Goal: Task Accomplishment & Management: Manage account settings

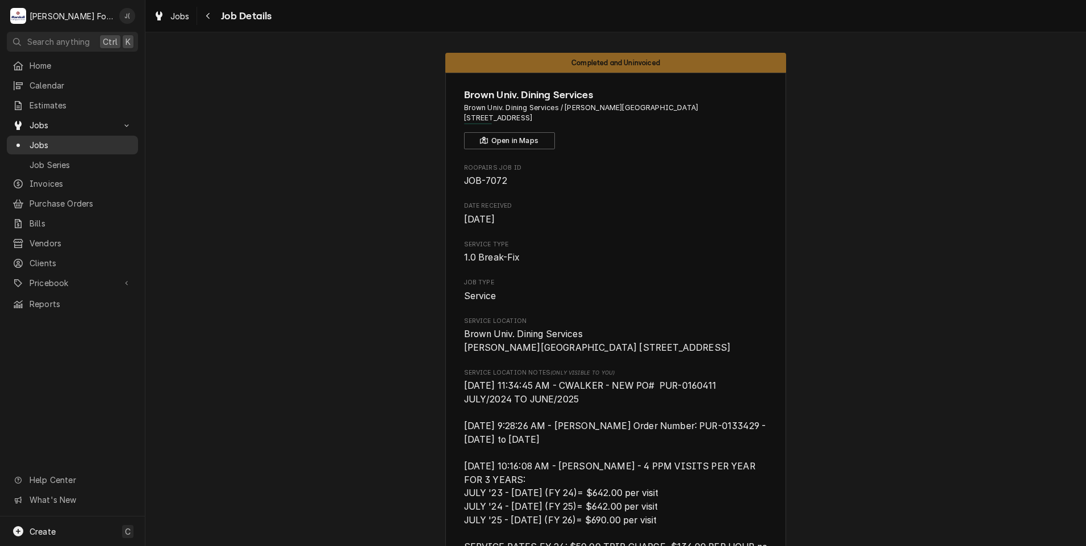
click at [51, 141] on span "Jobs" at bounding box center [81, 145] width 103 height 12
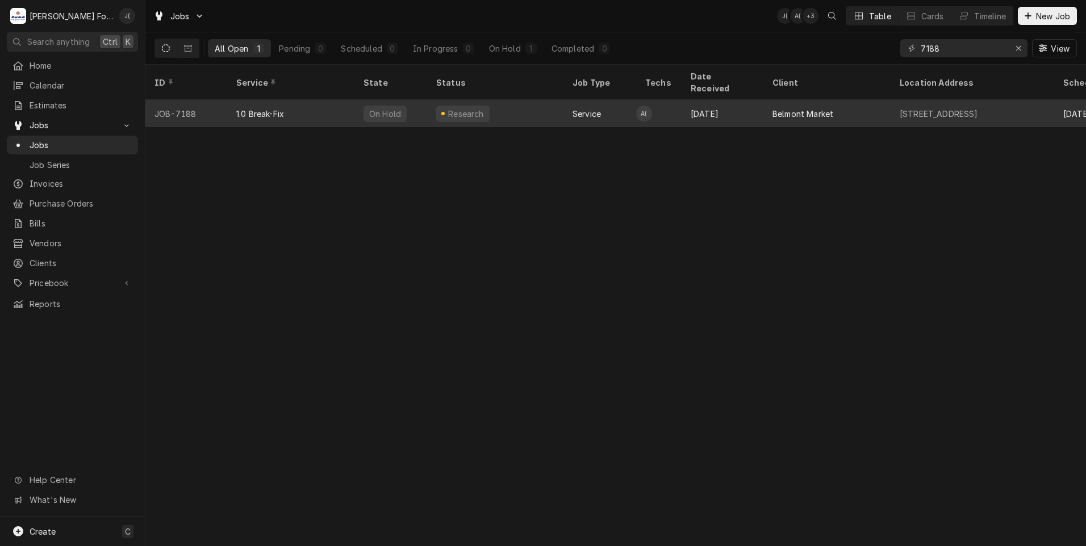
click at [264, 107] on div "1.0 Break-Fix" at bounding box center [290, 113] width 127 height 27
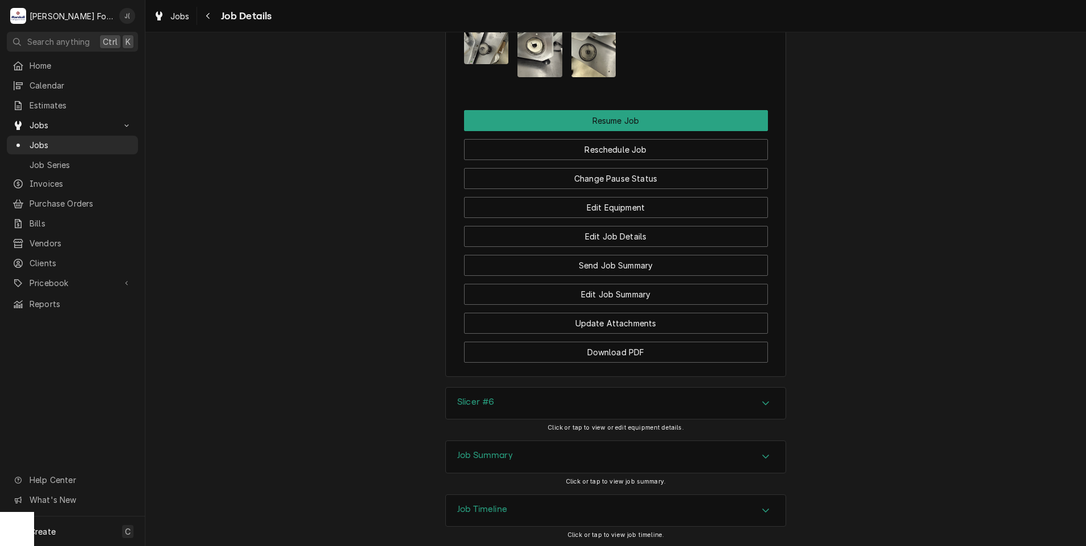
scroll to position [1523, 0]
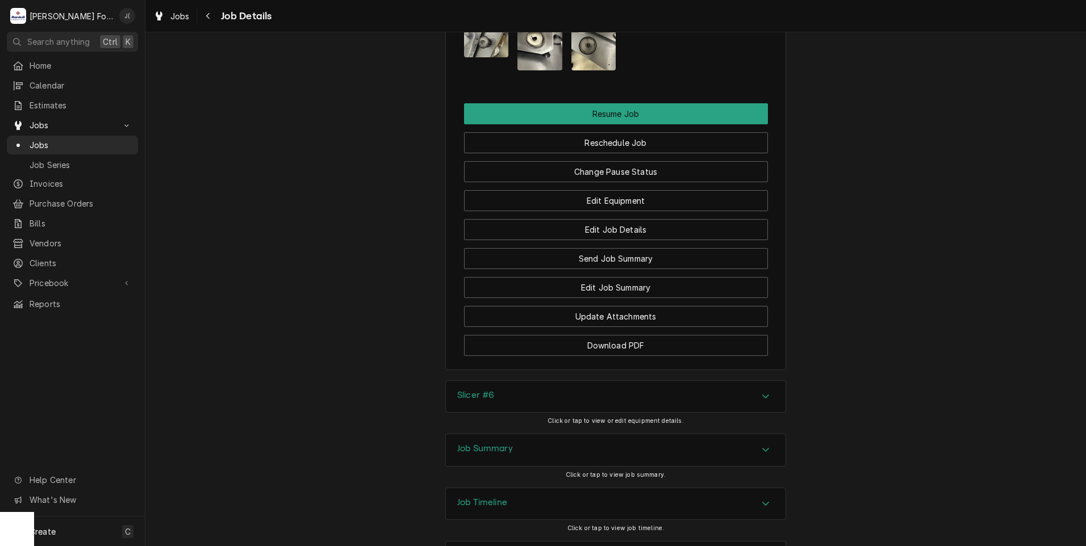
click at [485, 435] on div "Job Summary" at bounding box center [616, 451] width 340 height 32
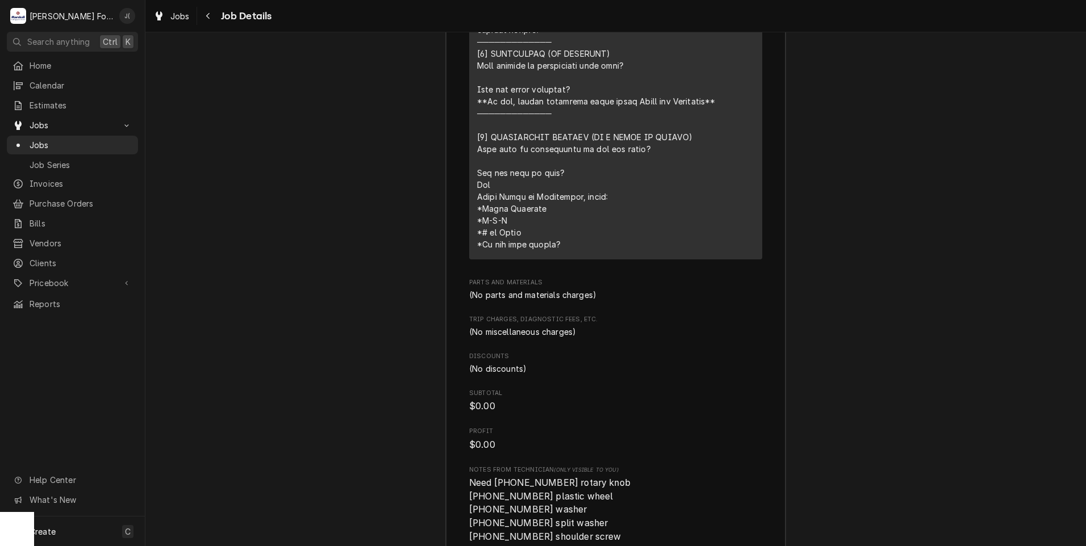
scroll to position [2318, 0]
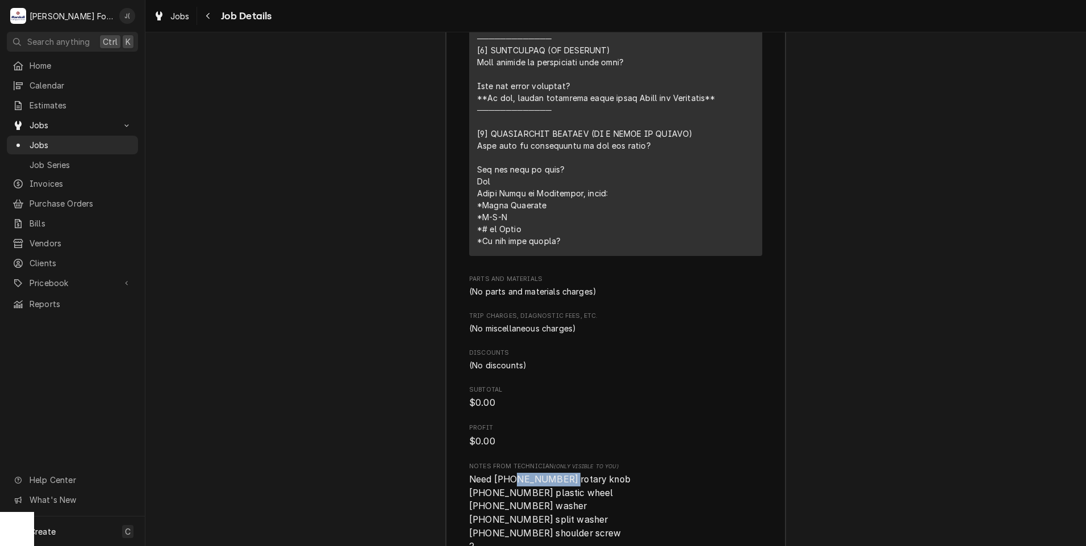
drag, startPoint x: 557, startPoint y: 431, endPoint x: 502, endPoint y: 433, distance: 55.1
click at [502, 474] on span "Need (1) 60370119401 rotary knob (1) 60370105601 plastic wheel (1) 56739050000 …" at bounding box center [549, 526] width 161 height 105
drag, startPoint x: 502, startPoint y: 433, endPoint x: 508, endPoint y: 433, distance: 5.7
copy span "60370119401"
drag, startPoint x: 533, startPoint y: 444, endPoint x: 481, endPoint y: 441, distance: 51.8
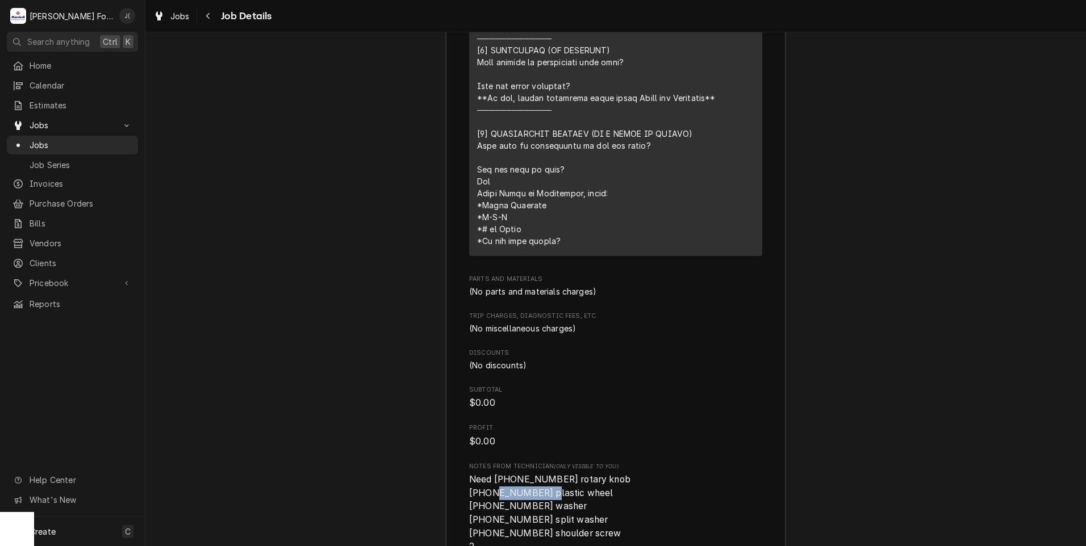
click at [481, 474] on span "Need (1) 60370119401 rotary knob (1) 60370105601 plastic wheel (1) 56739050000 …" at bounding box center [549, 526] width 161 height 105
copy span "60370105601"
drag, startPoint x: 533, startPoint y: 458, endPoint x: 480, endPoint y: 460, distance: 53.4
click at [480, 474] on span "Need (1) 60370119401 rotary knob (1) 60370105601 plastic wheel (1) 56739050000 …" at bounding box center [549, 526] width 161 height 105
copy span "56739050000"
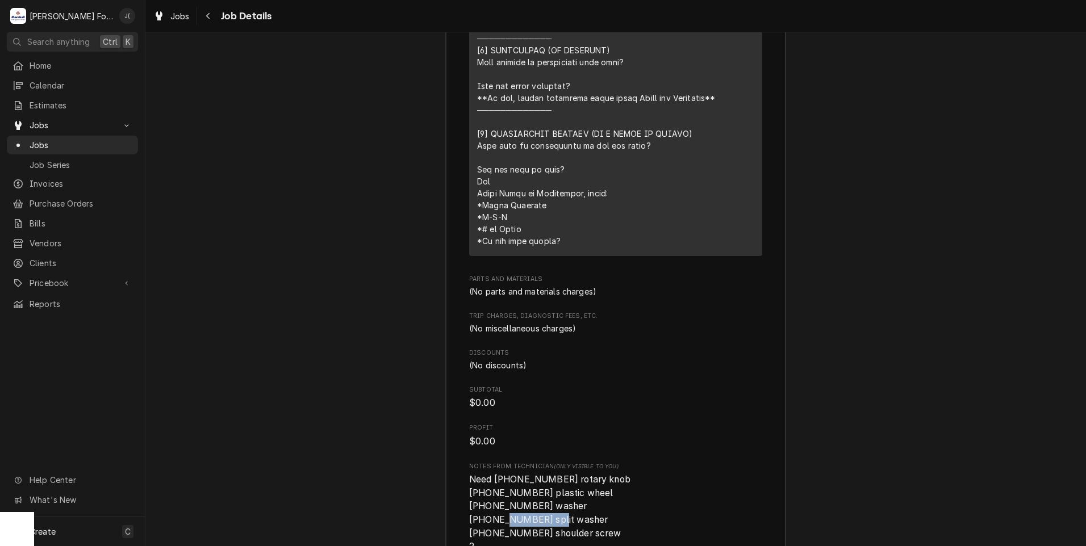
drag, startPoint x: 534, startPoint y: 472, endPoint x: 480, endPoint y: 473, distance: 54.0
click at [480, 474] on span "Need (1) 60370119401 rotary knob (1) 60370105601 plastic wheel (1) 56739050000 …" at bounding box center [549, 526] width 161 height 105
drag, startPoint x: 480, startPoint y: 473, endPoint x: 486, endPoint y: 473, distance: 6.2
copy span "57767050000"
drag, startPoint x: 533, startPoint y: 485, endPoint x: 481, endPoint y: 486, distance: 52.3
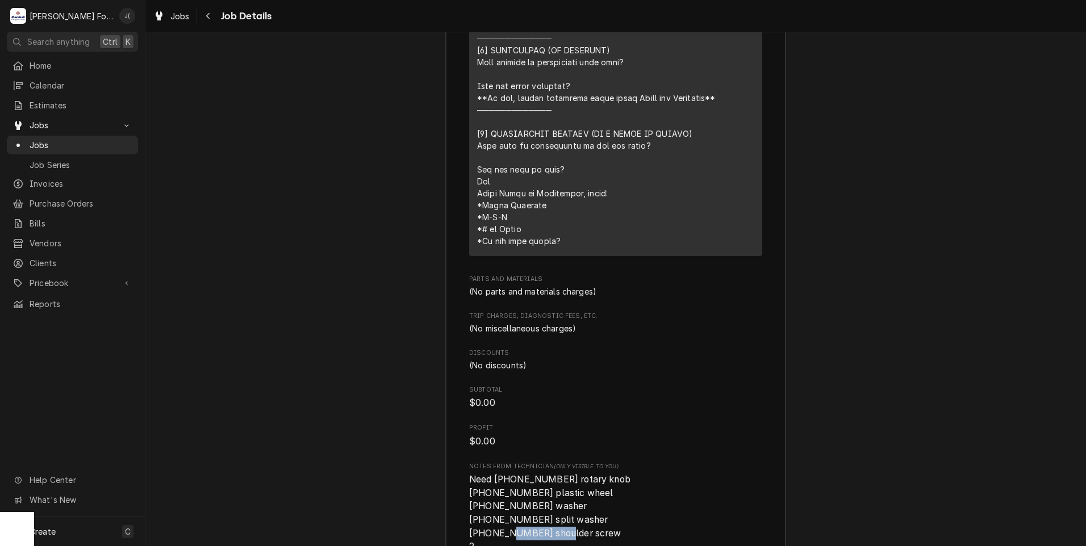
click at [481, 486] on span "Need (1) 60370119401 rotary knob (1) 60370105601 plastic wheel (1) 56739050000 …" at bounding box center [549, 526] width 161 height 105
copy span "57747210000"
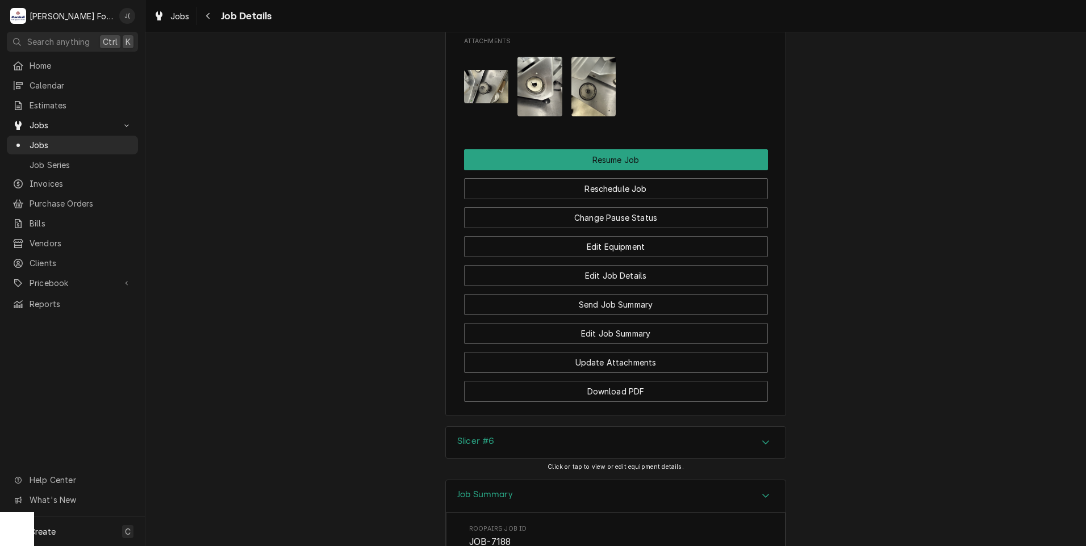
scroll to position [1296, 0]
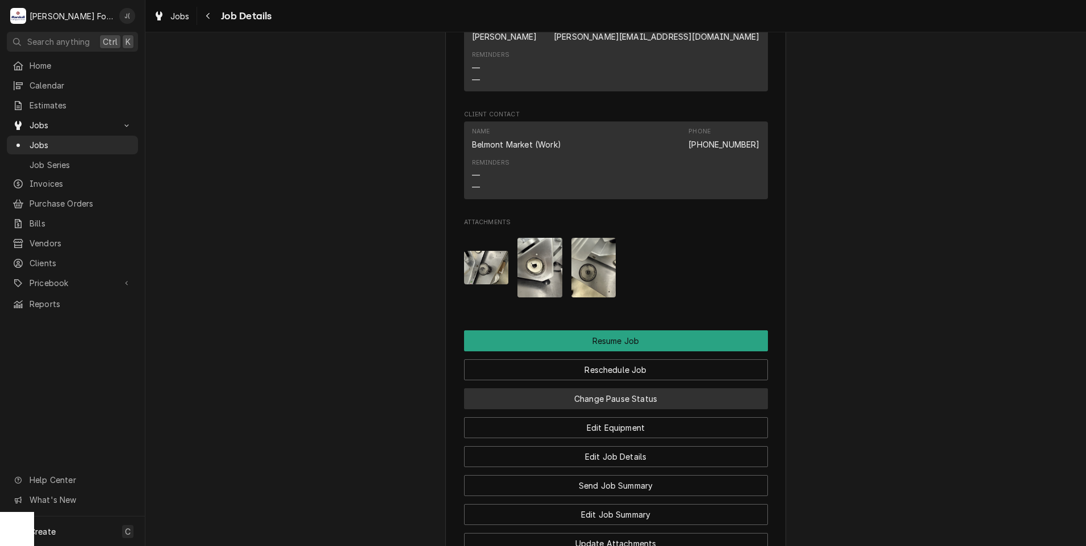
click at [616, 389] on button "Change Pause Status" at bounding box center [616, 399] width 304 height 21
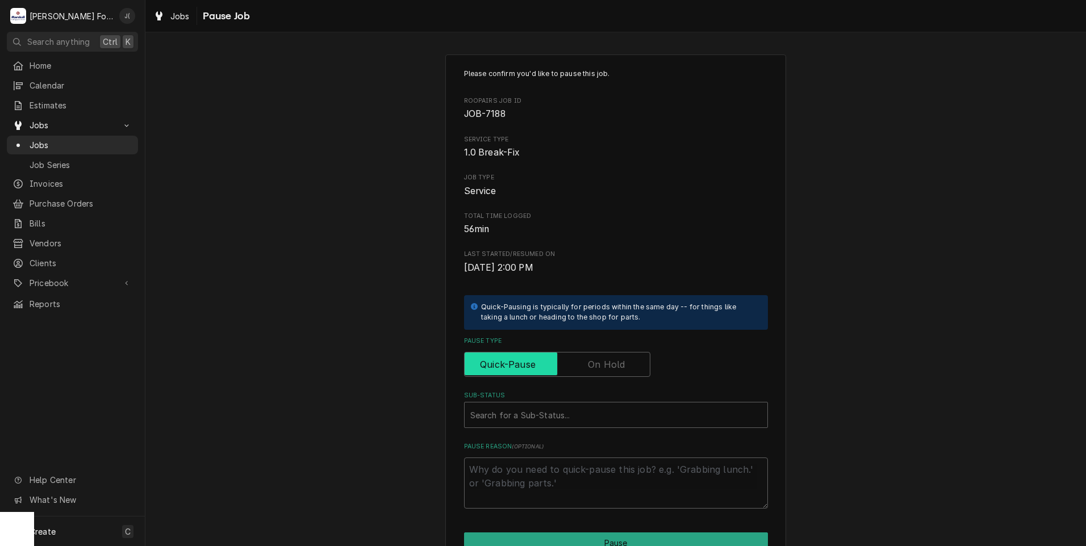
click at [606, 371] on label "Pause Type" at bounding box center [557, 364] width 186 height 25
click at [606, 371] on input "Pause Type" at bounding box center [557, 364] width 176 height 25
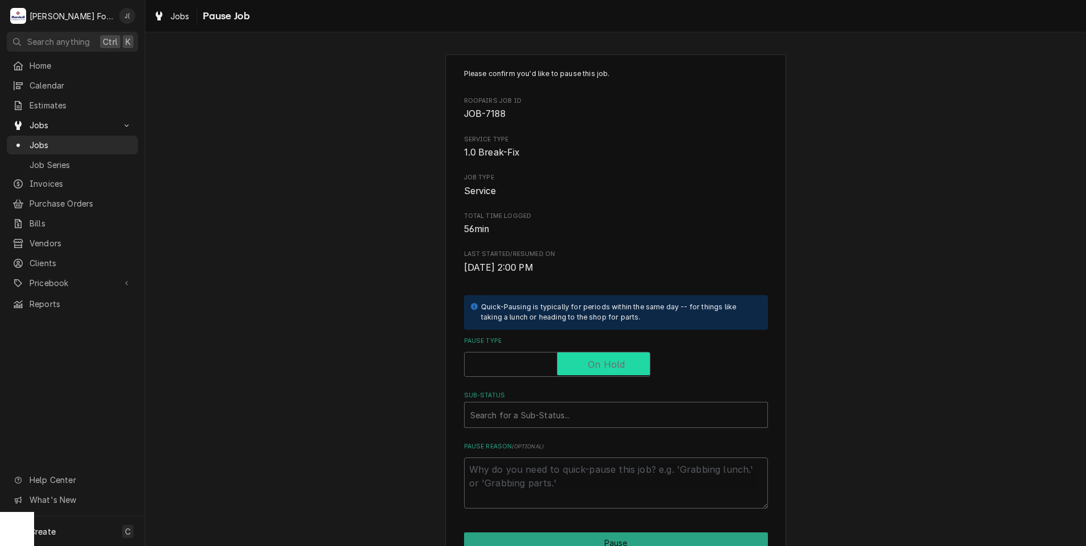
checkbox input "true"
click at [559, 419] on div "Sub-Status" at bounding box center [615, 415] width 291 height 20
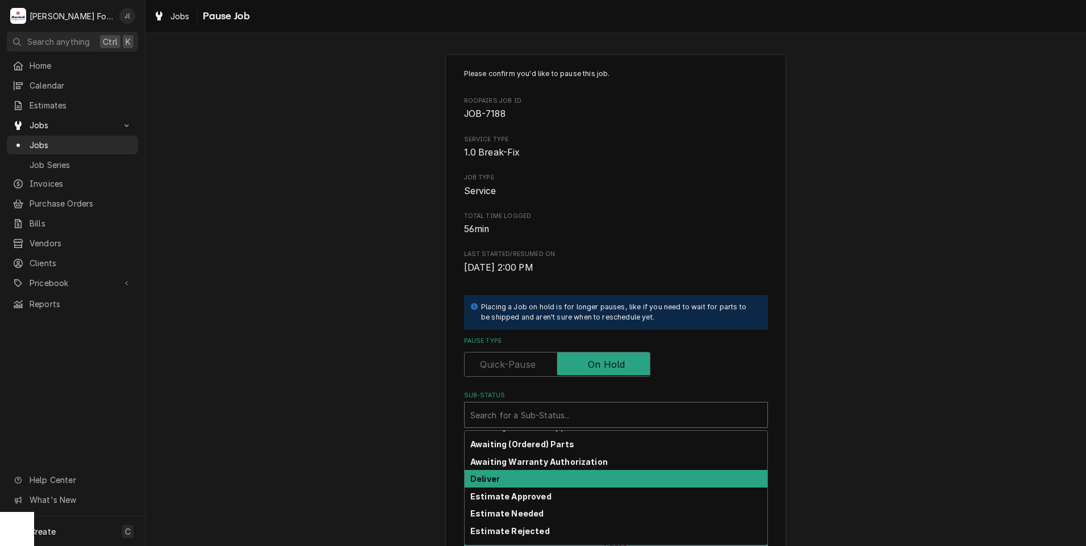
scroll to position [57, 0]
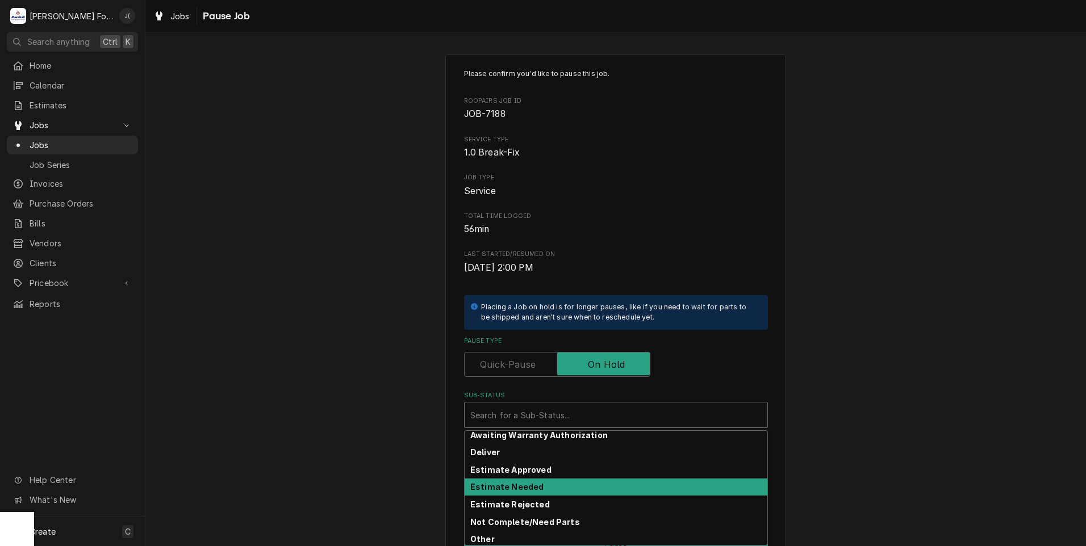
click at [521, 490] on strong "Estimate Needed" at bounding box center [506, 487] width 73 height 10
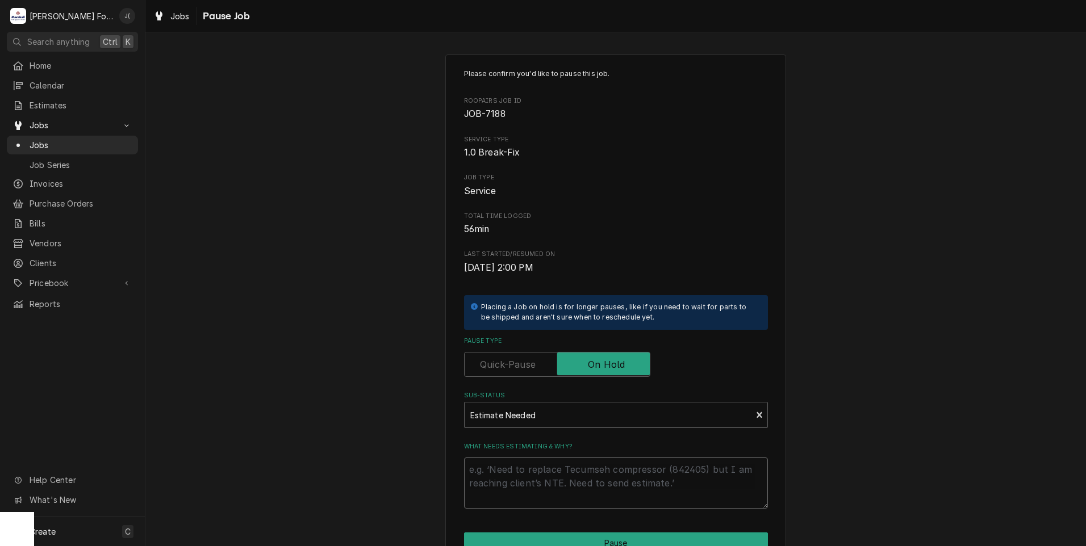
click at [519, 493] on textarea "What needs estimating & why?" at bounding box center [616, 483] width 304 height 51
type textarea "x"
type textarea "P"
type textarea "x"
type textarea "PR"
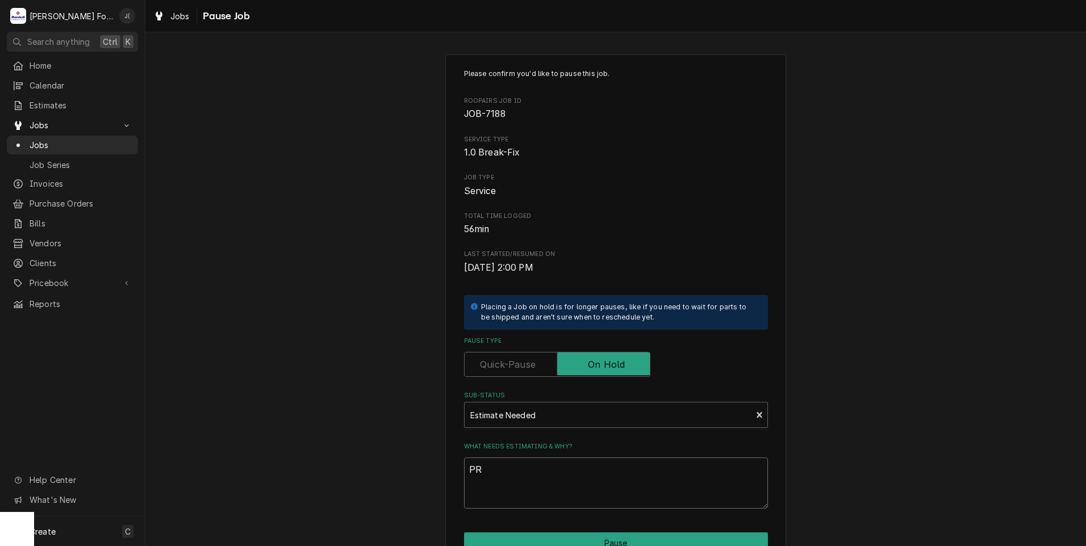
type textarea "x"
type textarea "PRI"
type textarea "x"
type textarea "PRIC"
type textarea "x"
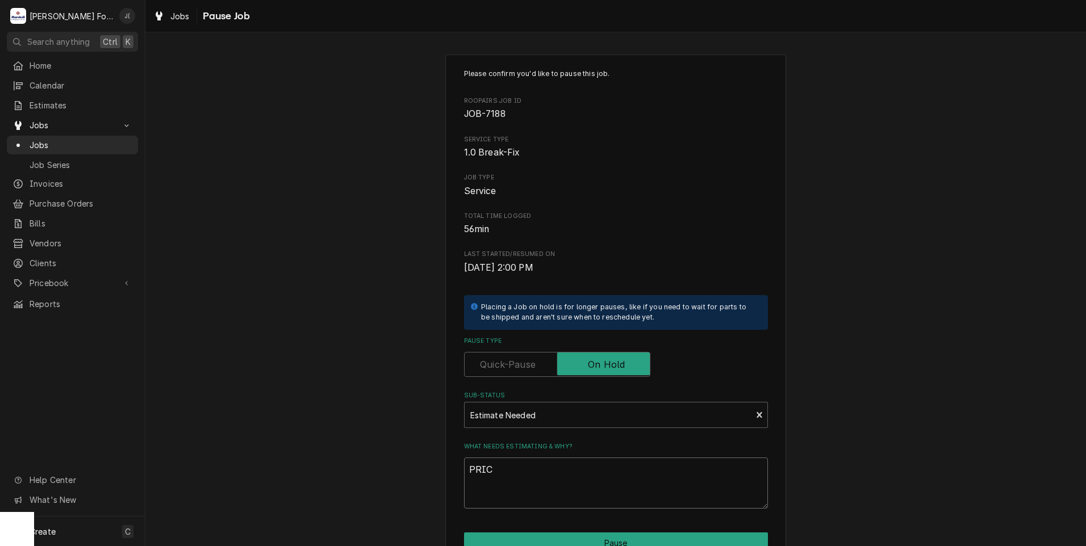
type textarea "PRICE"
type textarea "x"
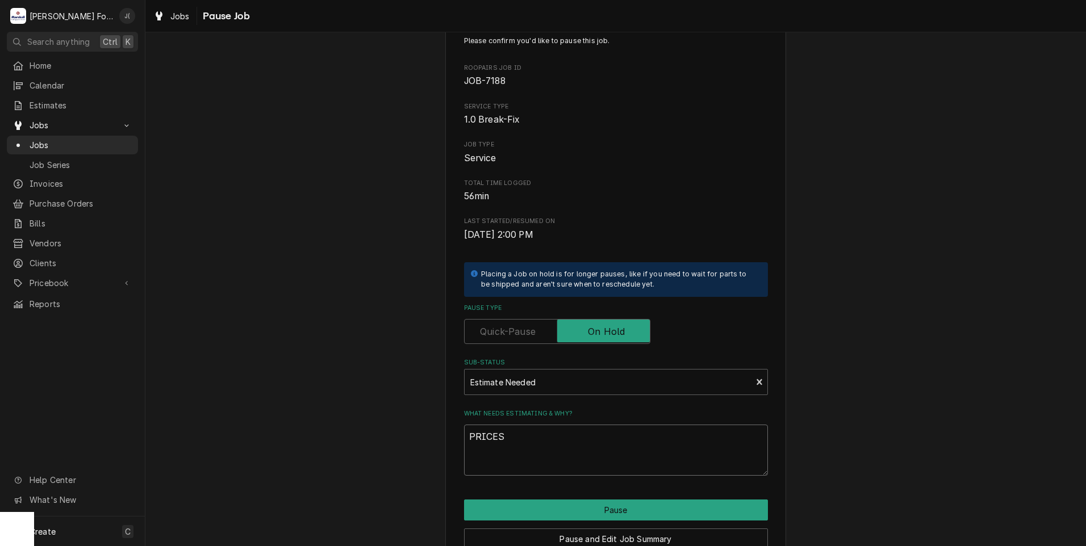
scroll to position [90, 0]
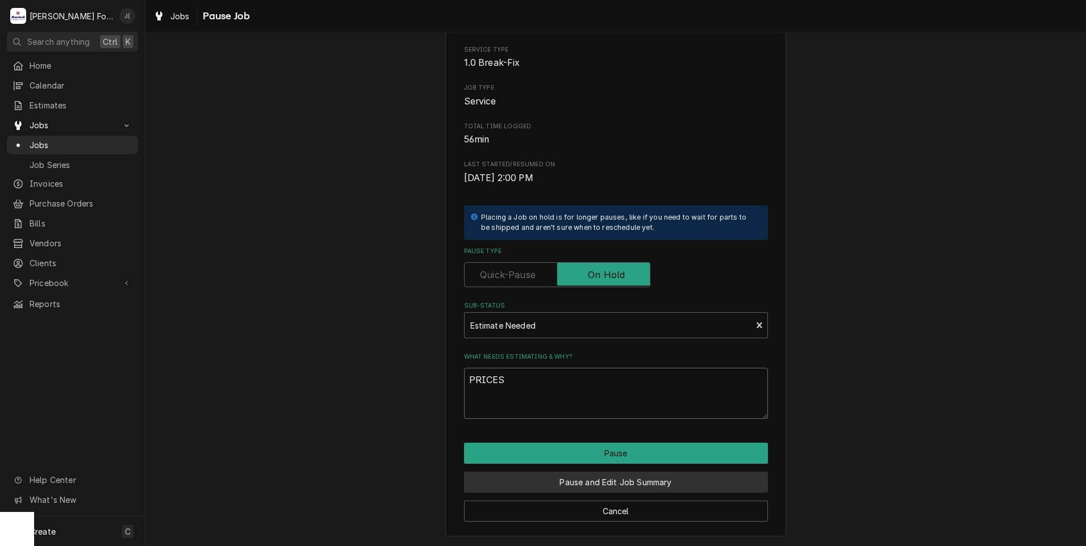
type textarea "PRICES"
click at [580, 481] on button "Pause and Edit Job Summary" at bounding box center [616, 482] width 304 height 21
type textarea "x"
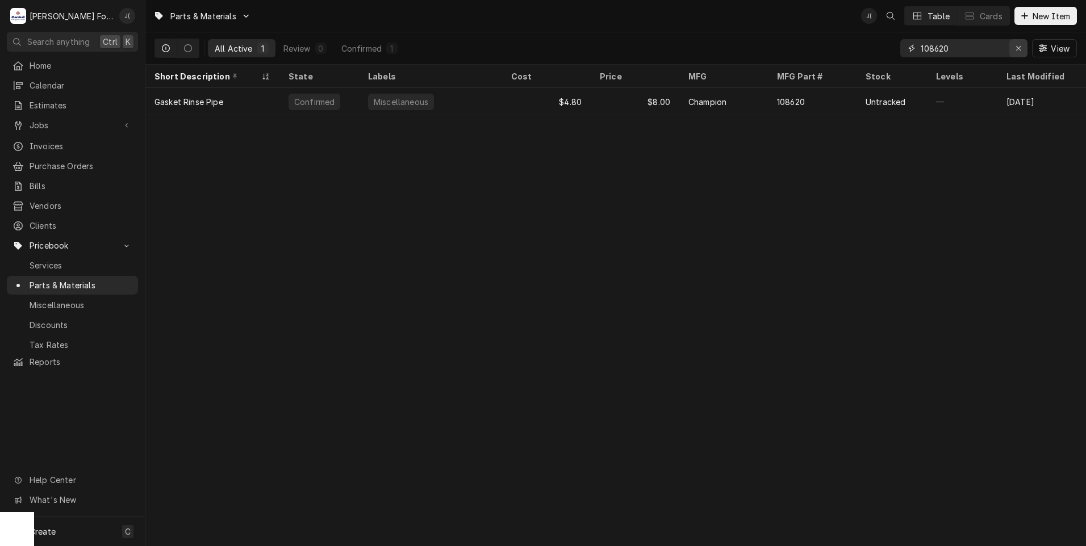
click at [1020, 47] on icon "Erase input" at bounding box center [1019, 48] width 6 height 8
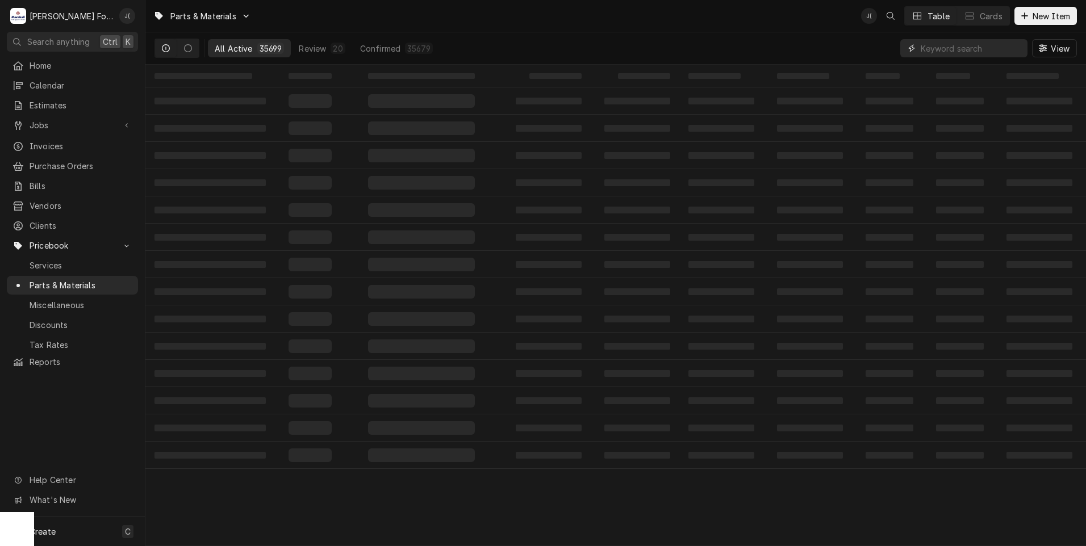
paste input "60370119401"
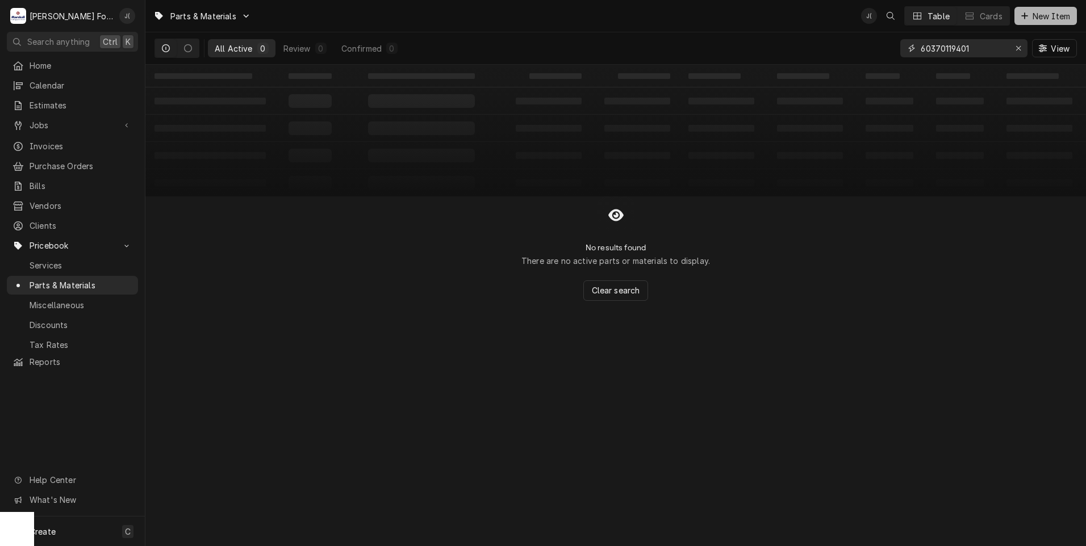
type input "60370119401"
click at [1047, 11] on span "New Item" at bounding box center [1051, 16] width 42 height 12
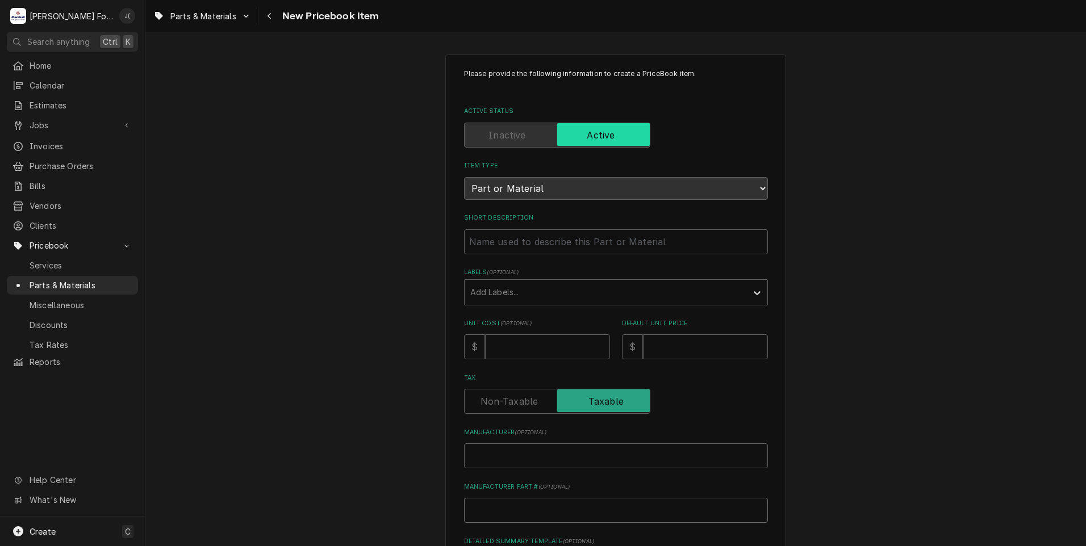
click at [502, 513] on input "Manufacturer Part # ( optional )" at bounding box center [616, 510] width 304 height 25
paste input "60370119401"
type textarea "x"
type input "60370119401"
click at [496, 241] on input "Short Description" at bounding box center [616, 241] width 304 height 25
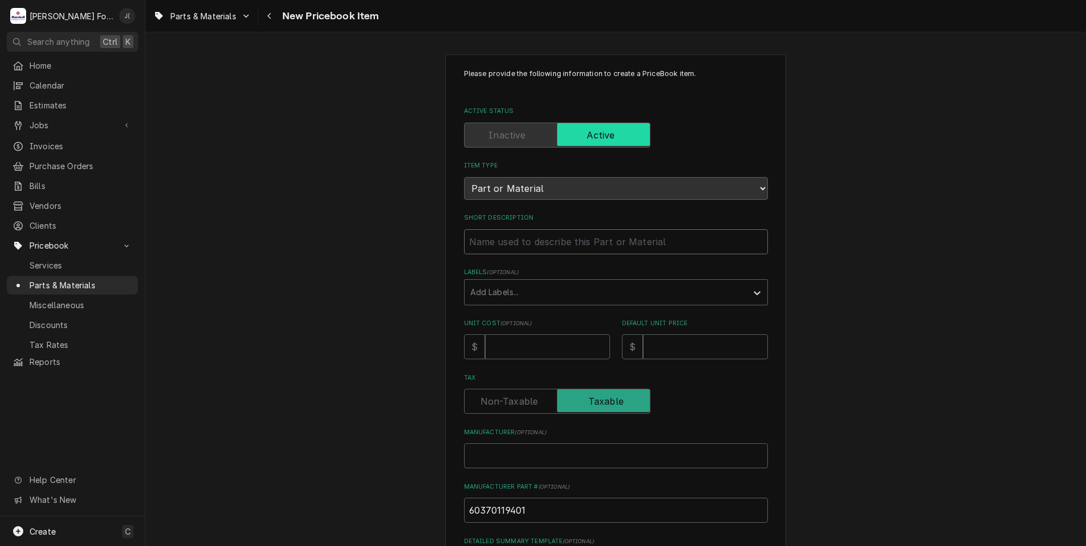
paste input "ROTARY KNOB ASSEMBLY"
type textarea "x"
type input "ROTARY KNOB ASSEMBLY"
click at [504, 347] on input "Unit Cost ( optional )" at bounding box center [547, 347] width 125 height 25
type textarea "x"
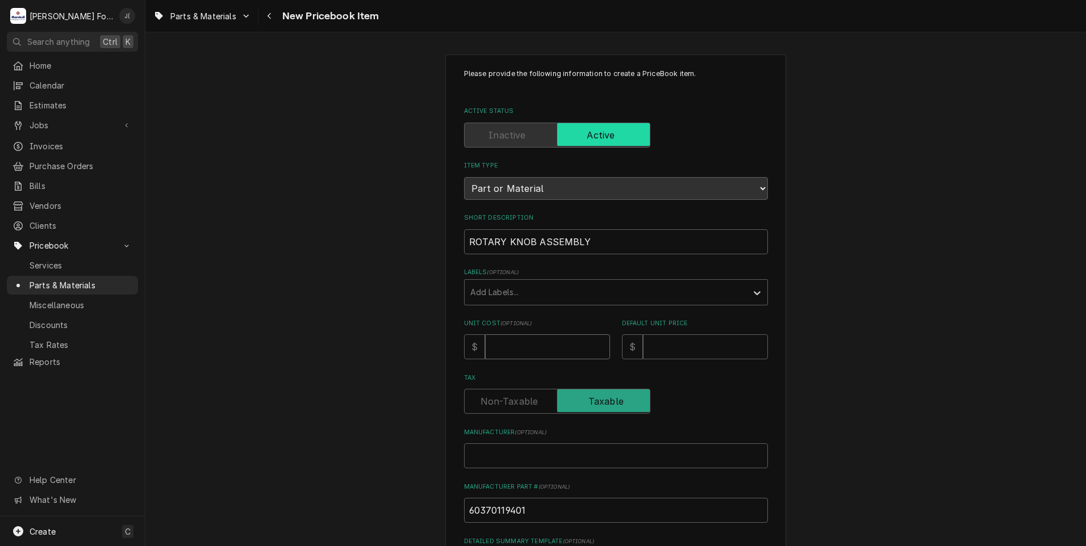
type input "3"
type textarea "x"
type input "32"
type textarea "x"
type input "32.4"
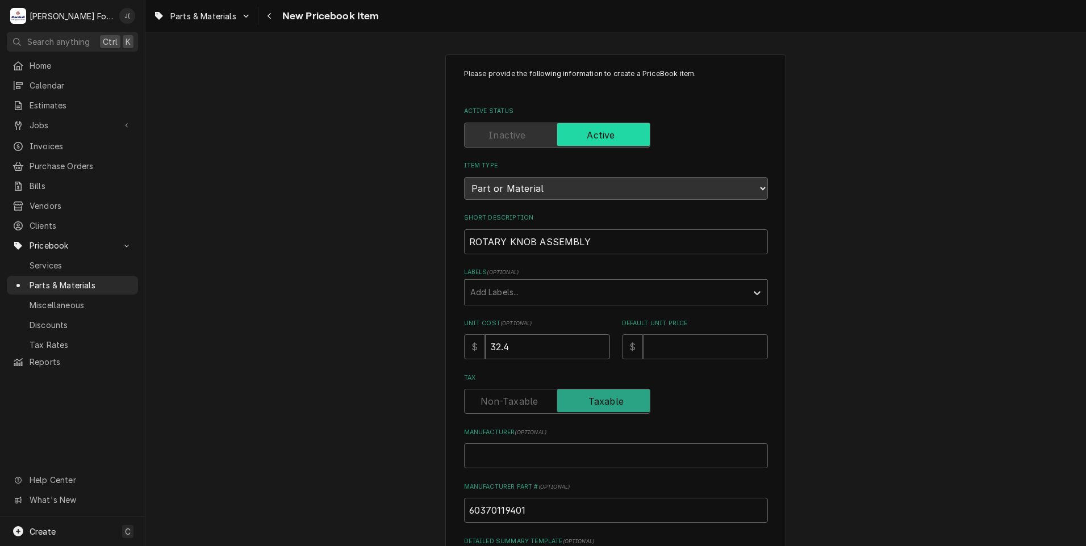
type textarea "x"
type input "32.40"
type textarea "x"
type input "8"
type textarea "x"
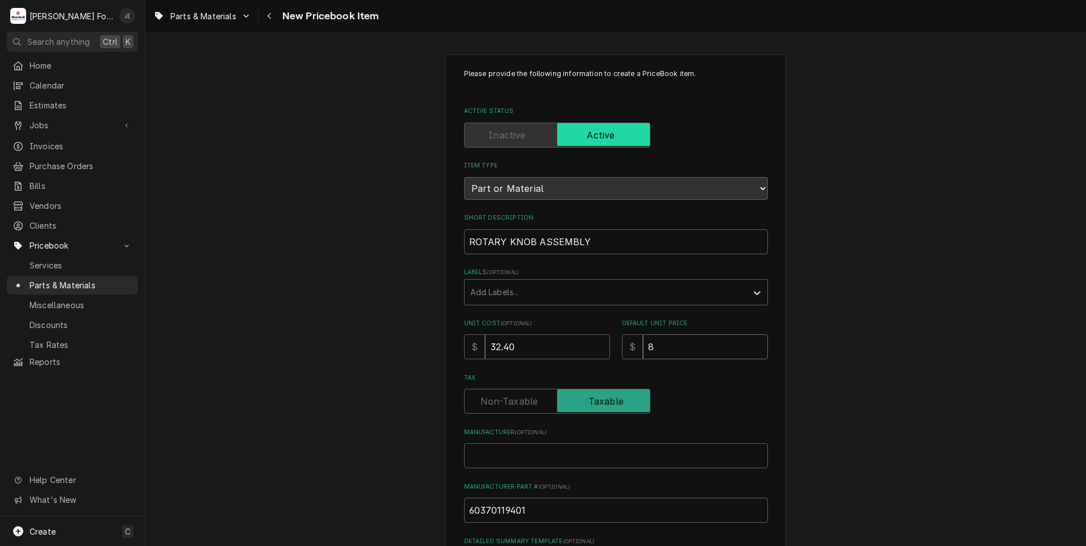
type input "81"
type textarea "x"
type input "81.0"
type textarea "x"
type input "81.00"
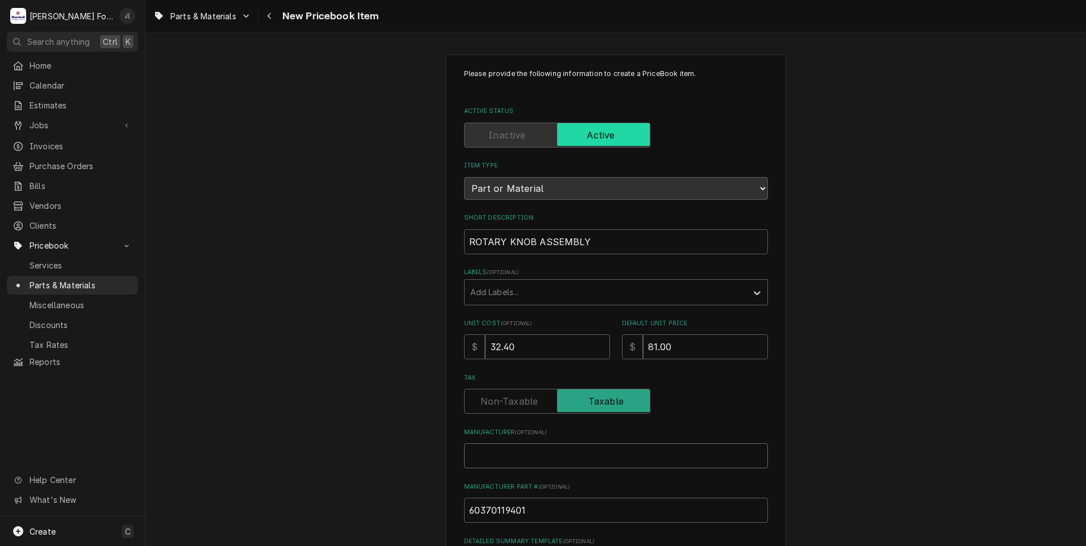
click at [492, 453] on input "Manufacturer ( optional )" at bounding box center [616, 456] width 304 height 25
type textarea "x"
type input "B"
type textarea "x"
type input "BI"
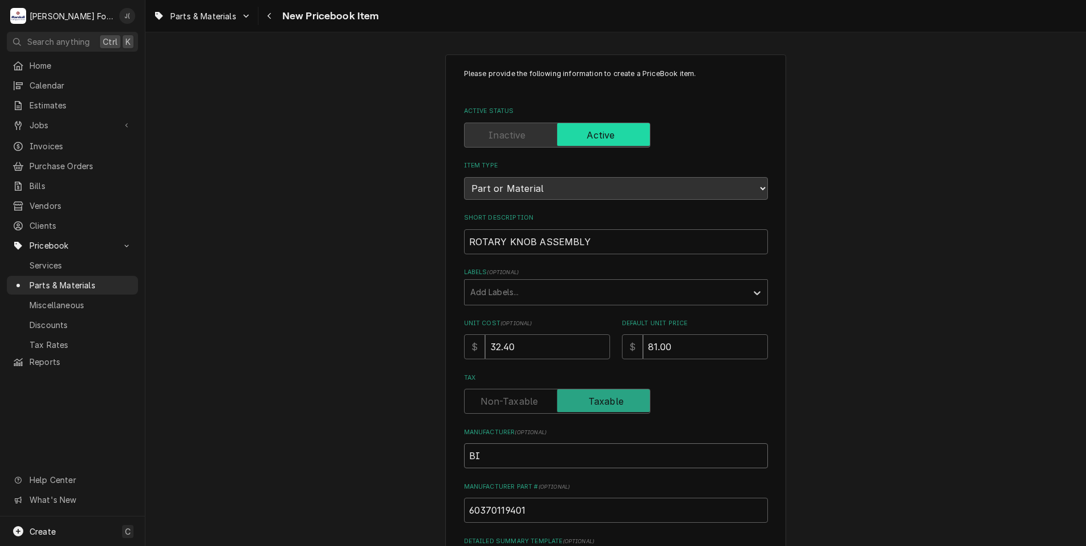
type textarea "x"
type input "BIZ"
type textarea "x"
type input "BIZE"
type textarea "x"
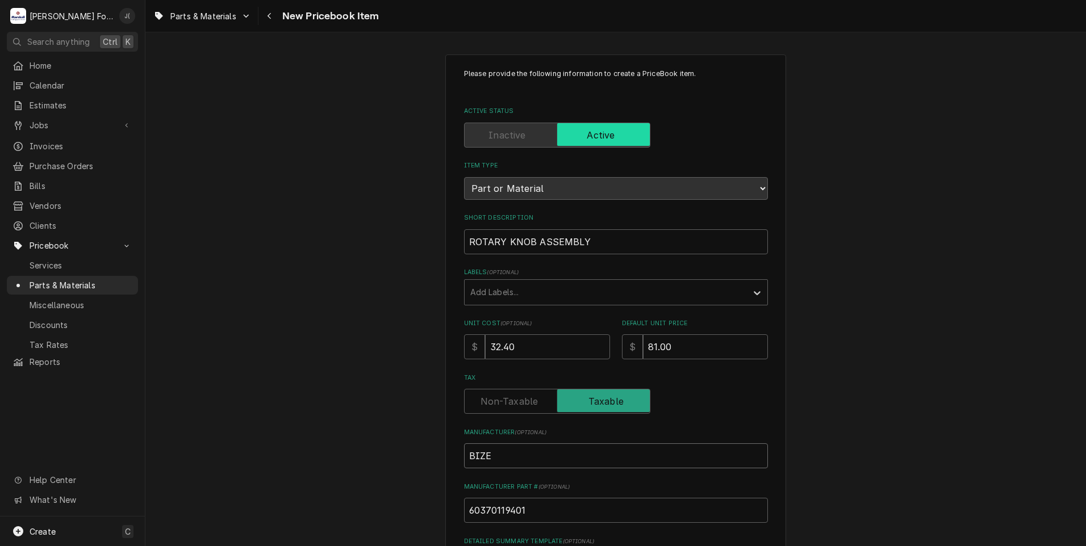
type input "BIZER"
type textarea "x"
type input "BIZERB"
type textarea "x"
type input "BIZERBA"
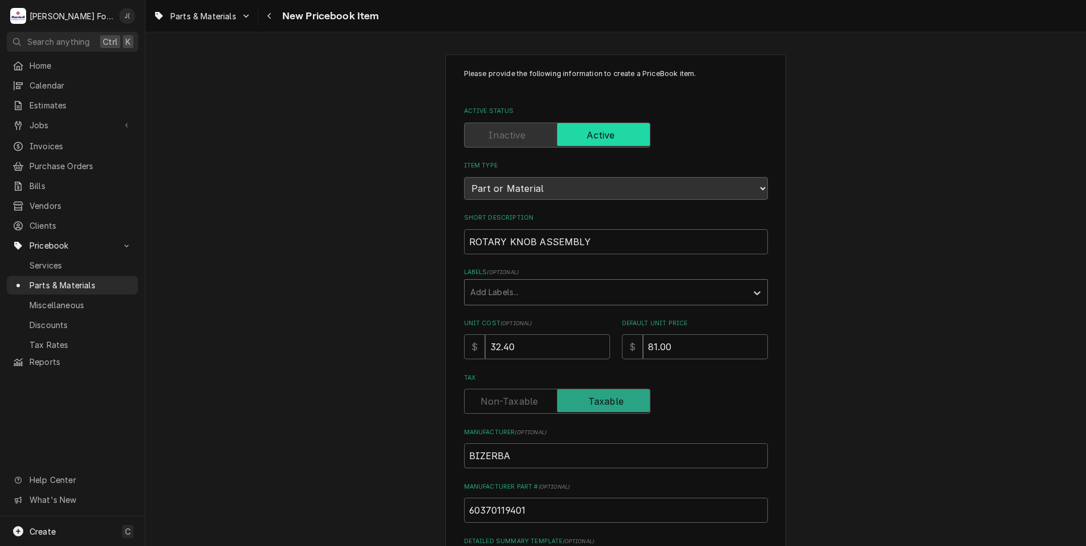
click at [507, 294] on div "Labels" at bounding box center [605, 292] width 271 height 20
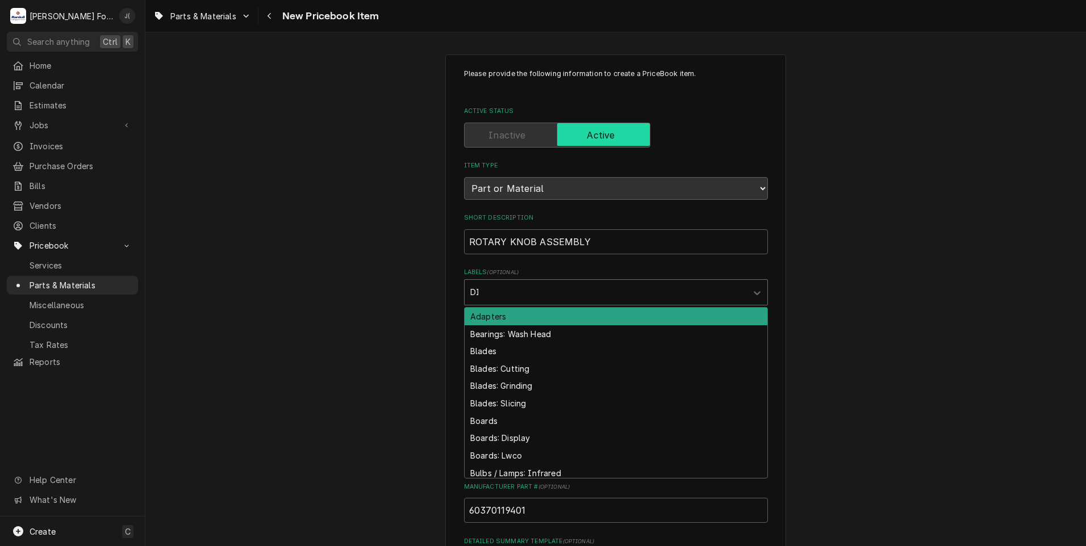
type input "DIA"
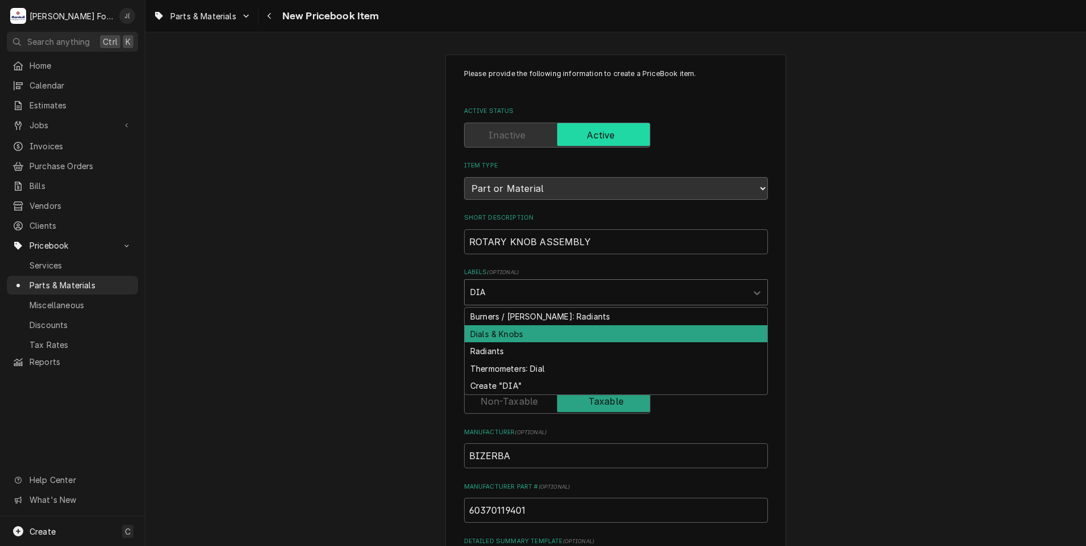
click at [517, 332] on div "Dials & Knobs" at bounding box center [616, 334] width 303 height 18
type textarea "x"
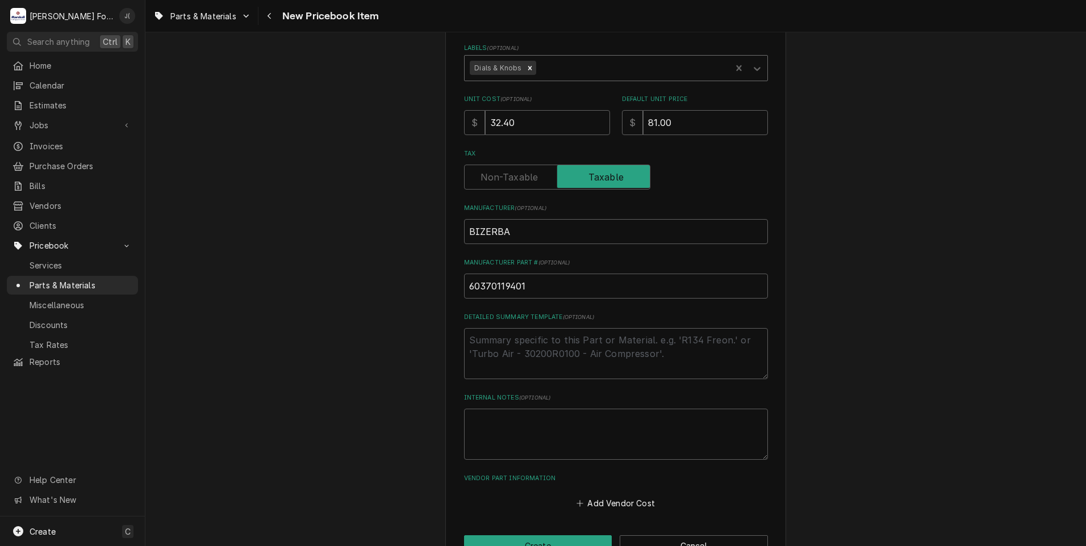
scroll to position [257, 0]
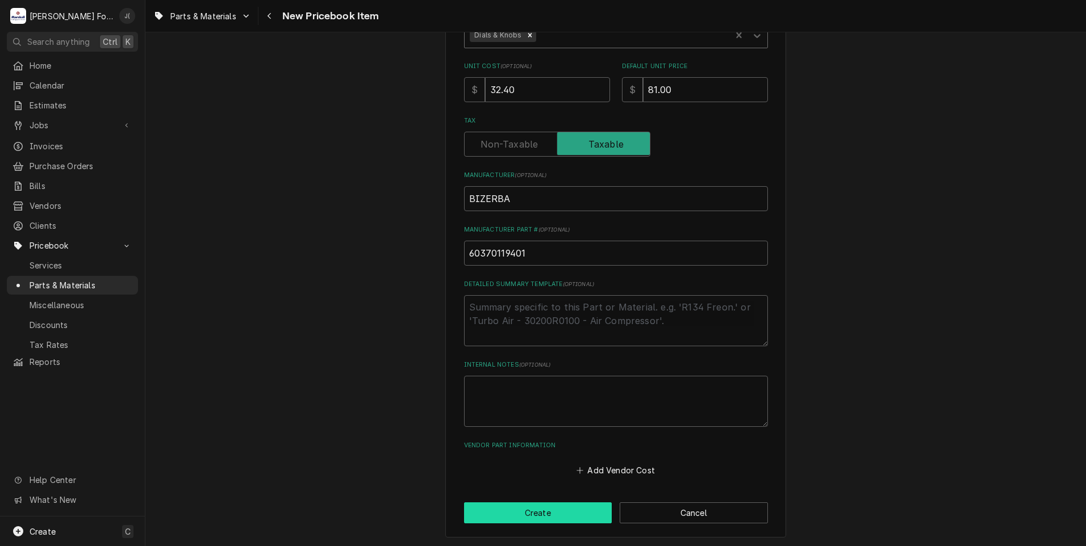
click at [542, 516] on button "Create" at bounding box center [538, 513] width 148 height 21
type textarea "x"
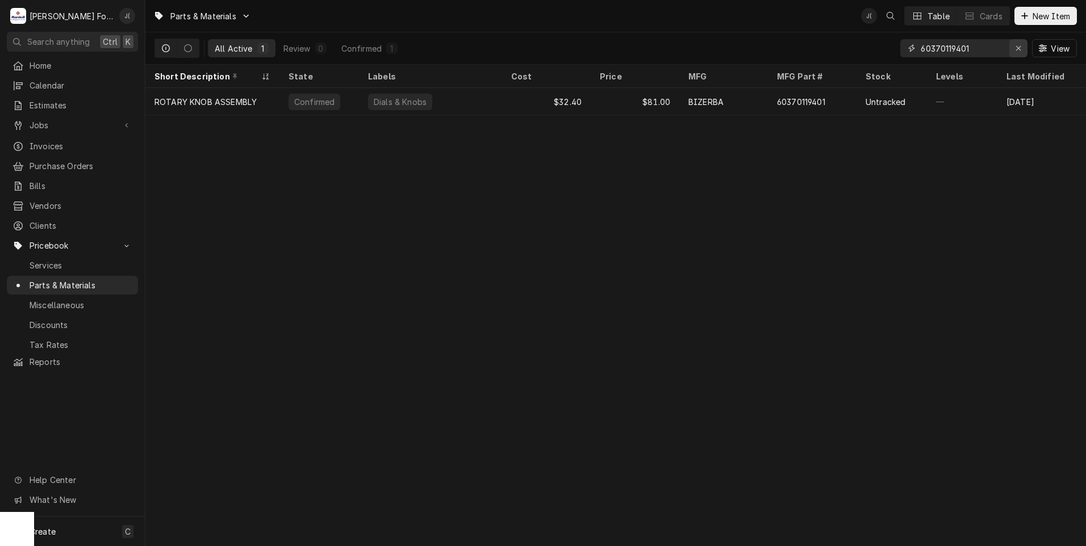
click at [1021, 46] on icon "Erase input" at bounding box center [1019, 48] width 6 height 8
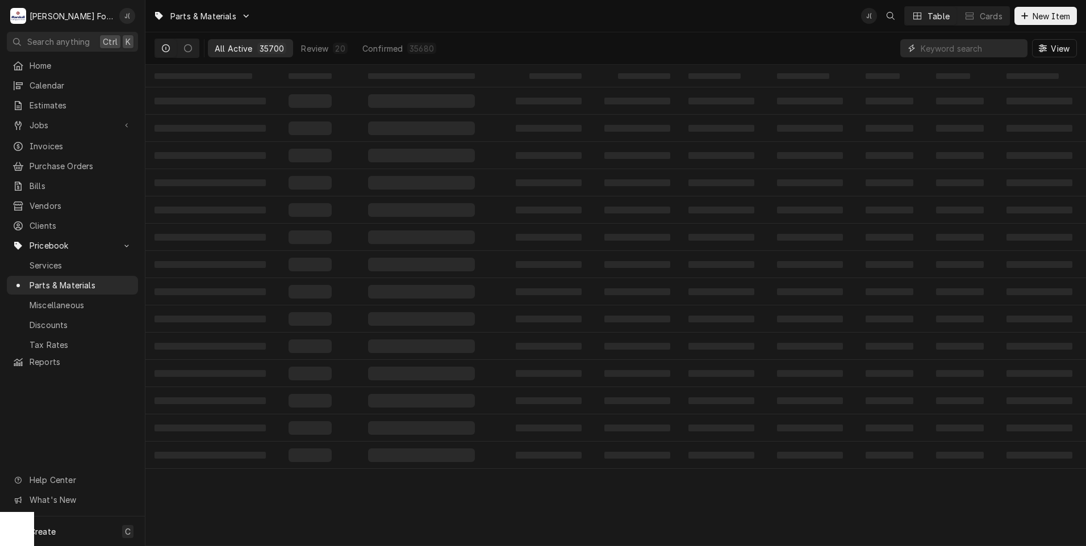
paste input "60370105601"
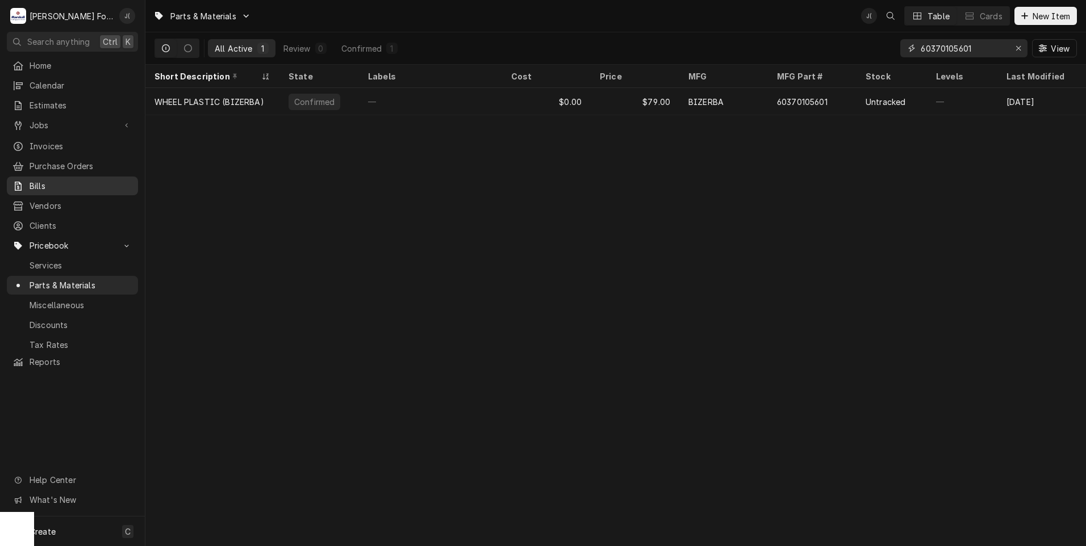
type input "60370105601"
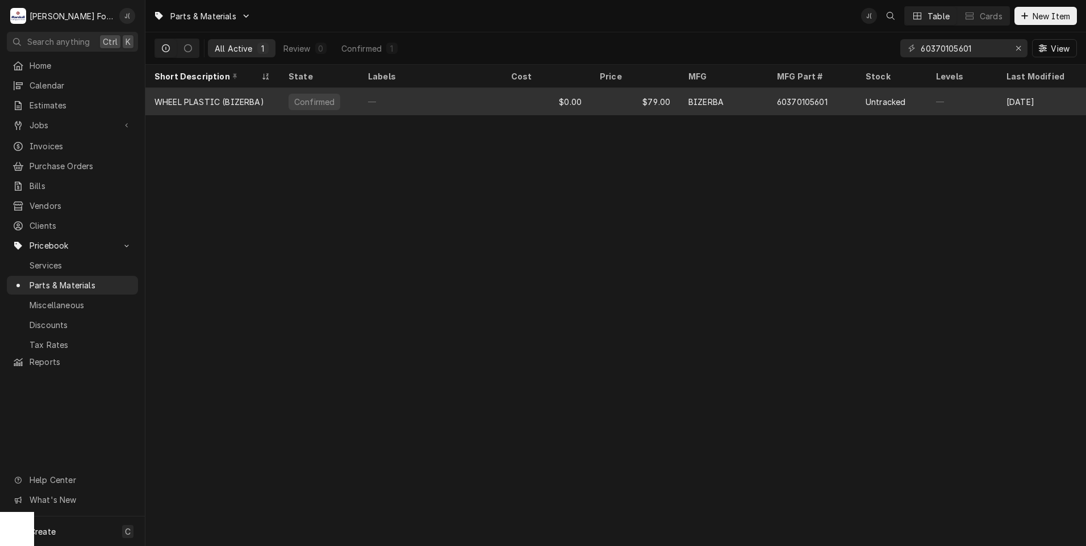
click at [352, 107] on div "Confirmed" at bounding box center [319, 101] width 80 height 27
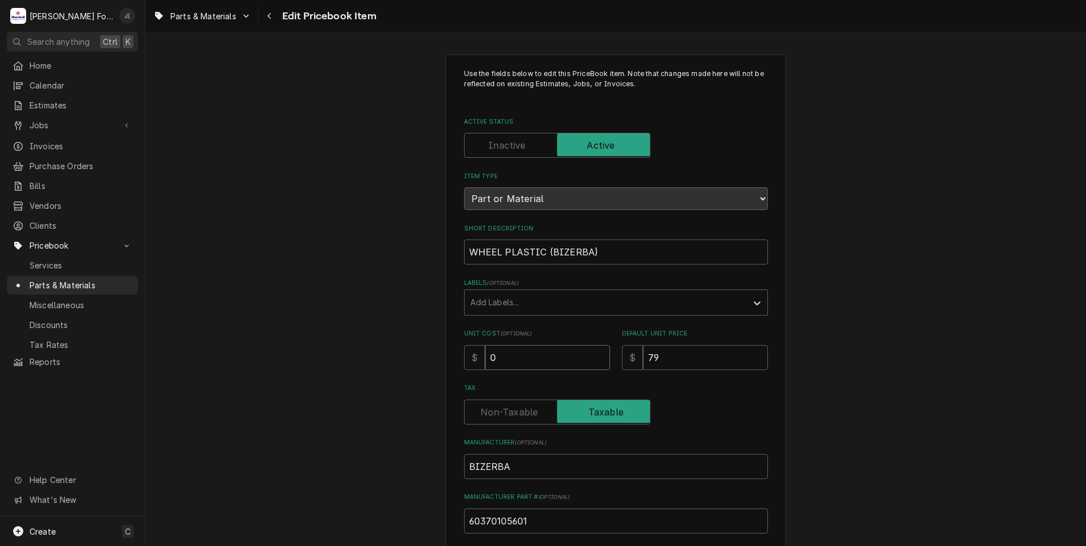
drag, startPoint x: 510, startPoint y: 356, endPoint x: 269, endPoint y: 324, distance: 242.9
click at [274, 324] on div "Use the fields below to edit this PriceBook item. Note that changes made here w…" at bounding box center [615, 444] width 941 height 800
type textarea "x"
type input "2"
type textarea "x"
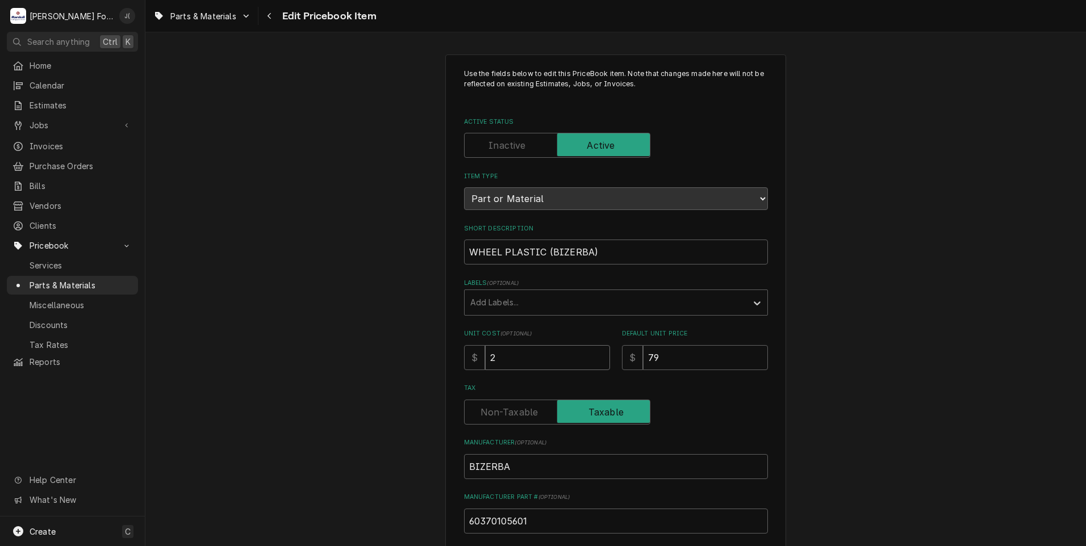
type input "26"
type textarea "x"
type input "26.6"
type textarea "x"
type input "26.69"
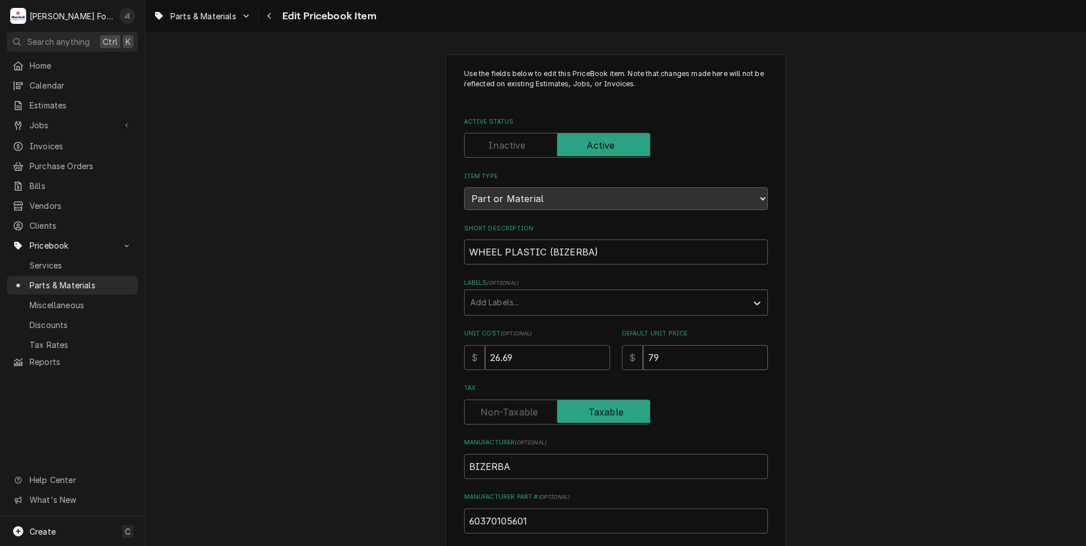
type textarea "x"
type input "6"
type textarea "x"
type input "67"
type textarea "x"
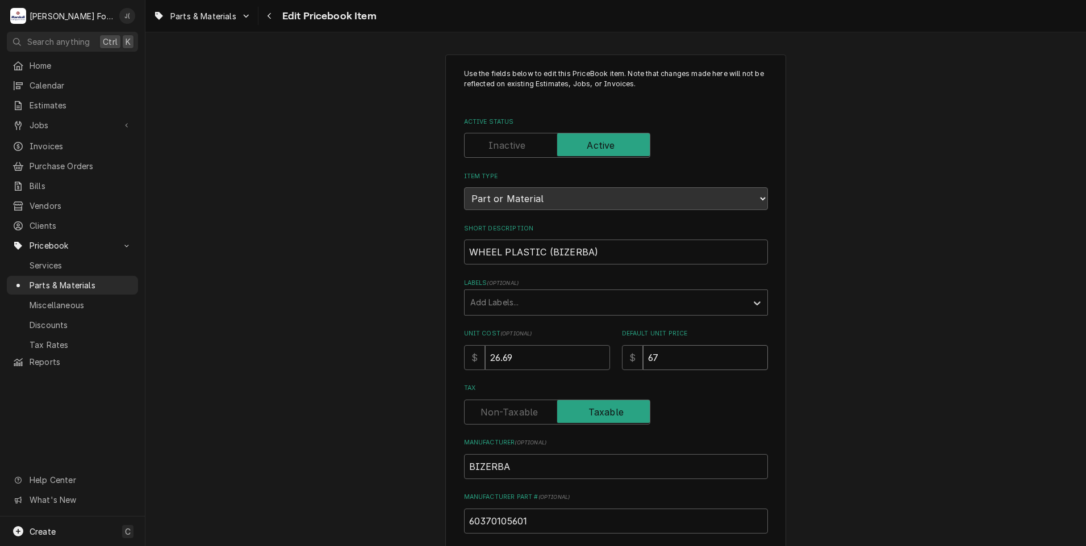
type input "67.0"
type textarea "x"
type input "67.00"
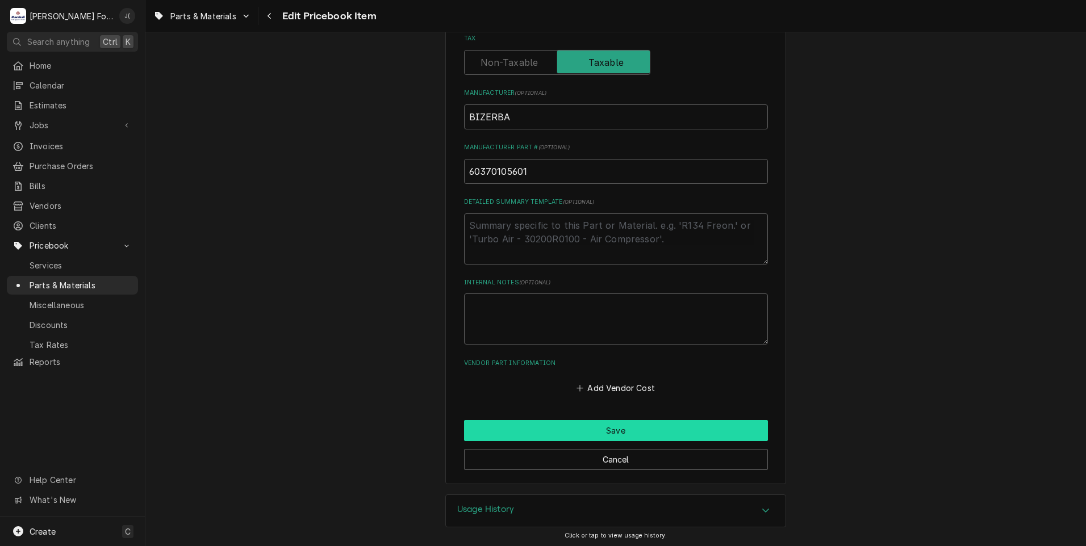
click at [542, 431] on button "Save" at bounding box center [616, 430] width 304 height 21
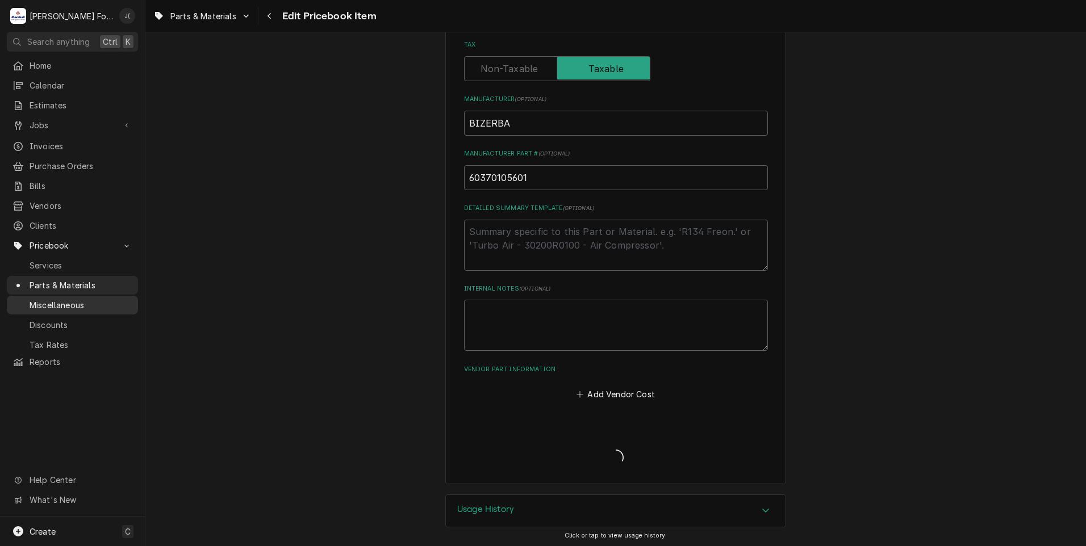
type textarea "x"
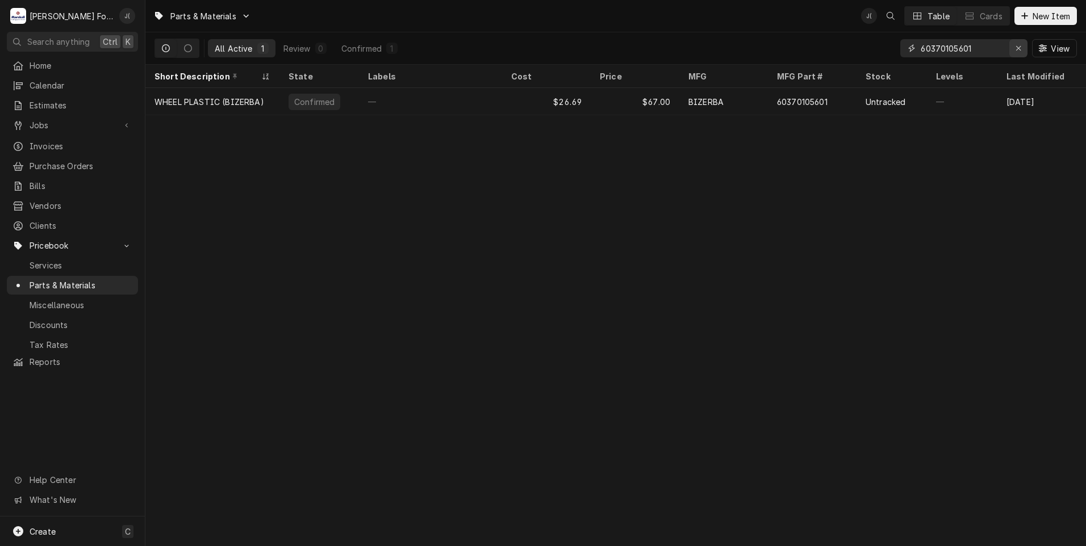
click at [1021, 49] on icon "Erase input" at bounding box center [1019, 48] width 6 height 8
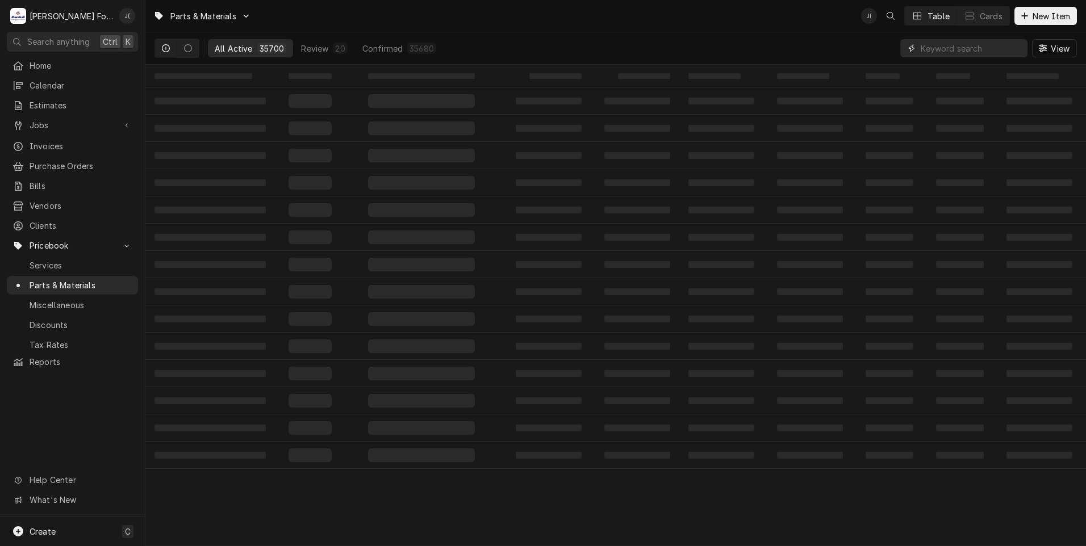
paste input "56739050000"
type input "56739050000"
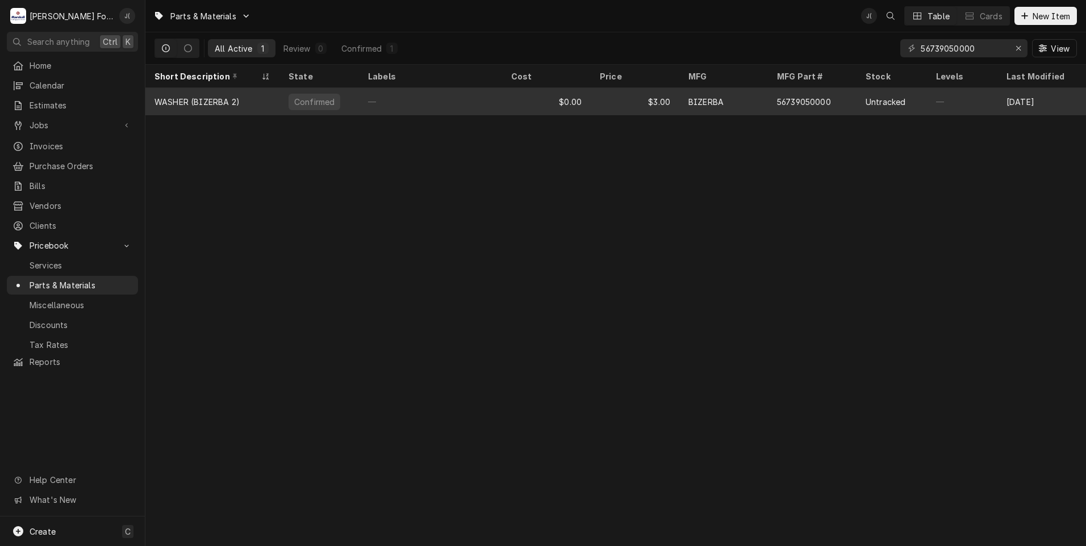
click at [450, 101] on div "—" at bounding box center [430, 101] width 143 height 27
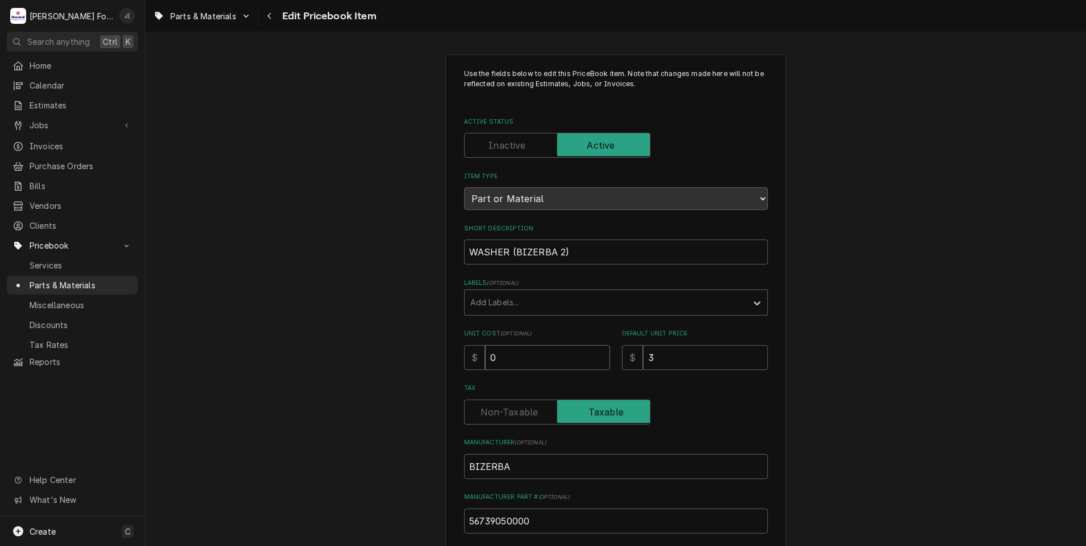
drag, startPoint x: 478, startPoint y: 357, endPoint x: 268, endPoint y: 359, distance: 210.2
click at [279, 357] on div "Use the fields below to edit this PriceBook item. Note that changes made here w…" at bounding box center [615, 444] width 941 height 800
type textarea "x"
type input ".9"
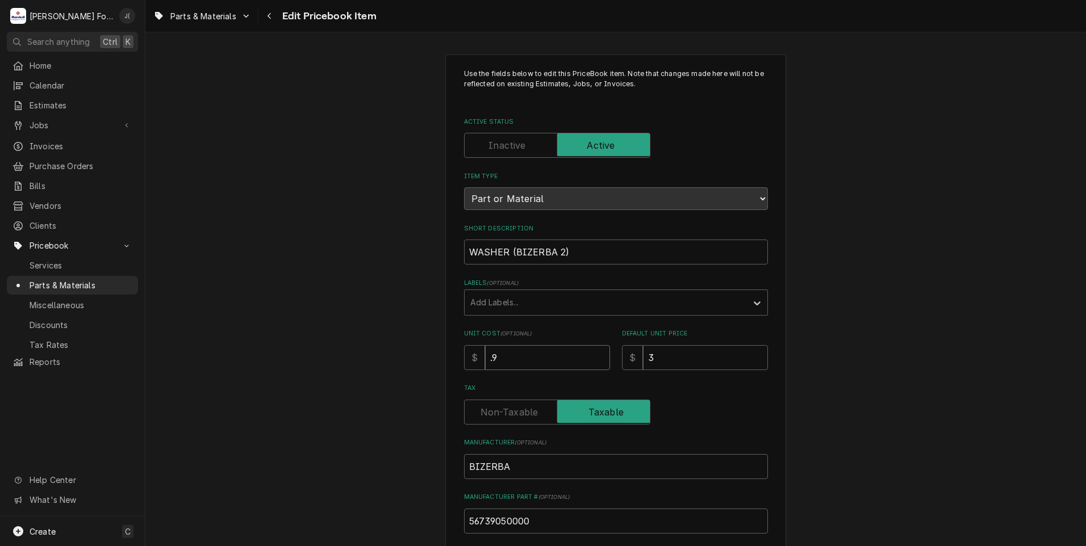
type textarea "x"
type input ".96"
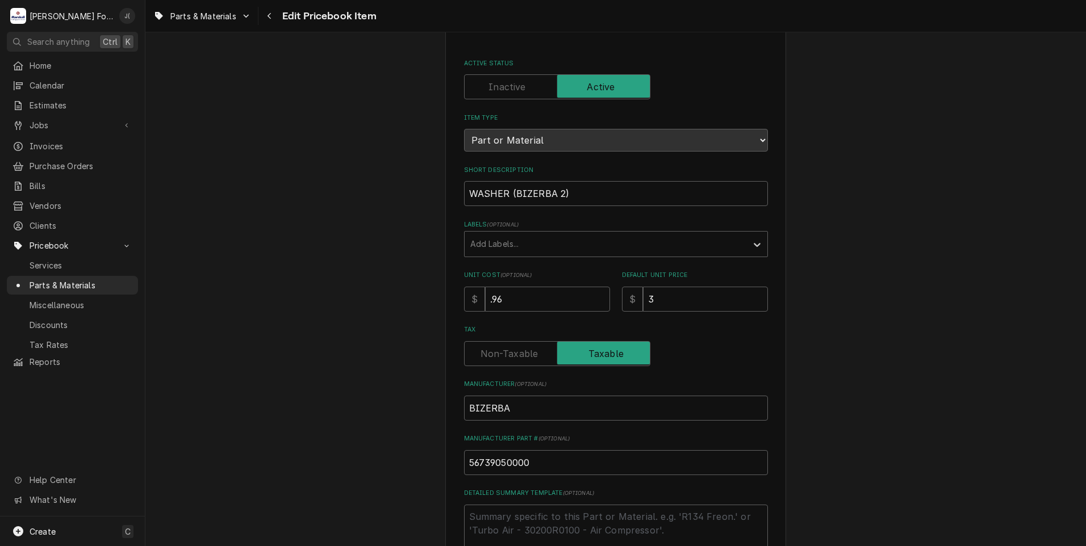
scroll to position [341, 0]
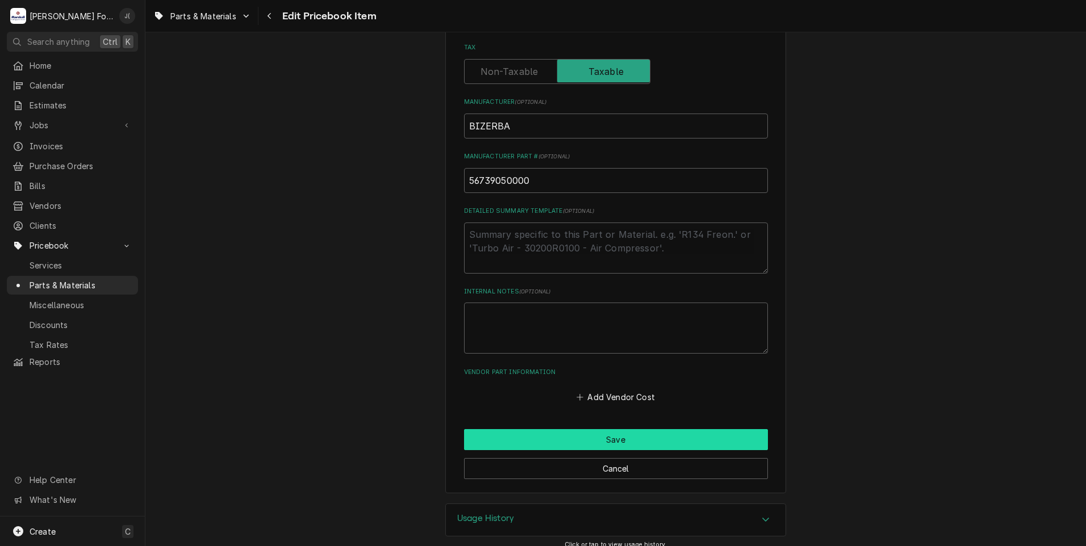
click at [479, 443] on button "Save" at bounding box center [616, 439] width 304 height 21
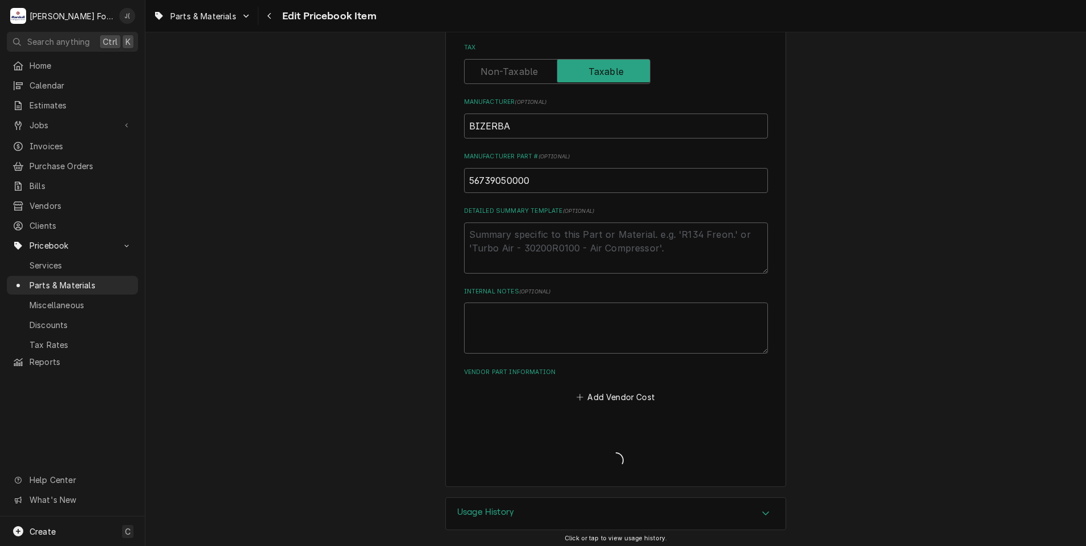
type textarea "x"
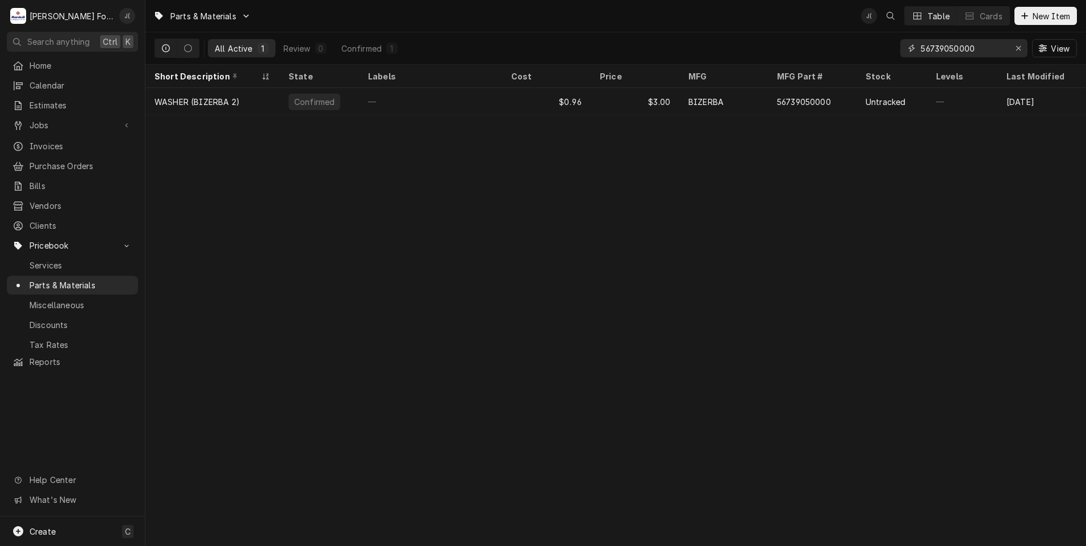
drag, startPoint x: 1020, startPoint y: 49, endPoint x: 985, endPoint y: 47, distance: 34.7
click at [1018, 48] on icon "Erase input" at bounding box center [1019, 48] width 6 height 8
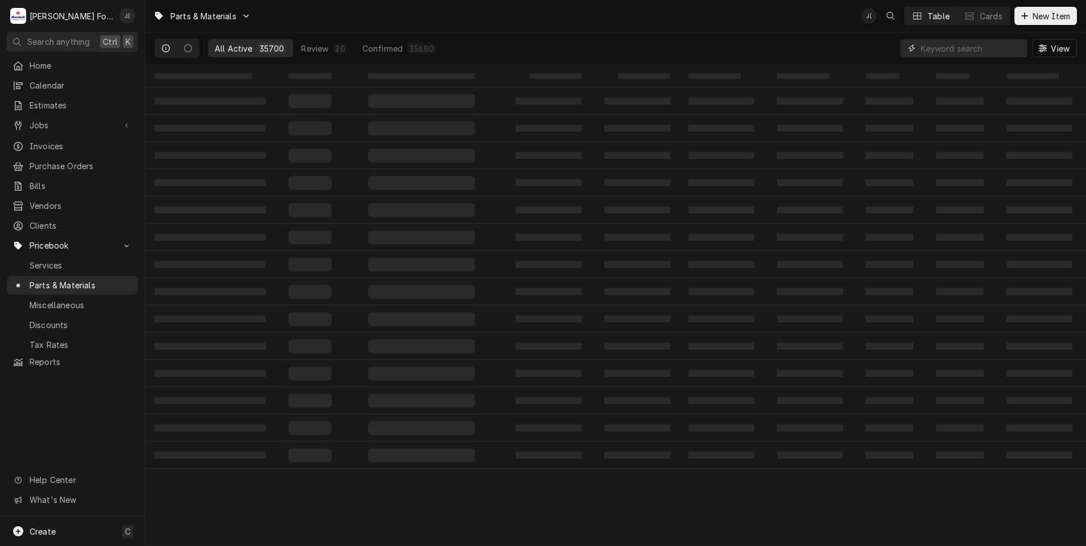
paste input "57767050000"
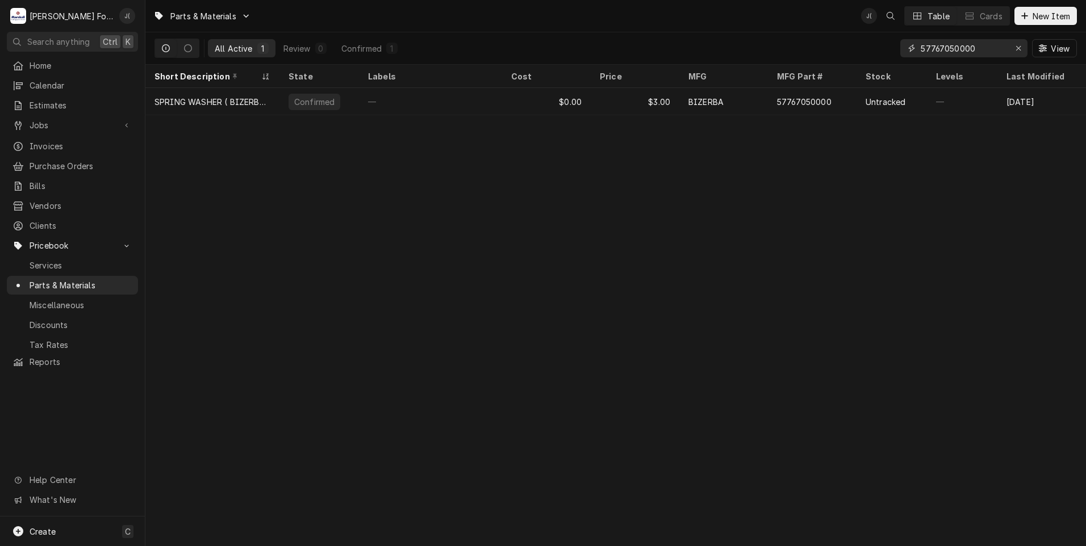
type input "57767050000"
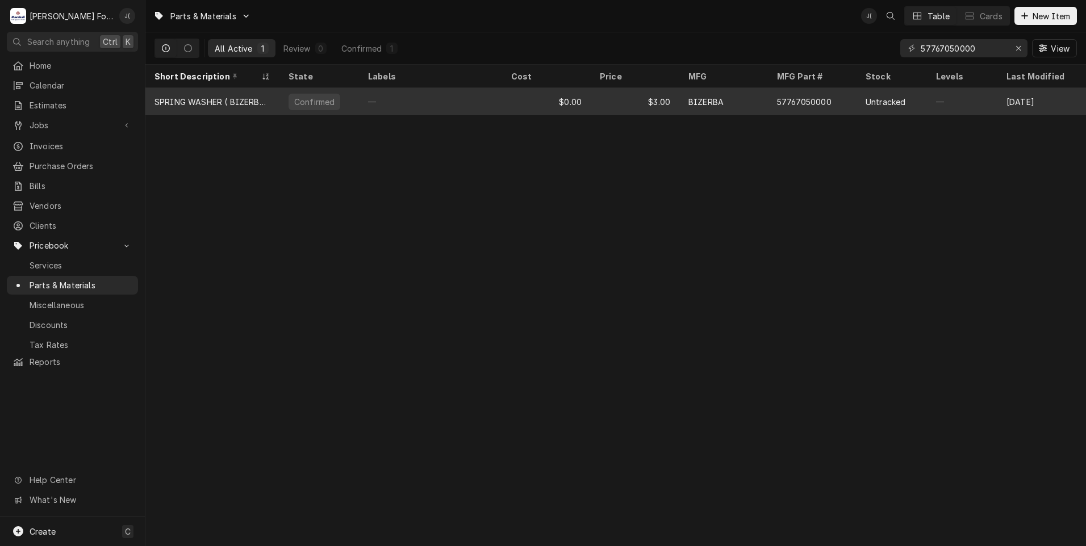
click at [615, 99] on div "$3.00" at bounding box center [635, 101] width 89 height 27
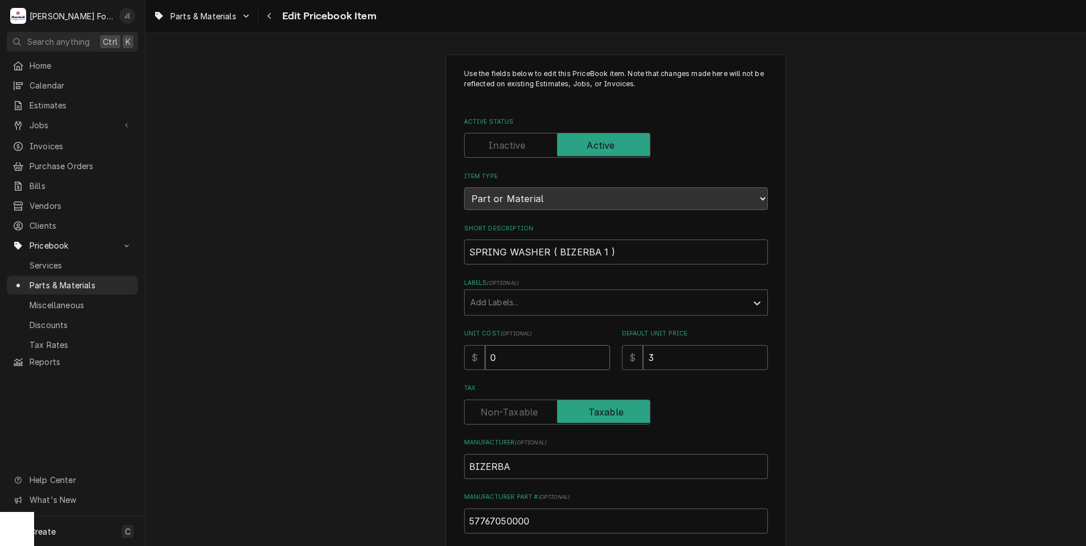
drag, startPoint x: 511, startPoint y: 358, endPoint x: 370, endPoint y: 347, distance: 141.3
click at [409, 346] on div "Use the fields below to edit this PriceBook item. Note that changes made here w…" at bounding box center [615, 444] width 941 height 800
type textarea "x"
type input ".9"
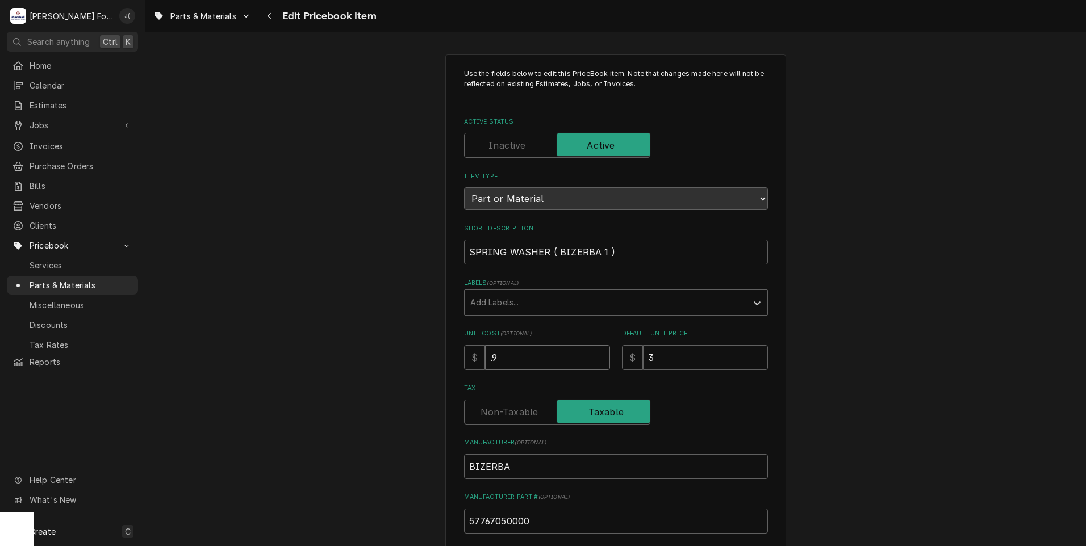
type textarea "x"
type input ".96"
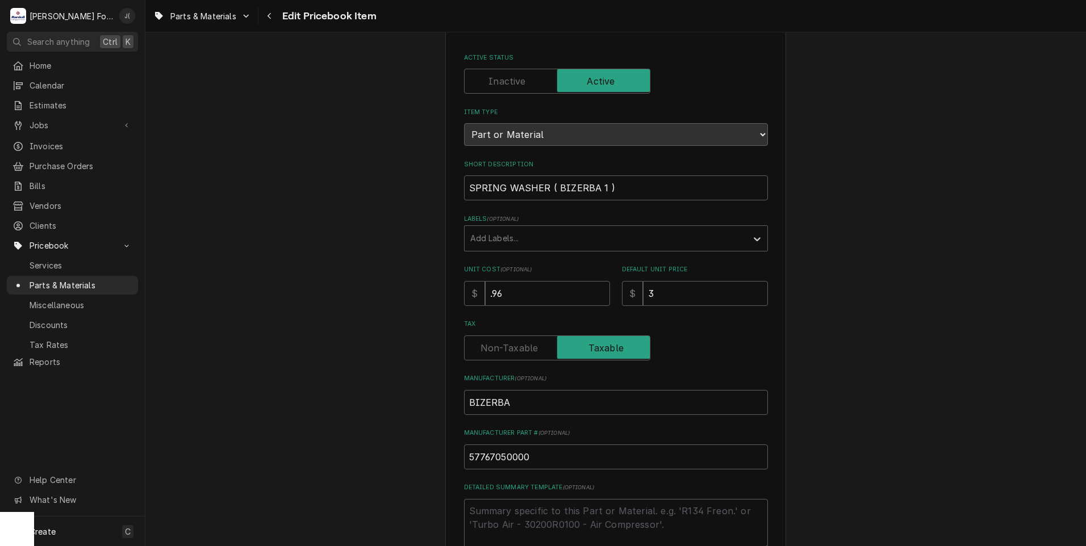
scroll to position [341, 0]
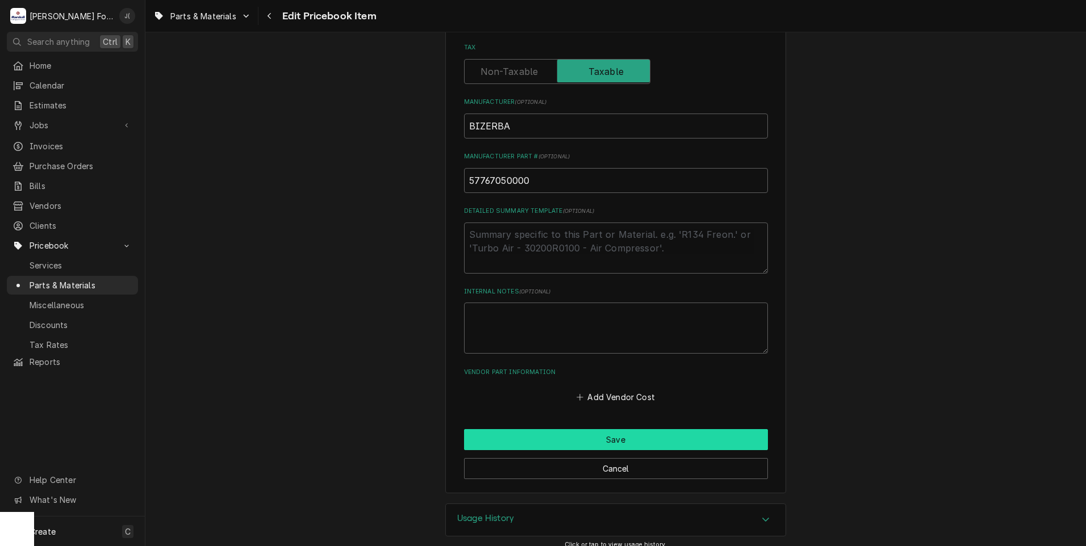
click at [534, 439] on button "Save" at bounding box center [616, 439] width 304 height 21
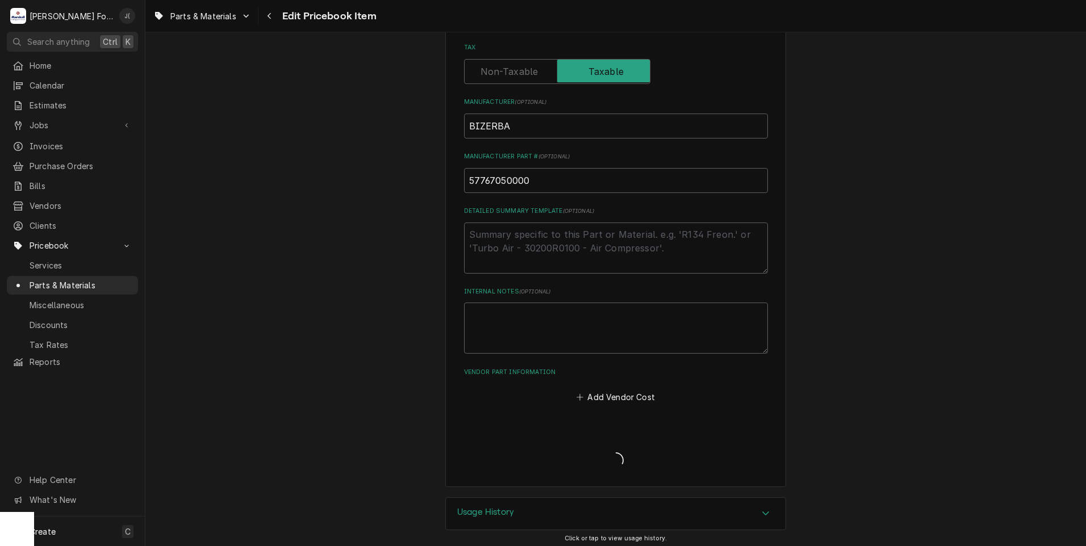
type textarea "x"
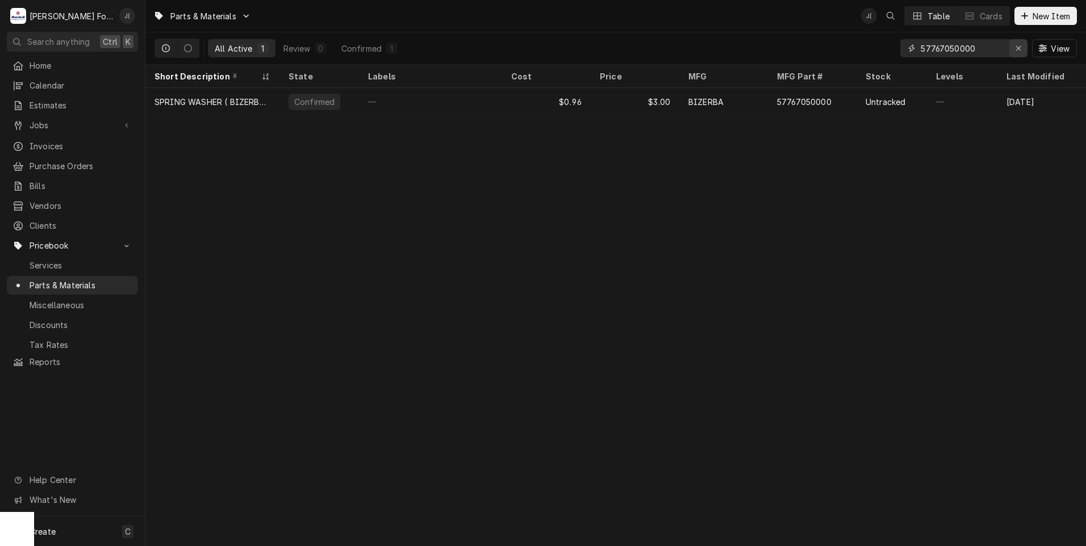
click at [1018, 48] on icon "Erase input" at bounding box center [1019, 48] width 6 height 8
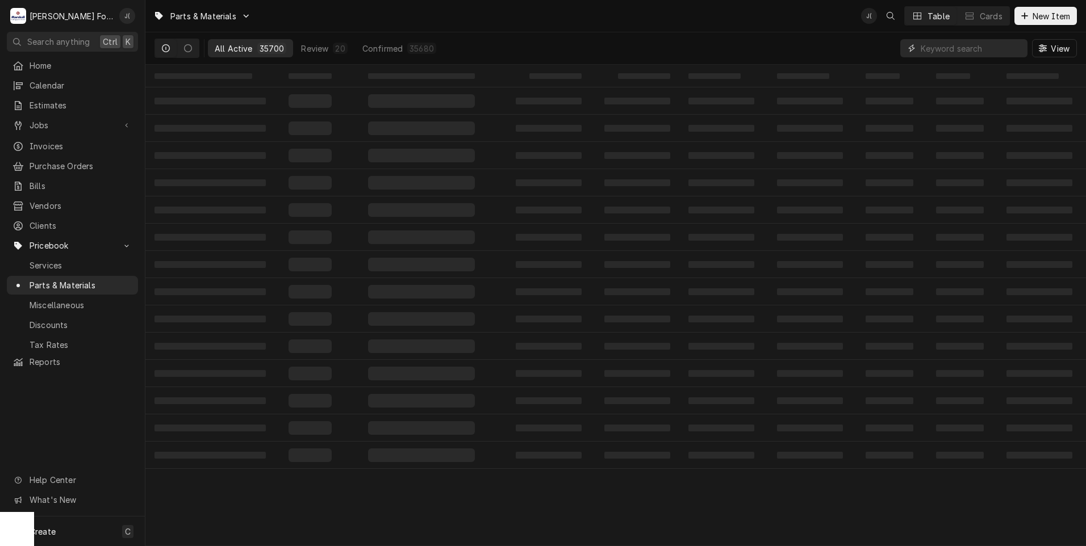
paste input "57747210000"
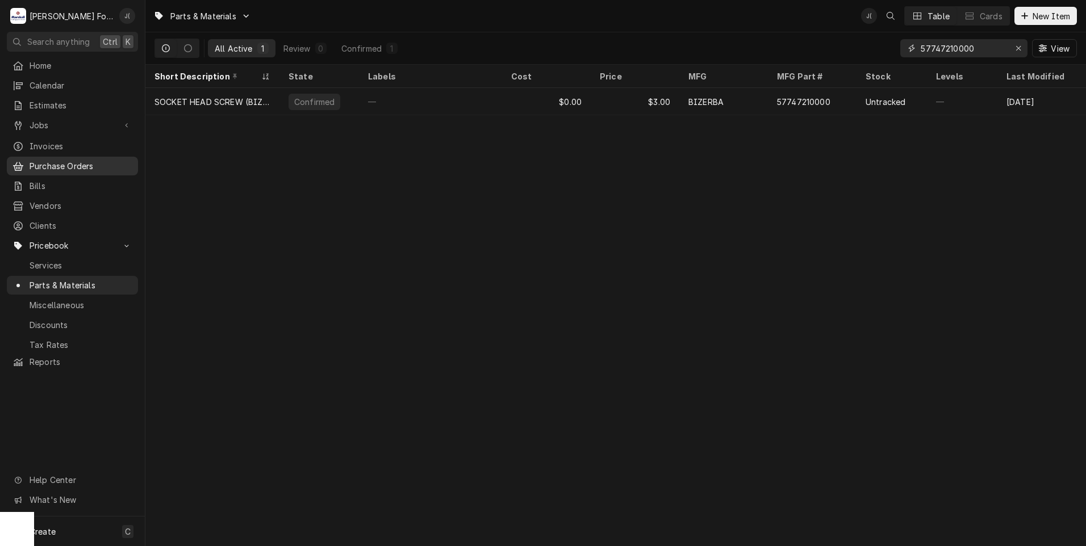
type input "57747210000"
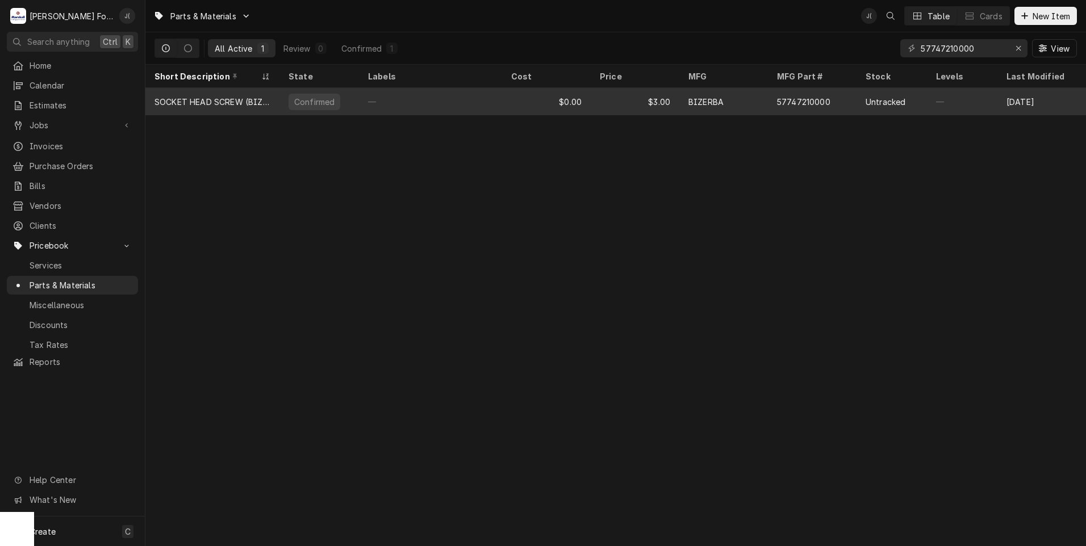
click at [770, 104] on div "57747210000" at bounding box center [812, 101] width 89 height 27
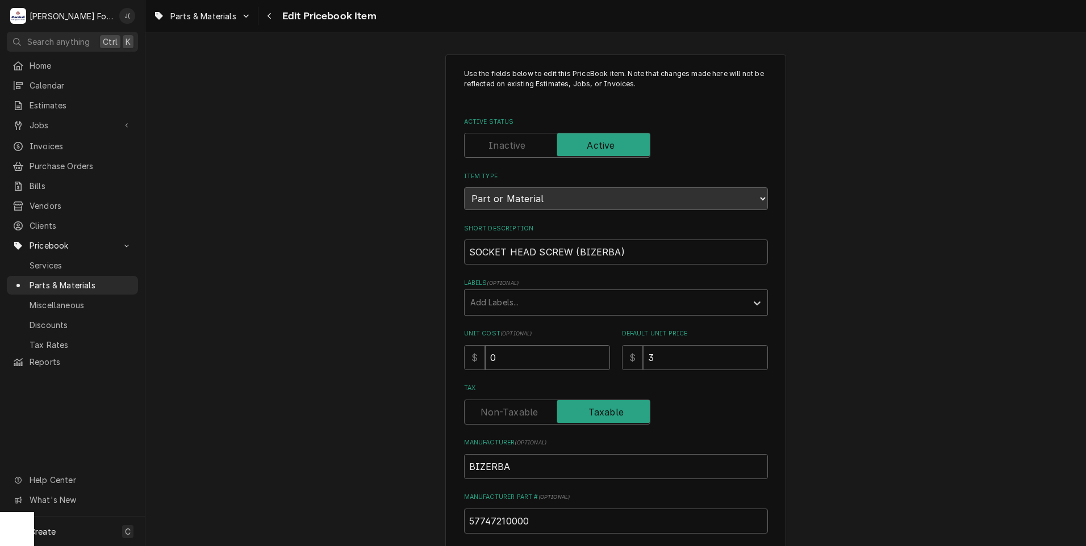
drag, startPoint x: 512, startPoint y: 359, endPoint x: 374, endPoint y: 339, distance: 139.5
click at [389, 342] on div "Use the fields below to edit this PriceBook item. Note that changes made here w…" at bounding box center [615, 444] width 941 height 800
type textarea "x"
type input ".9"
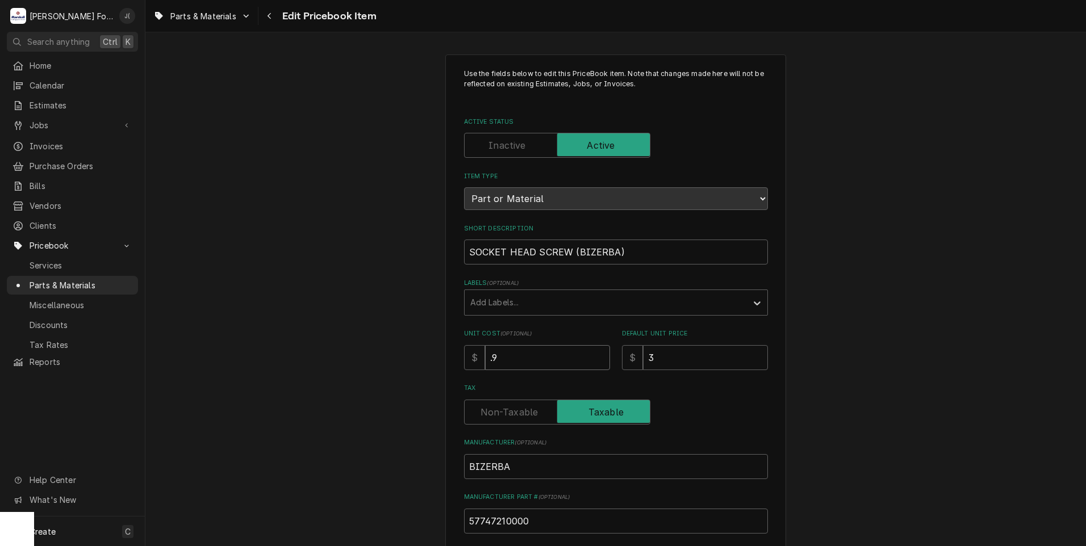
type textarea "x"
type input ".96"
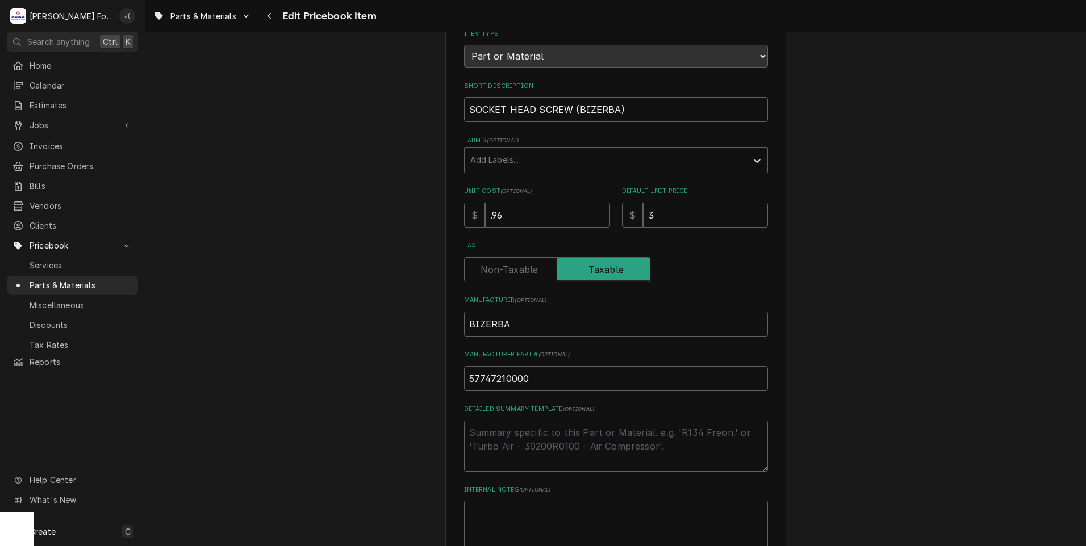
scroll to position [284, 0]
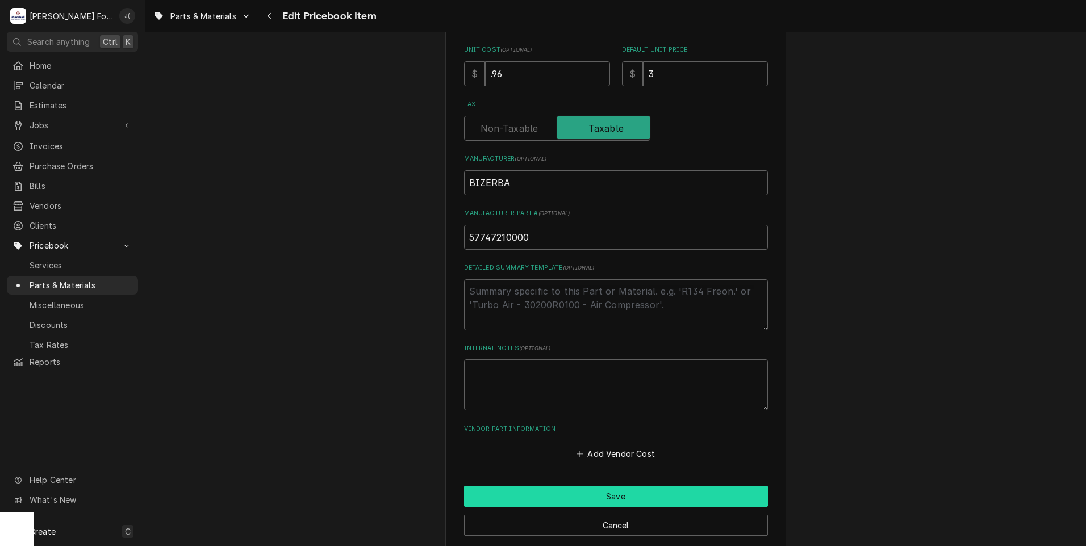
click at [558, 489] on button "Save" at bounding box center [616, 496] width 304 height 21
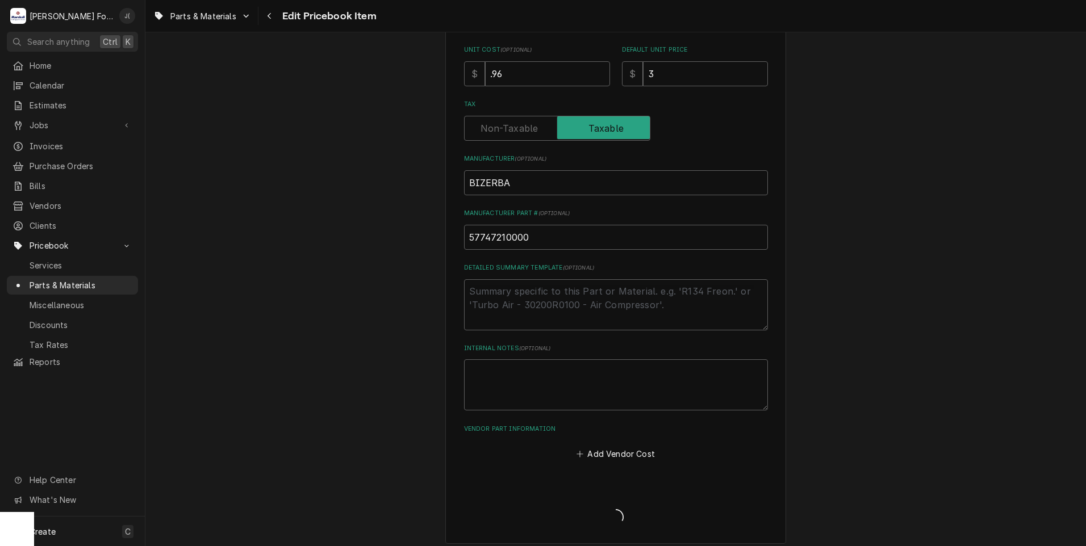
type textarea "x"
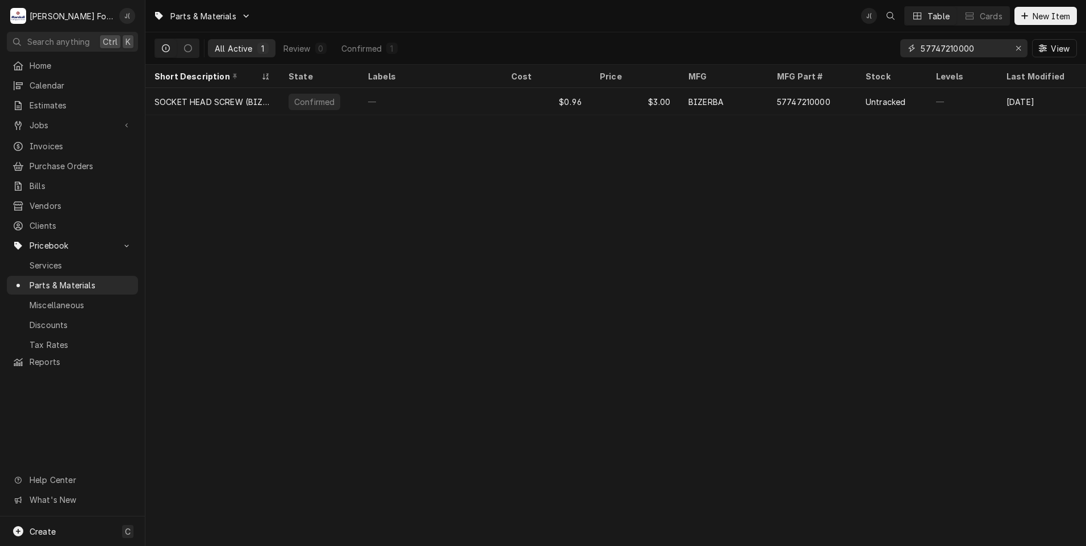
click at [1018, 48] on icon "Erase input" at bounding box center [1019, 48] width 6 height 8
click at [989, 49] on input "Dynamic Content Wrapper" at bounding box center [974, 48] width 107 height 18
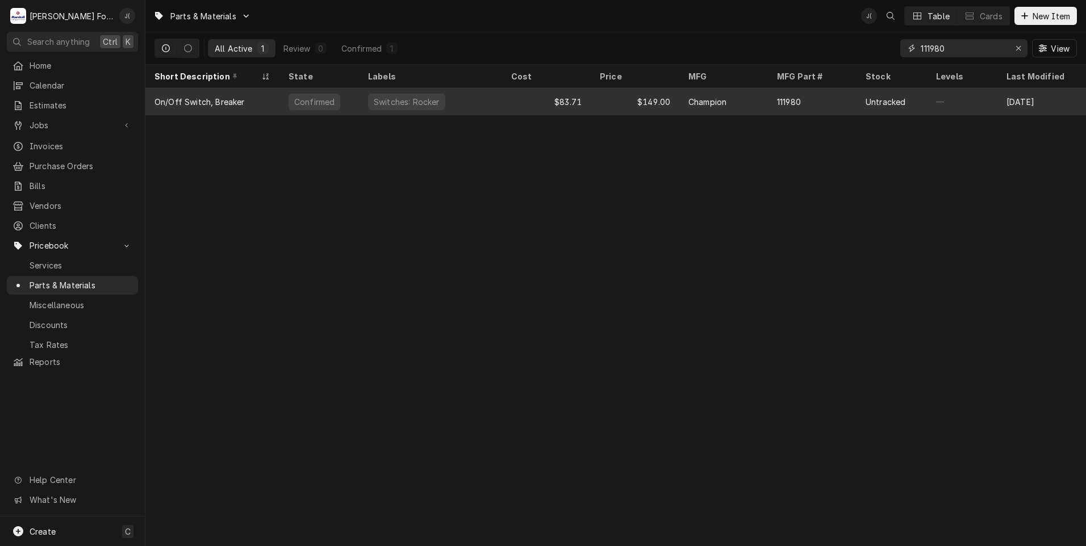
type input "111980"
click at [467, 105] on div "Switches: Rocker" at bounding box center [430, 101] width 143 height 27
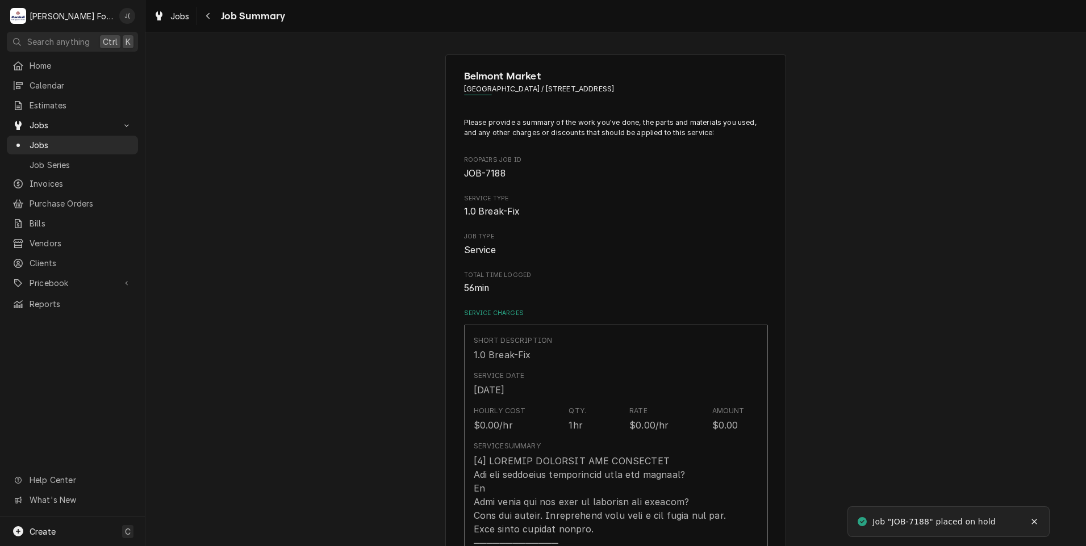
type textarea "x"
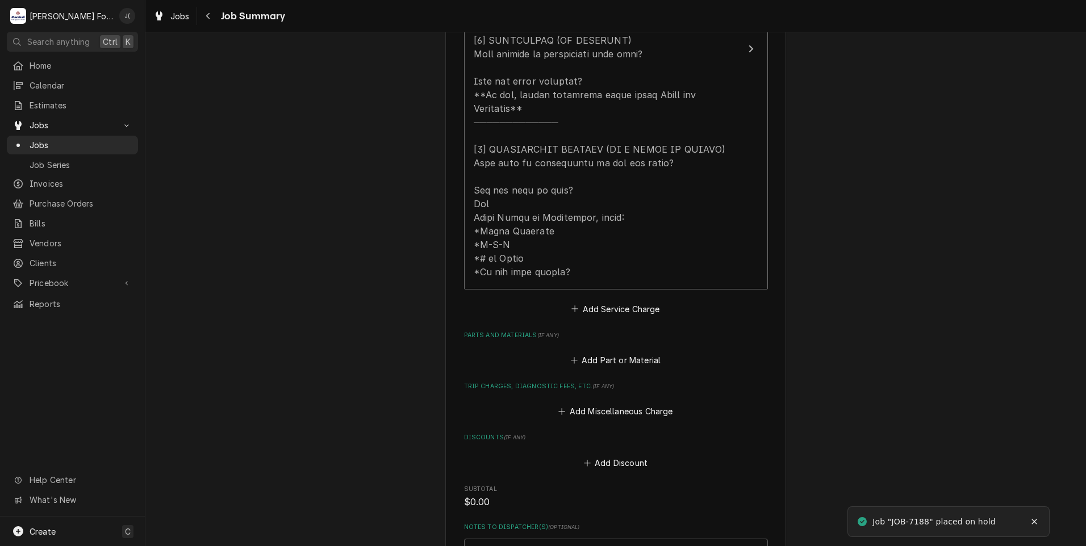
scroll to position [682, 0]
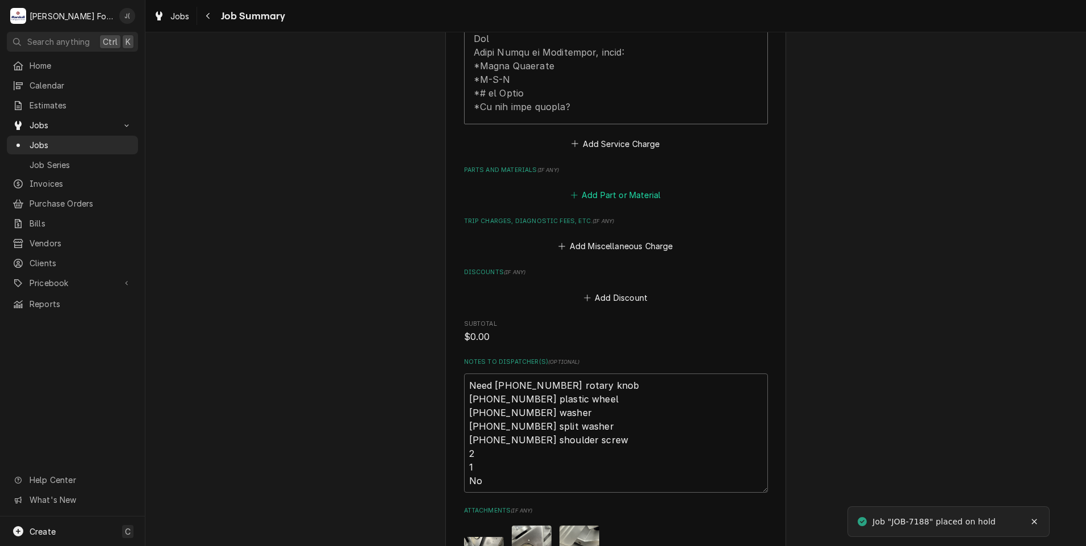
click at [605, 187] on button "Add Part or Material" at bounding box center [616, 195] width 94 height 16
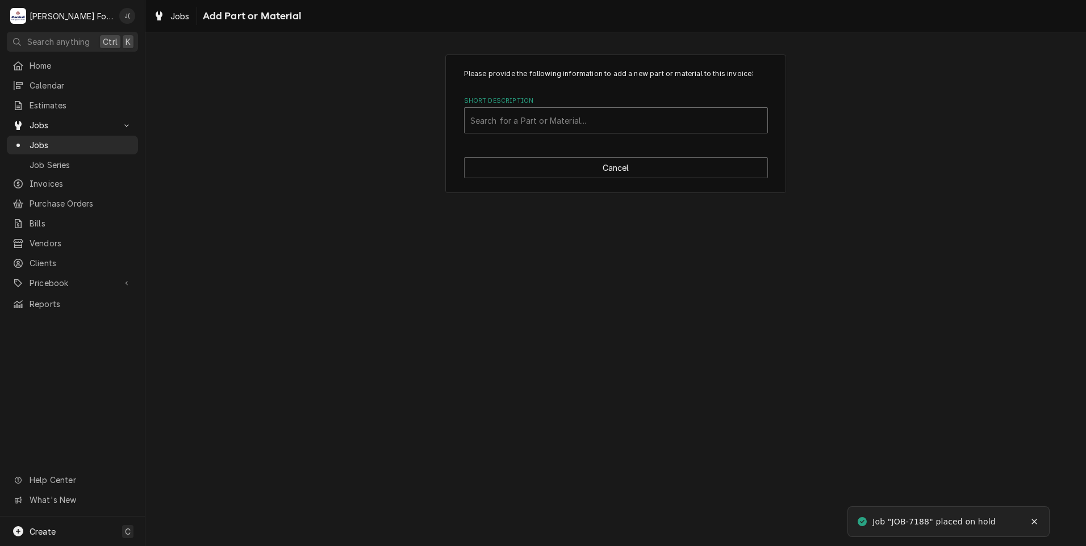
click at [523, 119] on div "Short Description" at bounding box center [615, 120] width 291 height 20
type input "60370119401"
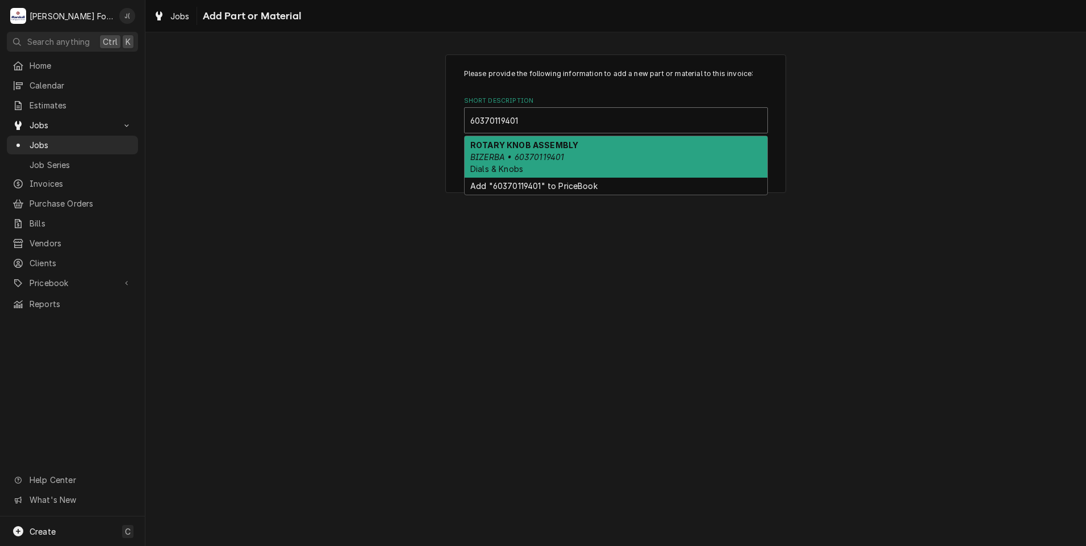
click at [536, 163] on div "ROTARY KNOB ASSEMBLY BIZERBA • 60370119401 Dials & Knobs" at bounding box center [616, 156] width 303 height 41
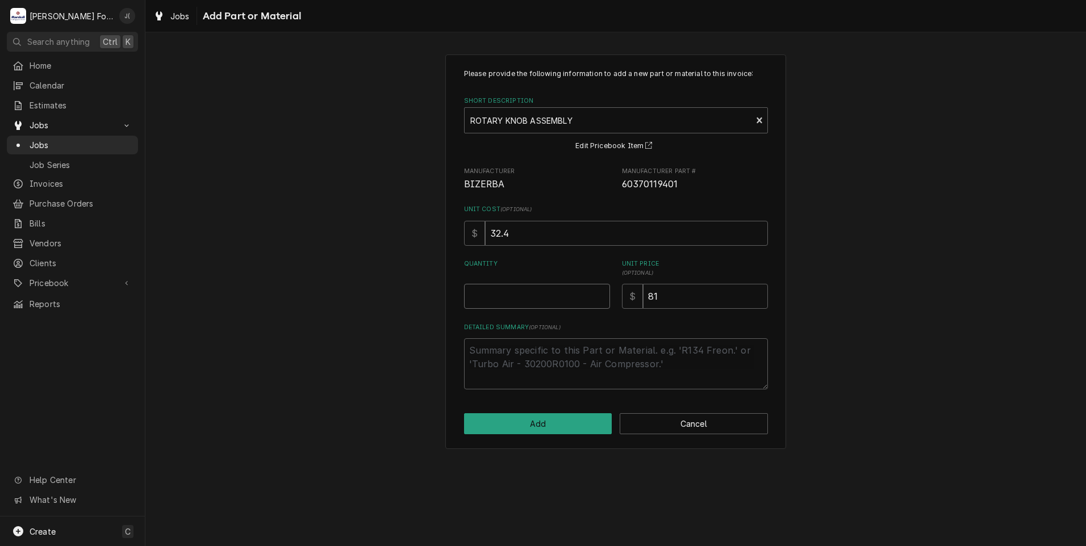
click at [525, 302] on input "Quantity" at bounding box center [537, 296] width 146 height 25
type textarea "x"
type input "1"
click at [567, 432] on button "Add" at bounding box center [538, 424] width 148 height 21
type textarea "x"
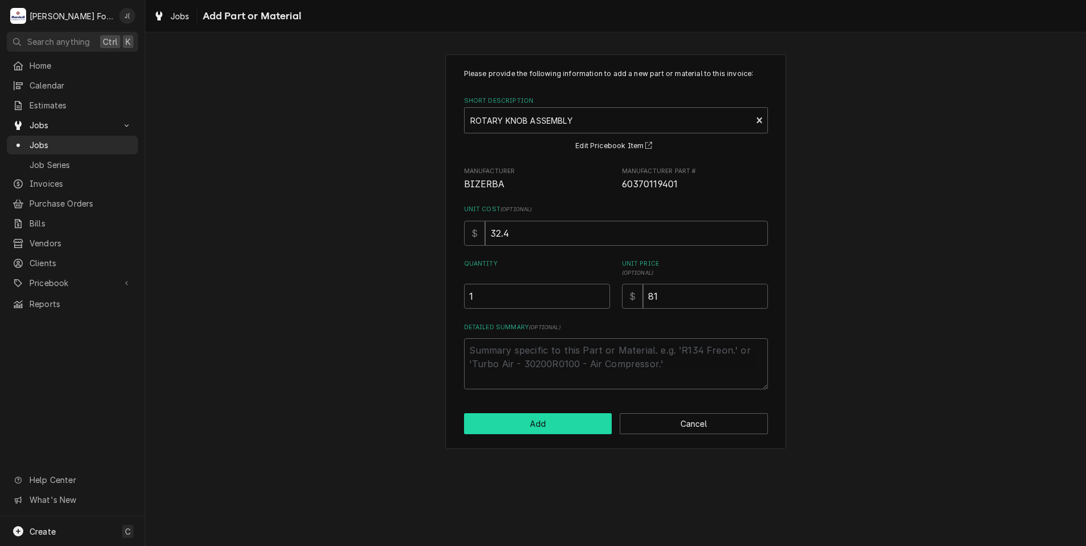
scroll to position [682, 0]
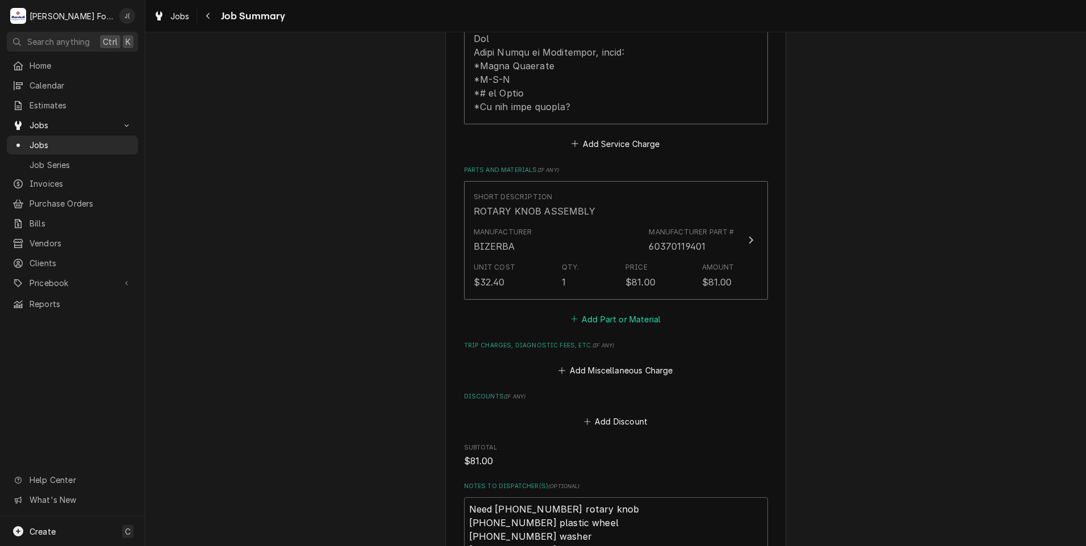
click at [633, 311] on button "Add Part or Material" at bounding box center [616, 319] width 94 height 16
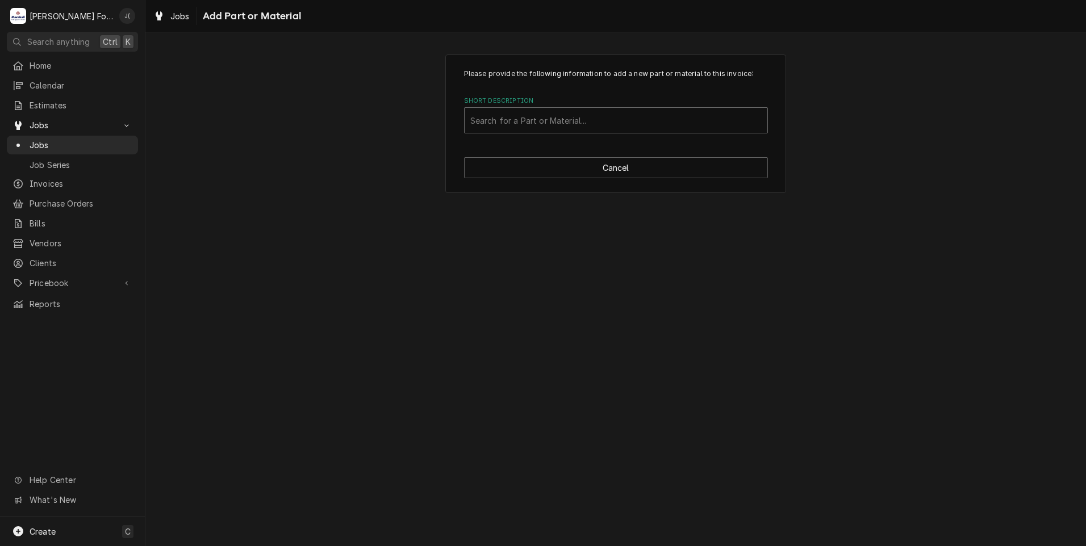
click at [578, 131] on div "Short Description" at bounding box center [615, 120] width 291 height 20
type input "60370105601"
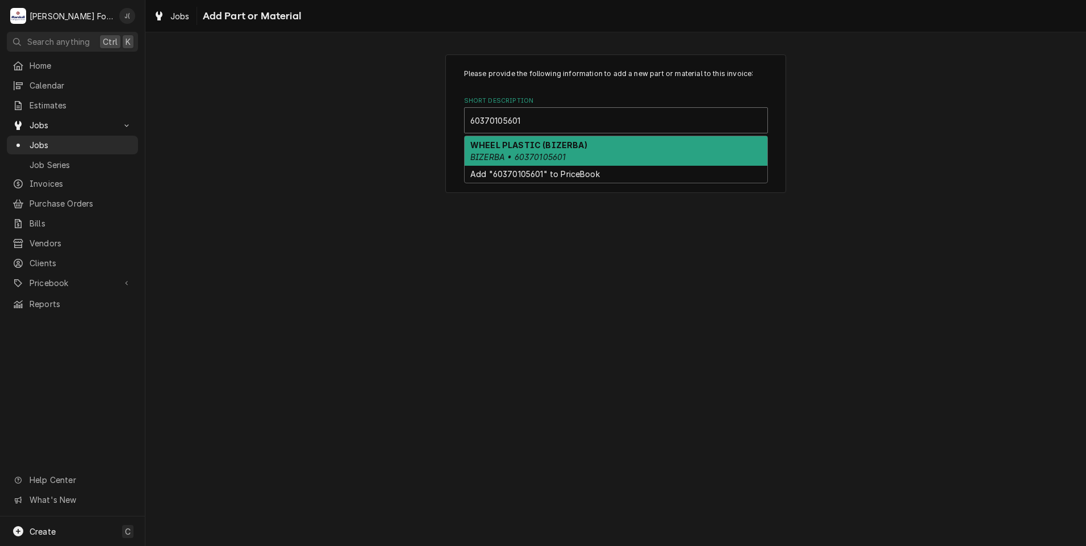
click at [549, 158] on em "BIZERBA • 60370105601" at bounding box center [517, 157] width 95 height 10
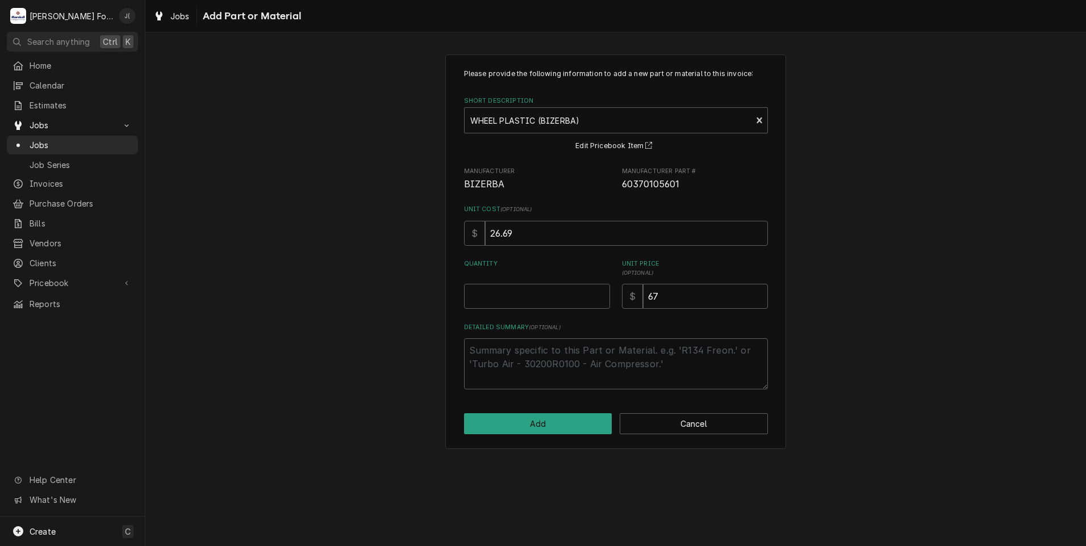
click at [520, 279] on div "Quantity" at bounding box center [537, 284] width 146 height 49
click at [511, 294] on input "Quantity" at bounding box center [537, 296] width 146 height 25
type textarea "x"
type input "1"
click at [552, 428] on button "Add" at bounding box center [538, 424] width 148 height 21
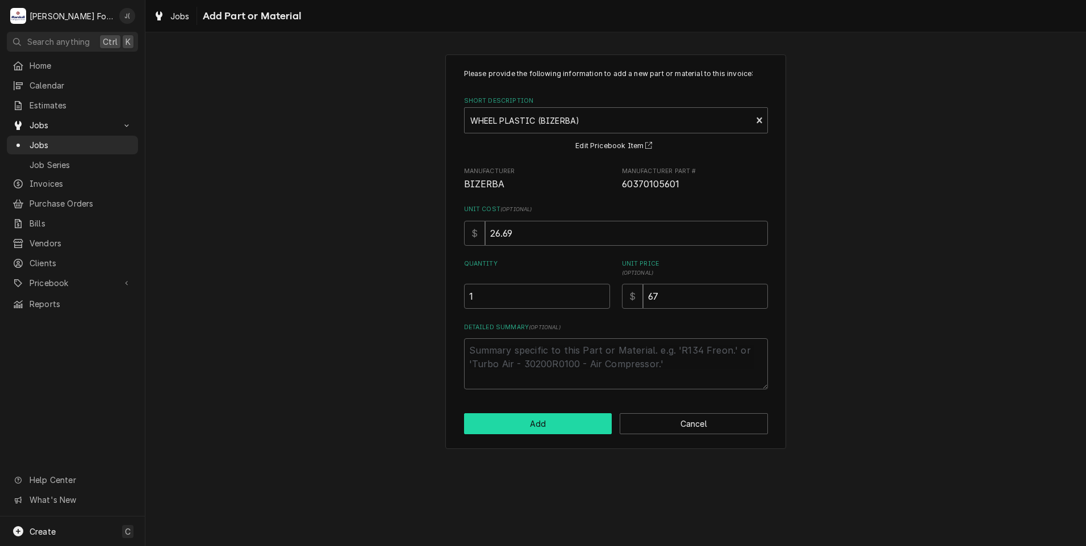
type textarea "x"
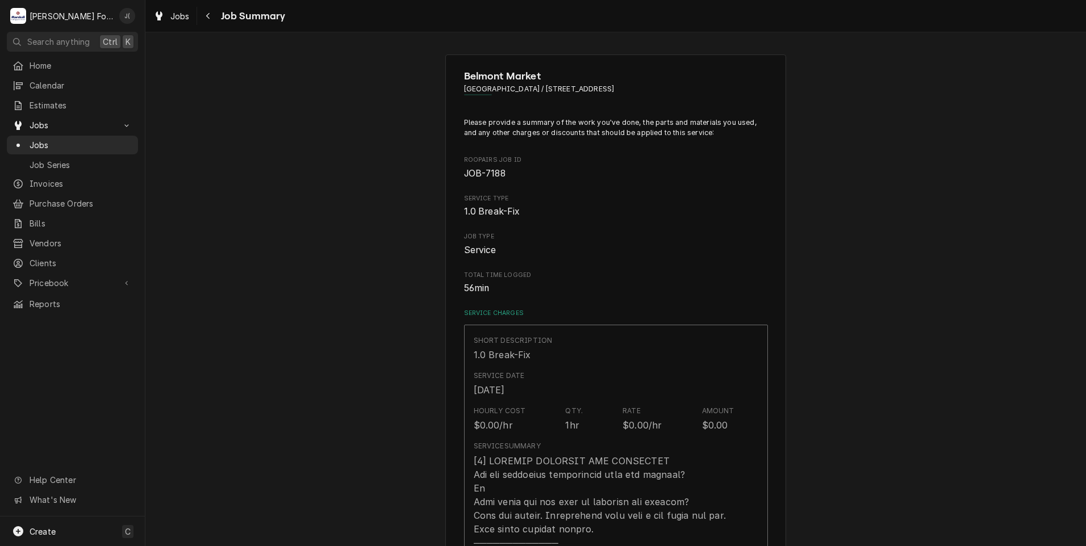
scroll to position [682, 0]
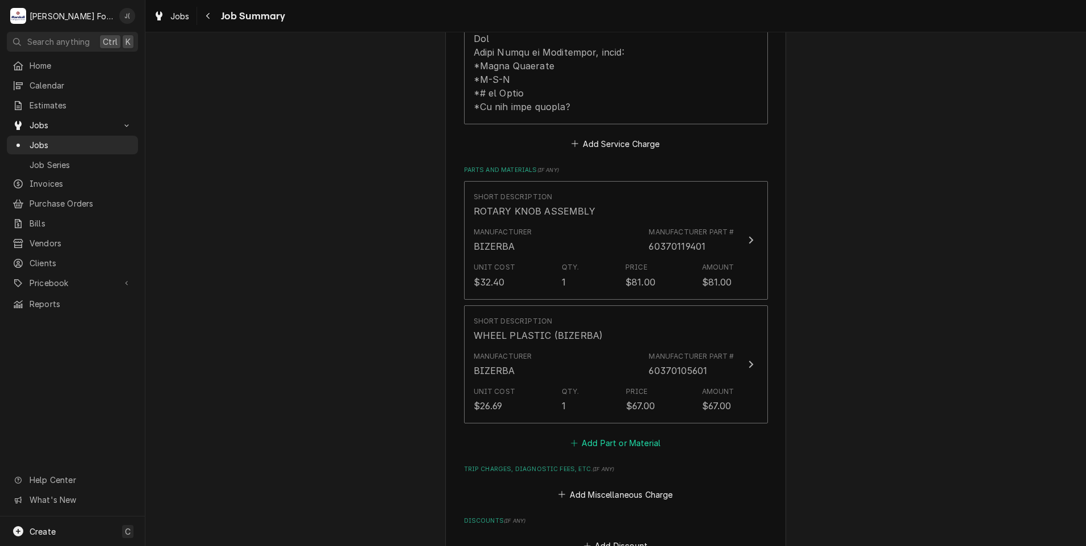
click at [606, 436] on button "Add Part or Material" at bounding box center [616, 444] width 94 height 16
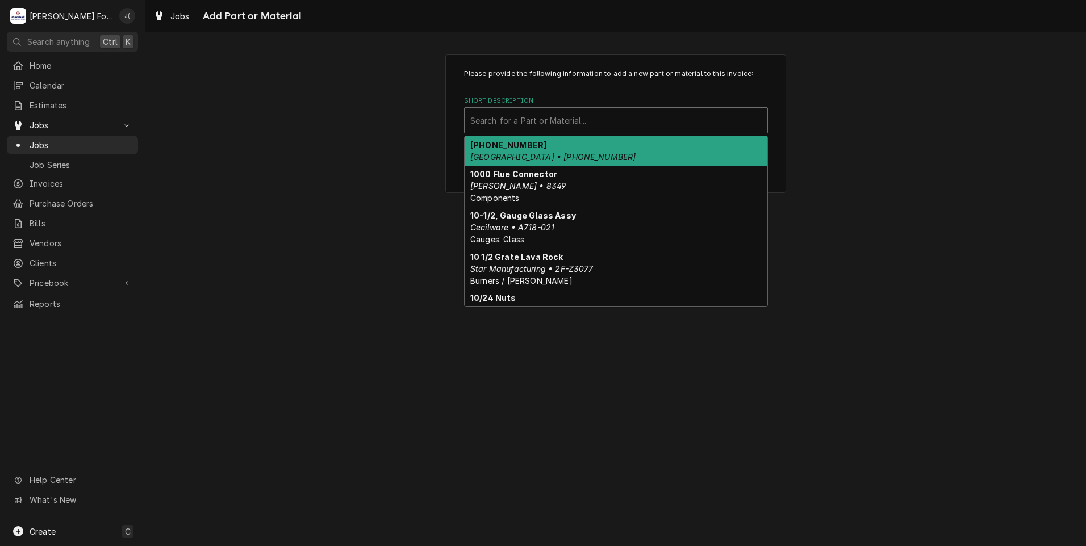
click at [550, 119] on div "Short Description" at bounding box center [615, 120] width 291 height 20
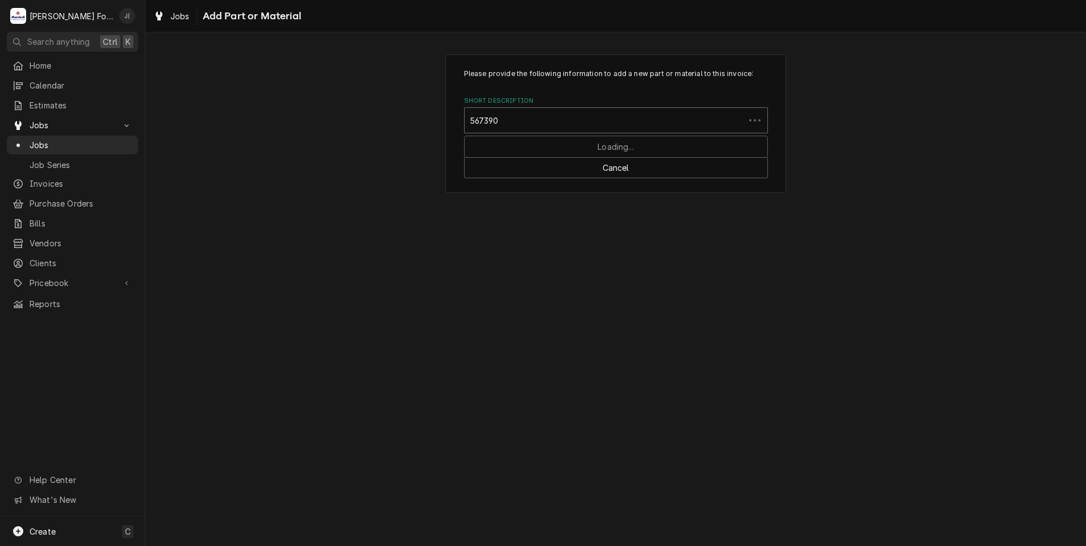
type input "5673905"
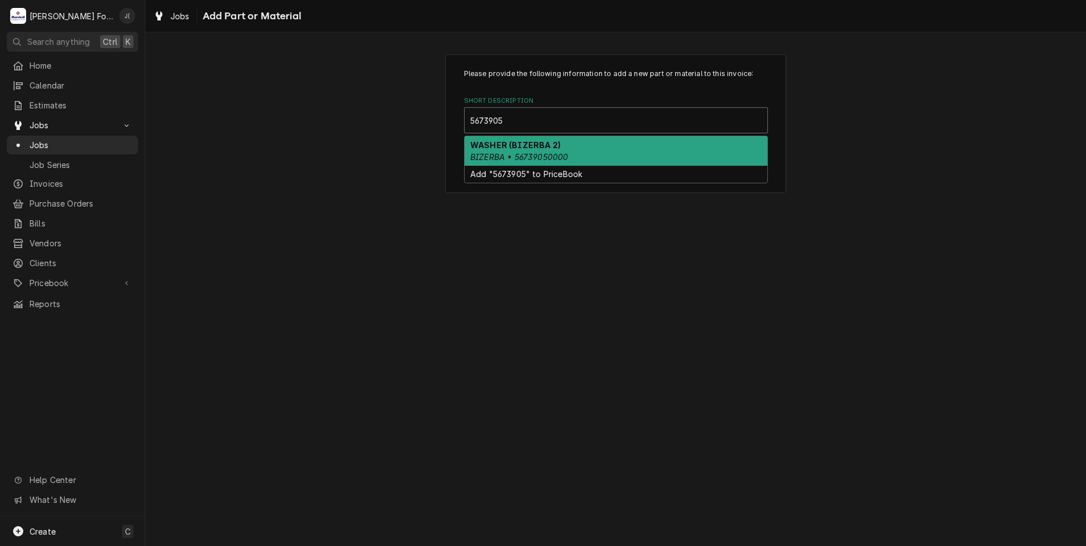
click at [546, 150] on div "WASHER (BIZERBA 2) BIZERBA • 56739050000" at bounding box center [616, 151] width 303 height 30
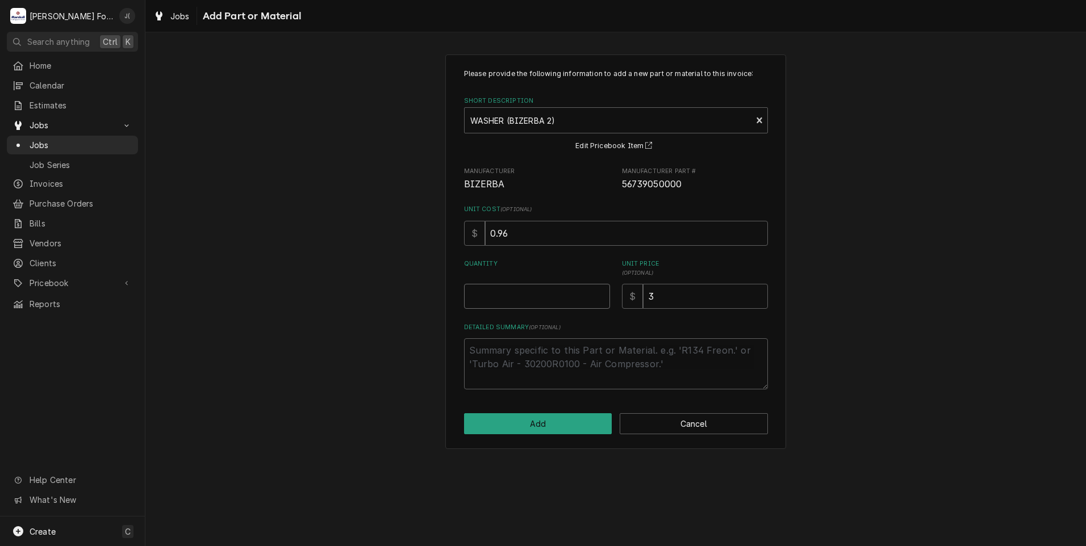
click at [555, 295] on input "Quantity" at bounding box center [537, 296] width 146 height 25
type textarea "x"
type input "1"
click at [561, 421] on button "Add" at bounding box center [538, 424] width 148 height 21
type textarea "x"
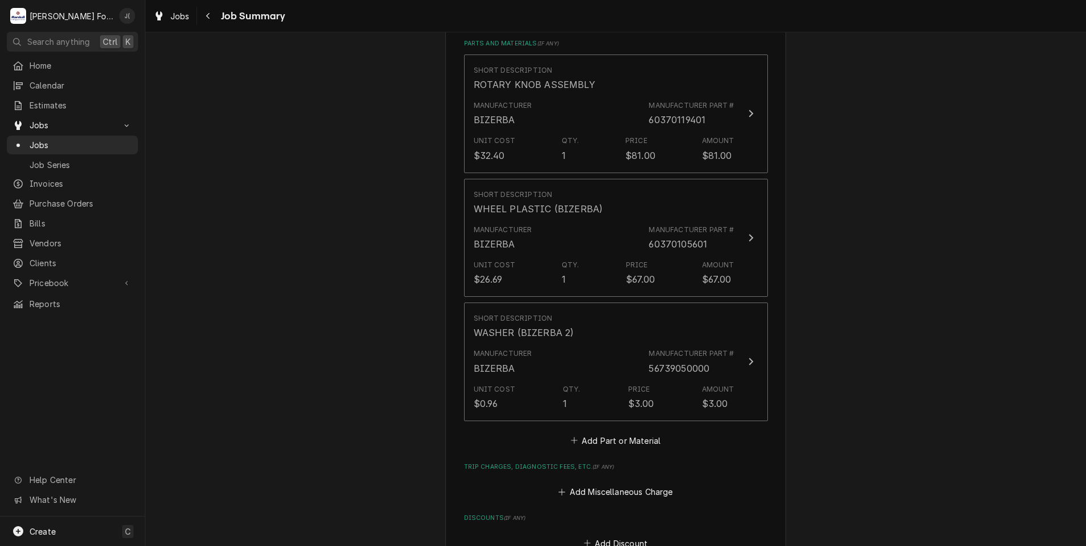
scroll to position [909, 0]
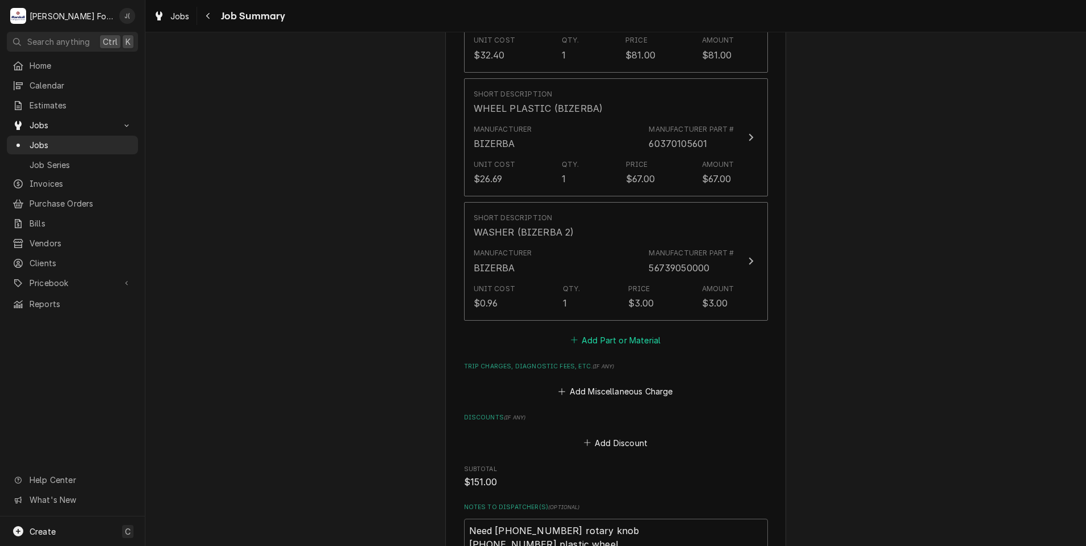
click at [614, 332] on button "Add Part or Material" at bounding box center [616, 340] width 94 height 16
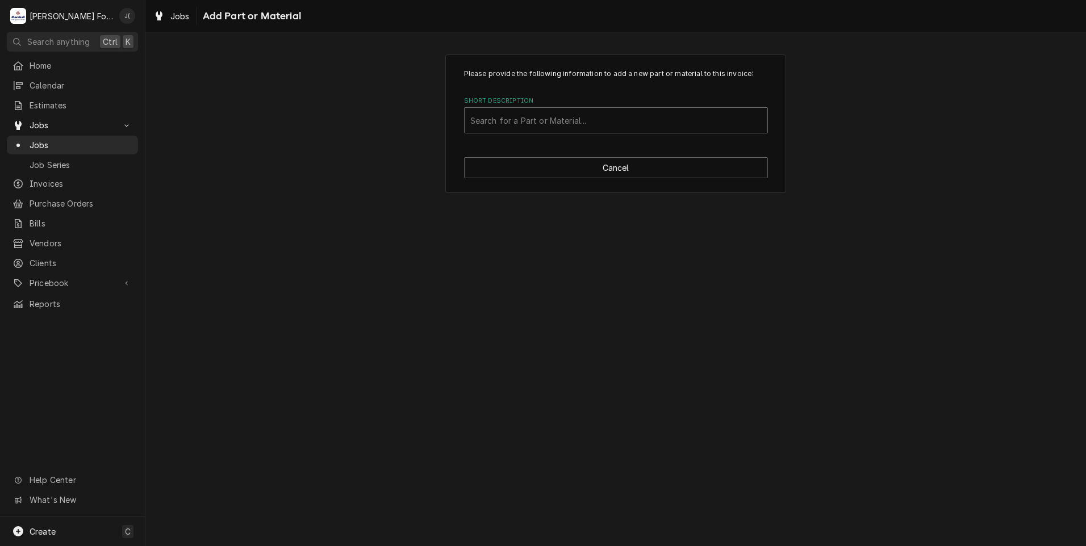
click at [477, 117] on div "Short Description" at bounding box center [615, 120] width 291 height 20
type input "5776705"
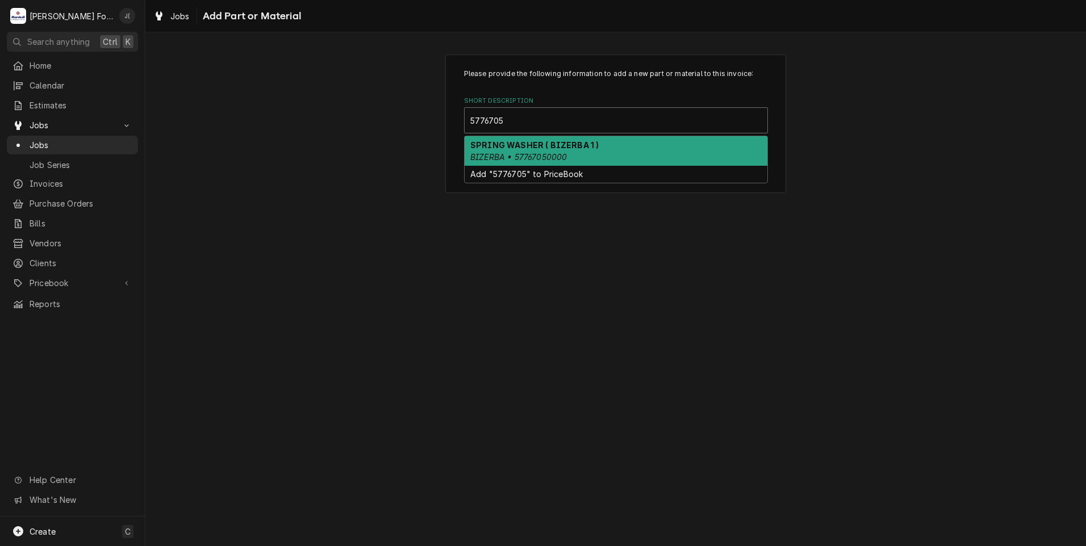
click at [537, 144] on strong "SPRING WASHER ( BIZERBA 1 )" at bounding box center [534, 145] width 128 height 10
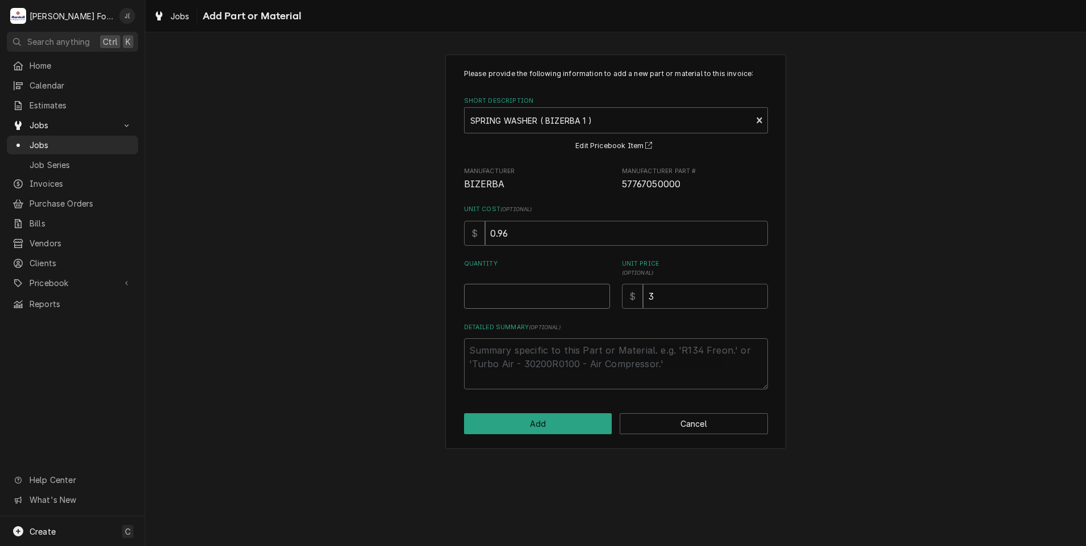
click at [526, 289] on input "Quantity" at bounding box center [537, 296] width 146 height 25
type textarea "x"
type input "1"
click at [565, 417] on button "Add" at bounding box center [538, 424] width 148 height 21
type textarea "x"
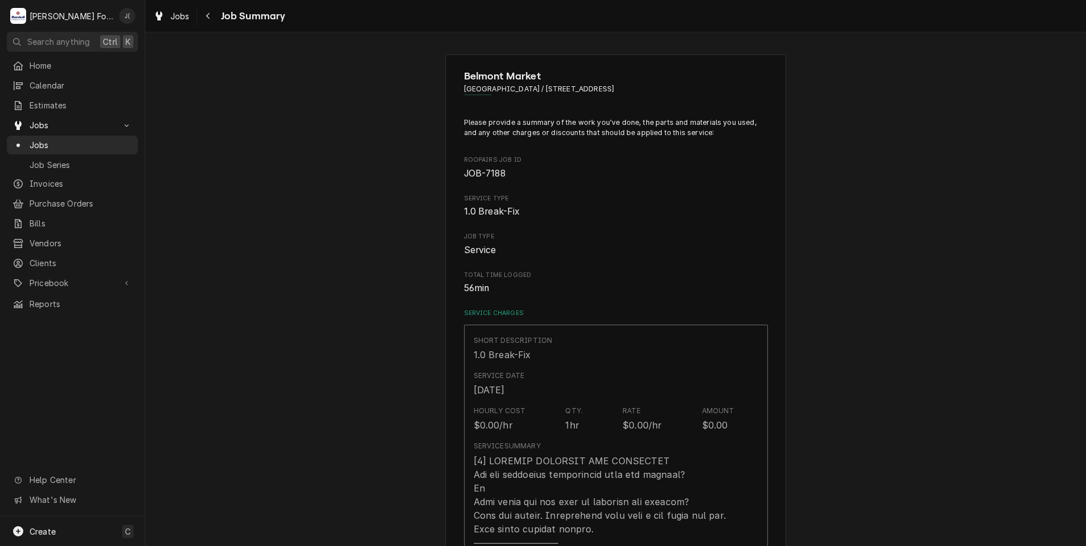
scroll to position [909, 0]
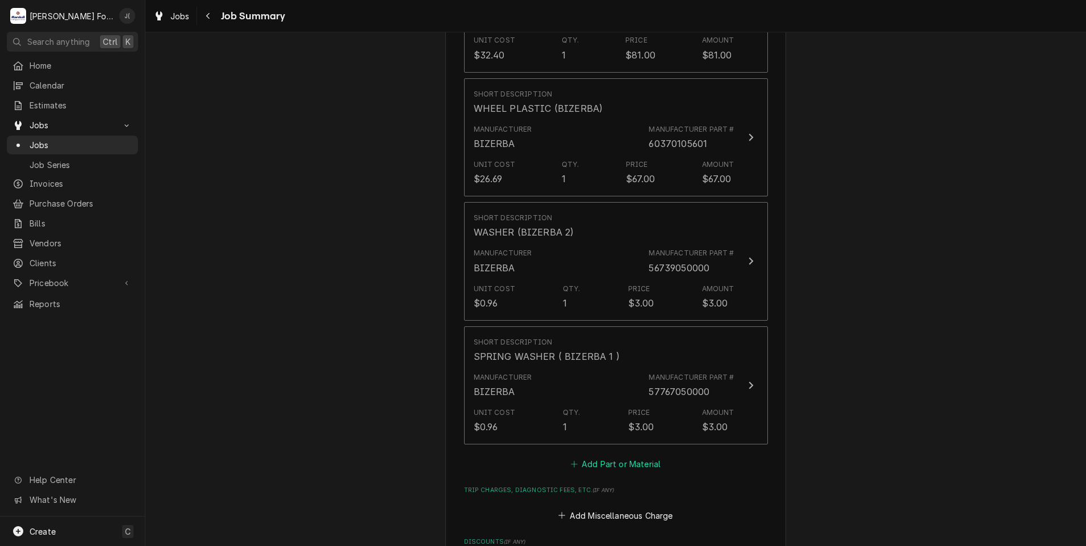
click at [583, 457] on button "Add Part or Material" at bounding box center [616, 465] width 94 height 16
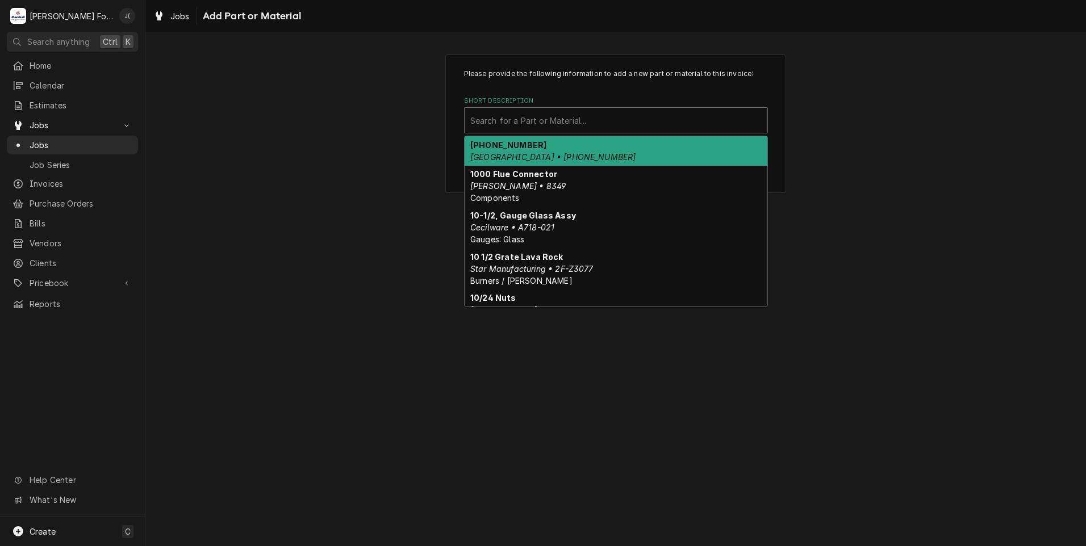
click at [498, 121] on div "Short Description" at bounding box center [615, 120] width 291 height 20
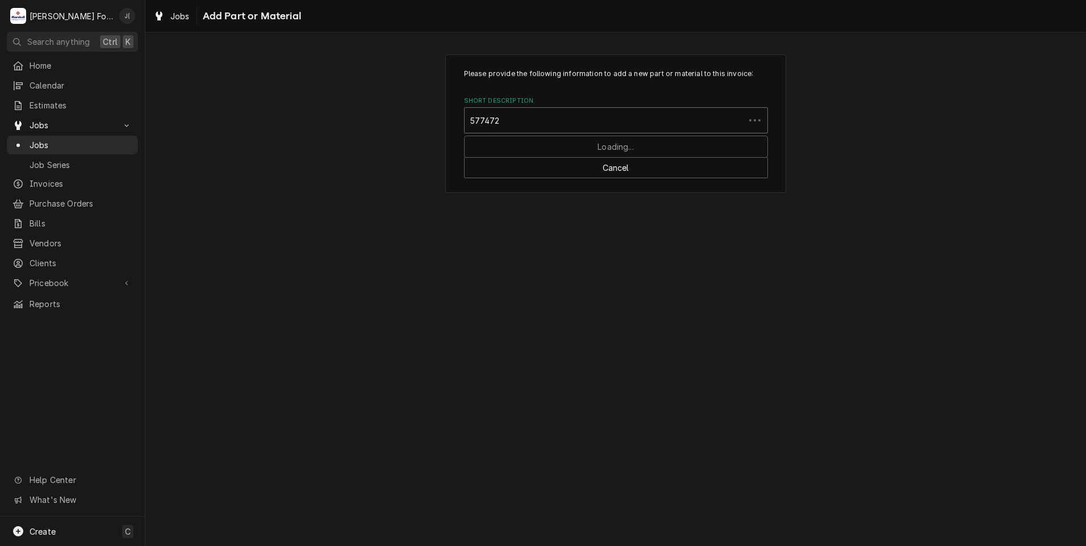
type input "5774721"
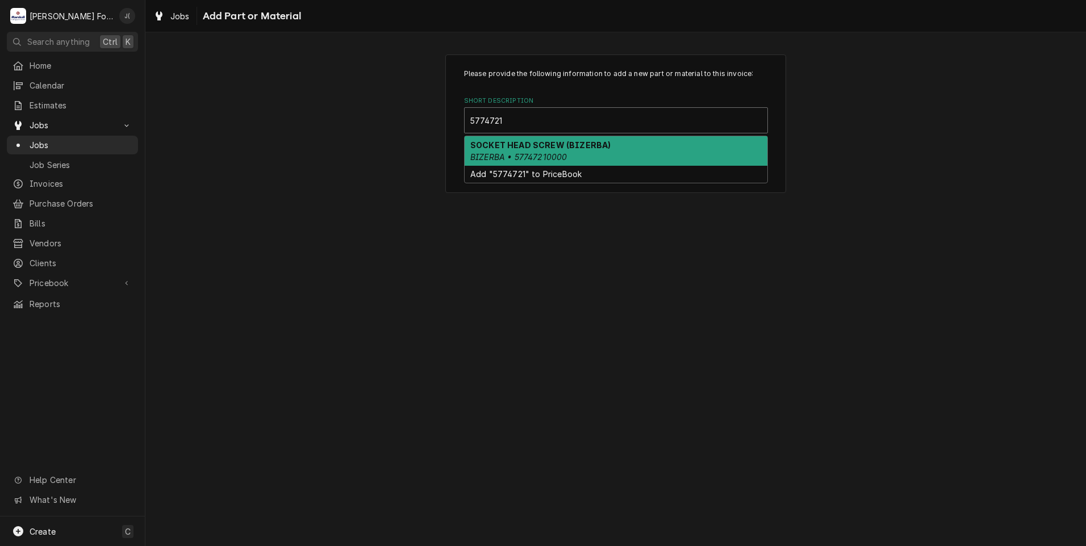
click at [539, 147] on strong "SOCKET HEAD SCREW (BIZERBA)" at bounding box center [540, 145] width 140 height 10
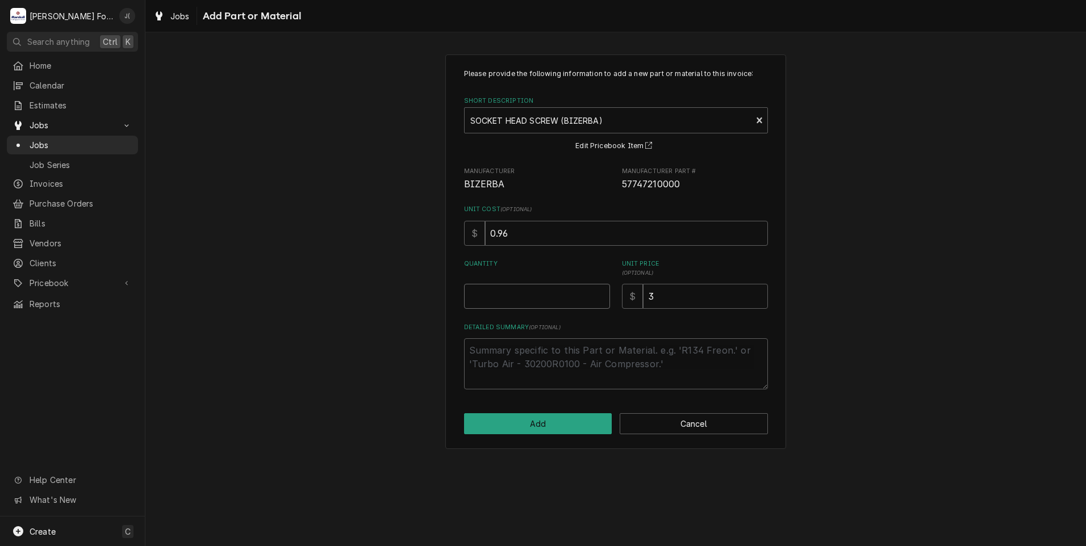
click at [534, 295] on input "Quantity" at bounding box center [537, 296] width 146 height 25
type textarea "x"
type input "1"
click at [557, 428] on button "Add" at bounding box center [538, 424] width 148 height 21
type textarea "x"
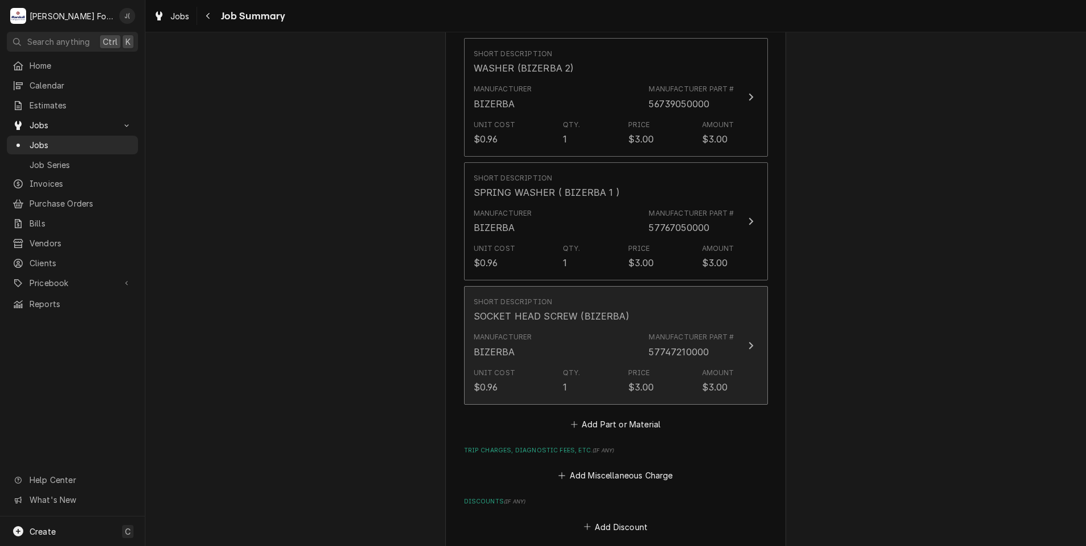
scroll to position [1079, 0]
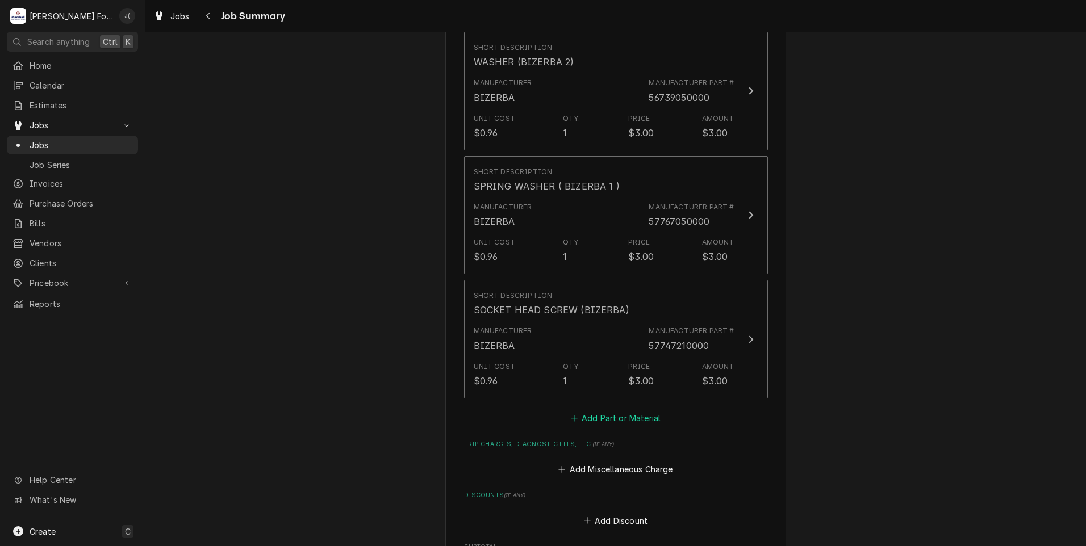
click at [605, 410] on button "Add Part or Material" at bounding box center [616, 418] width 94 height 16
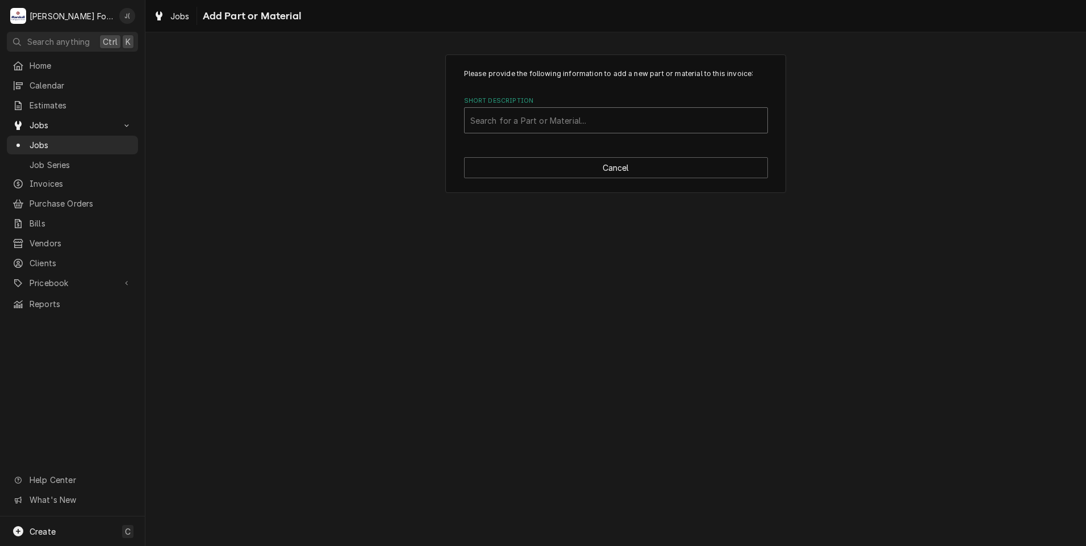
click at [525, 124] on div "Short Description" at bounding box center [615, 120] width 291 height 20
type input "SSDT"
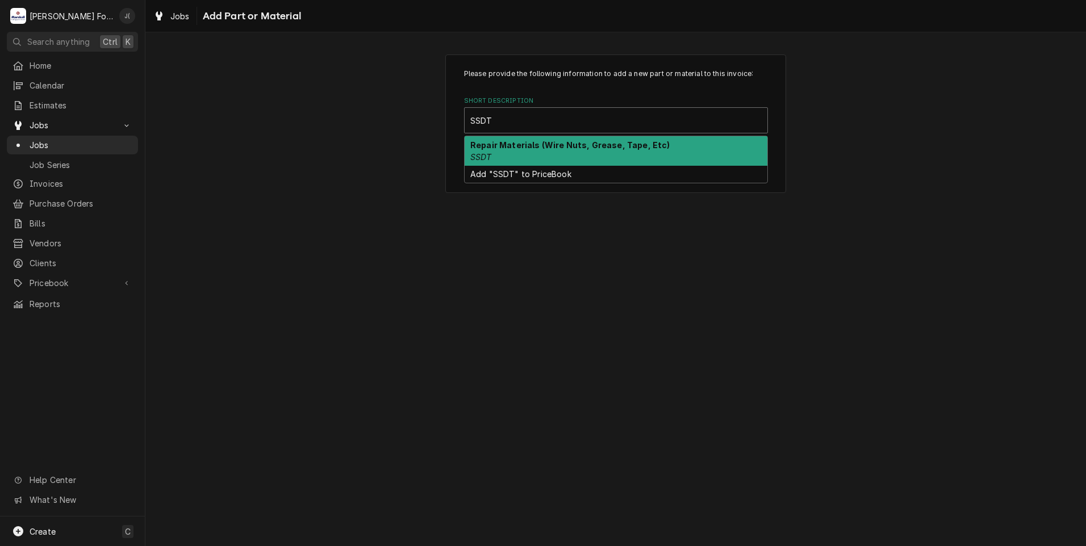
click at [515, 149] on strong "Repair Materials (Wire Nuts, Grease, Tape, Etc)" at bounding box center [570, 145] width 200 height 10
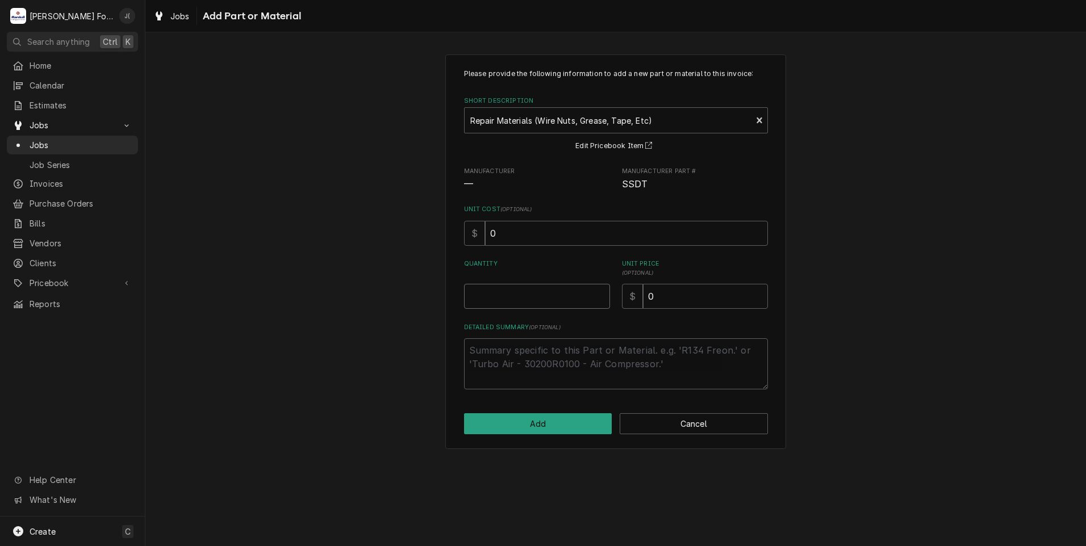
click at [497, 291] on input "Quantity" at bounding box center [537, 296] width 146 height 25
type textarea "x"
type input "1"
type textarea "x"
type input "4"
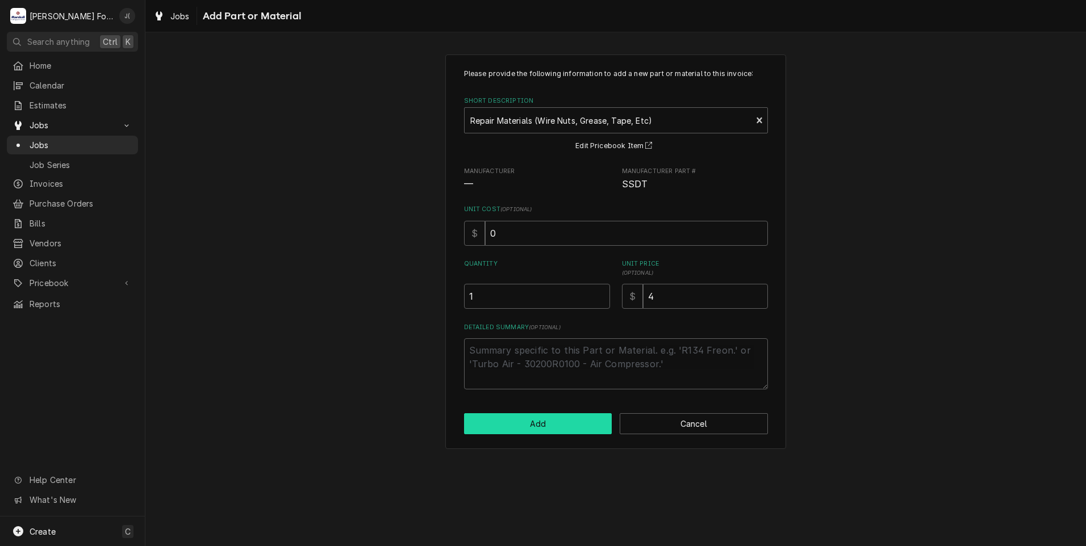
click at [549, 416] on button "Add" at bounding box center [538, 424] width 148 height 21
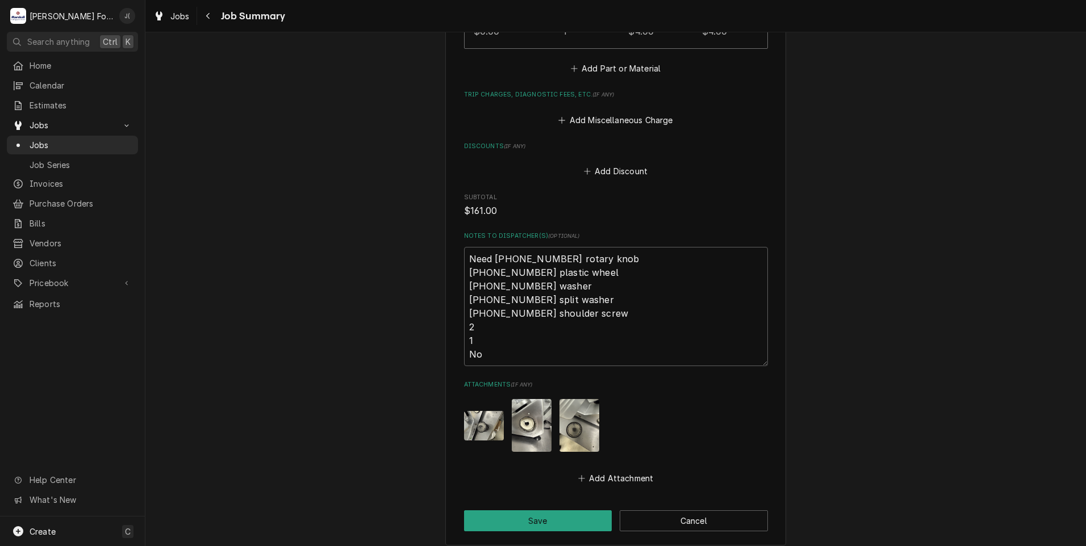
scroll to position [1656, 0]
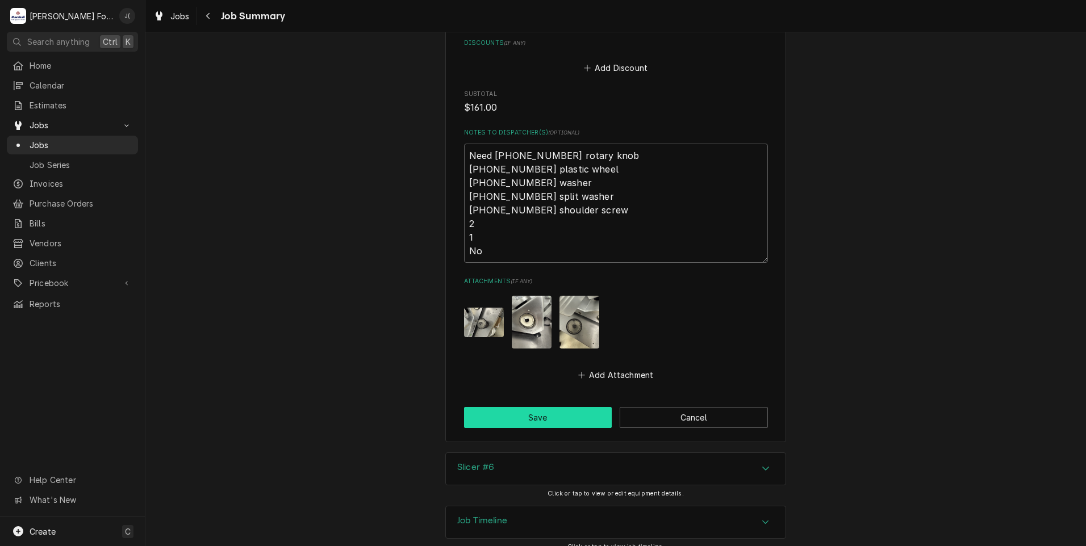
click at [508, 408] on button "Save" at bounding box center [538, 417] width 148 height 21
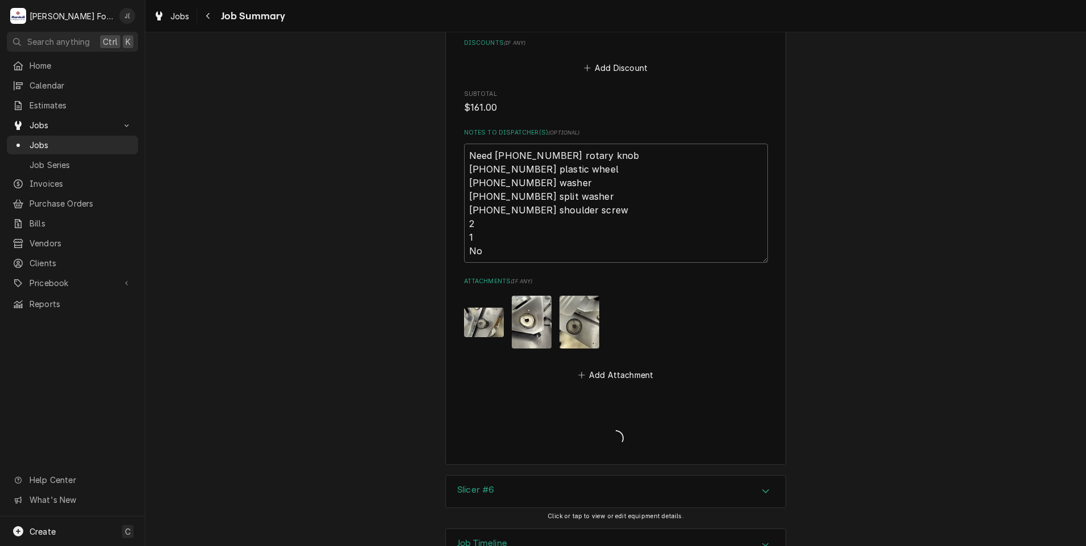
type textarea "x"
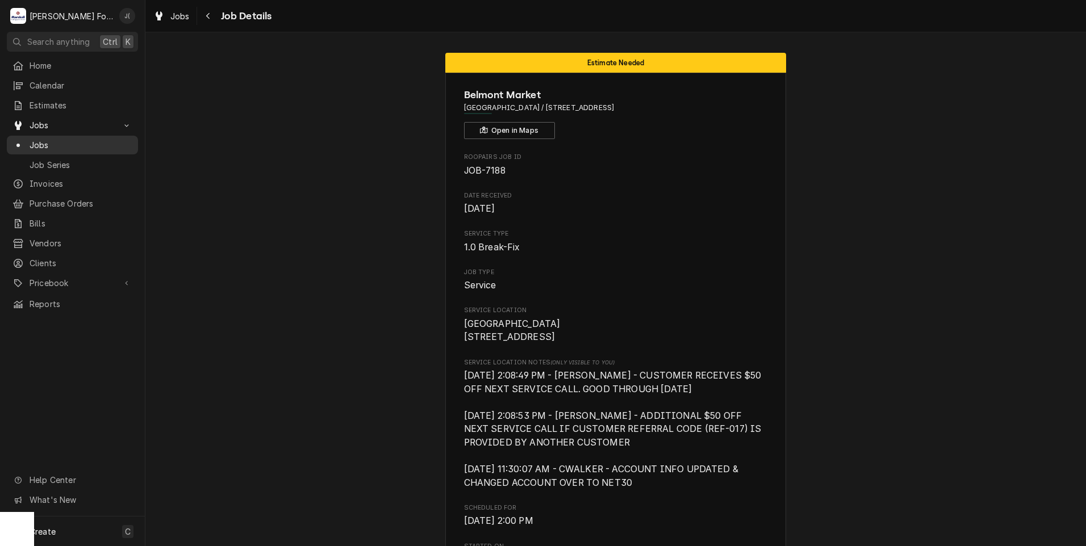
click at [60, 139] on span "Jobs" at bounding box center [81, 145] width 103 height 12
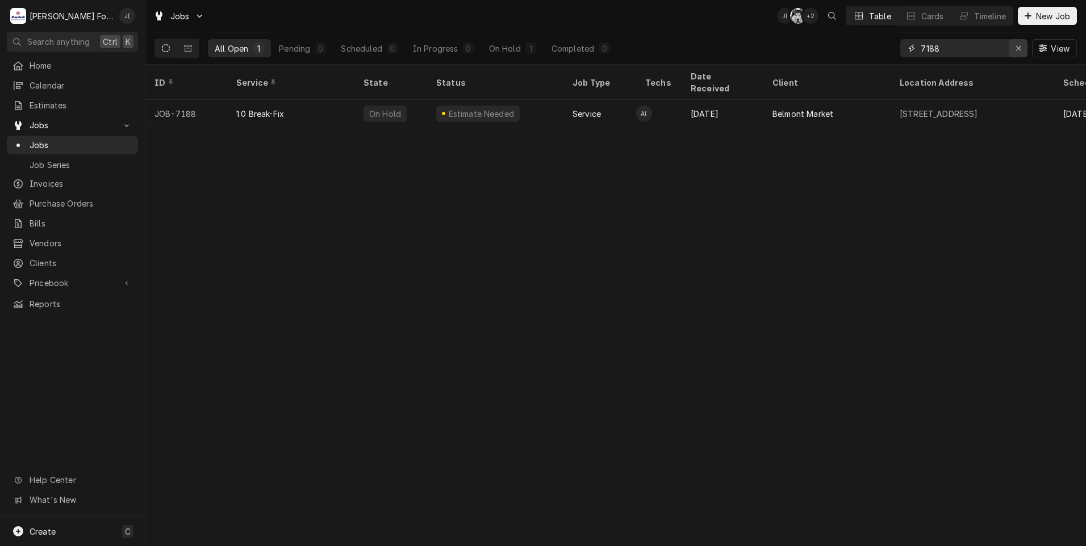
click at [1017, 49] on icon "Erase input" at bounding box center [1019, 48] width 6 height 8
click at [1005, 51] on input "Dynamic Content Wrapper" at bounding box center [974, 48] width 107 height 18
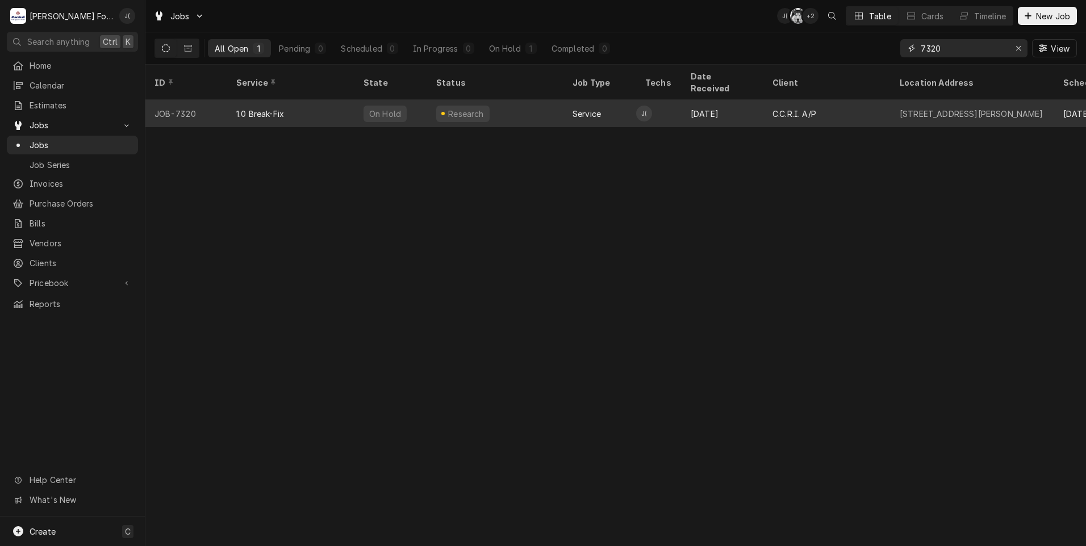
type input "7320"
click at [356, 100] on div "On Hold" at bounding box center [390, 113] width 73 height 27
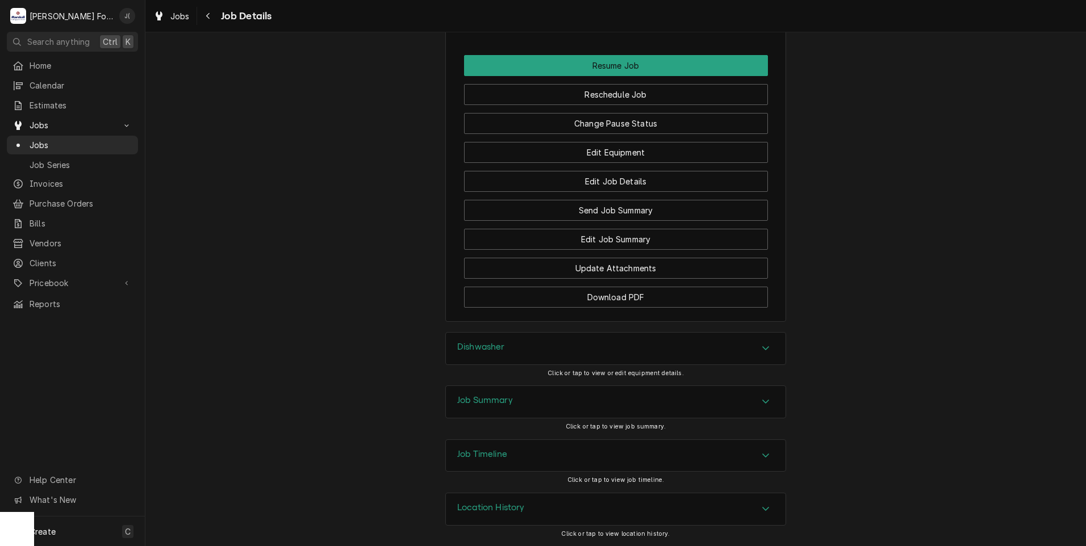
scroll to position [1593, 0]
click at [484, 396] on h3 "Job Summary" at bounding box center [485, 400] width 56 height 11
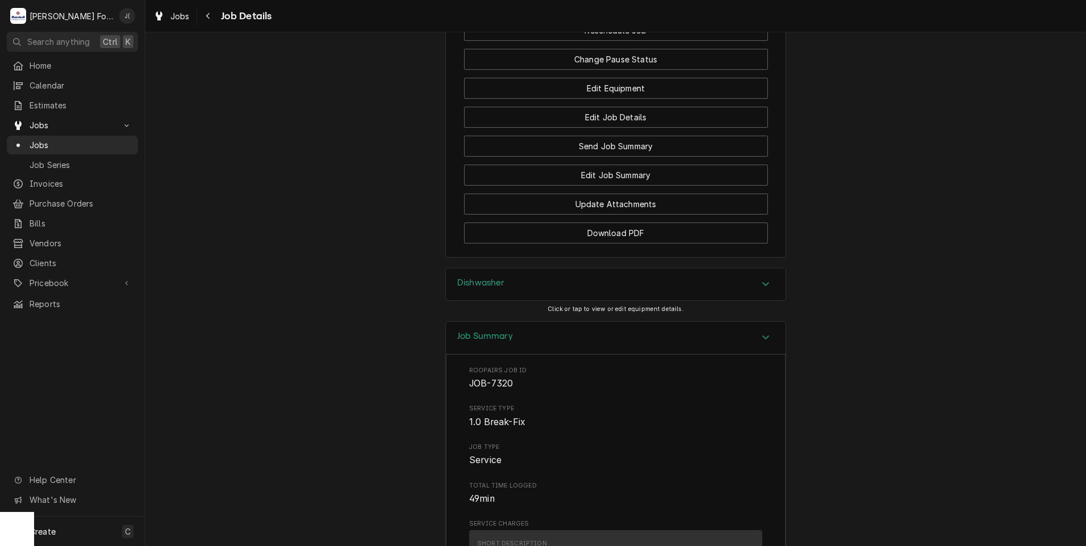
scroll to position [1638, 0]
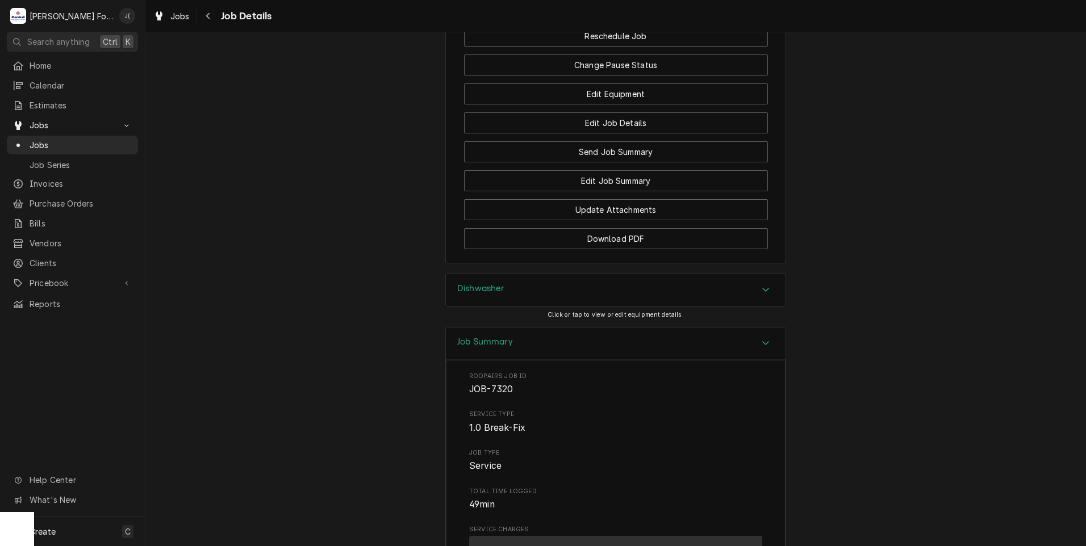
click at [490, 294] on h3 "Dishwasher" at bounding box center [481, 288] width 48 height 11
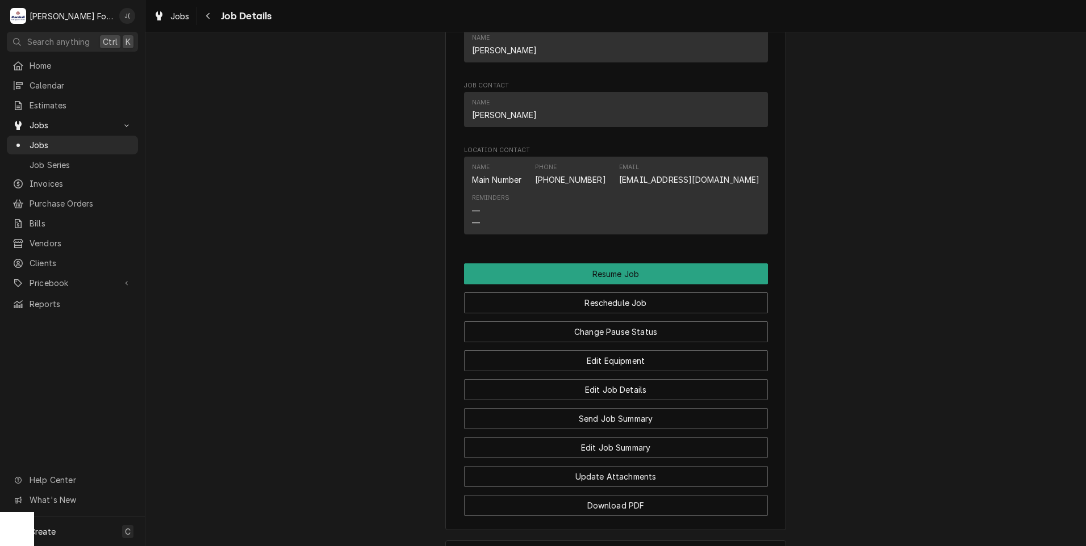
scroll to position [1420, 0]
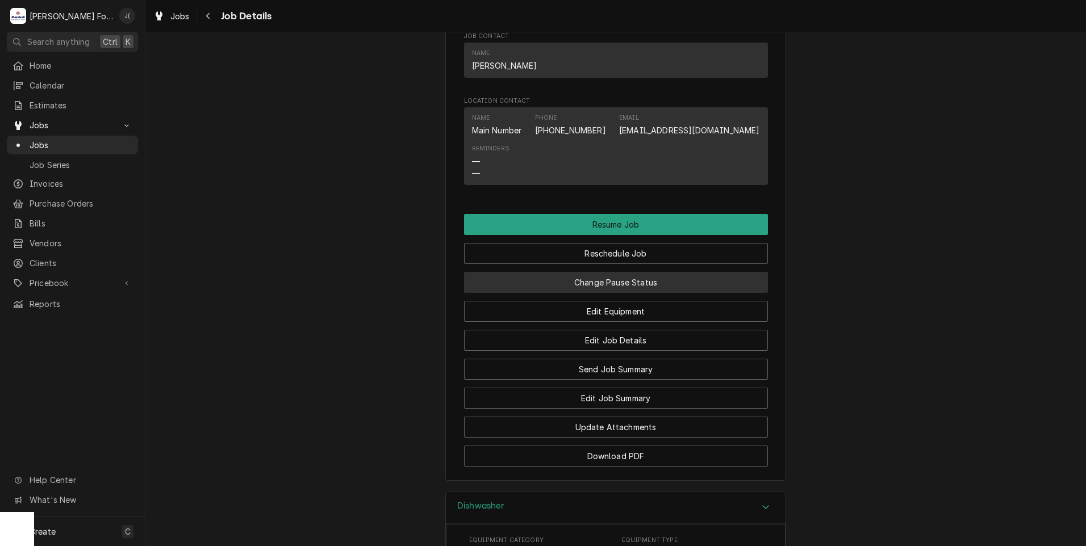
click at [564, 293] on button "Change Pause Status" at bounding box center [616, 282] width 304 height 21
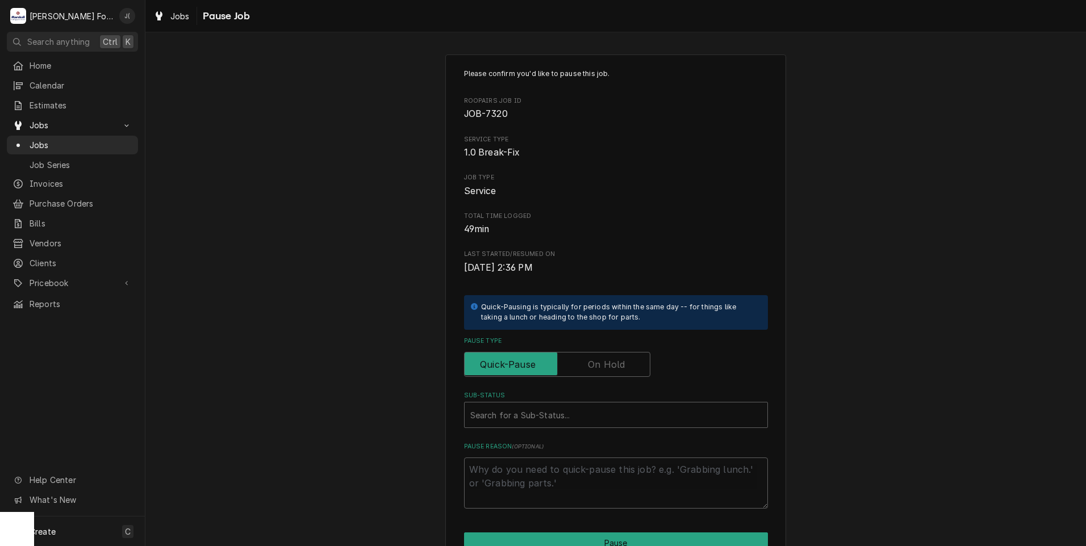
click at [619, 369] on label "Pause Type" at bounding box center [557, 364] width 186 height 25
click at [619, 369] on input "Pause Type" at bounding box center [557, 364] width 176 height 25
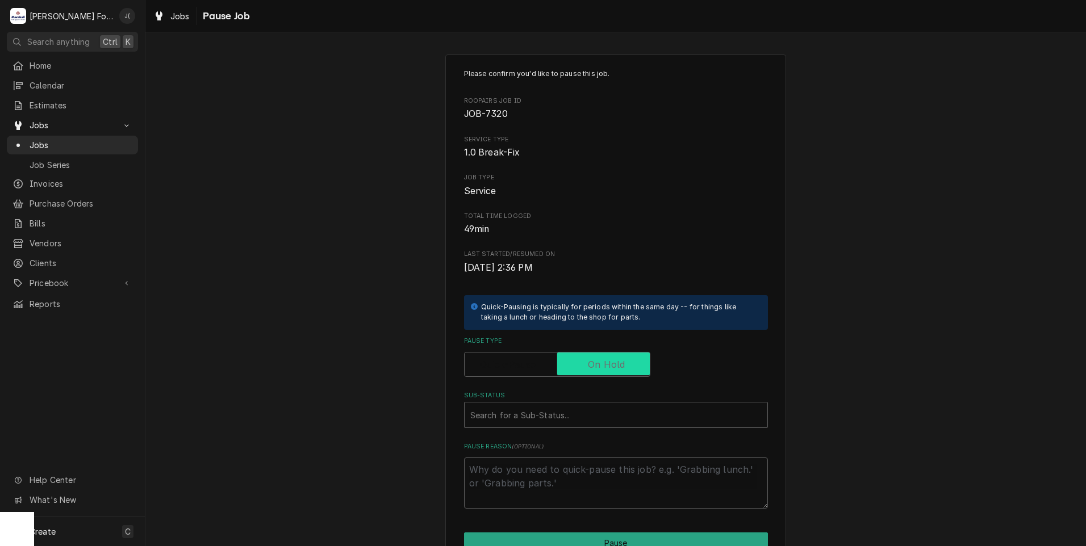
checkbox input "true"
click at [541, 413] on div "Sub-Status" at bounding box center [615, 415] width 291 height 20
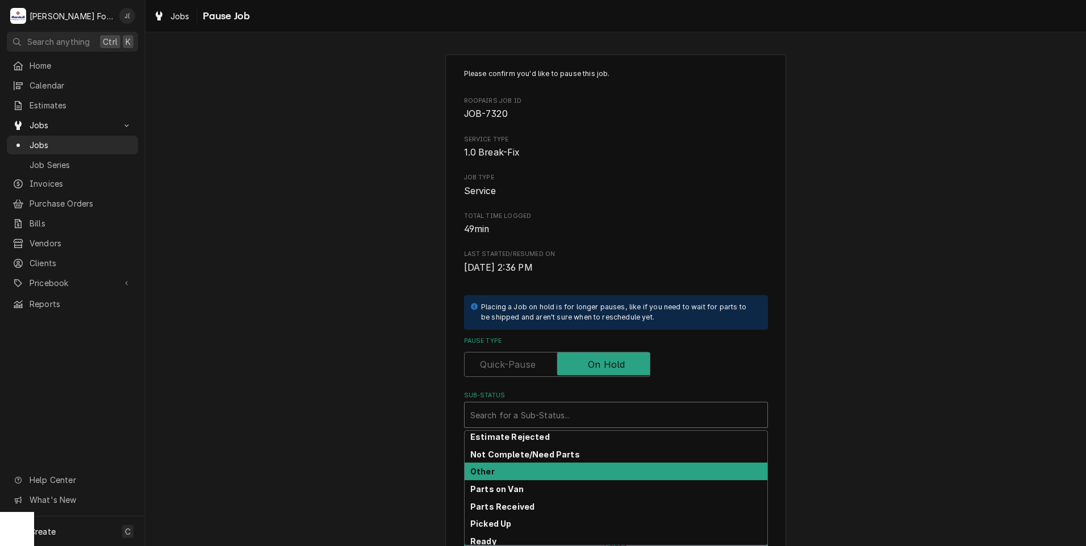
scroll to position [68, 0]
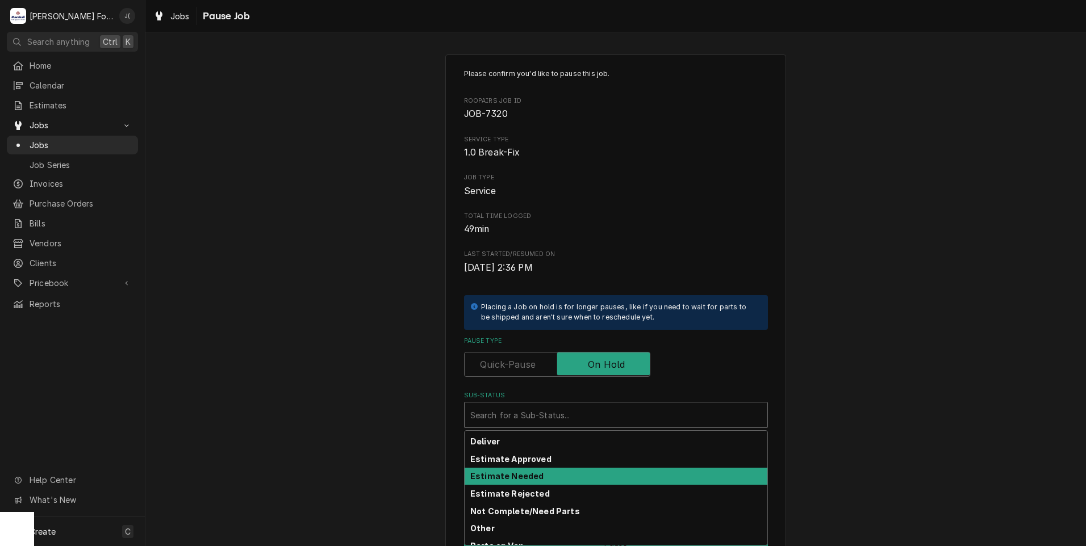
click at [521, 476] on strong "Estimate Needed" at bounding box center [506, 476] width 73 height 10
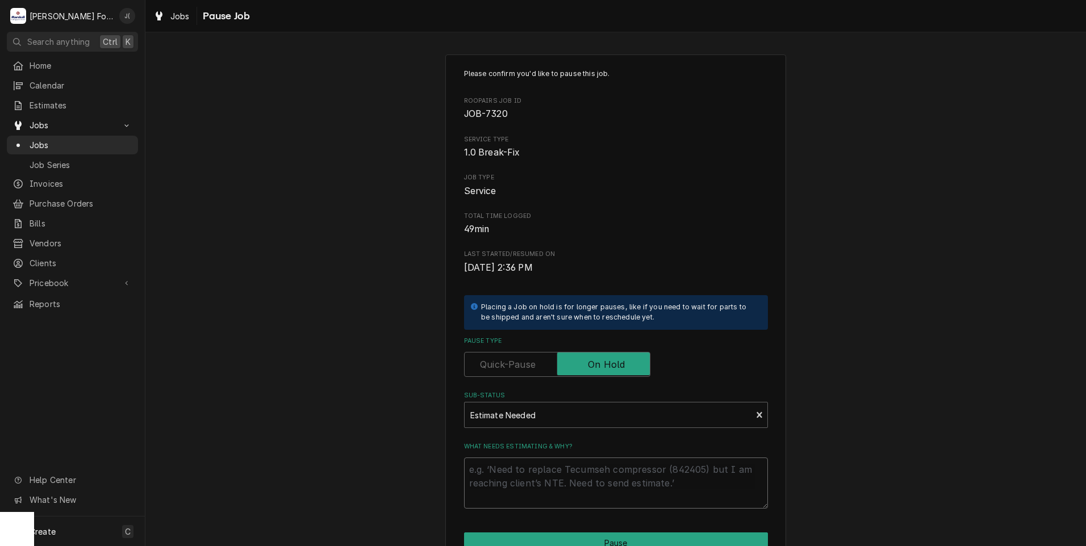
click at [515, 468] on textarea "What needs estimating & why?" at bounding box center [616, 483] width 304 height 51
type textarea "x"
type textarea "P"
type textarea "x"
type textarea "PR"
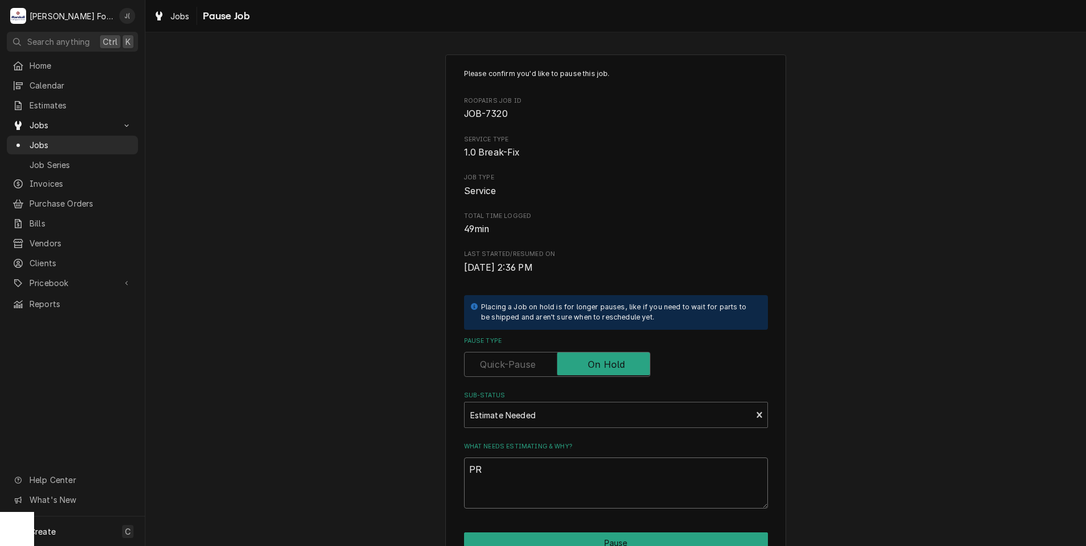
type textarea "x"
type textarea "PRI"
type textarea "x"
type textarea "PRIC"
type textarea "x"
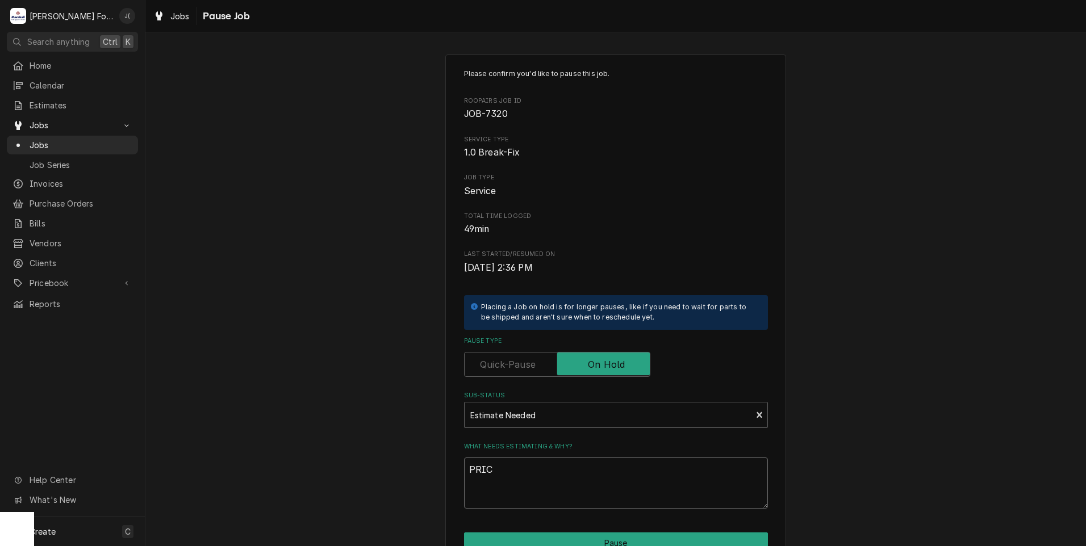
type textarea "PRICE"
type textarea "x"
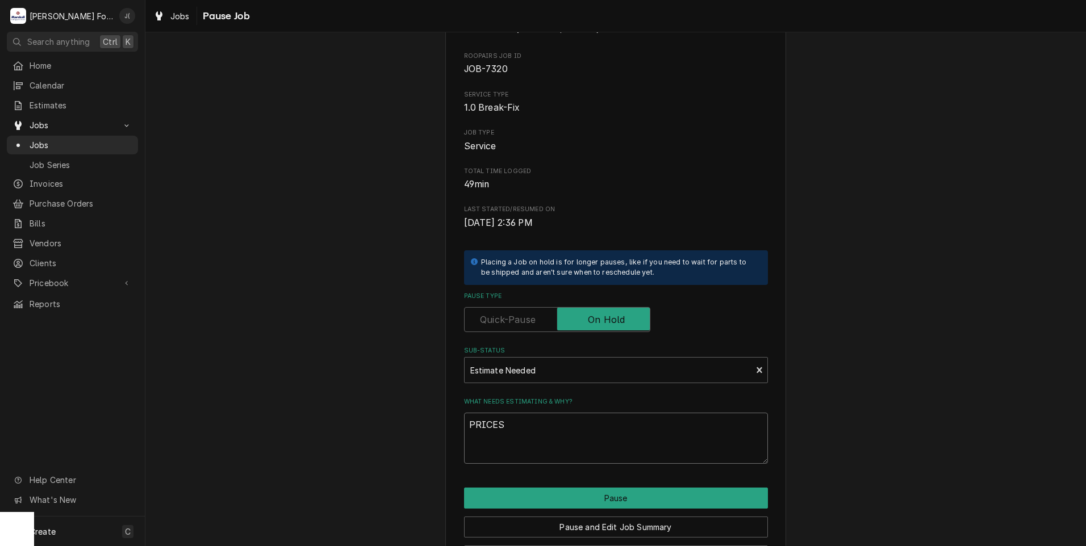
scroll to position [90, 0]
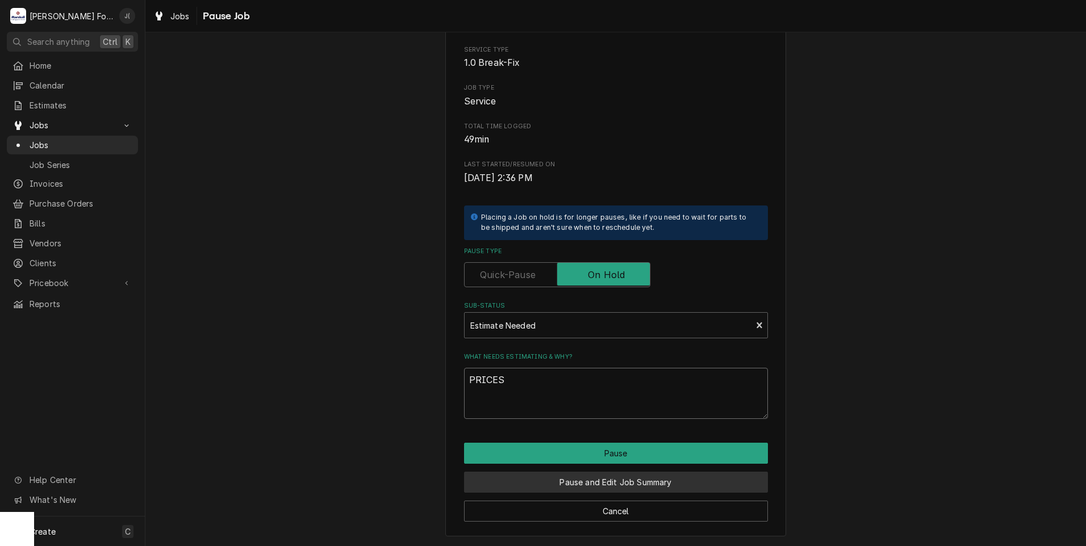
type textarea "PRICES"
click at [529, 485] on button "Pause and Edit Job Summary" at bounding box center [616, 482] width 304 height 21
type textarea "x"
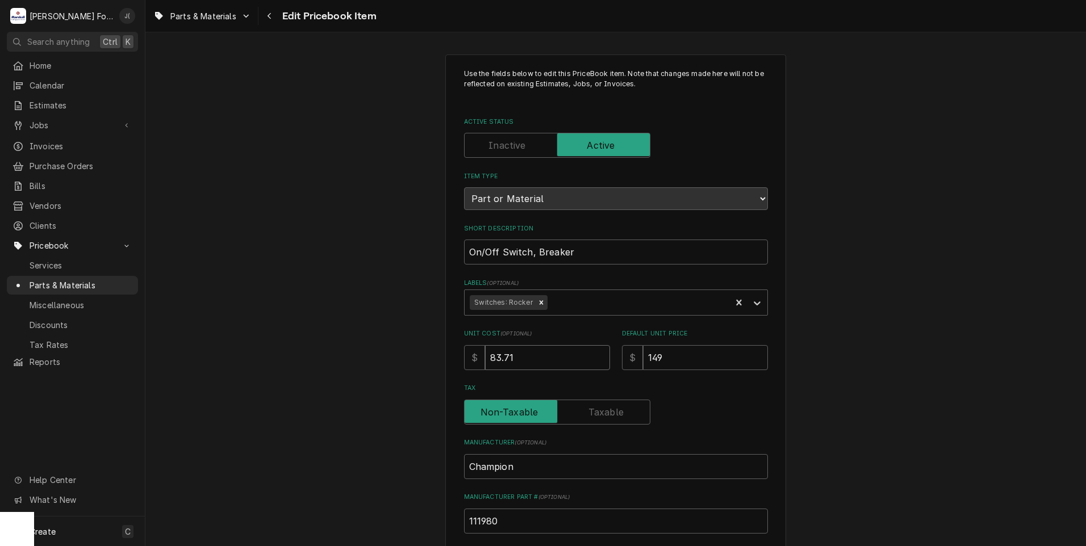
drag, startPoint x: 536, startPoint y: 352, endPoint x: 374, endPoint y: 350, distance: 161.9
click at [410, 350] on div "Use the fields below to edit this PriceBook item. Note that changes made here w…" at bounding box center [615, 444] width 941 height 800
type textarea "x"
type input "1"
type textarea "x"
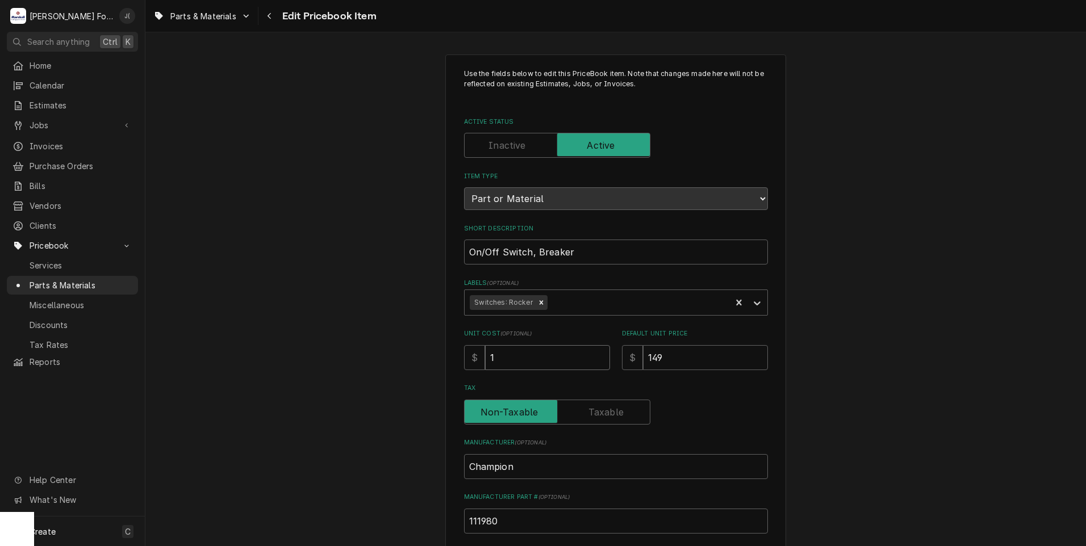
type input "11"
type textarea "x"
type input "111"
type textarea "x"
type input "111.1"
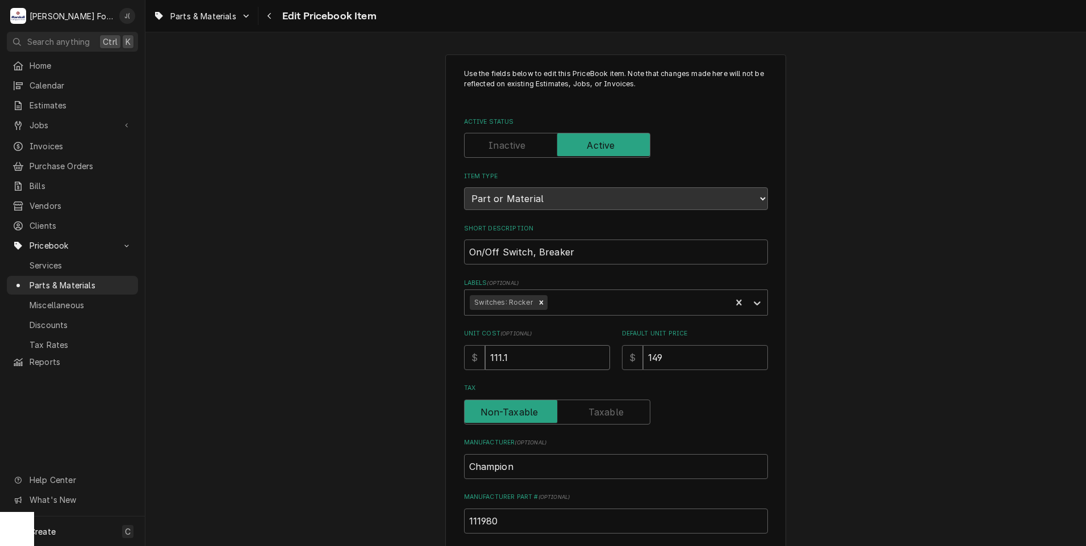
type textarea "x"
type input "111.10"
type textarea "x"
type input "2"
type textarea "x"
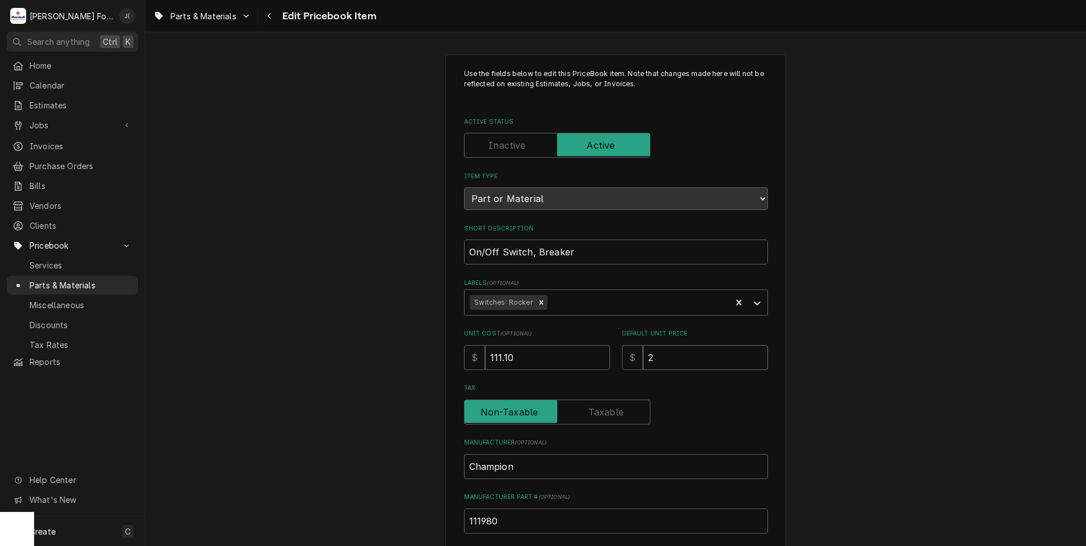
type input "24"
type textarea "x"
type input "248"
type textarea "x"
type input "248.0"
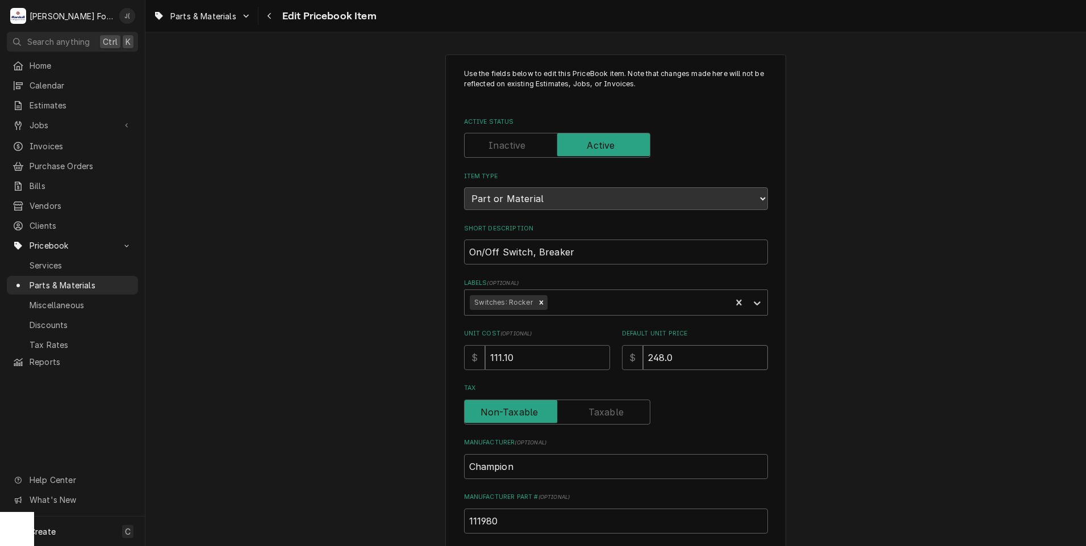
type textarea "x"
type input "248.00"
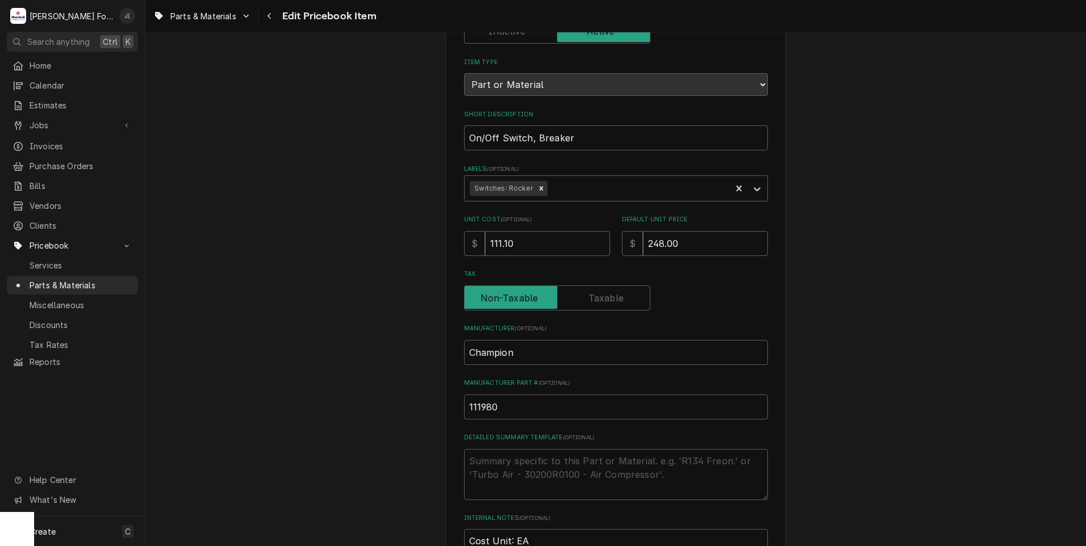
scroll to position [350, 0]
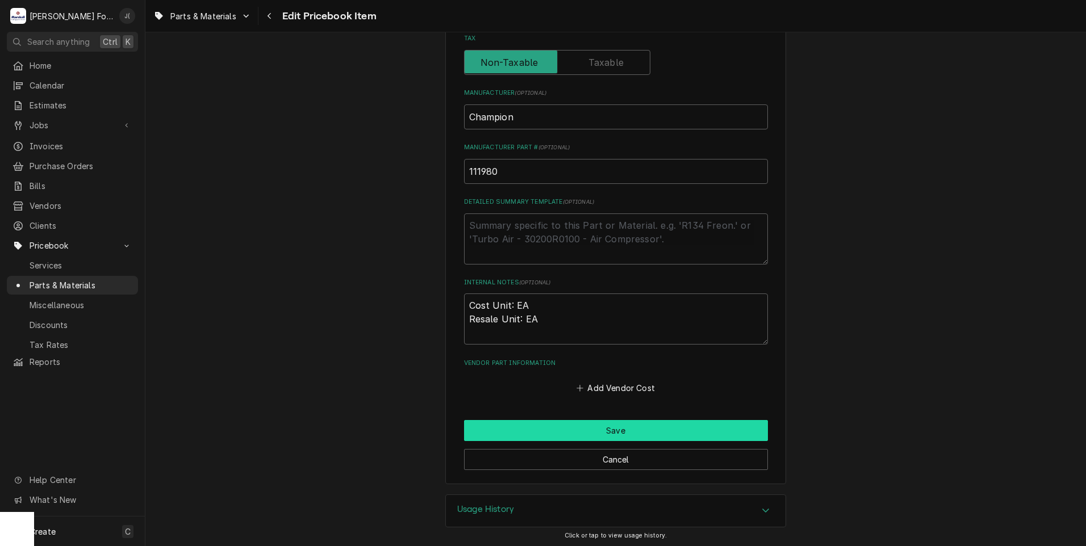
click at [524, 427] on button "Save" at bounding box center [616, 430] width 304 height 21
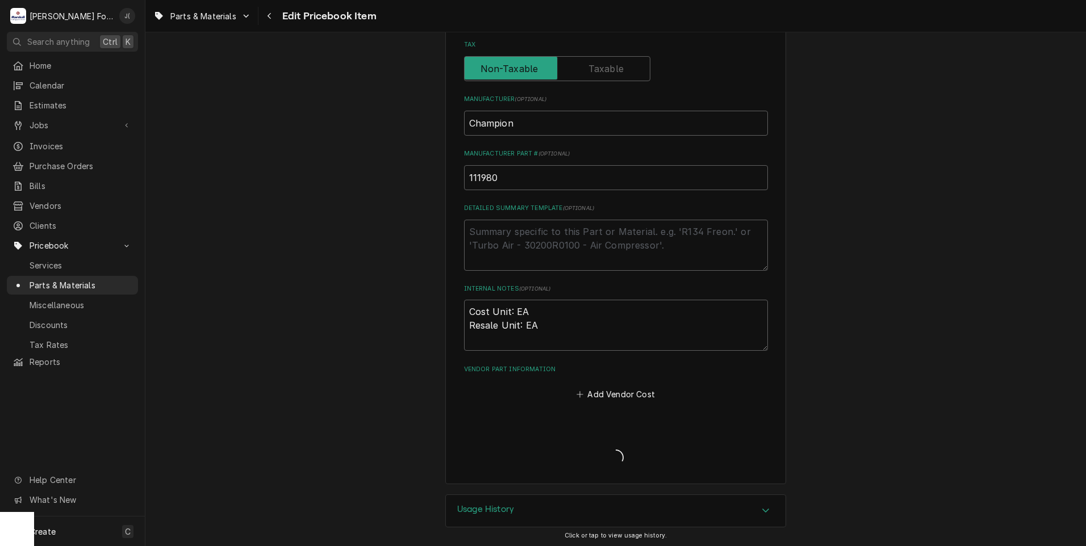
type textarea "x"
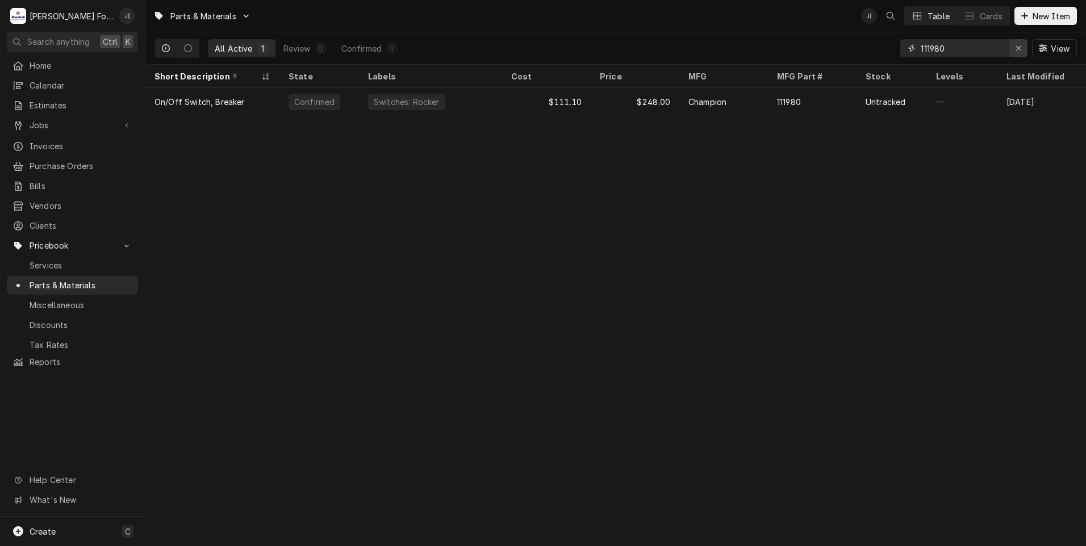
click at [1019, 51] on icon "Erase input" at bounding box center [1019, 48] width 6 height 8
click at [998, 48] on input "Dynamic Content Wrapper" at bounding box center [974, 48] width 107 height 18
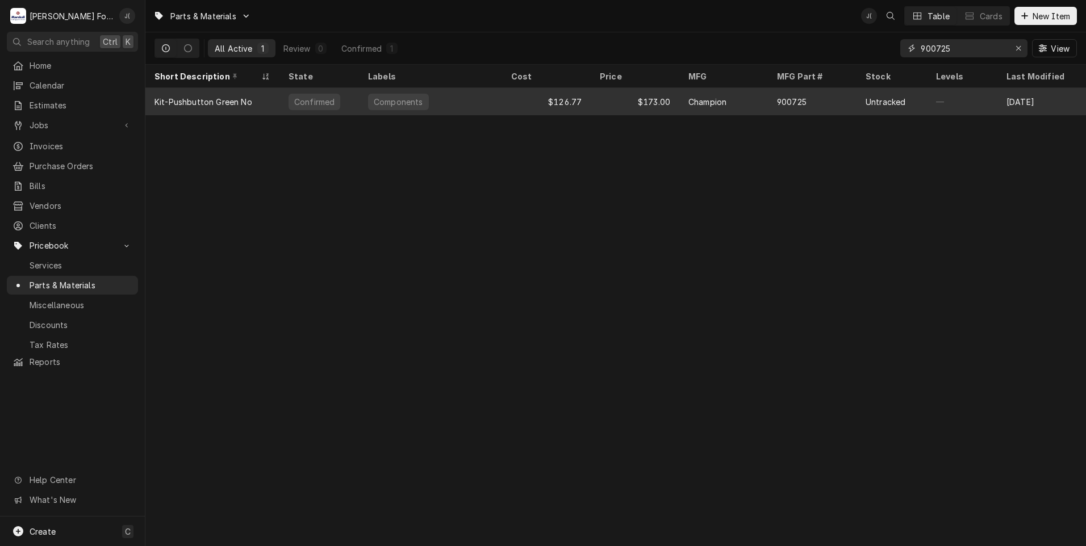
type input "900725"
click at [514, 109] on div "$126.77" at bounding box center [546, 101] width 89 height 27
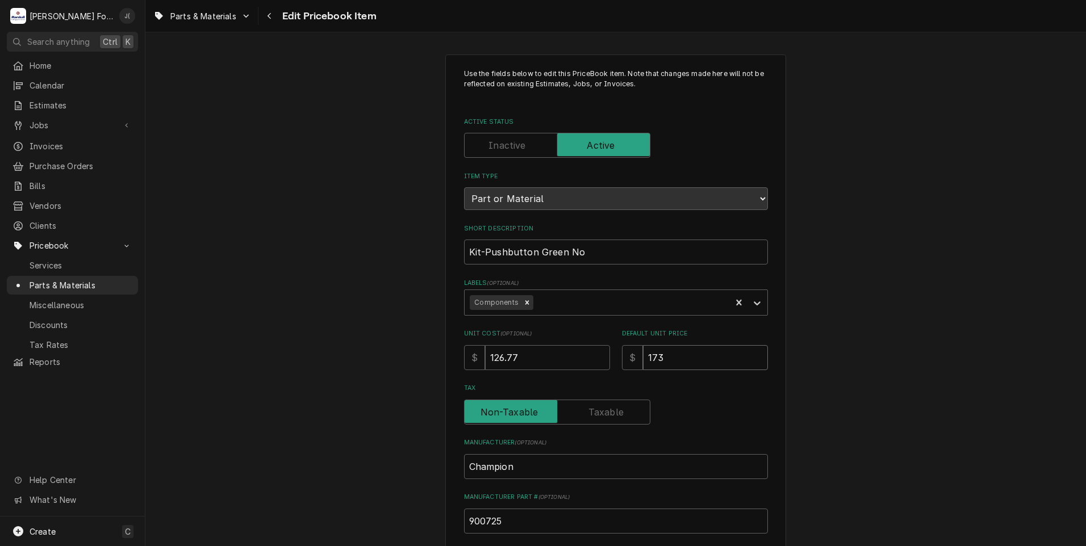
drag, startPoint x: 704, startPoint y: 364, endPoint x: 145, endPoint y: 306, distance: 561.9
click at [326, 312] on div "Use the fields below to edit this PriceBook item. Note that changes made here w…" at bounding box center [615, 444] width 941 height 800
click at [672, 350] on input "173" at bounding box center [705, 357] width 125 height 25
drag, startPoint x: 672, startPoint y: 350, endPoint x: 566, endPoint y: 352, distance: 105.7
click at [567, 352] on div "Unit Cost ( optional ) $ 126.77 Default Unit Price $ 173" at bounding box center [616, 349] width 304 height 40
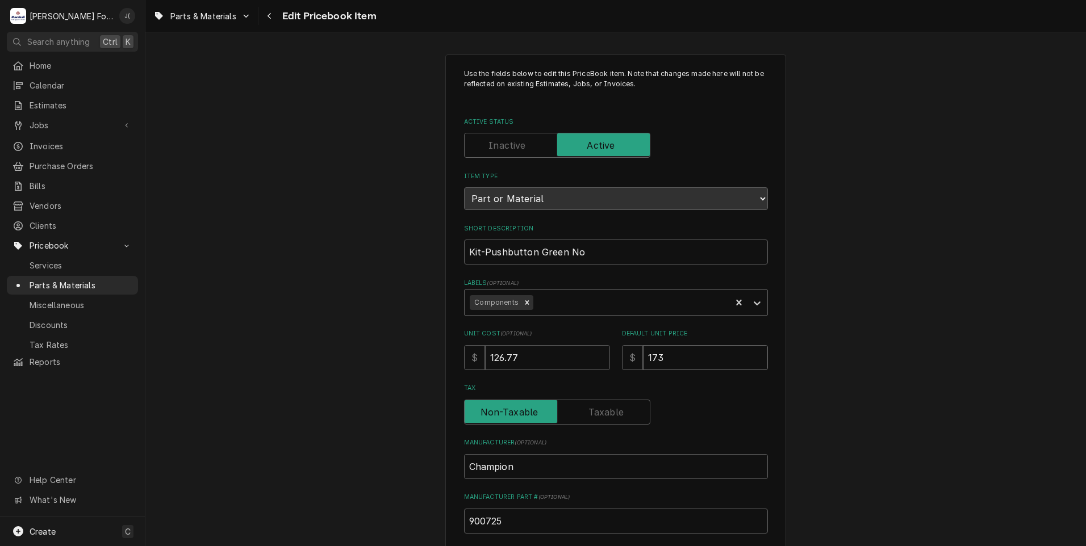
type textarea "x"
type input "2"
type textarea "x"
type input "21"
type textarea "x"
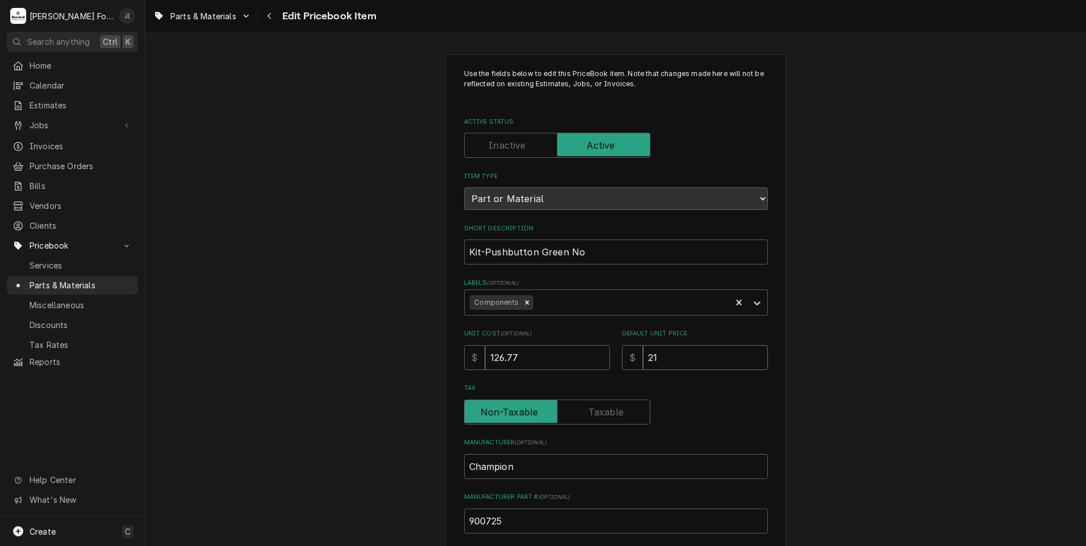
type input "219"
type textarea "x"
type input "219.0"
type textarea "x"
type input "219.00"
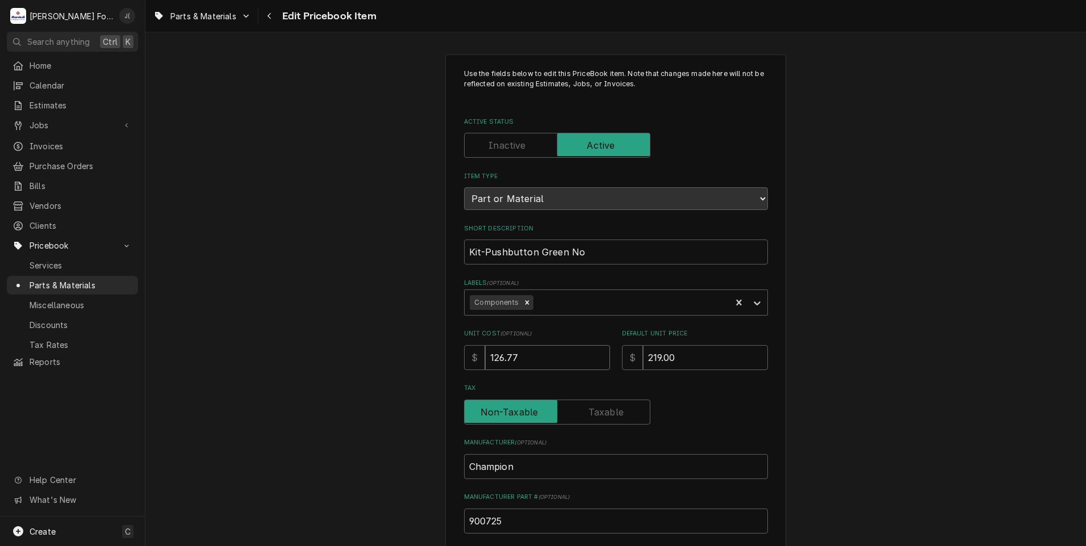
drag, startPoint x: 525, startPoint y: 360, endPoint x: 378, endPoint y: 336, distance: 149.0
click at [410, 342] on div "Use the fields below to edit this PriceBook item. Note that changes made here w…" at bounding box center [615, 444] width 941 height 800
type textarea "x"
type input "1"
type textarea "x"
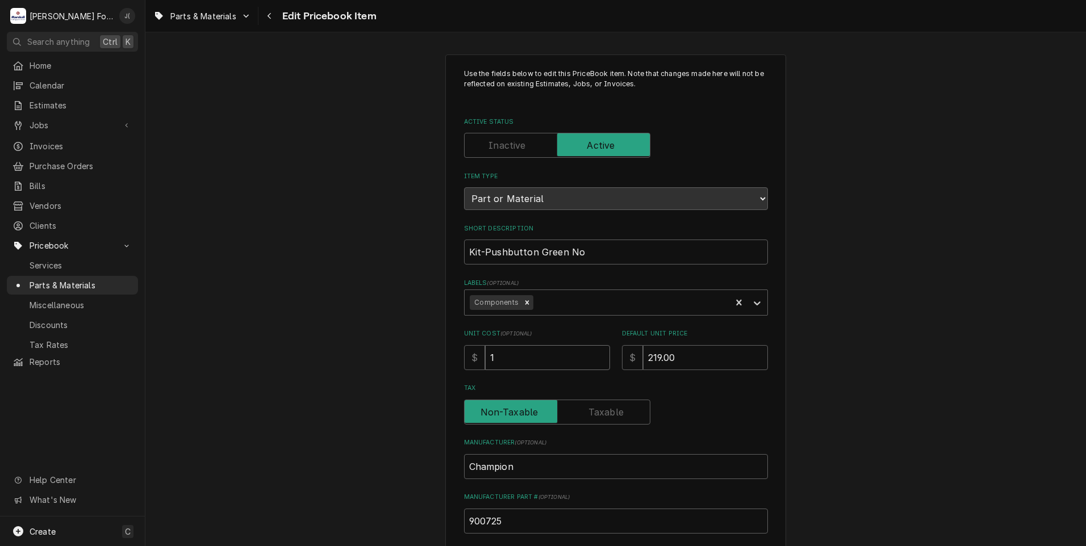
type input "16"
type textarea "x"
type input "160"
type textarea "x"
type input "160.6"
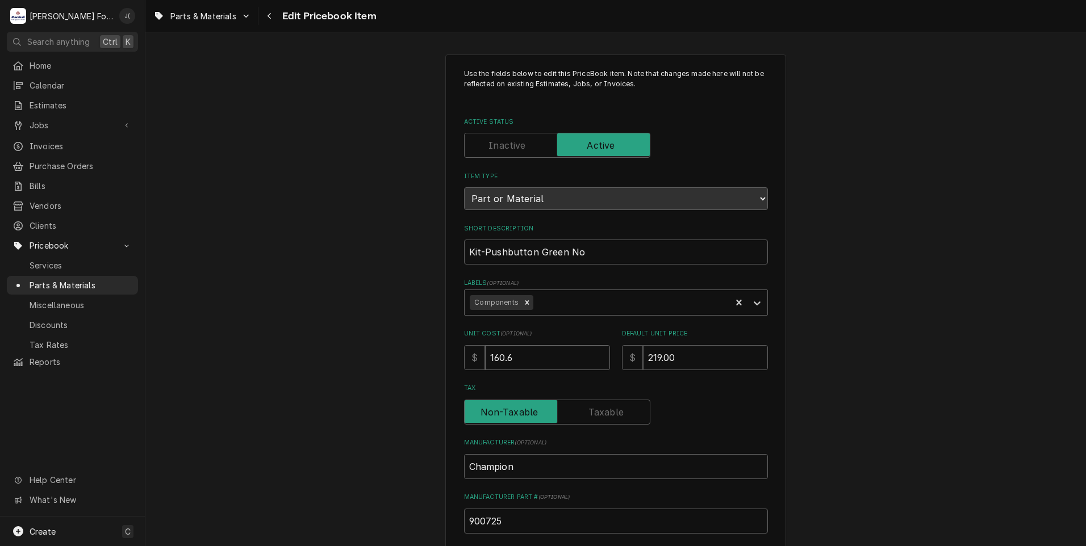
type textarea "x"
type input "160.64"
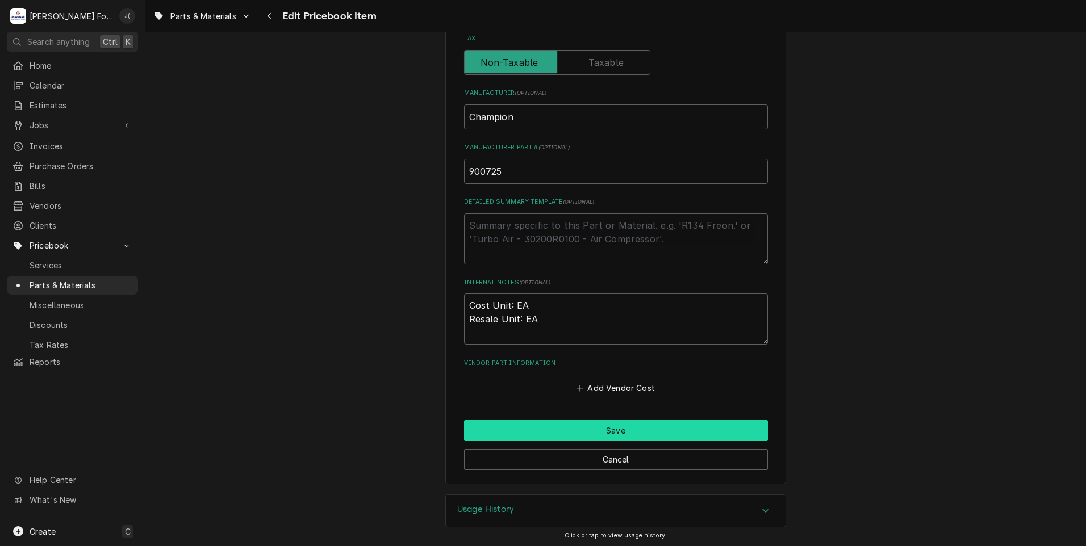
click at [520, 429] on button "Save" at bounding box center [616, 430] width 304 height 21
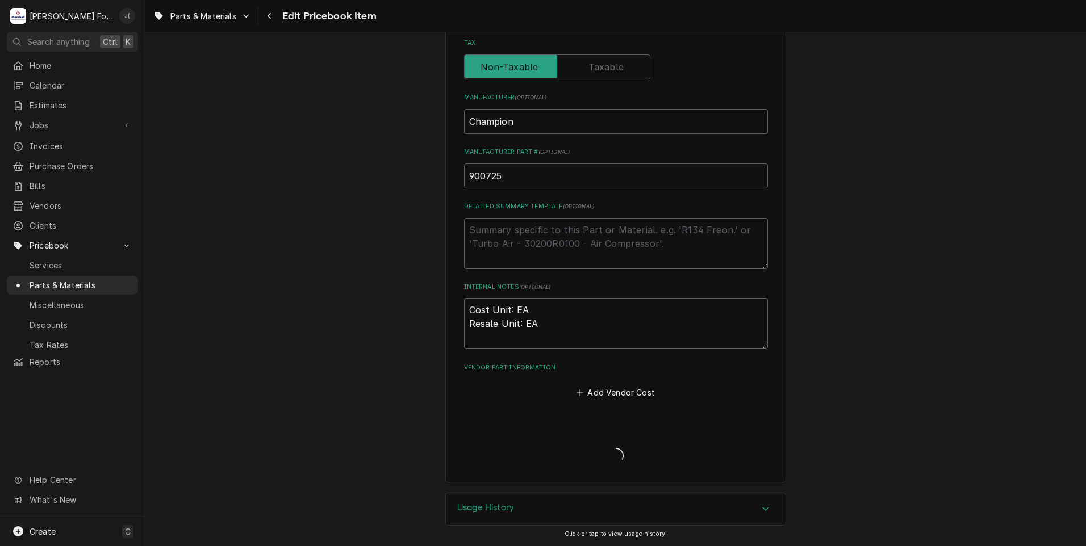
scroll to position [344, 0]
type textarea "x"
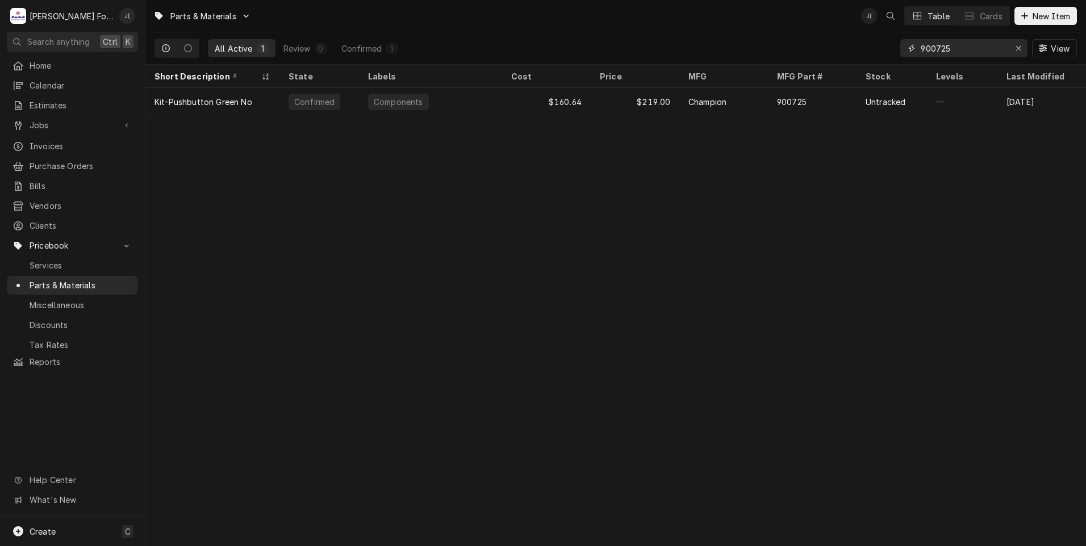
drag, startPoint x: 1022, startPoint y: 51, endPoint x: 995, endPoint y: 48, distance: 27.4
click at [1022, 51] on icon "Erase input" at bounding box center [1019, 48] width 6 height 8
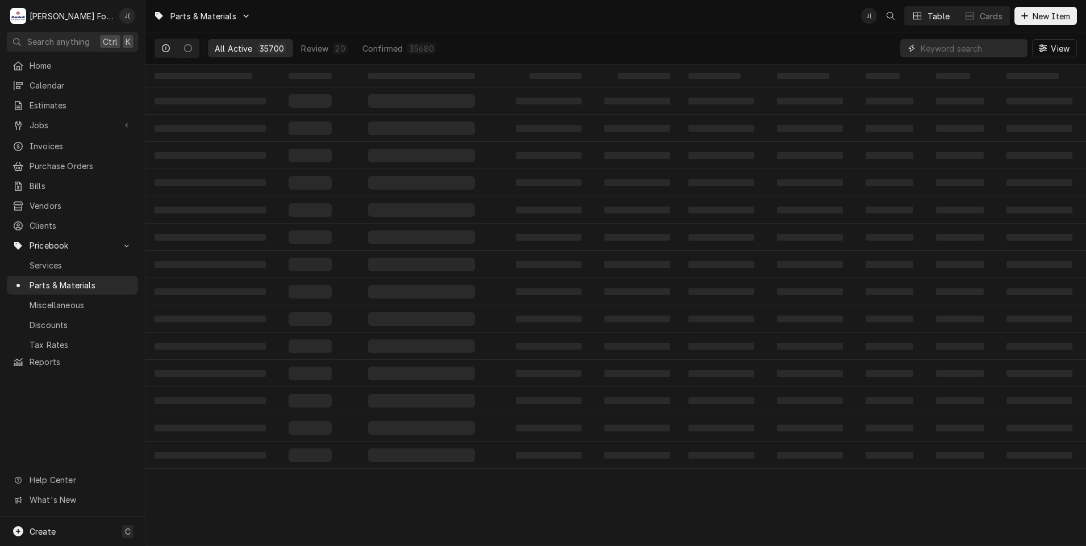
paste input "[PHONE_NUMBER]"
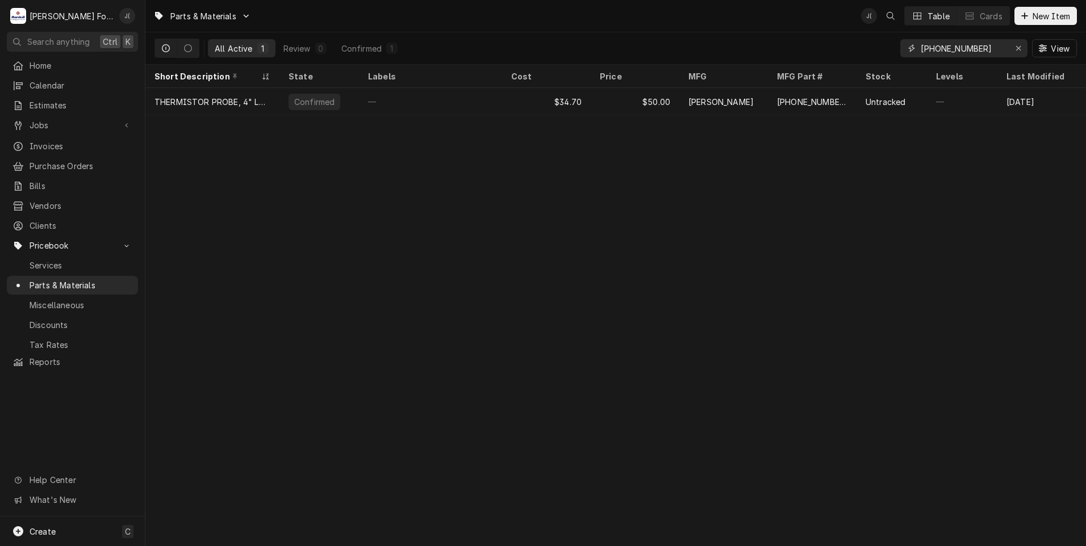
type input "[PHONE_NUMBER]"
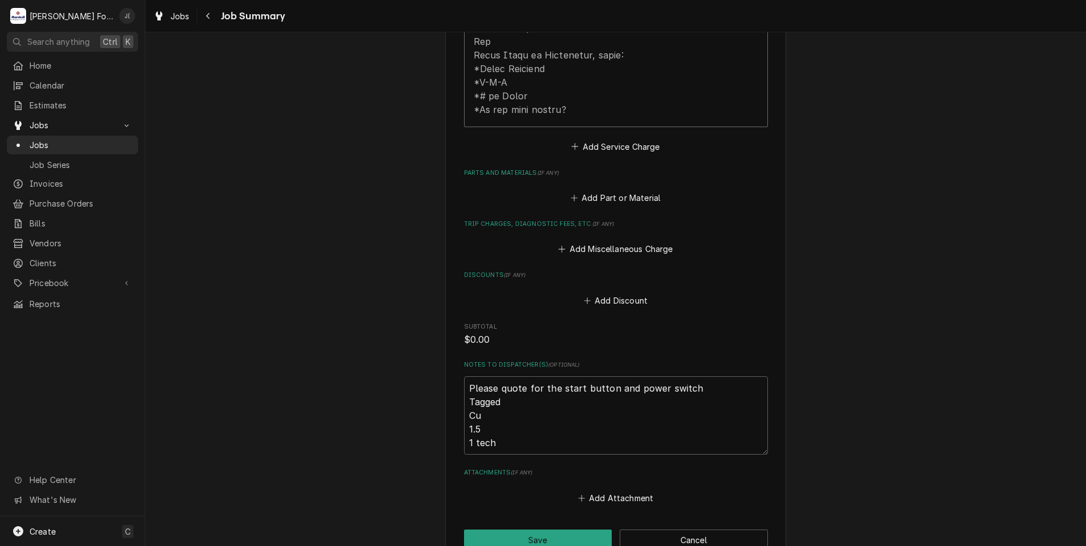
scroll to position [738, 0]
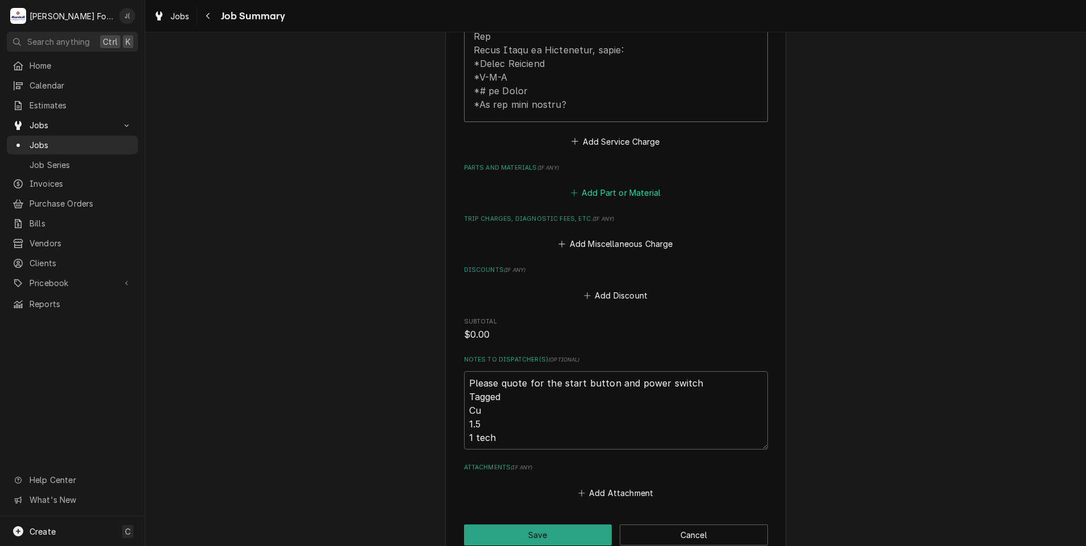
click at [591, 185] on button "Add Part or Material" at bounding box center [616, 193] width 94 height 16
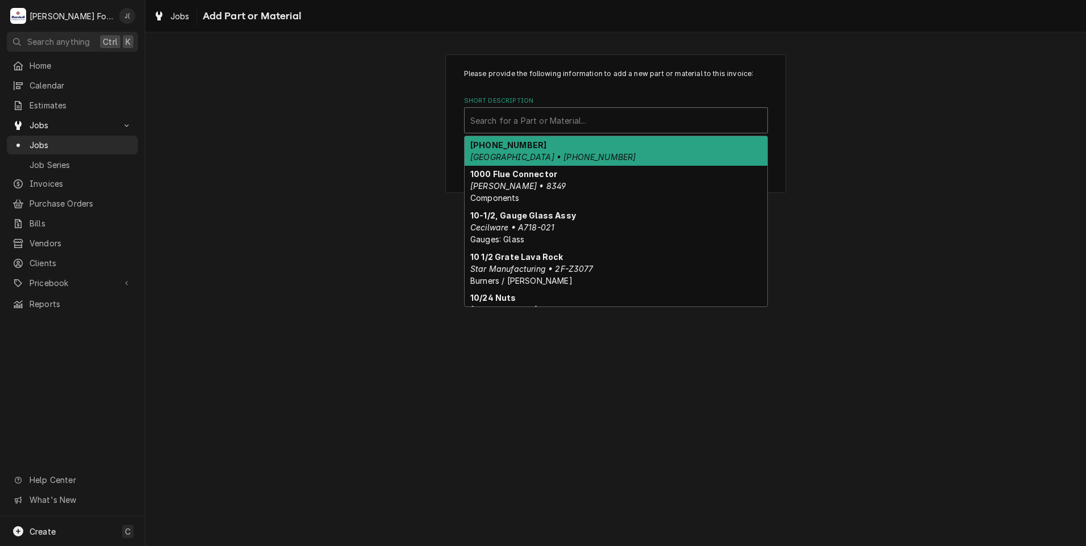
click at [494, 108] on div "Search for a Part or Material..." at bounding box center [616, 120] width 303 height 25
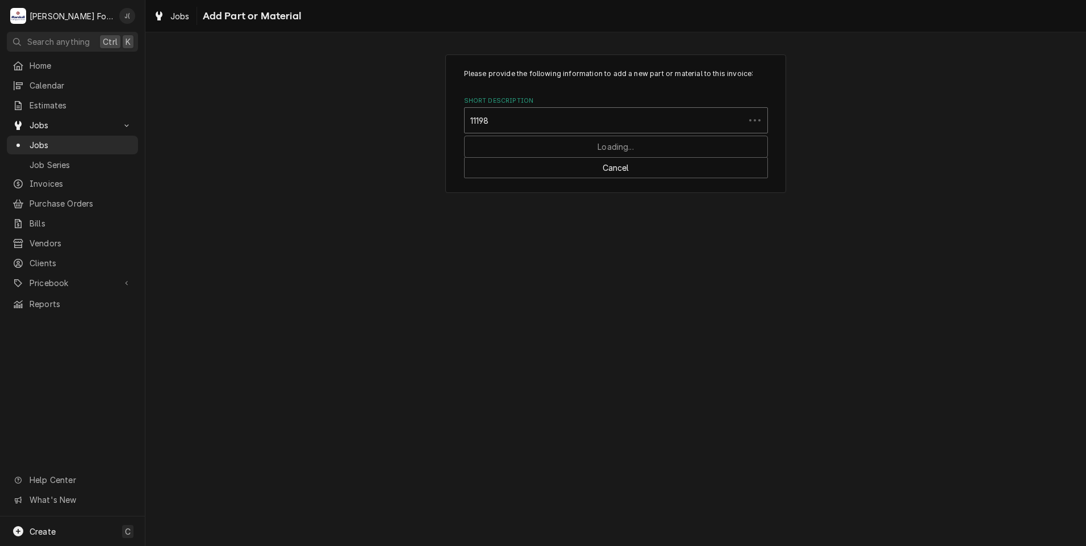
type input "111980"
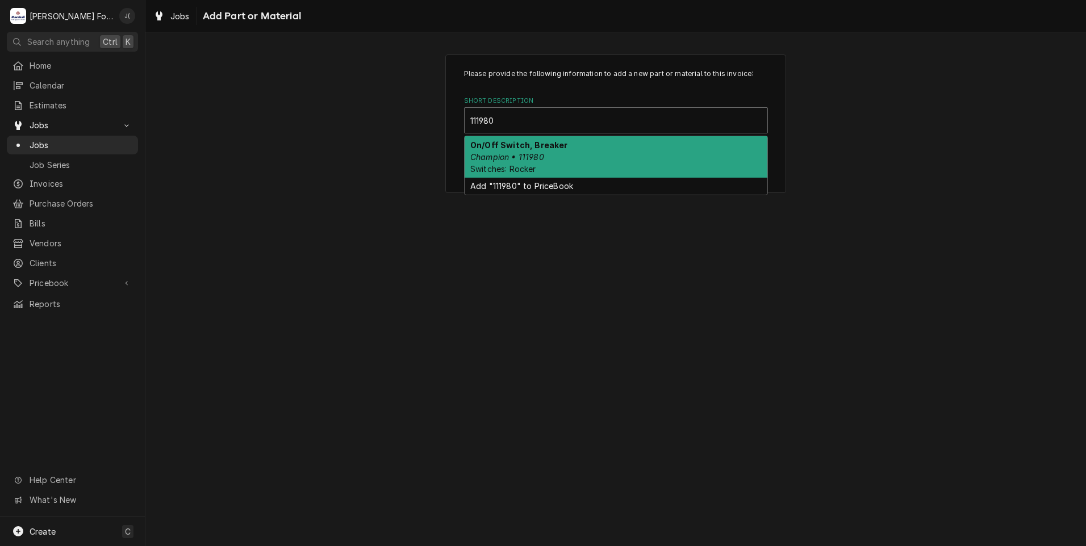
click at [500, 152] on em "Champion • 111980" at bounding box center [507, 157] width 74 height 10
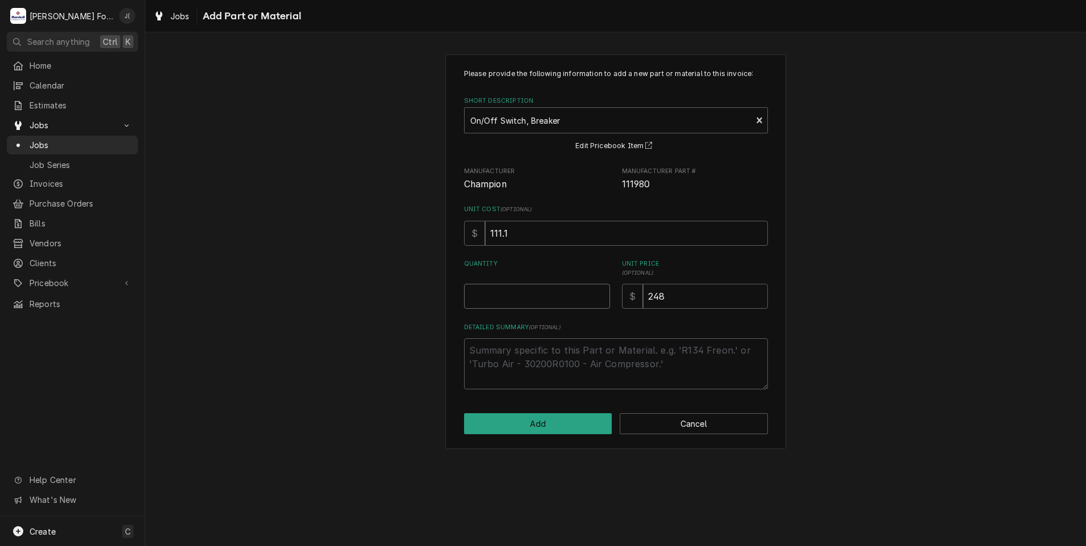
click at [516, 308] on input "Quantity" at bounding box center [537, 296] width 146 height 25
type textarea "x"
type input "1"
click at [520, 427] on button "Add" at bounding box center [538, 424] width 148 height 21
type textarea "x"
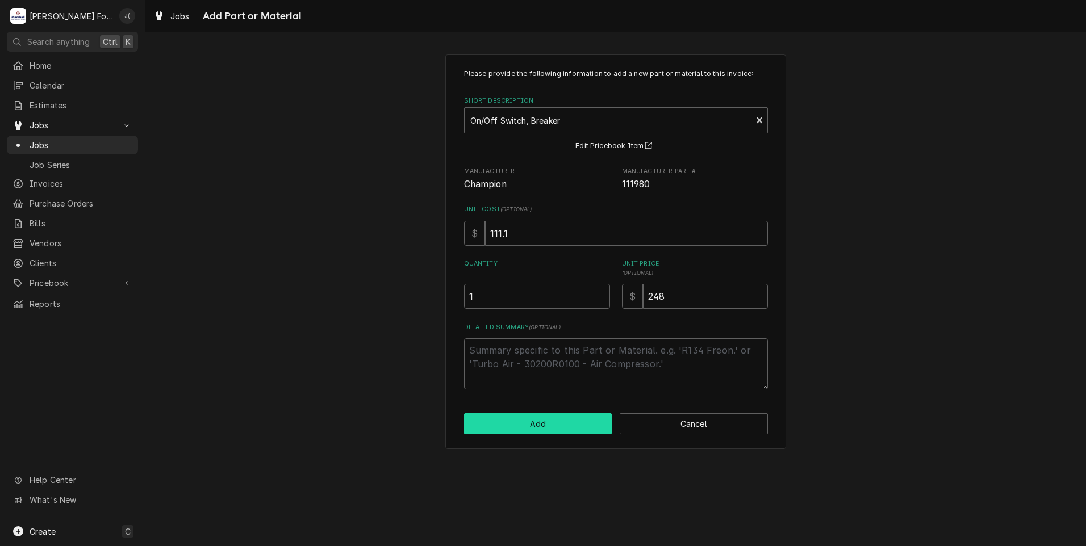
scroll to position [738, 0]
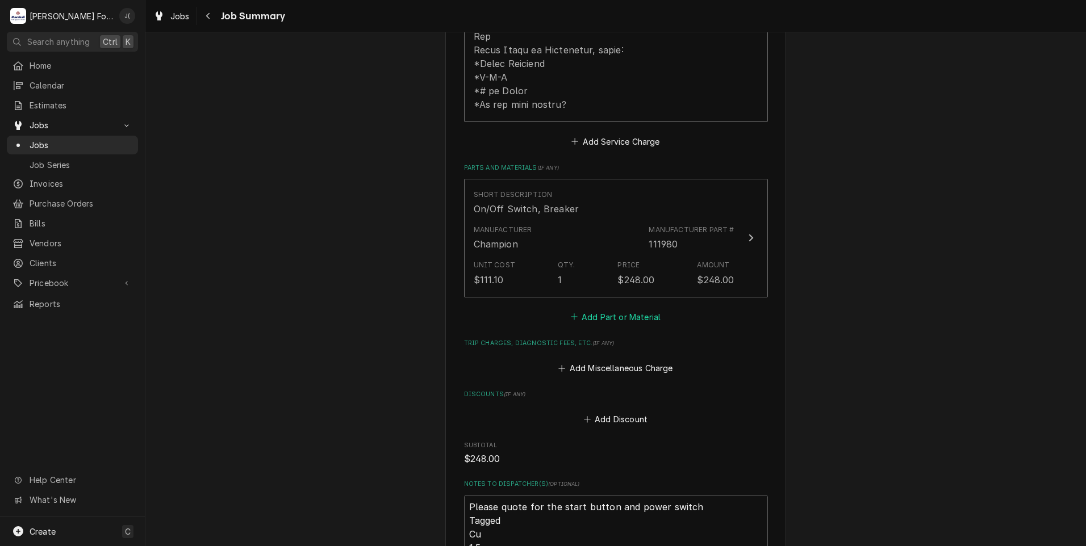
click at [615, 309] on button "Add Part or Material" at bounding box center [616, 317] width 94 height 16
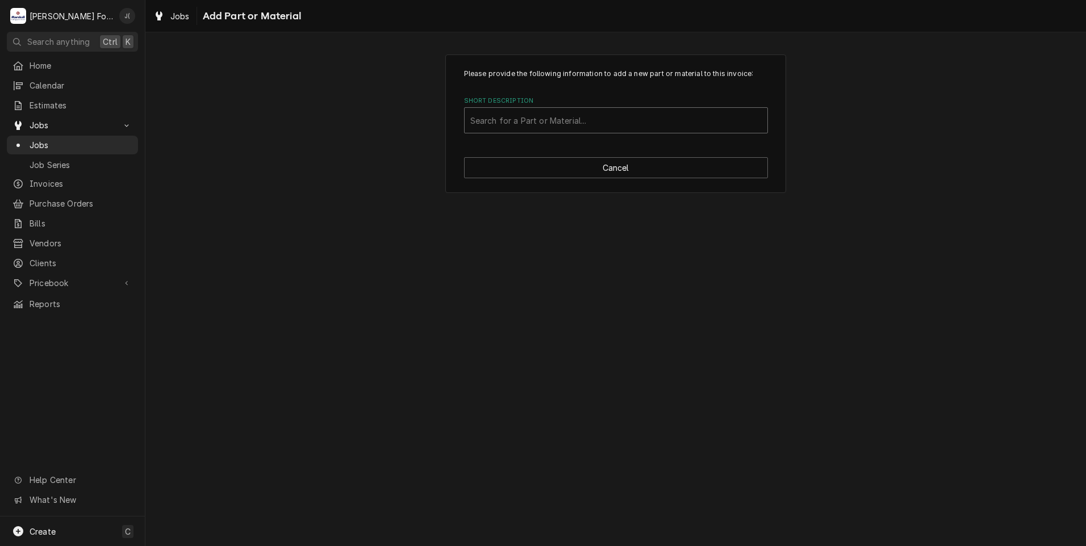
click at [610, 122] on div "Short Description" at bounding box center [615, 120] width 291 height 20
type input "900725"
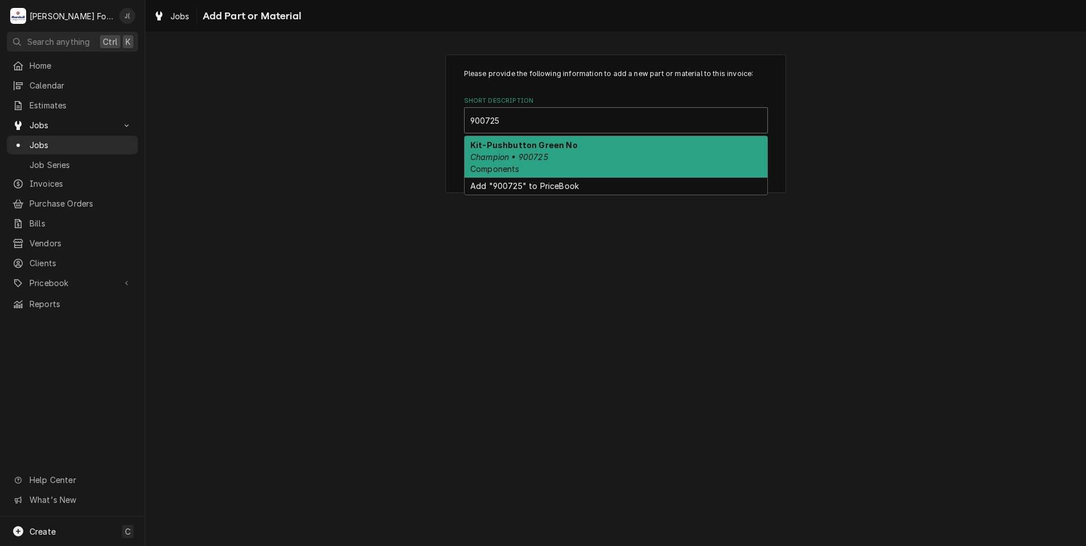
click at [581, 152] on div "Kit-Pushbutton Green No Champion • 900725 Components" at bounding box center [616, 156] width 303 height 41
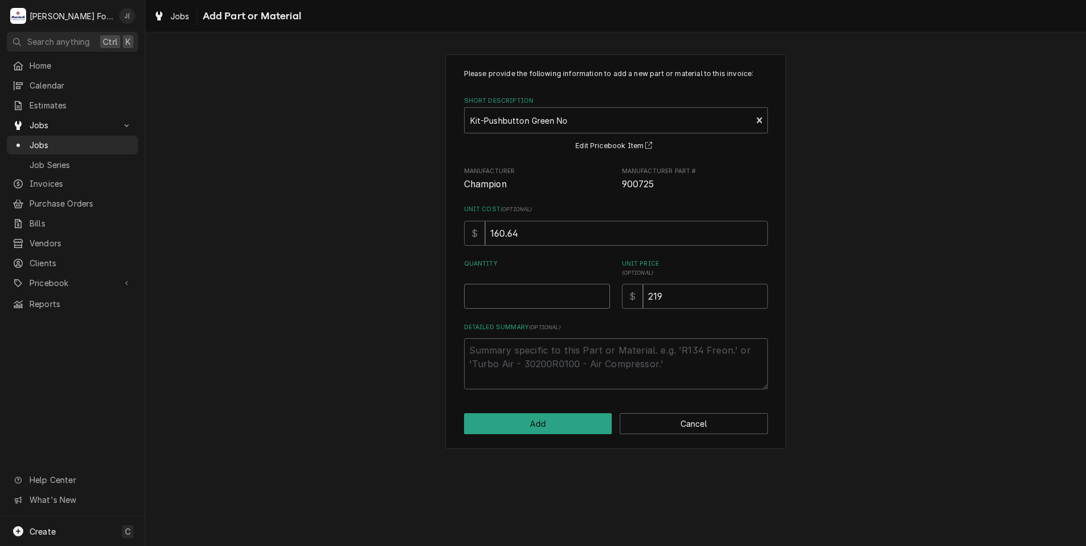
click at [565, 302] on input "Quantity" at bounding box center [537, 296] width 146 height 25
type textarea "x"
type input "1"
click at [557, 420] on button "Add" at bounding box center [538, 424] width 148 height 21
type textarea "x"
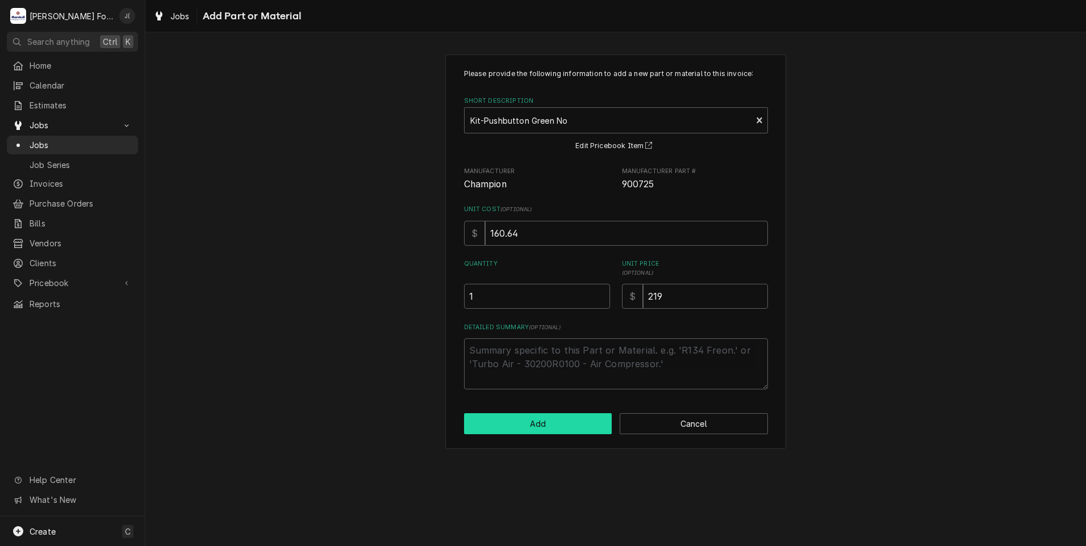
scroll to position [738, 0]
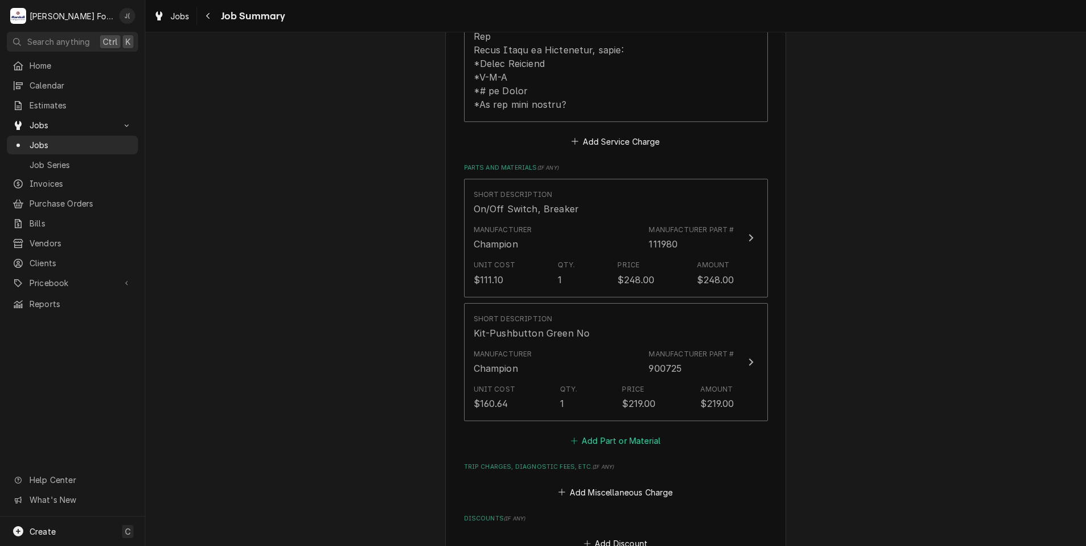
click at [592, 433] on button "Add Part or Material" at bounding box center [616, 441] width 94 height 16
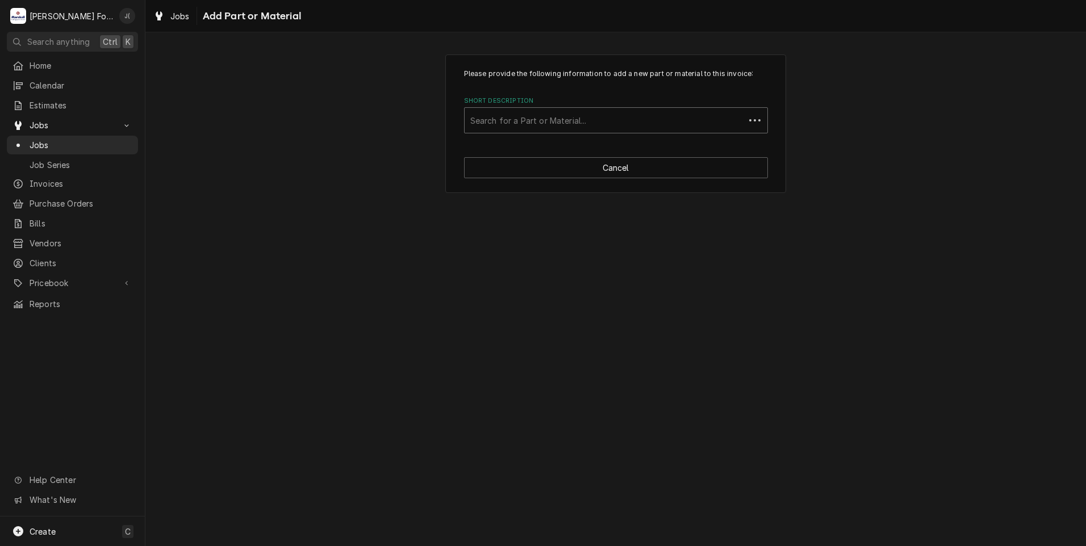
click at [520, 121] on div "Short Description" at bounding box center [604, 120] width 269 height 20
type input "SSDT"
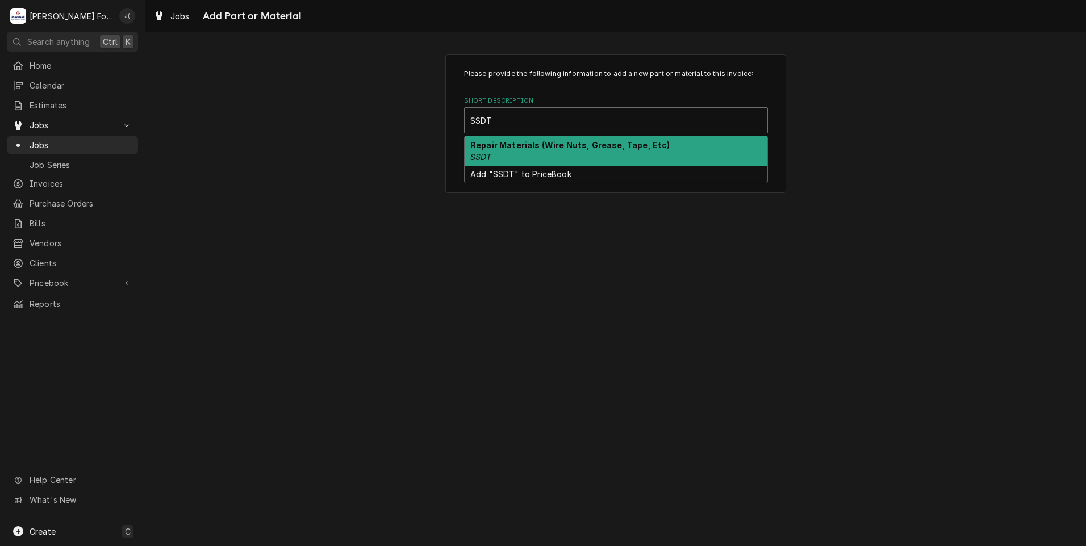
click at [507, 148] on strong "Repair Materials (Wire Nuts, Grease, Tape, Etc)" at bounding box center [570, 145] width 200 height 10
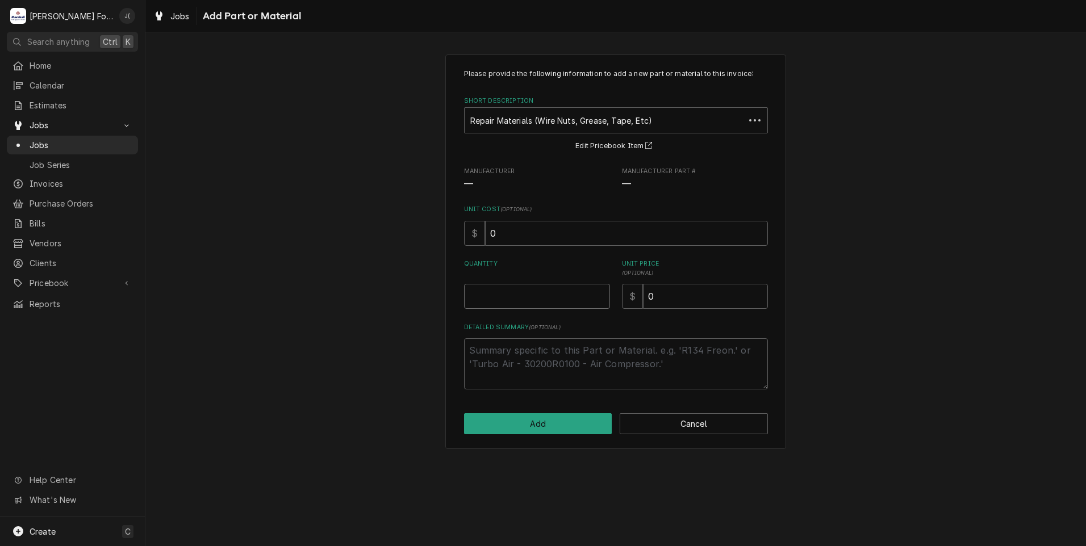
click at [516, 294] on input "Quantity" at bounding box center [537, 296] width 146 height 25
type textarea "x"
type input "1"
type textarea "x"
type input "1"
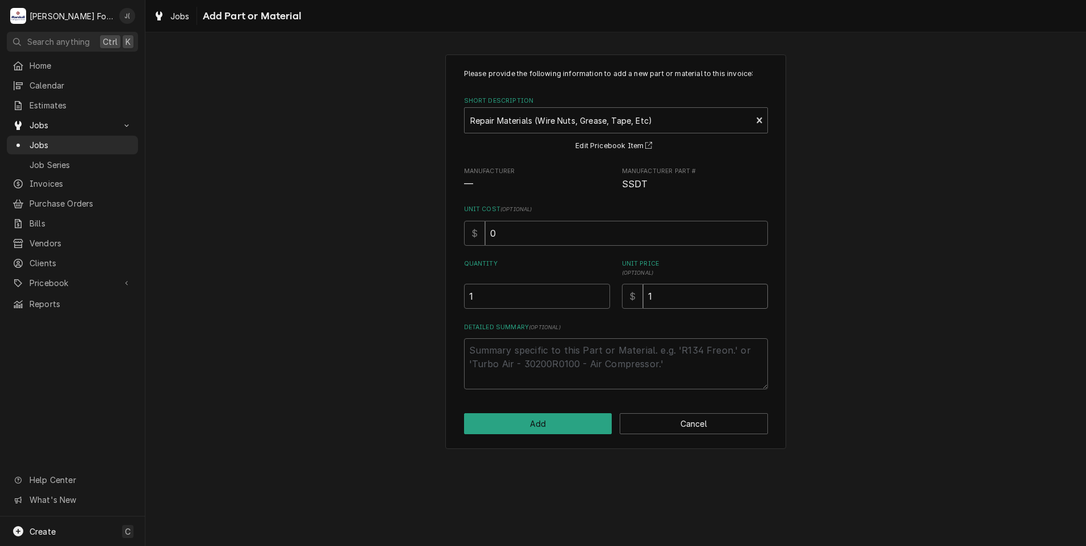
type textarea "x"
type input "10"
click at [571, 430] on button "Add" at bounding box center [538, 424] width 148 height 21
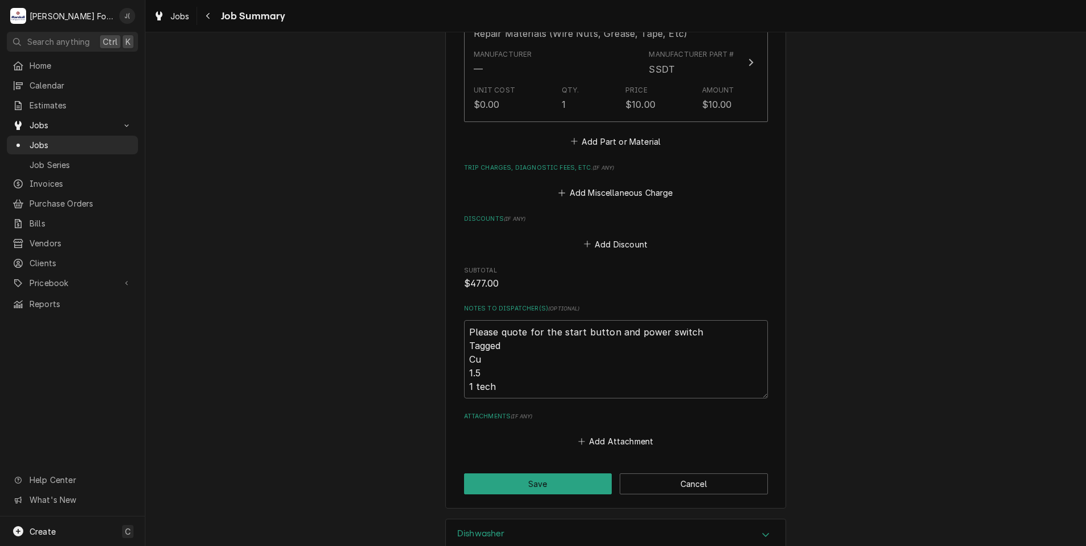
scroll to position [1201, 0]
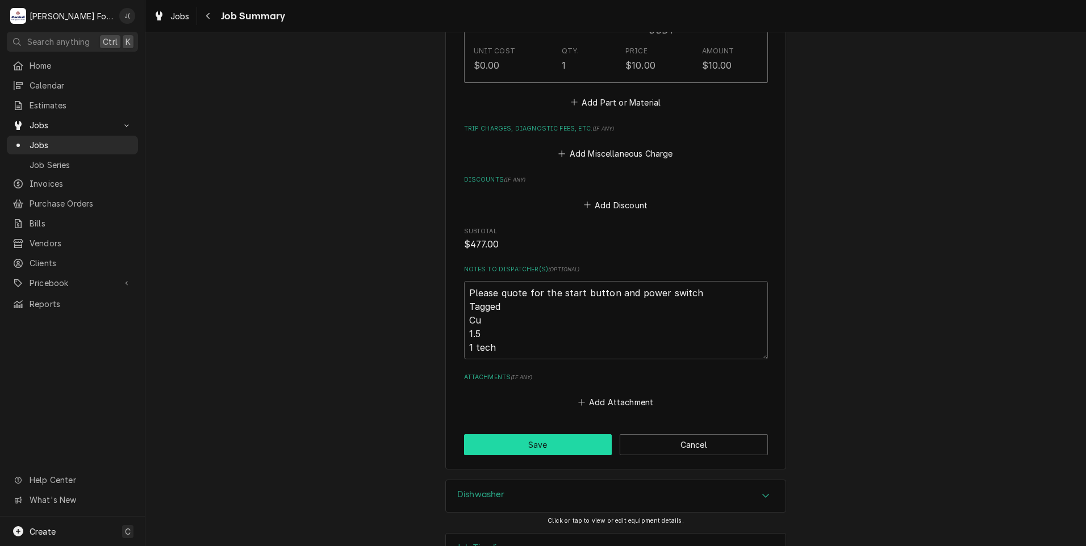
click at [503, 435] on button "Save" at bounding box center [538, 445] width 148 height 21
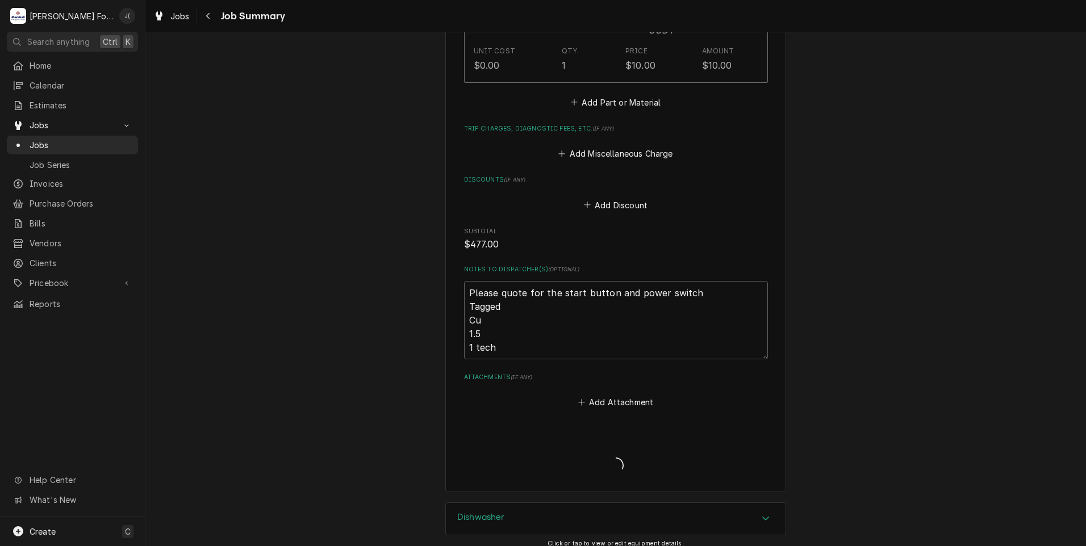
type textarea "x"
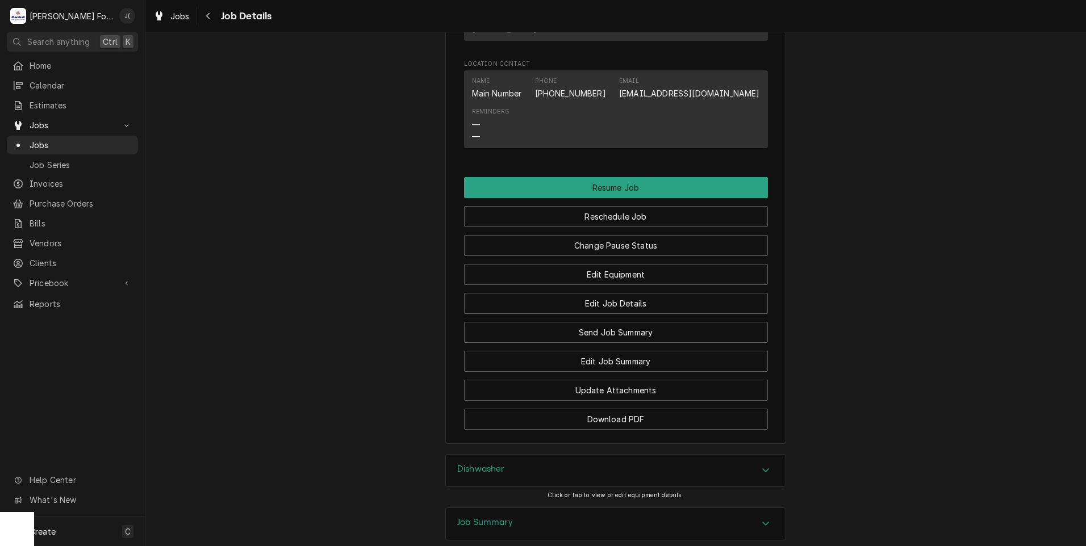
scroll to position [1593, 0]
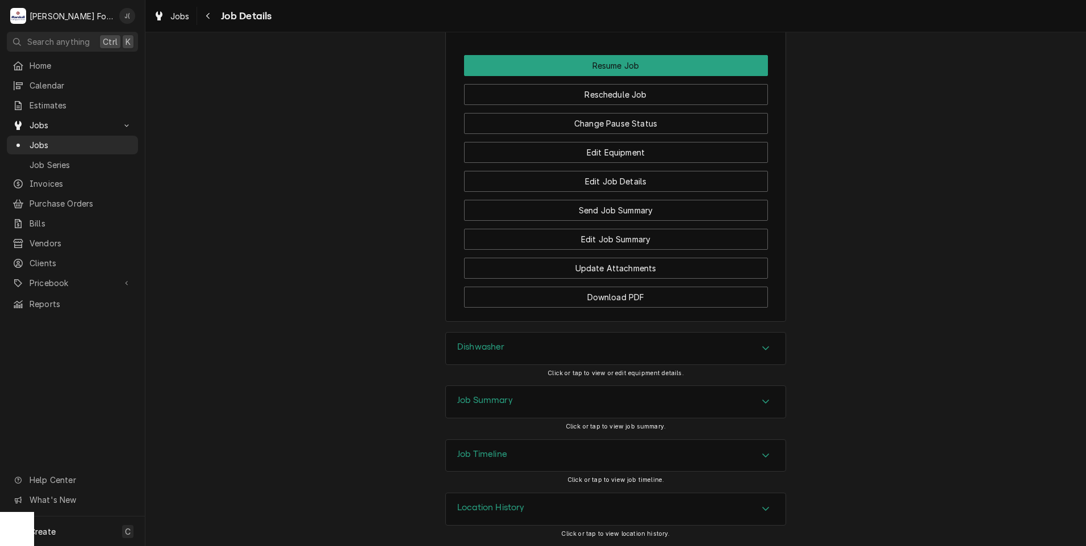
click at [485, 398] on h3 "Job Summary" at bounding box center [485, 400] width 56 height 11
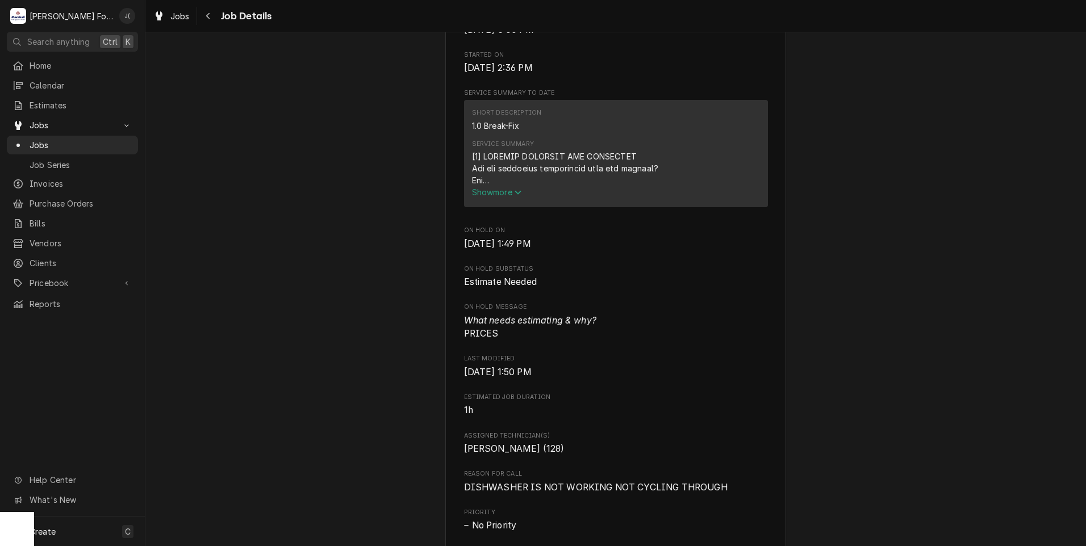
scroll to position [627, 0]
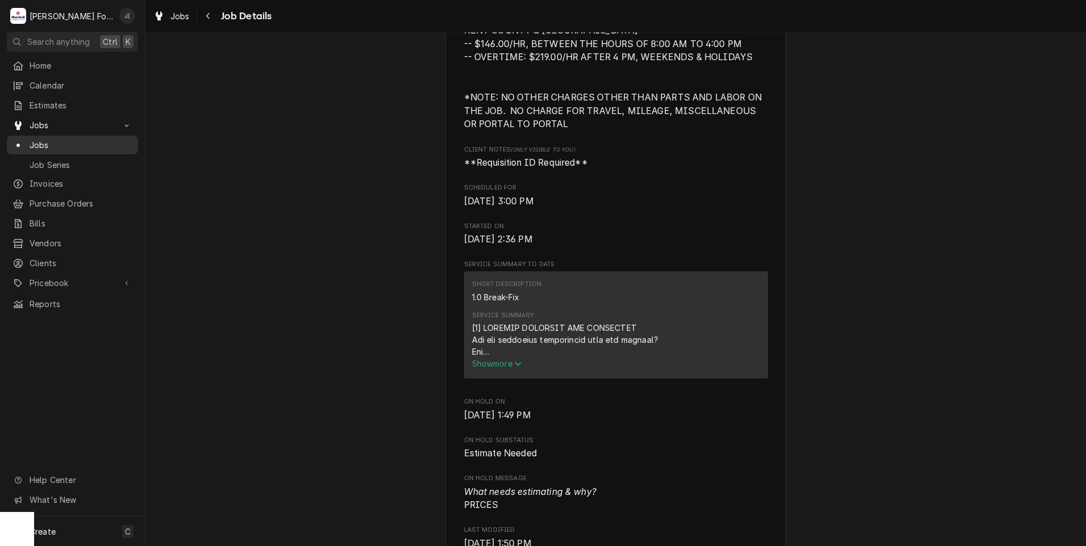
click at [82, 141] on span "Jobs" at bounding box center [81, 145] width 103 height 12
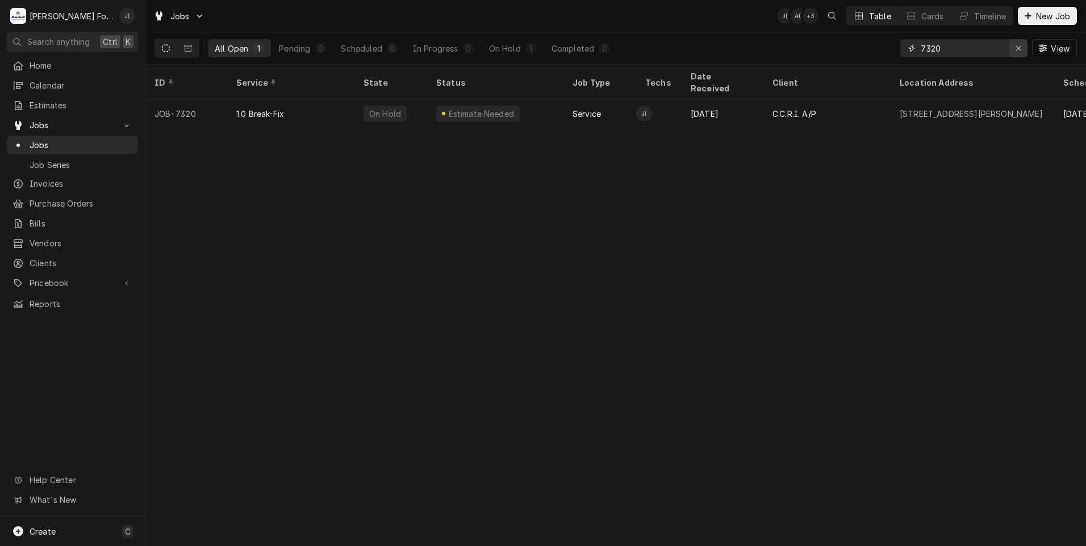
click at [1018, 51] on icon "Erase input" at bounding box center [1019, 48] width 6 height 8
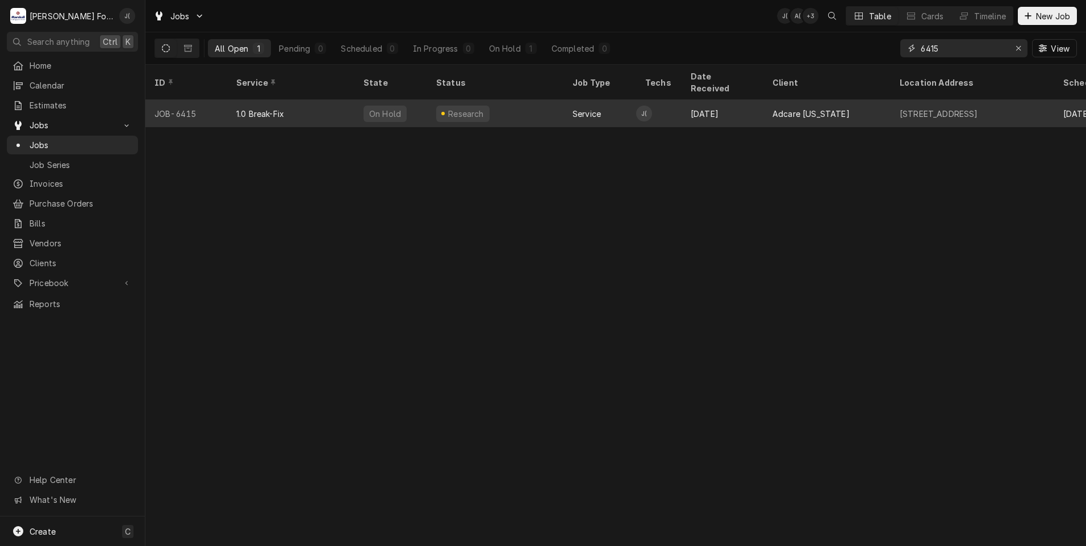
type input "6415"
click at [226, 105] on div "JOB-6415" at bounding box center [186, 113] width 82 height 27
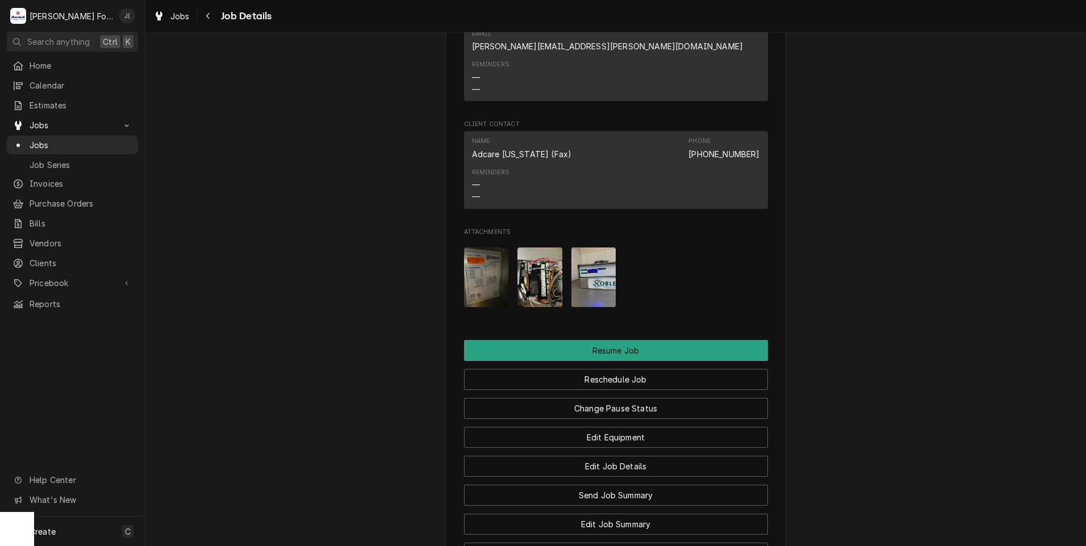
scroll to position [1420, 0]
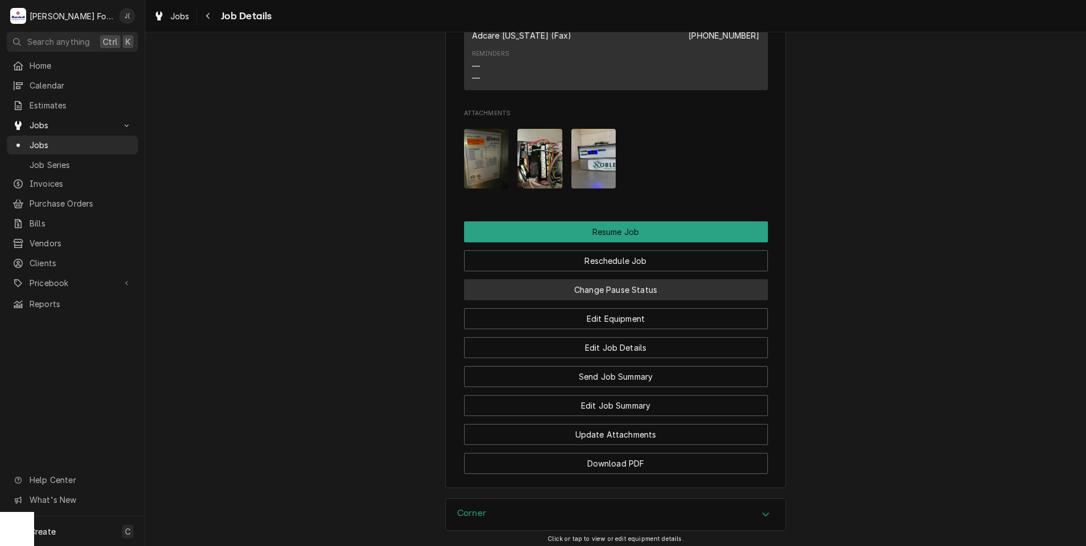
click at [639, 300] on button "Change Pause Status" at bounding box center [616, 289] width 304 height 21
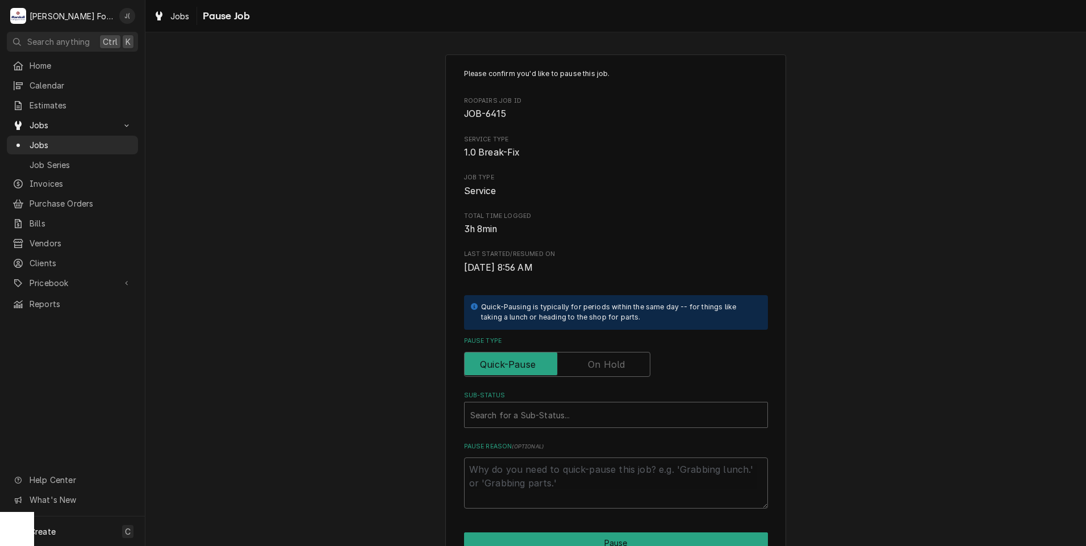
click at [591, 359] on label "Pause Type" at bounding box center [557, 364] width 186 height 25
click at [591, 359] on input "Pause Type" at bounding box center [557, 364] width 176 height 25
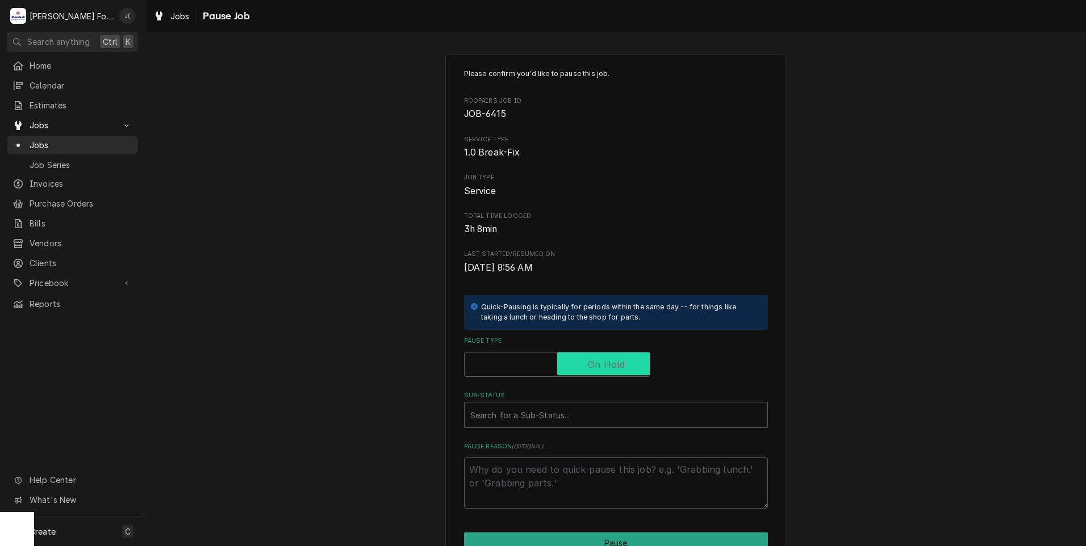
checkbox input "true"
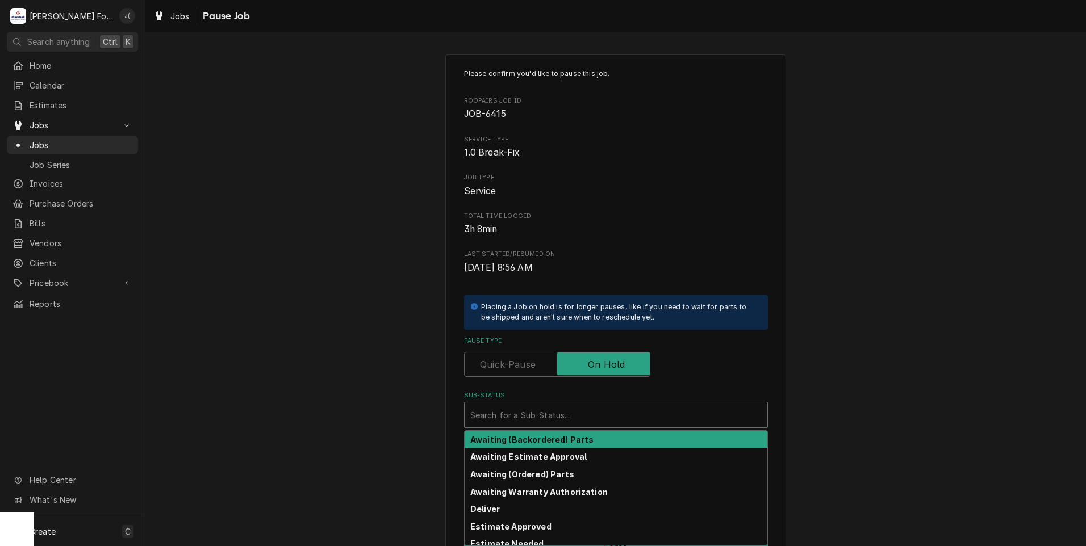
click at [550, 415] on div "Sub-Status" at bounding box center [615, 415] width 291 height 20
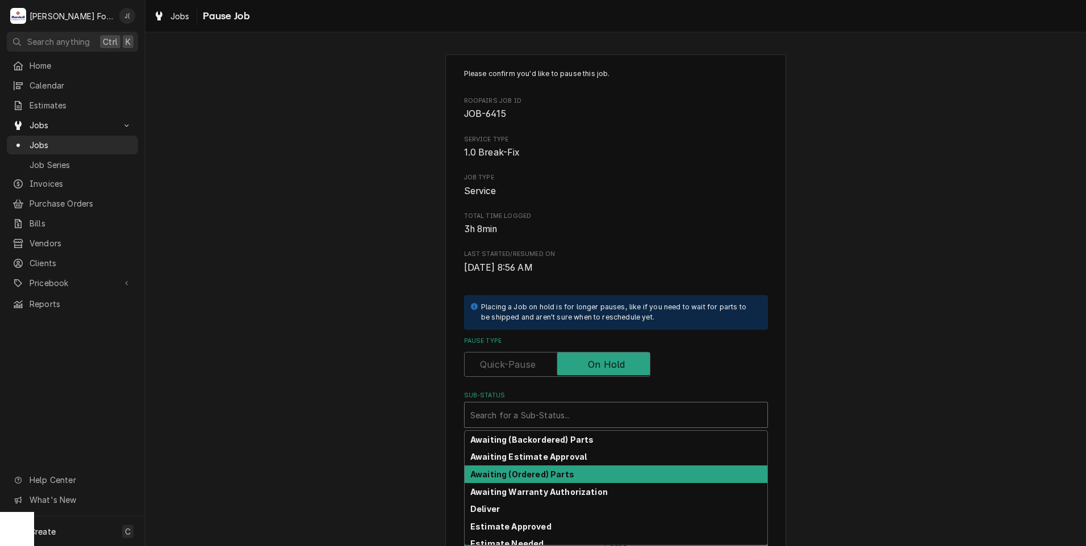
click at [529, 475] on strong "Awaiting (Ordered) Parts" at bounding box center [522, 475] width 104 height 10
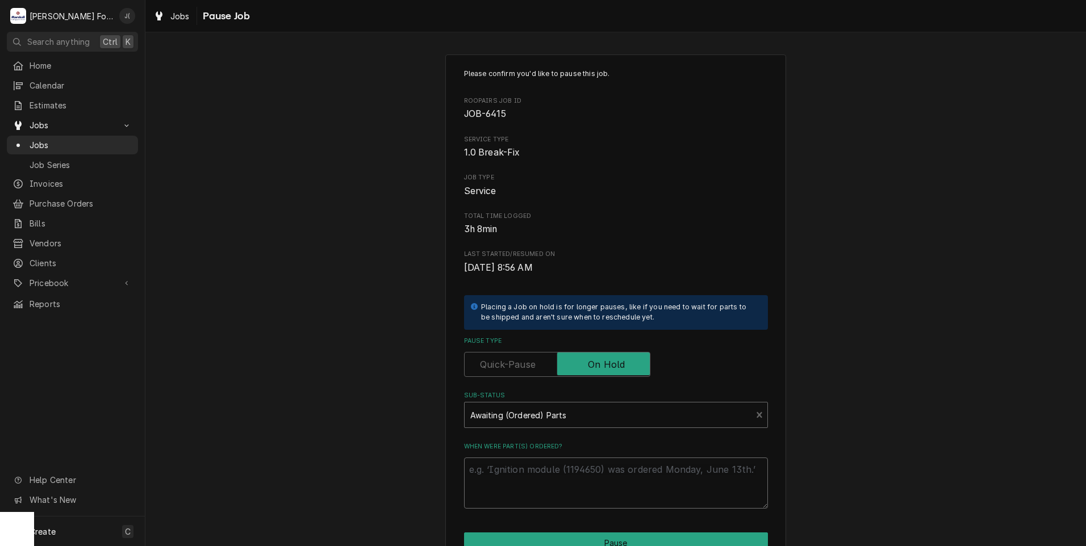
click at [541, 471] on textarea "When were part(s) ordered?" at bounding box center [616, 483] width 304 height 51
type textarea "x"
type textarea "0"
type textarea "x"
type textarea "09"
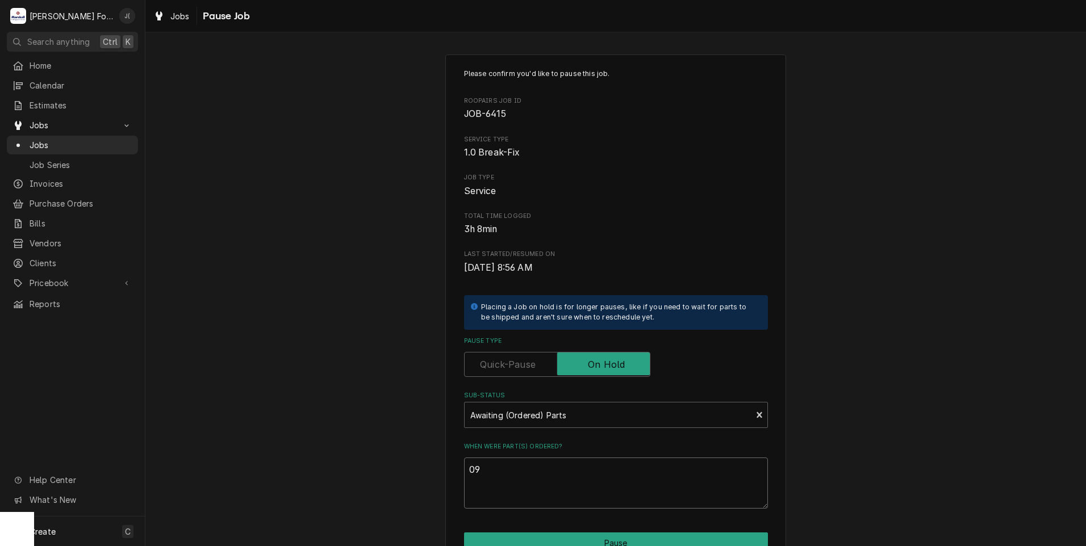
type textarea "x"
type textarea "09/"
type textarea "x"
type textarea "09/1"
type textarea "x"
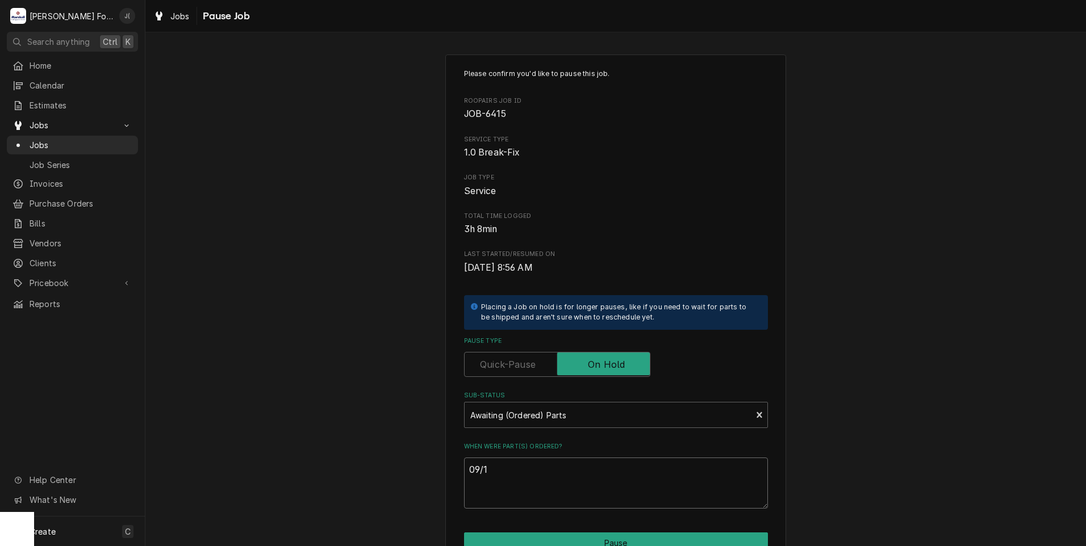
type textarea "09/15"
type textarea "x"
type textarea "09/15/"
type textarea "x"
type textarea "09/15/2"
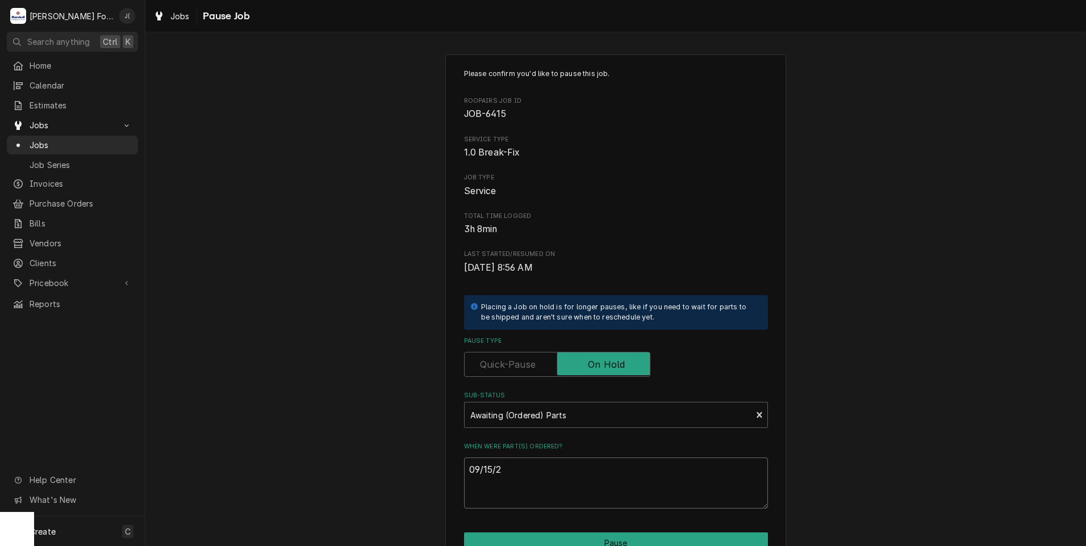
type textarea "x"
type textarea "09/15/22"
type textarea "x"
type textarea "09/15/2"
type textarea "x"
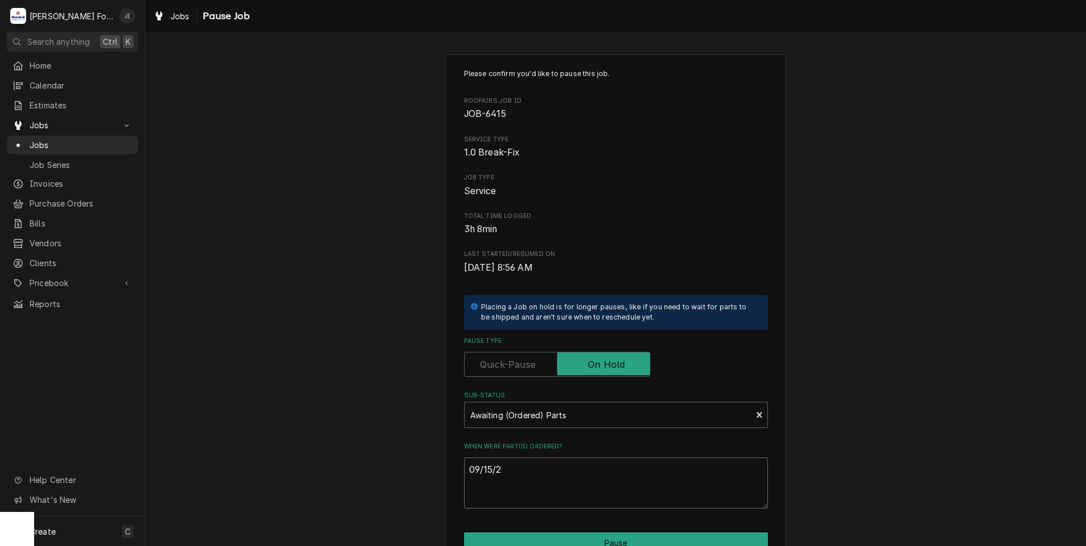
type textarea "09/15/20"
type textarea "x"
type textarea "09/15/202"
type textarea "x"
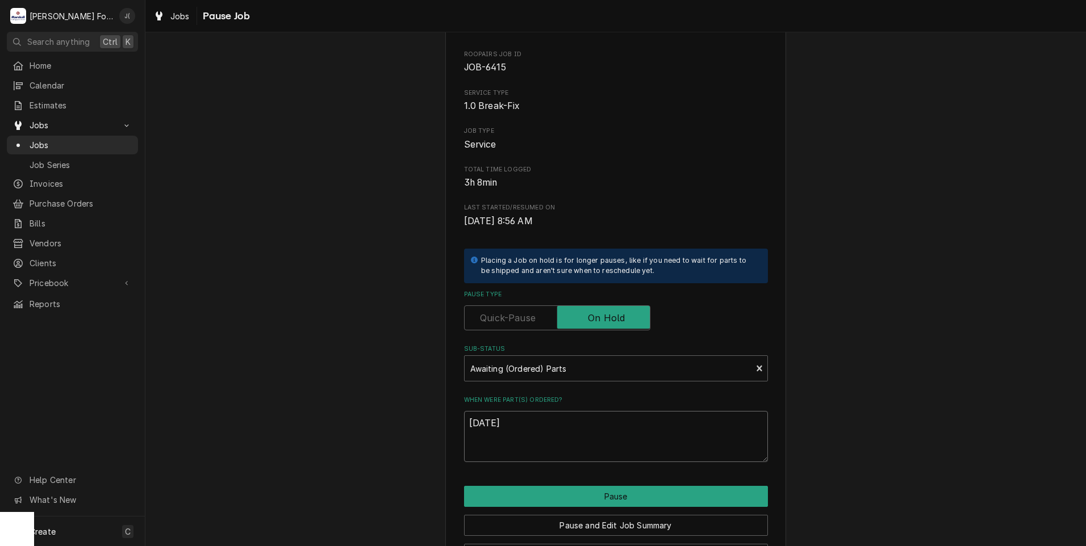
scroll to position [90, 0]
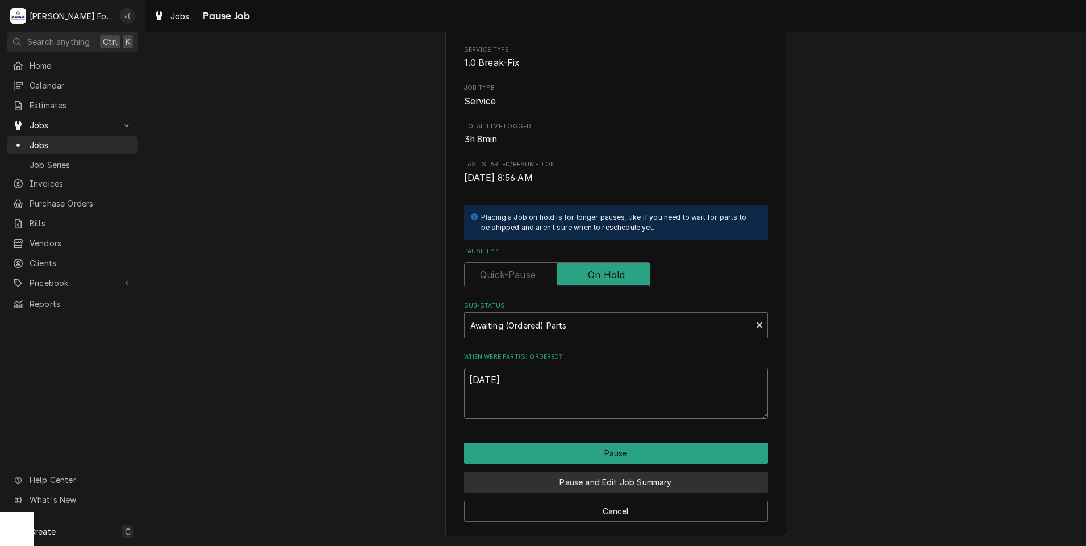
type textarea "09/15/2025"
click at [594, 485] on button "Pause and Edit Job Summary" at bounding box center [616, 482] width 304 height 21
type textarea "x"
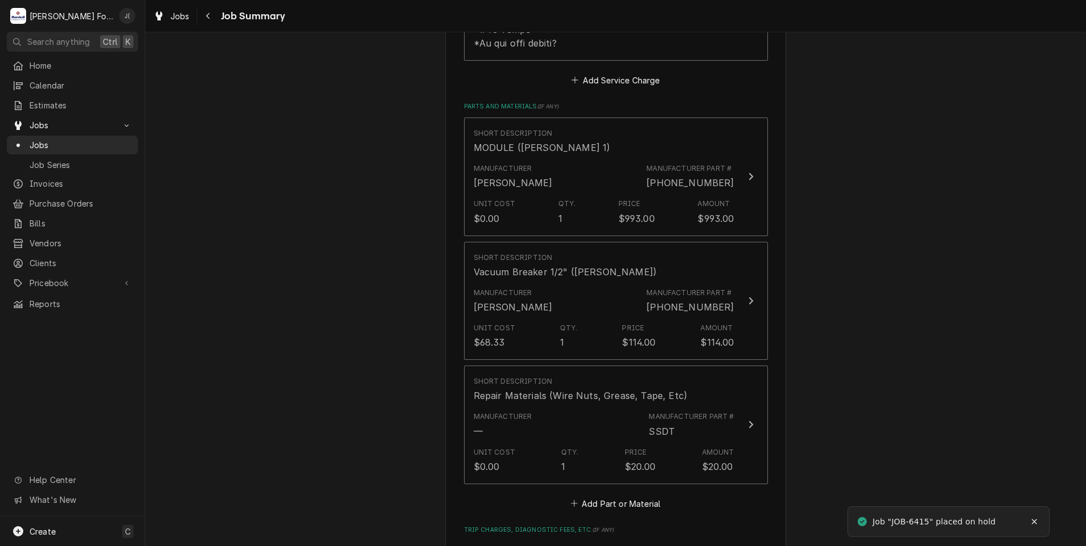
scroll to position [738, 0]
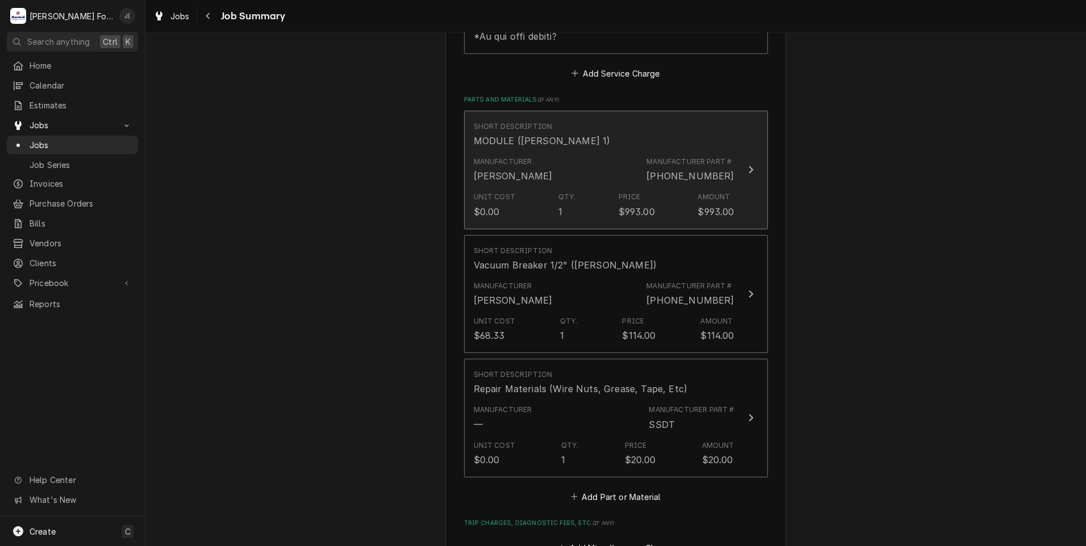
click at [562, 159] on div "Manufacturer [PERSON_NAME] Manufacturer Part # [PHONE_NUMBER]" at bounding box center [604, 169] width 261 height 35
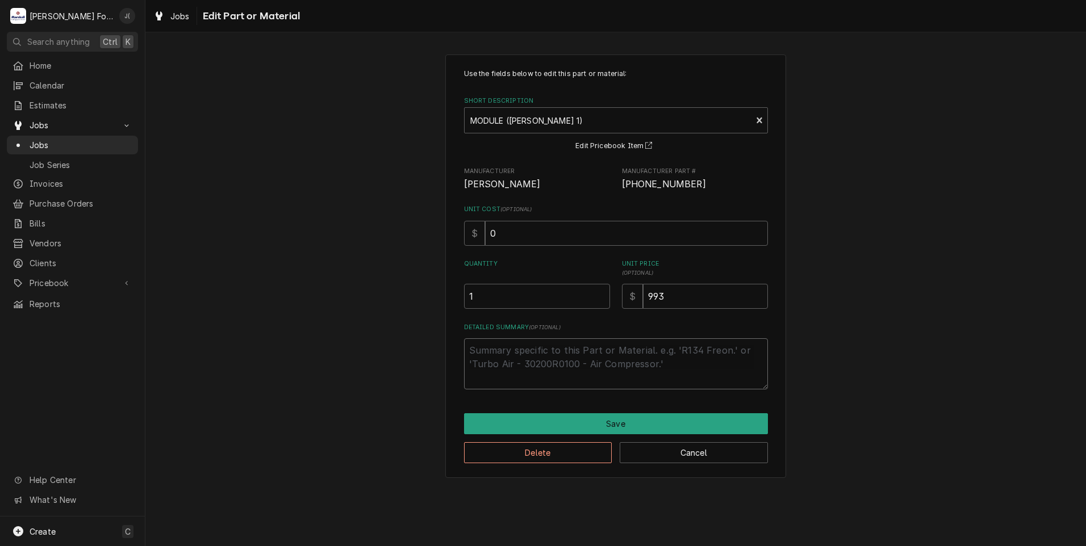
click at [538, 382] on textarea "Detailed Summary ( optional )" at bounding box center [616, 364] width 304 height 51
type textarea "x"
type textarea "("
type textarea "x"
type textarea "(I"
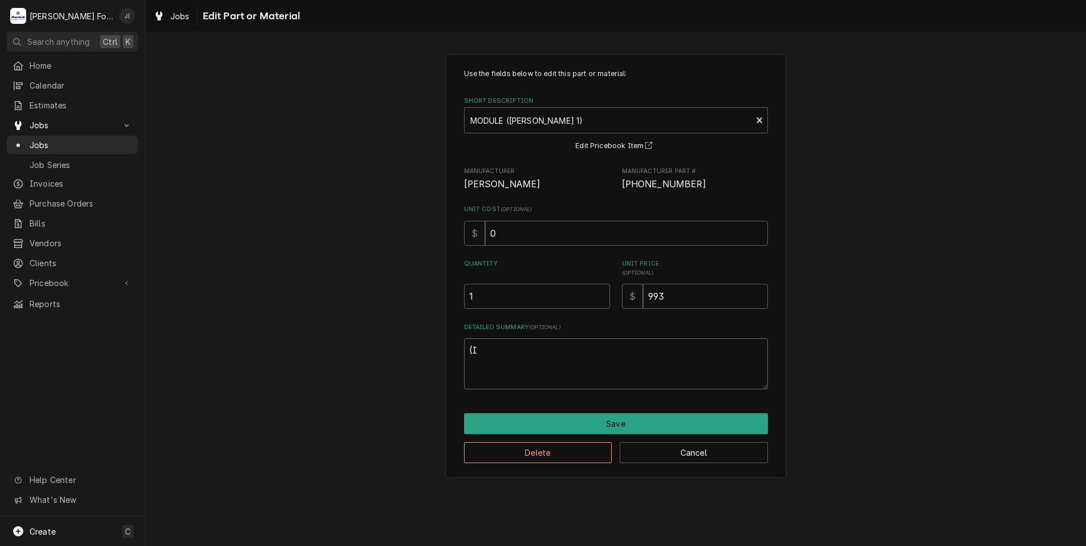
type textarea "x"
type textarea "(IN"
type textarea "x"
type textarea "(INS"
type textarea "x"
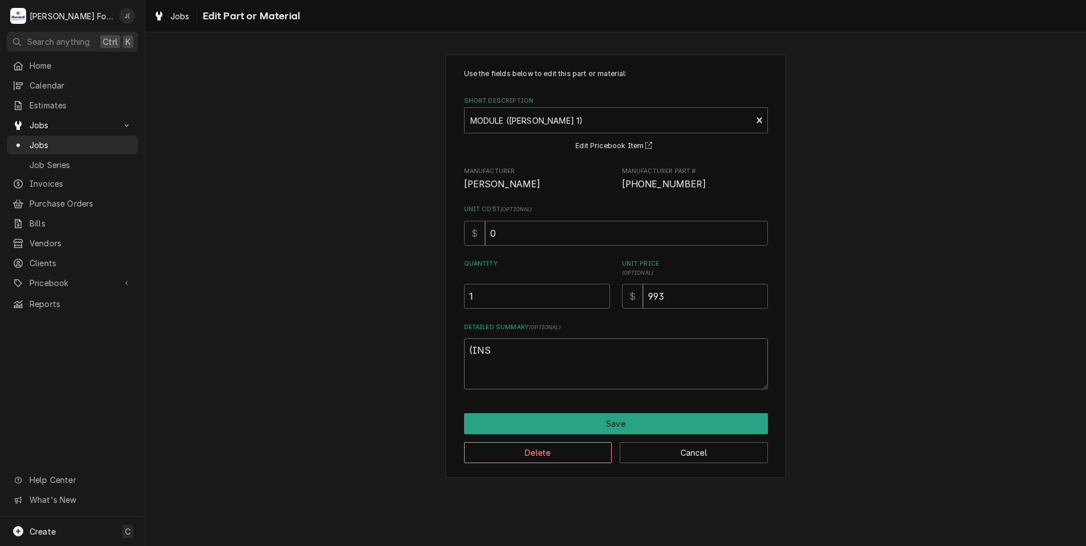
type textarea "(INST"
type textarea "x"
type textarea "(INSTA"
type textarea "x"
type textarea "(INSTAL"
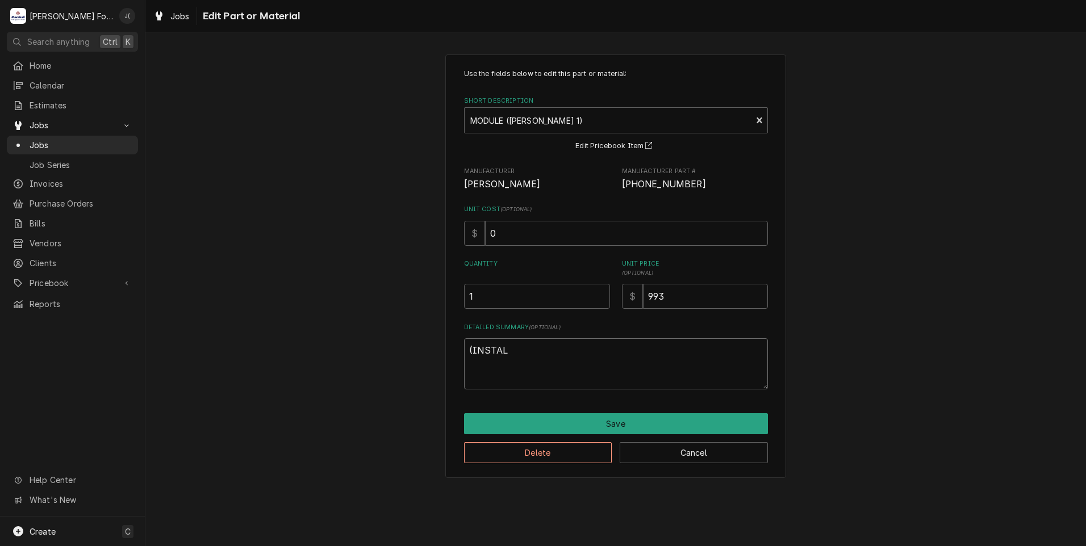
type textarea "x"
type textarea "(INSTALL"
type textarea "x"
type textarea "(INSTALLE"
type textarea "x"
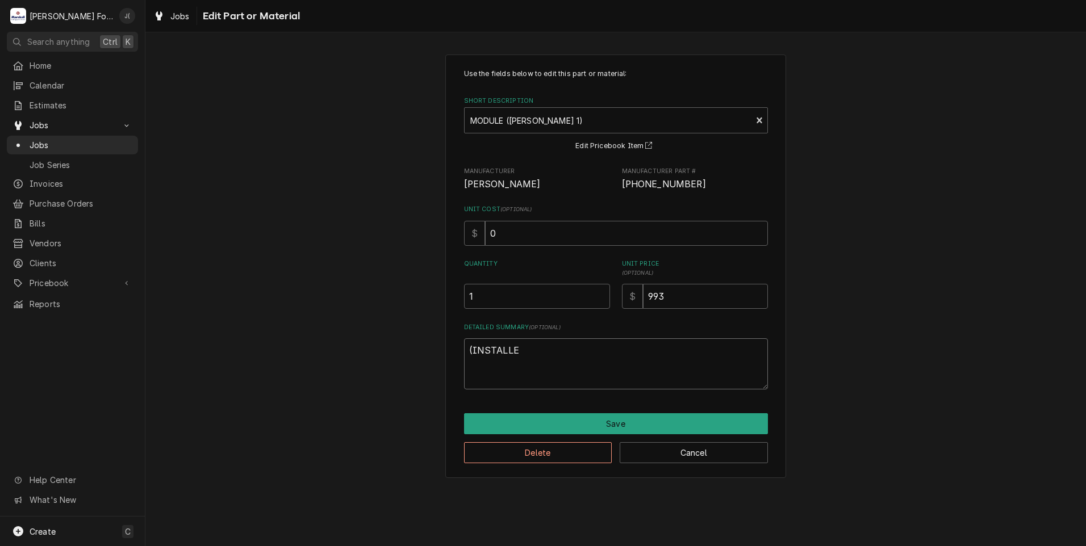
type textarea "(INSTALLED"
type textarea "x"
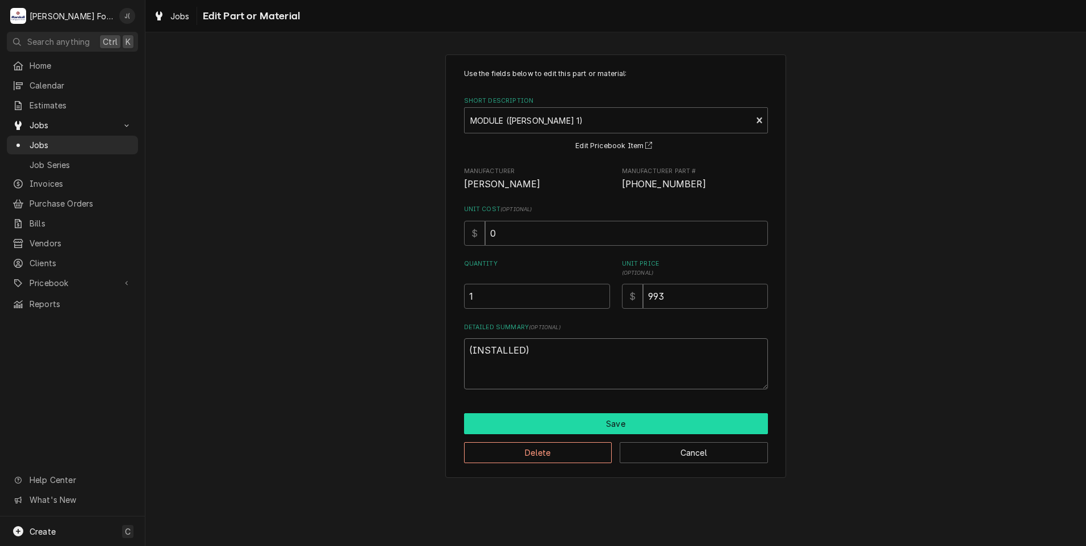
type textarea "(INSTALLED)"
click at [600, 427] on button "Save" at bounding box center [616, 424] width 304 height 21
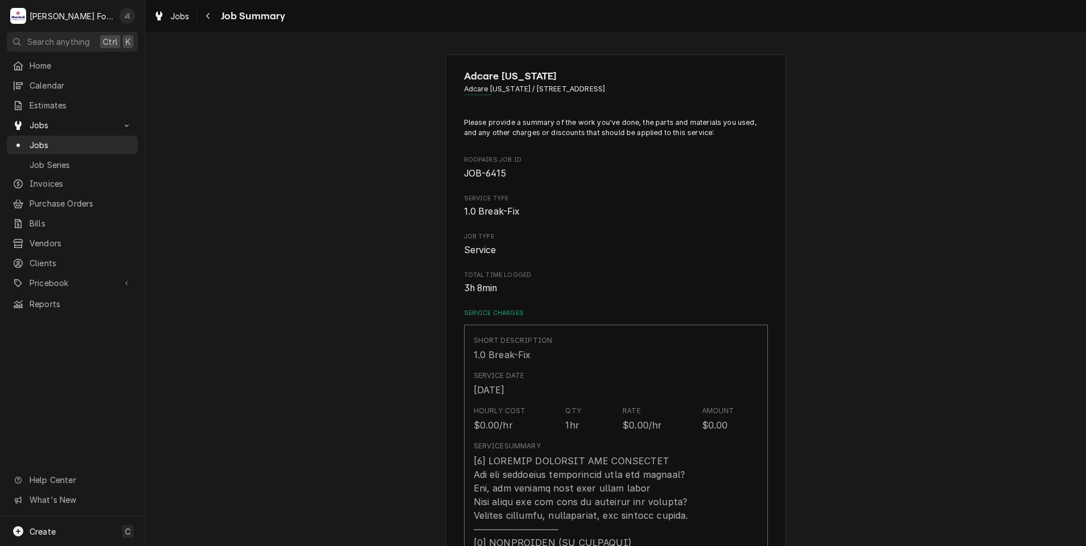
scroll to position [738, 0]
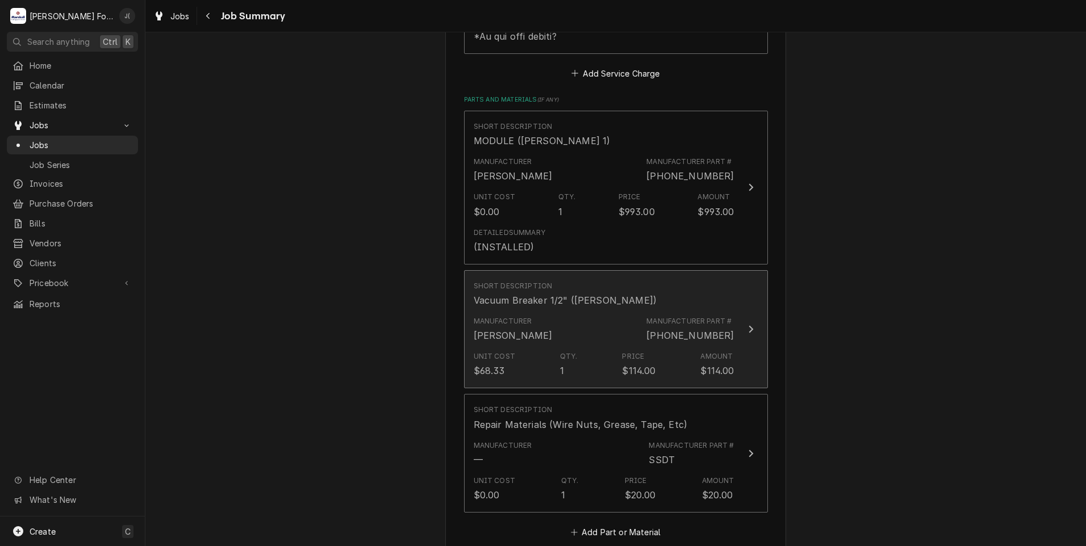
click at [532, 318] on div "Manufacturer Jackson Manufacturer Part # 4820-003-06-13" at bounding box center [604, 329] width 261 height 35
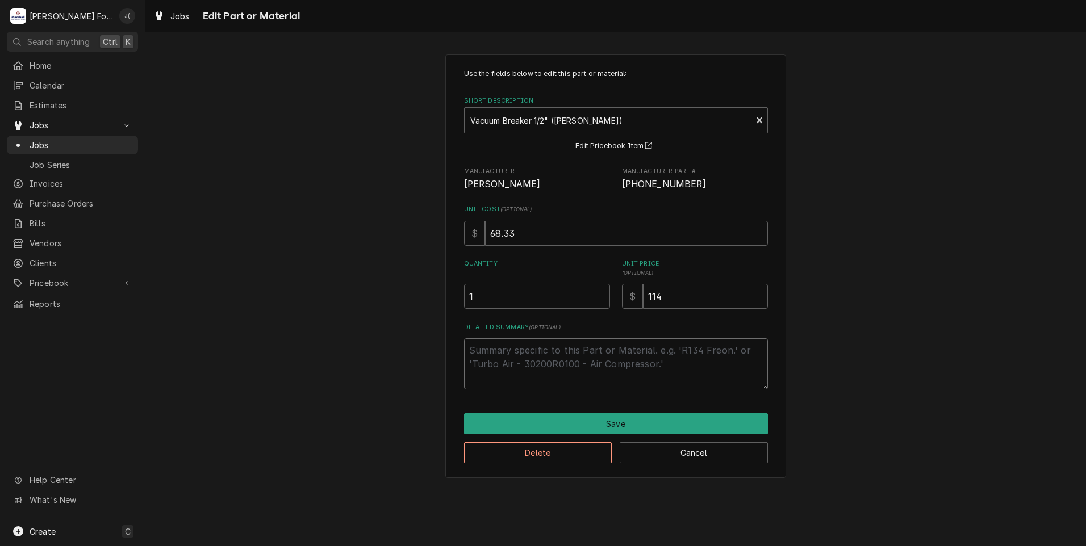
drag, startPoint x: 531, startPoint y: 365, endPoint x: 533, endPoint y: 358, distance: 6.6
click at [531, 365] on textarea "Detailed Summary ( optional )" at bounding box center [616, 364] width 304 height 51
type textarea "x"
type textarea "("
type textarea "x"
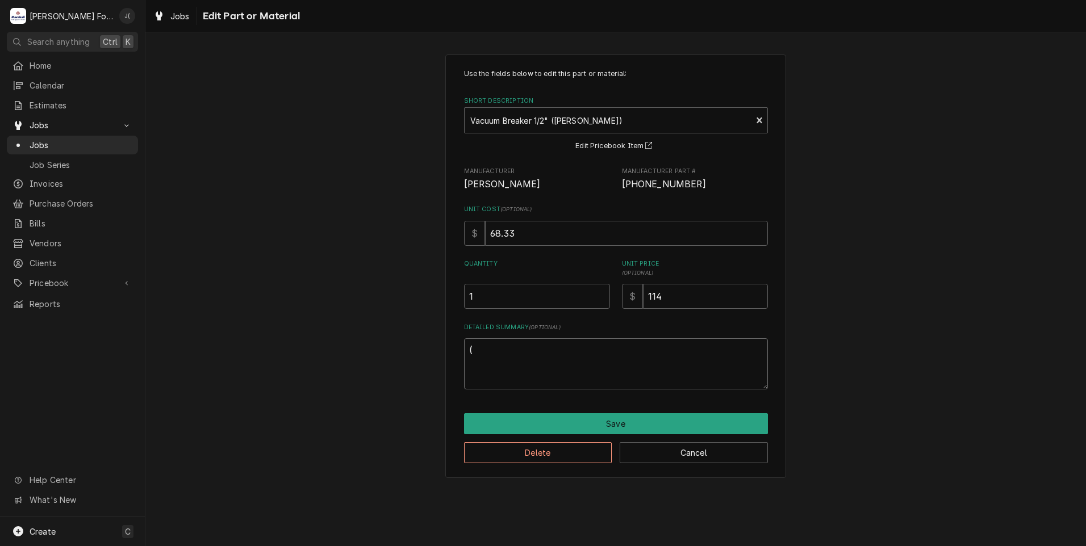
type textarea "(I"
type textarea "x"
type textarea "(IN"
type textarea "x"
type textarea "(INS"
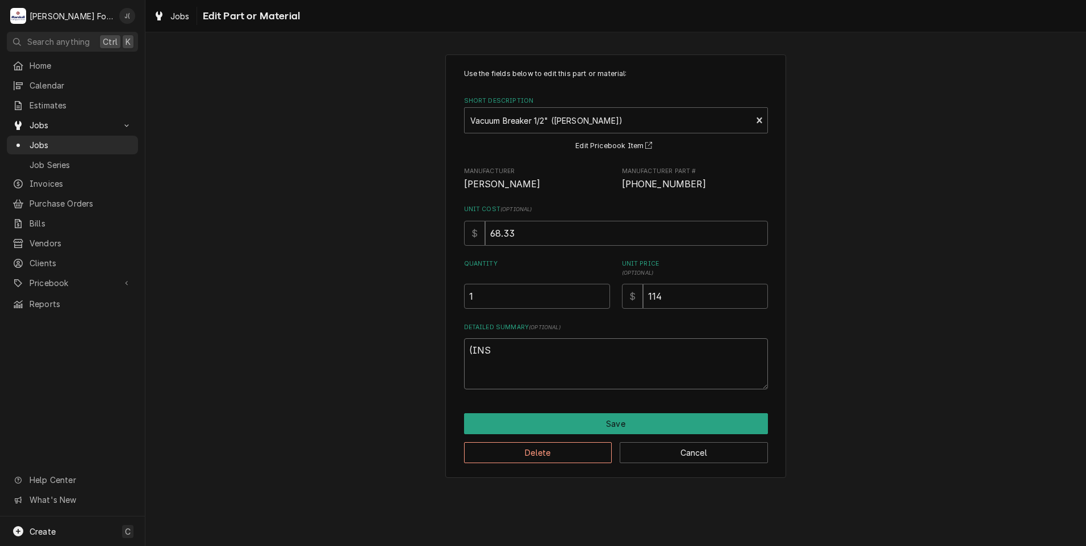
type textarea "x"
type textarea "(INST"
type textarea "x"
type textarea "(INSTA"
type textarea "x"
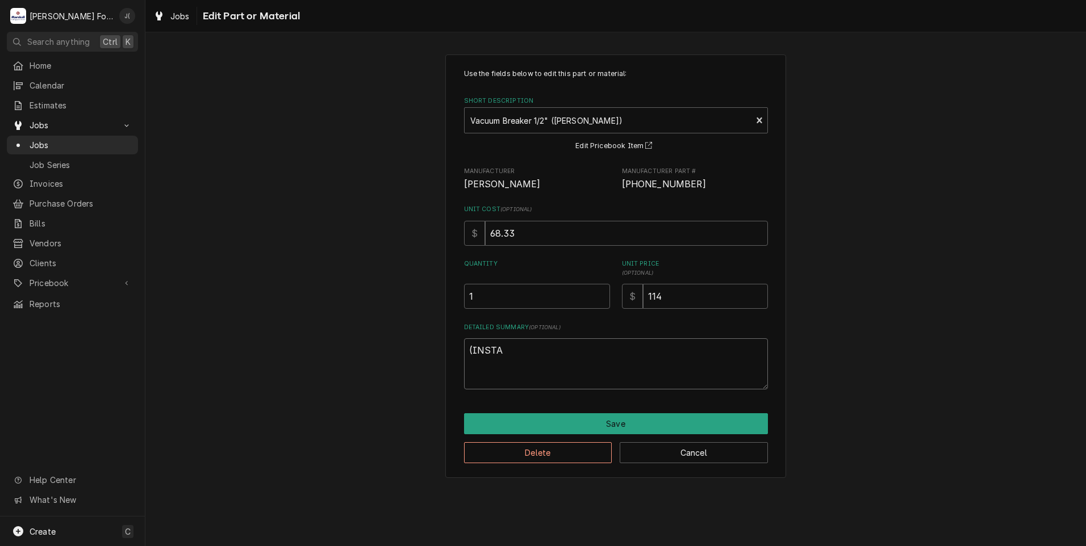
type textarea "(INSTAL"
type textarea "x"
type textarea "(INSTALL"
type textarea "x"
type textarea "(INSTALLE"
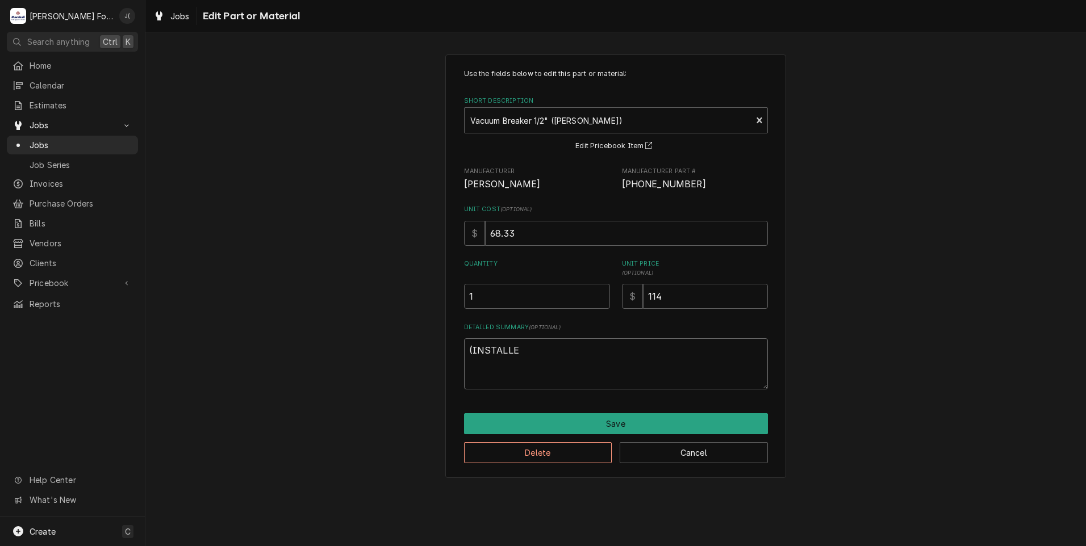
type textarea "x"
type textarea "(INSTALLED"
type textarea "x"
drag, startPoint x: 529, startPoint y: 353, endPoint x: 392, endPoint y: 343, distance: 137.8
click at [391, 346] on div "Use the fields below to edit this part or material: Short Description Vacuum Br…" at bounding box center [615, 266] width 941 height 444
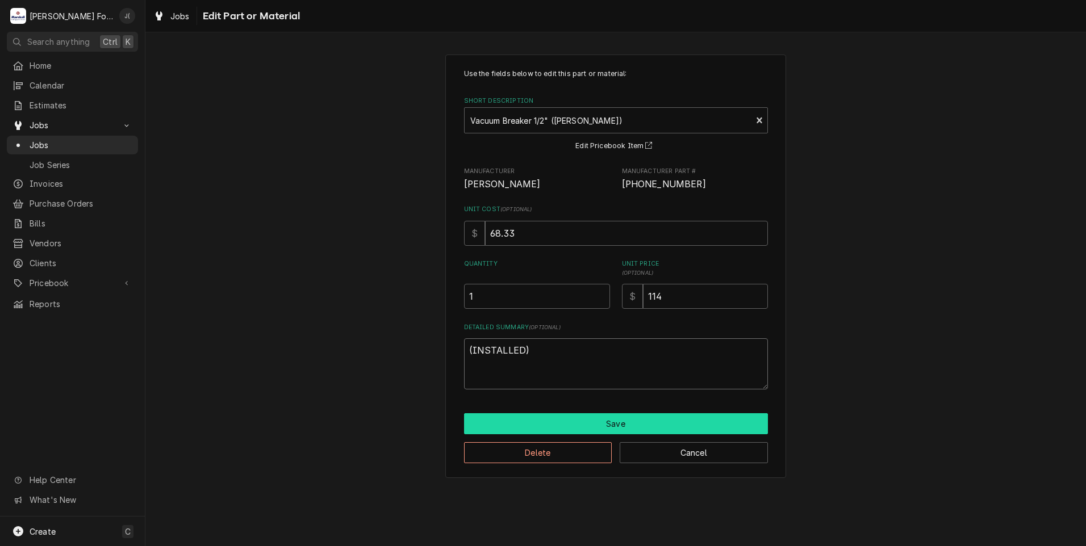
type textarea "(INSTALLED)"
click at [570, 427] on button "Save" at bounding box center [616, 424] width 304 height 21
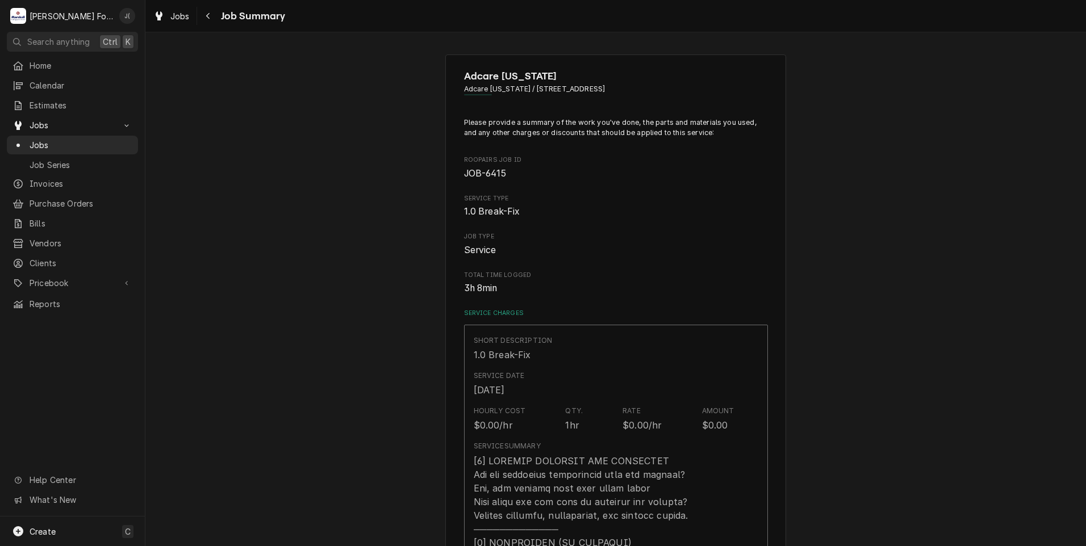
scroll to position [738, 0]
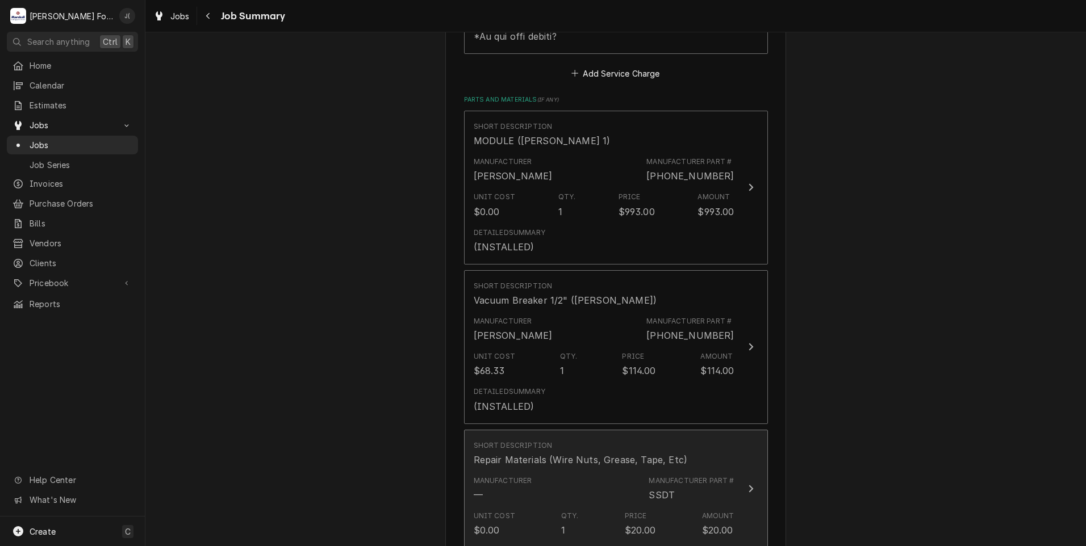
click at [555, 471] on div "Manufacturer — Manufacturer Part # SSDT" at bounding box center [604, 488] width 261 height 35
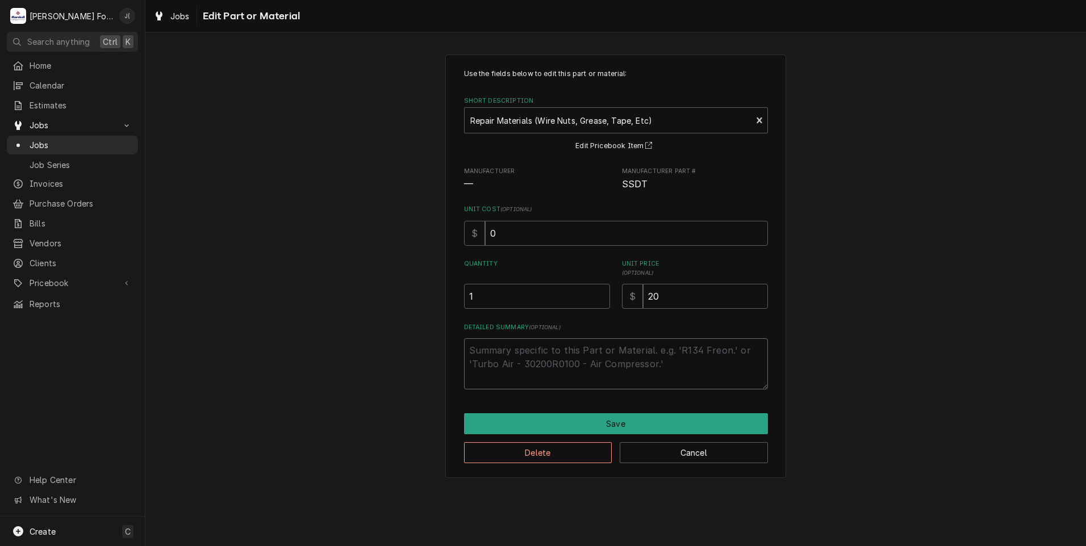
click at [495, 353] on textarea "Detailed Summary ( optional )" at bounding box center [616, 364] width 304 height 51
paste textarea "(INSTALLED)"
type textarea "x"
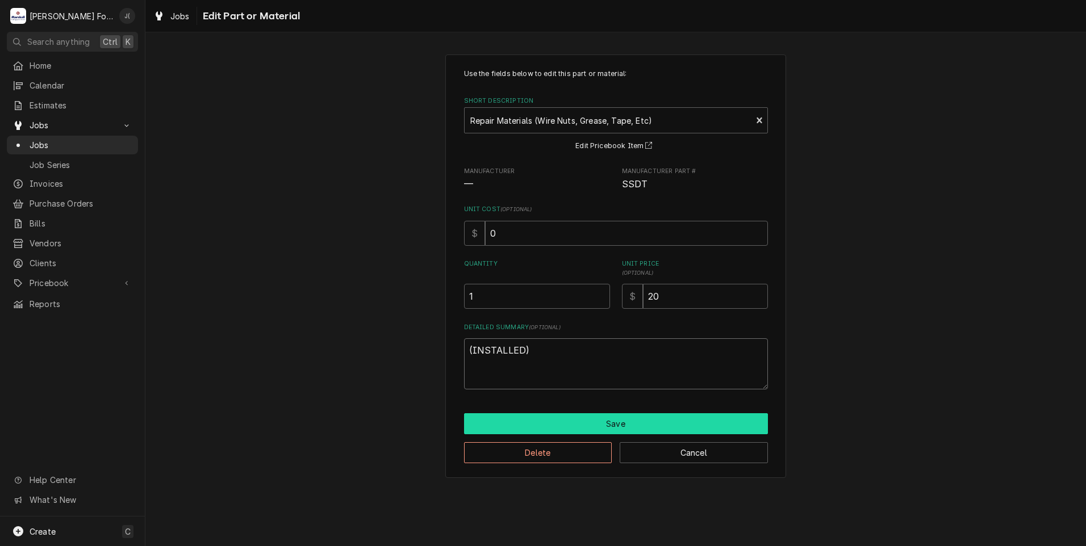
type textarea "(INSTALLED)"
click at [524, 429] on button "Save" at bounding box center [616, 424] width 304 height 21
type textarea "x"
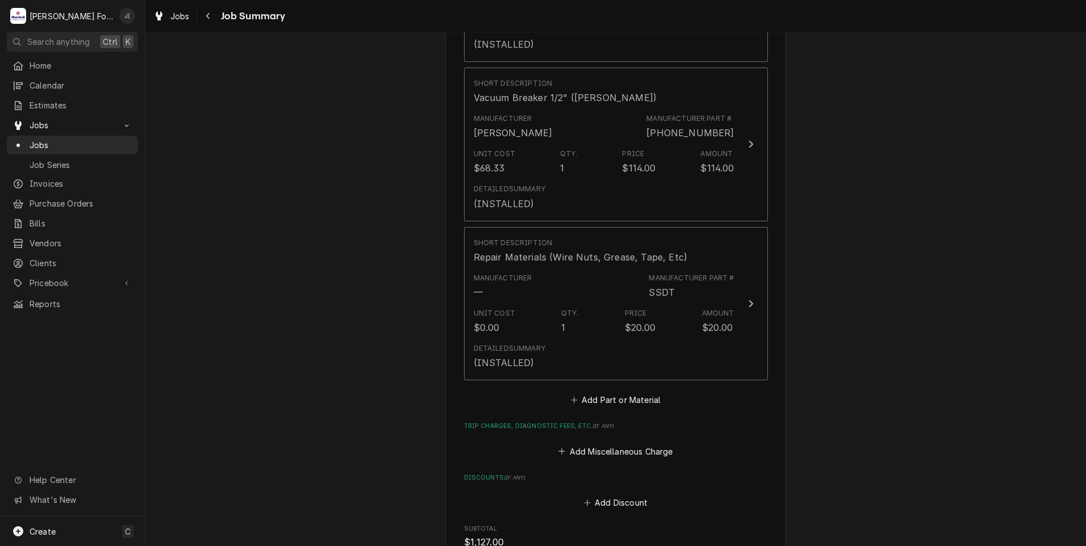
scroll to position [1079, 0]
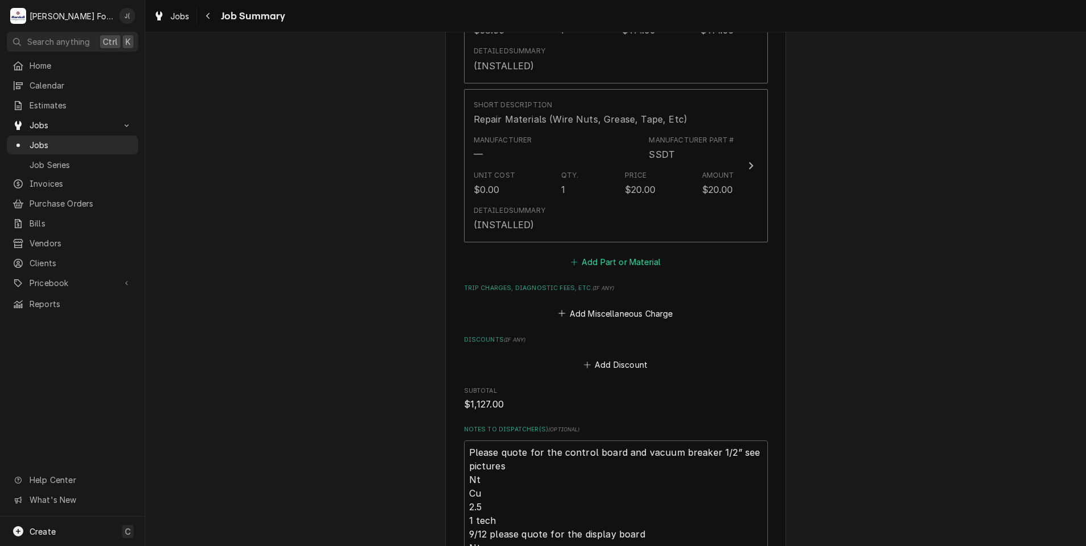
click at [609, 254] on button "Add Part or Material" at bounding box center [616, 262] width 94 height 16
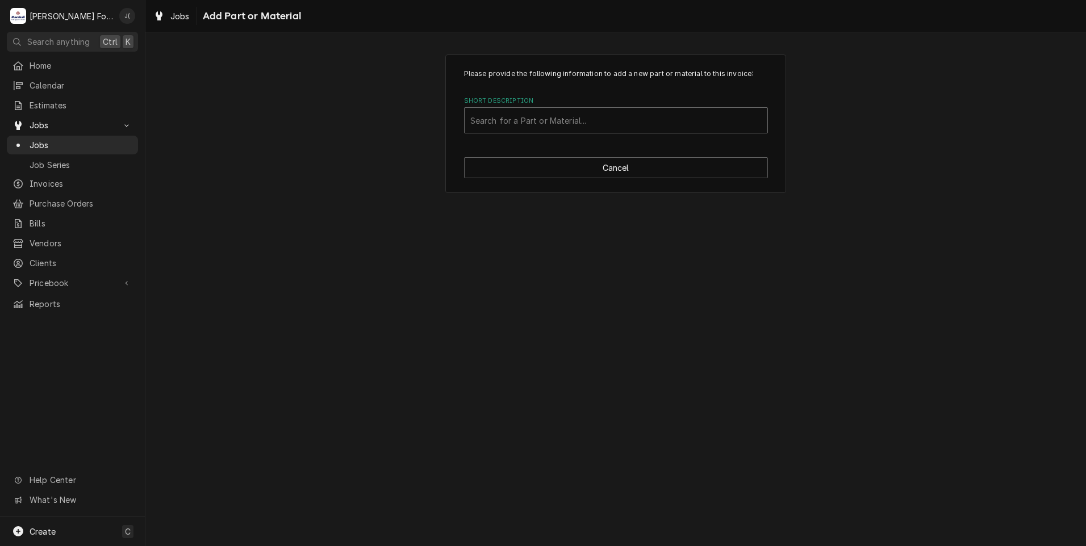
click at [553, 118] on div "Short Description" at bounding box center [615, 120] width 291 height 20
type input "6685-004-17-26"
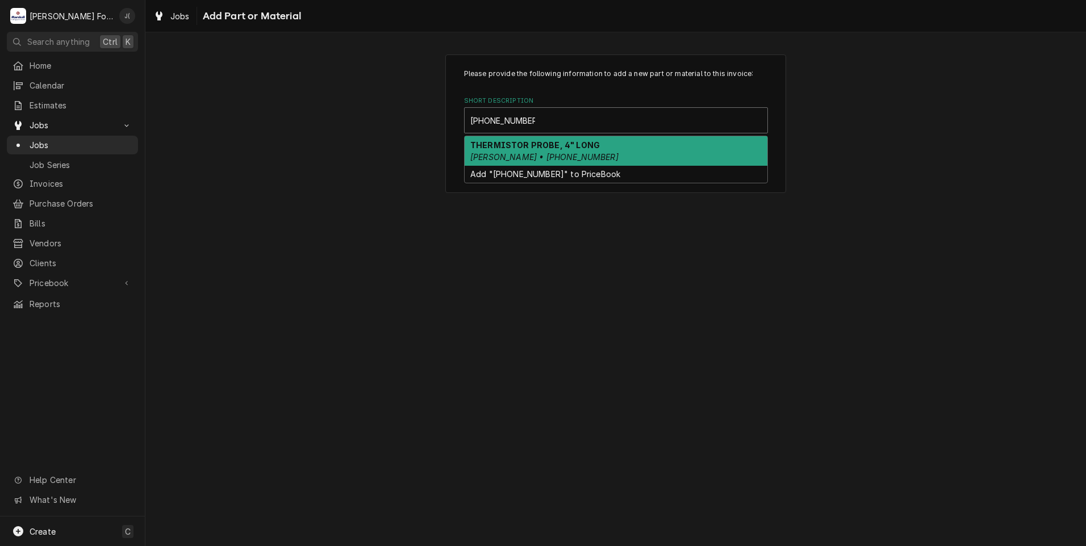
click at [552, 149] on div "THERMISTOR PROBE, 4" LONG JACKSON • 6685-004-17-26" at bounding box center [616, 151] width 303 height 30
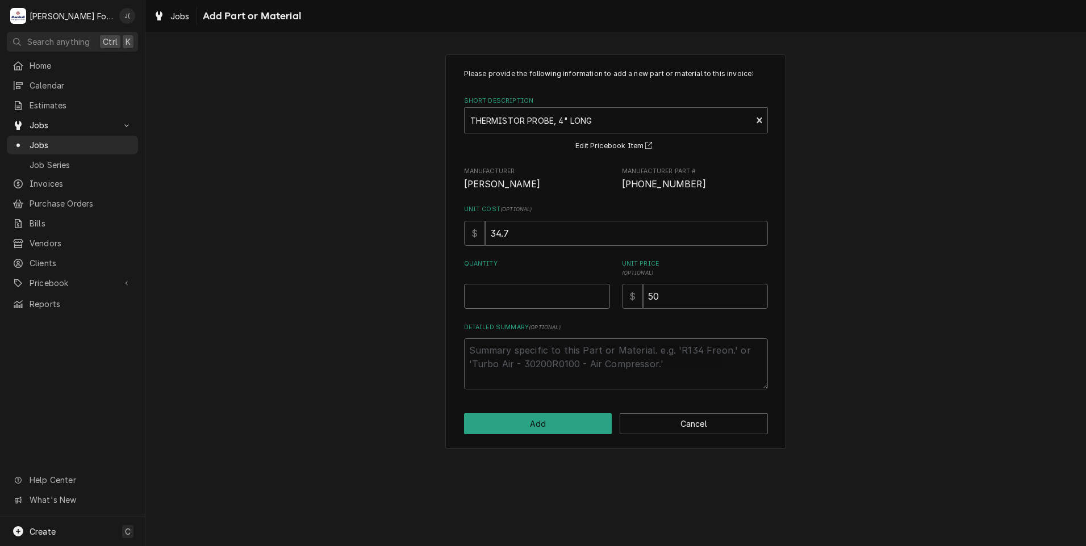
click at [515, 306] on input "Quantity" at bounding box center [537, 296] width 146 height 25
type textarea "x"
type input "1"
click at [559, 424] on button "Add" at bounding box center [538, 424] width 148 height 21
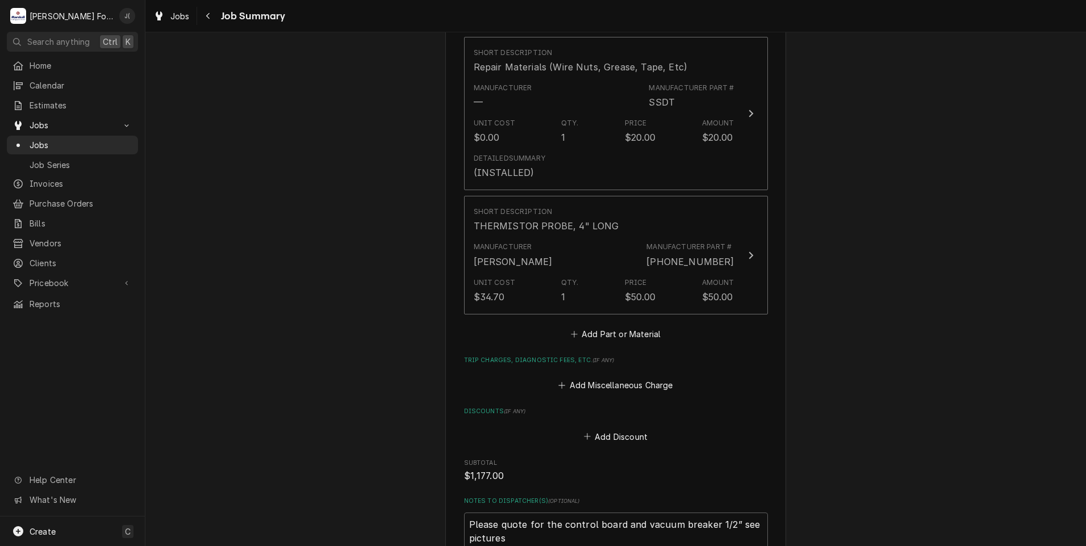
scroll to position [1541, 0]
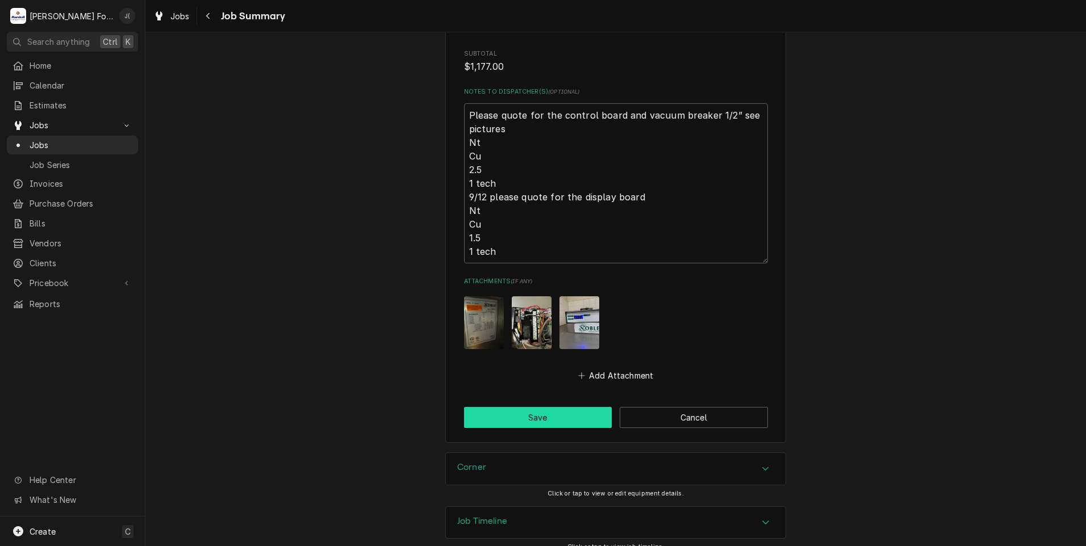
click at [496, 408] on button "Save" at bounding box center [538, 417] width 148 height 21
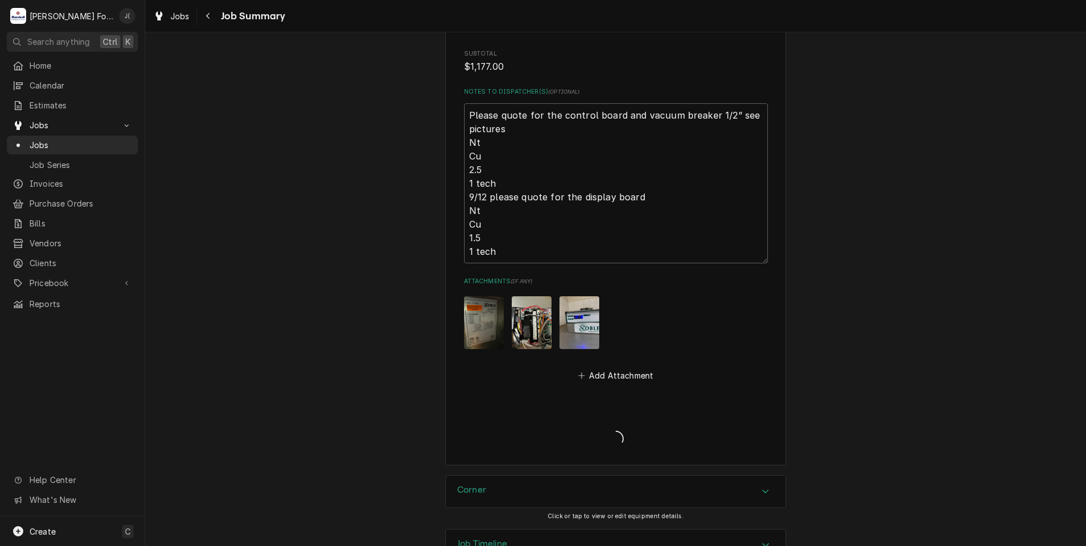
type textarea "x"
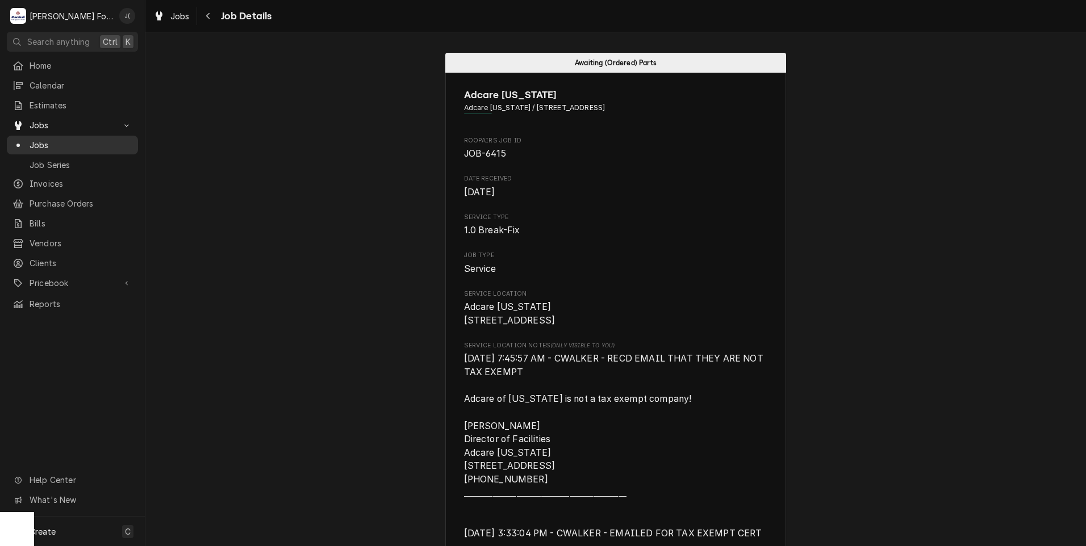
click at [59, 143] on span "Jobs" at bounding box center [81, 145] width 103 height 12
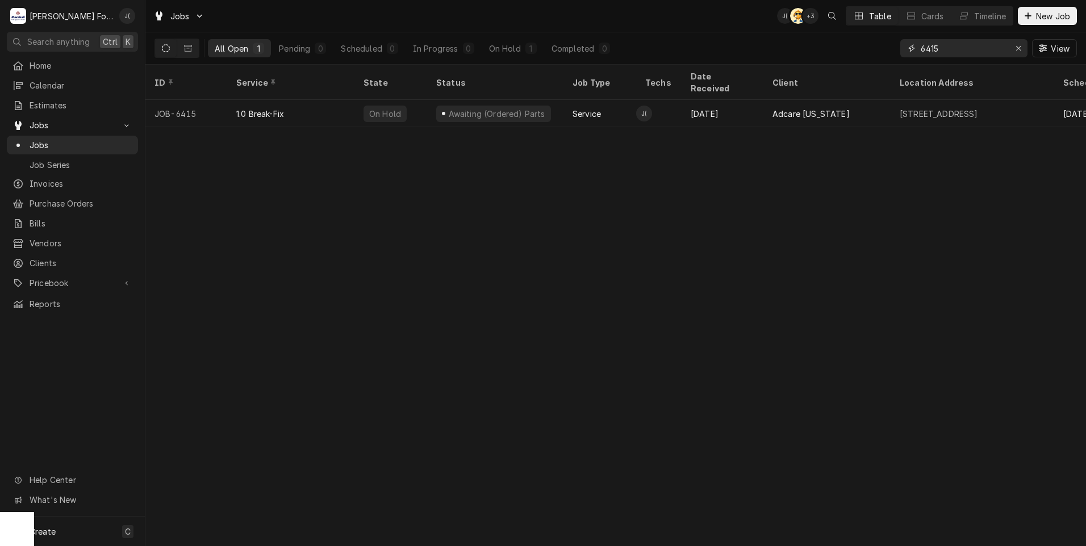
drag, startPoint x: 1027, startPoint y: 51, endPoint x: 1007, endPoint y: 48, distance: 20.6
click at [1022, 49] on button "Erase input" at bounding box center [1018, 48] width 18 height 18
click at [1001, 47] on input "Dynamic Content Wrapper" at bounding box center [974, 48] width 107 height 18
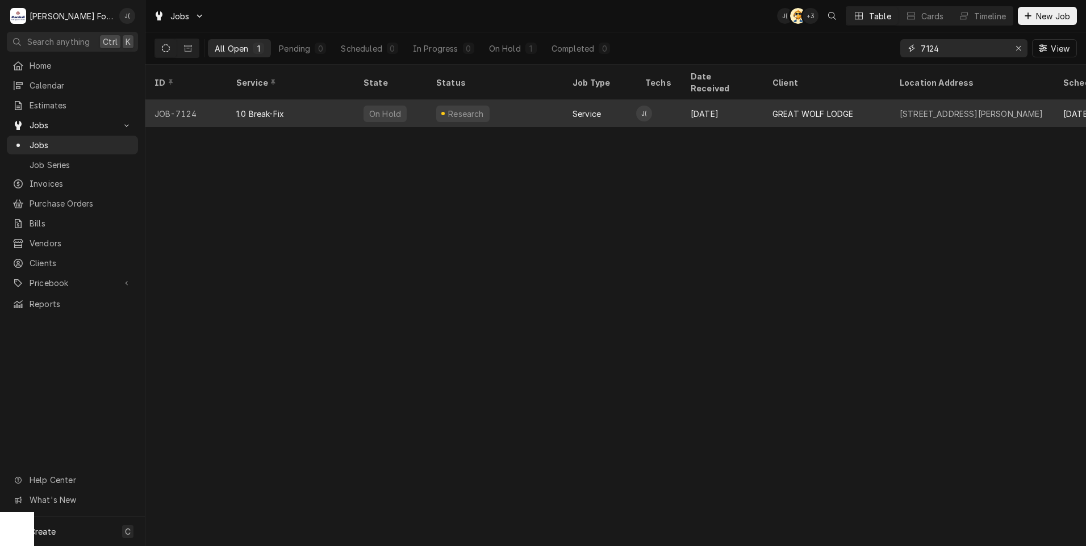
type input "7124"
click at [347, 111] on div "1.0 Break-Fix" at bounding box center [290, 113] width 127 height 27
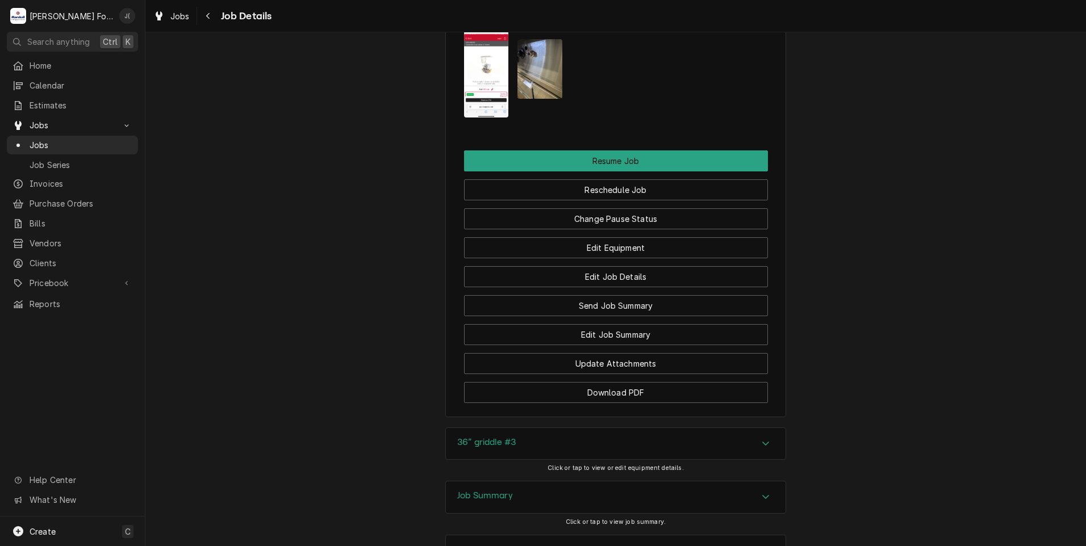
scroll to position [1359, 0]
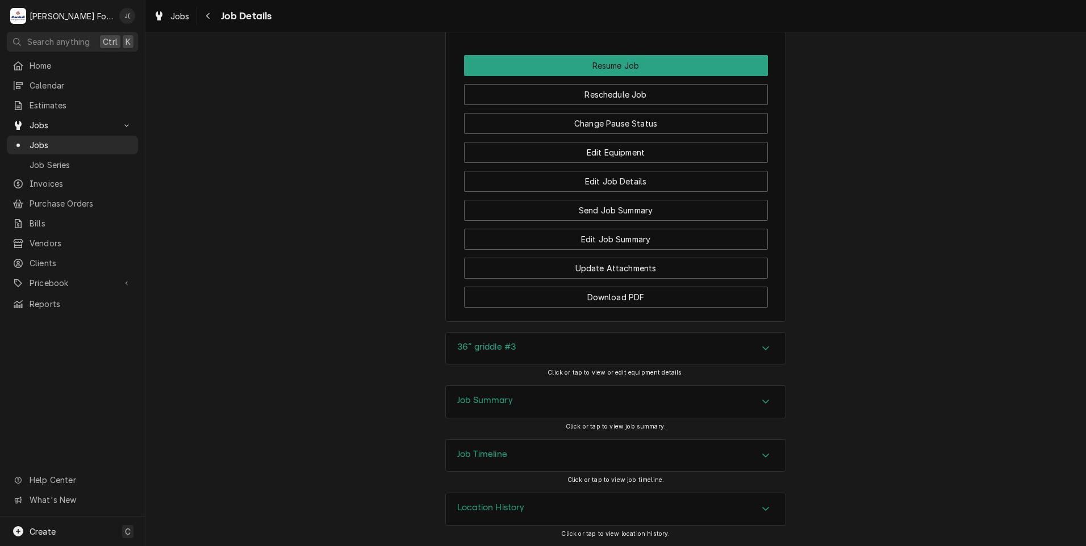
click at [494, 396] on h3 "Job Summary" at bounding box center [485, 400] width 56 height 11
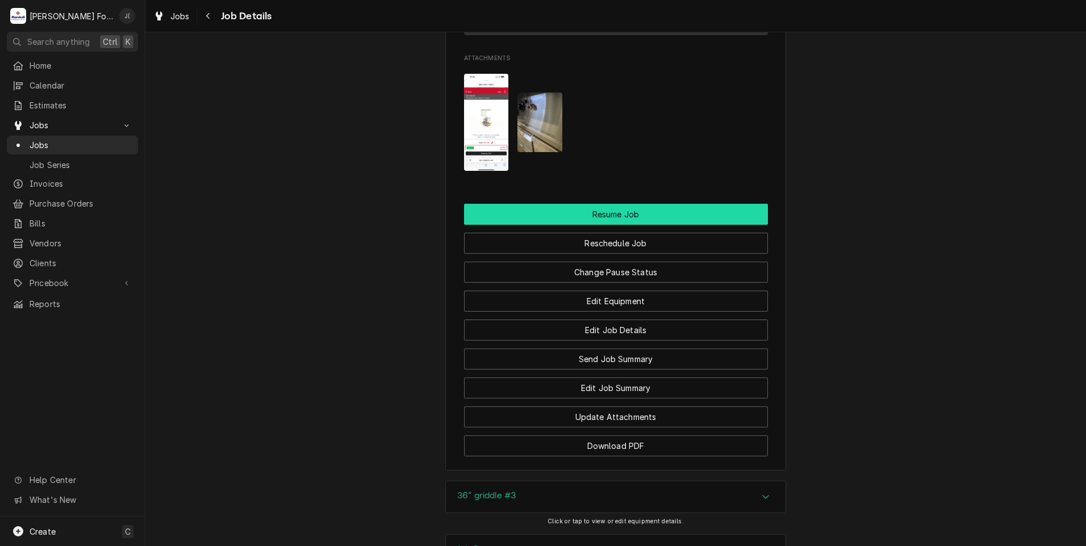
scroll to position [1196, 0]
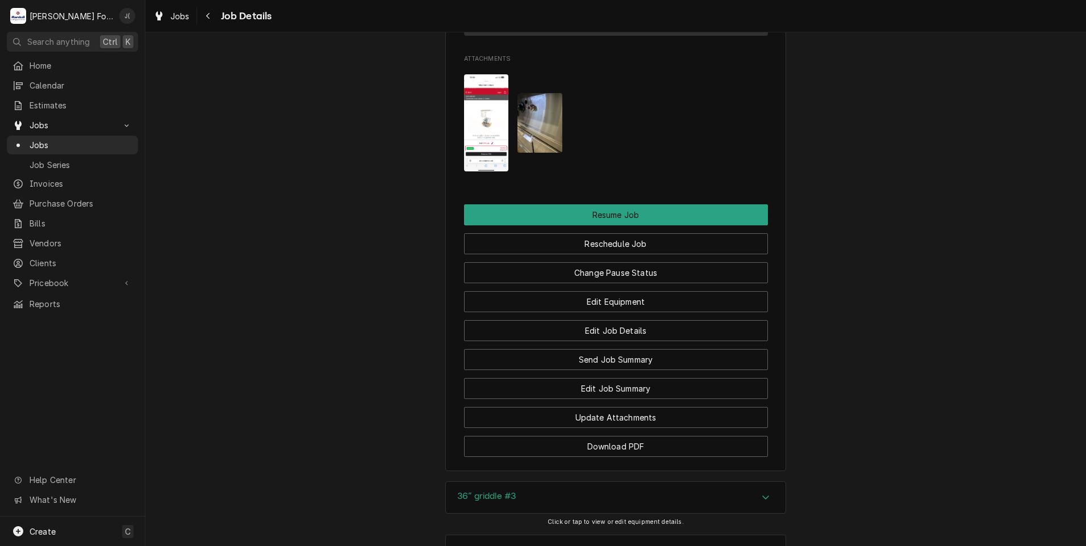
click at [473, 148] on img "Attachments" at bounding box center [486, 122] width 45 height 97
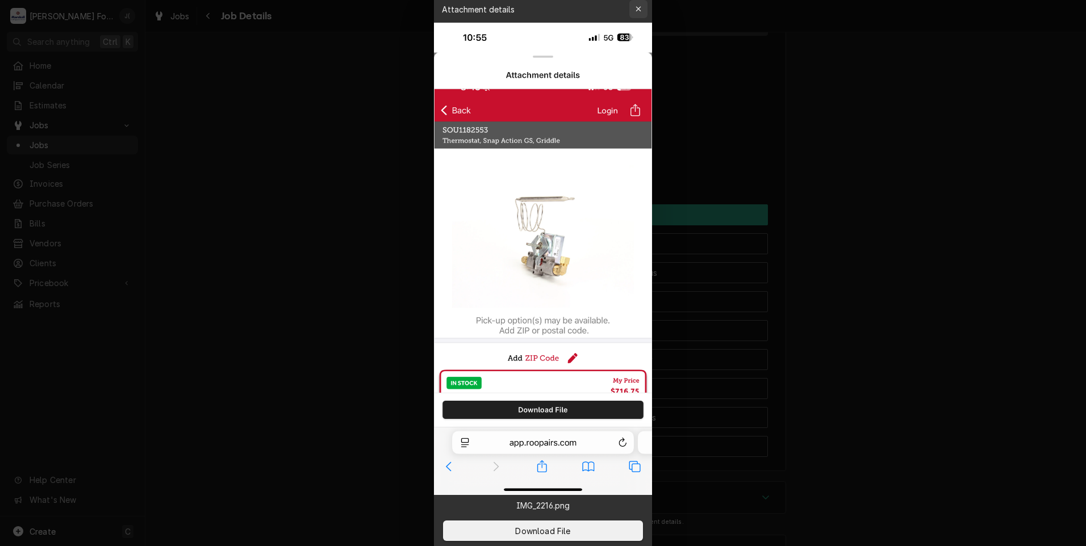
click at [639, 11] on icon "button" at bounding box center [639, 9] width 6 height 8
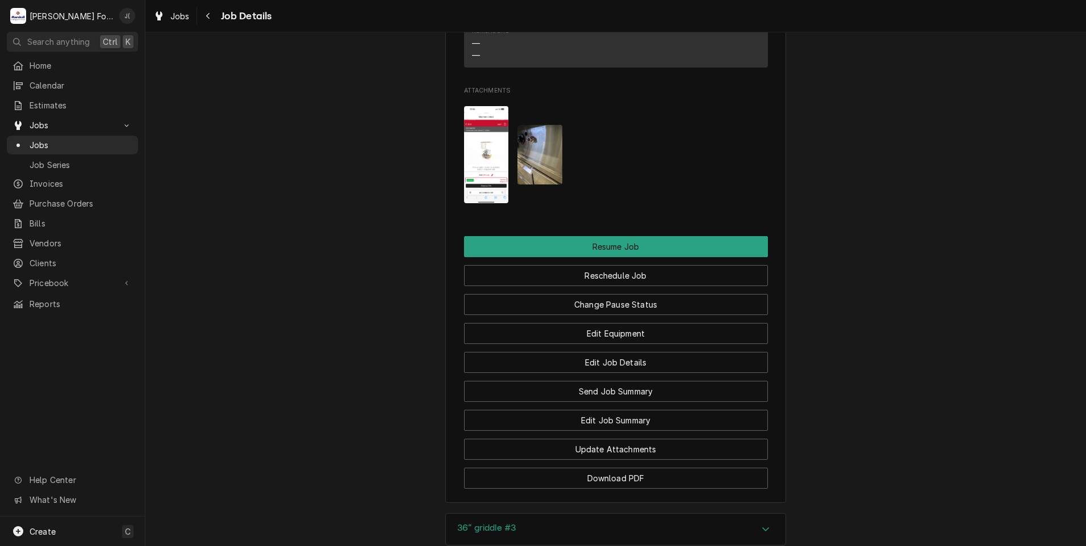
scroll to position [1139, 0]
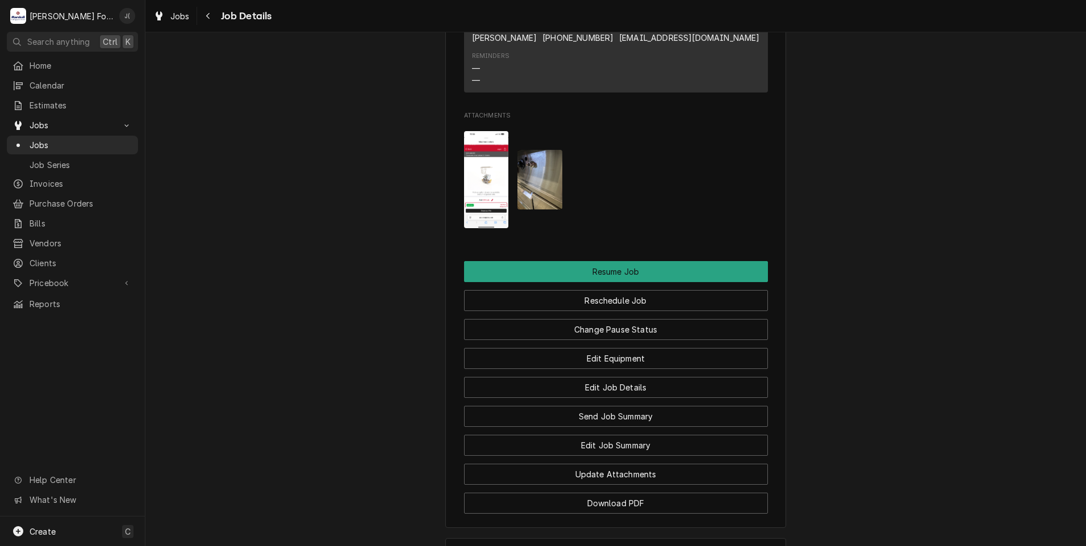
click at [534, 177] on img "Attachments" at bounding box center [539, 180] width 45 height 60
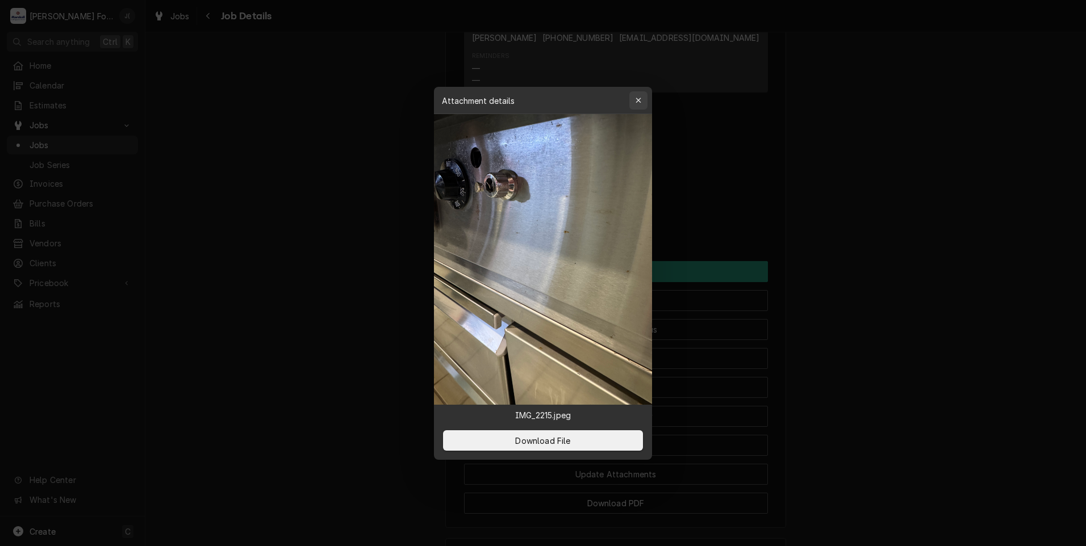
click at [645, 101] on button "button" at bounding box center [638, 100] width 18 height 18
